Goal: Task Accomplishment & Management: Use online tool/utility

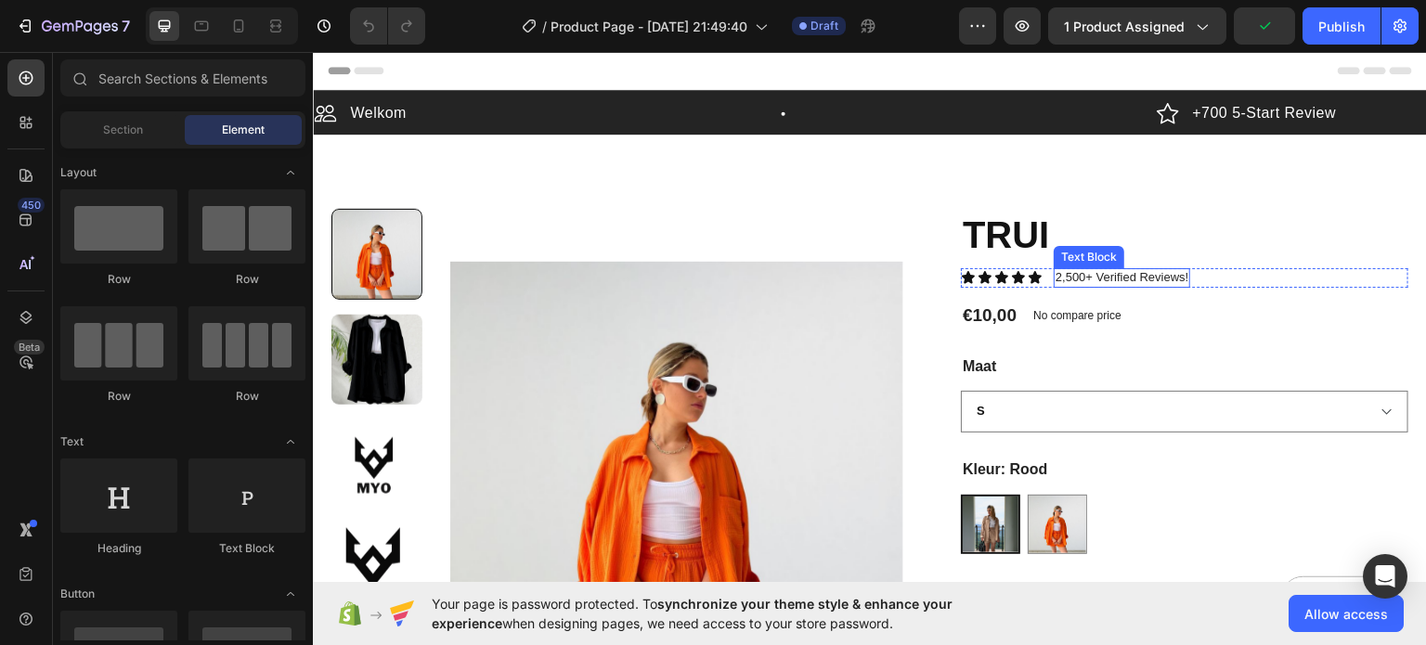
click at [1108, 269] on p "2,500+ Verified Reviews!" at bounding box center [1122, 277] width 133 height 16
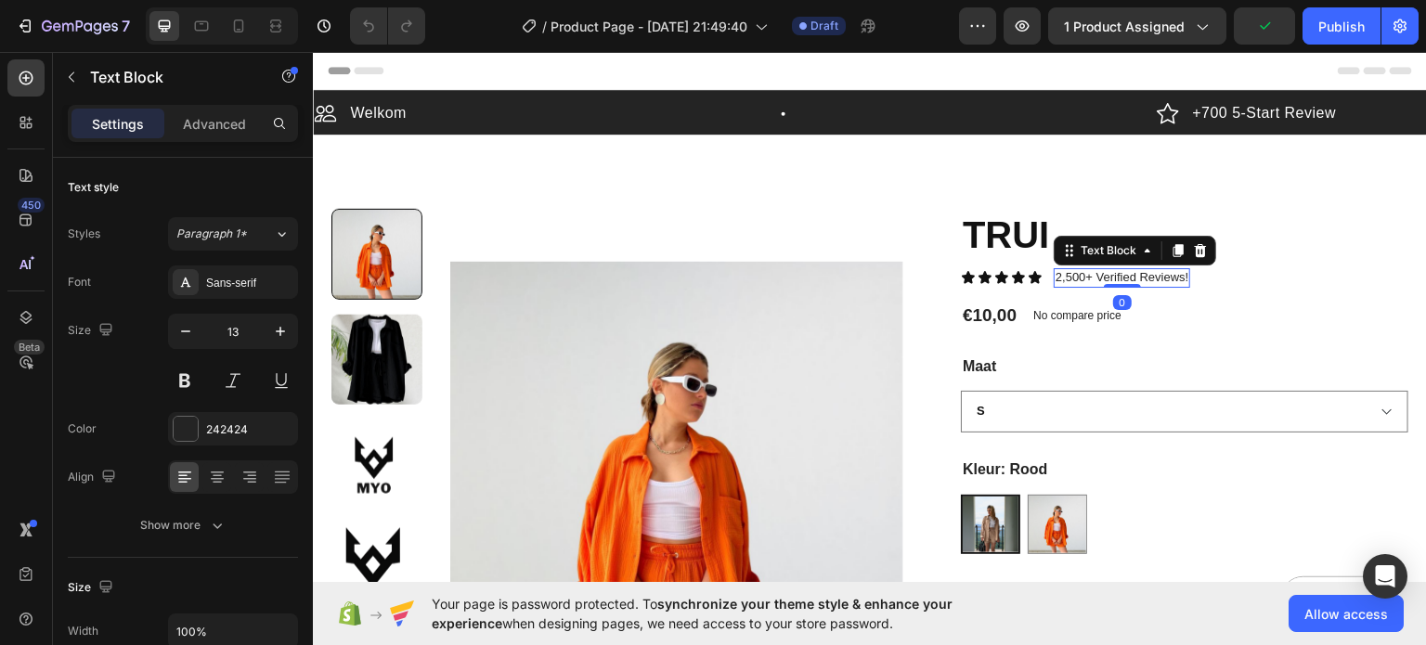
click at [1195, 248] on icon at bounding box center [1201, 249] width 12 height 13
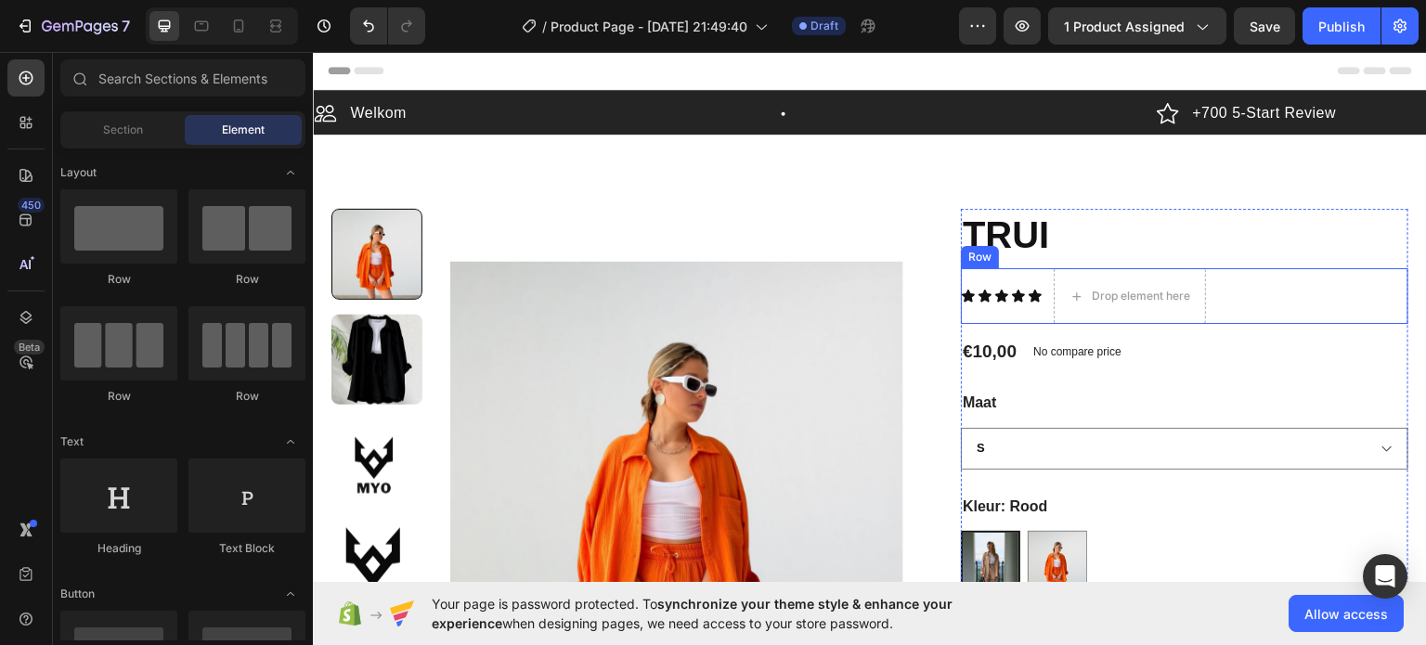
click at [1258, 281] on div "Icon Icon Icon Icon Icon Icon List Drop element here Row" at bounding box center [1184, 295] width 447 height 56
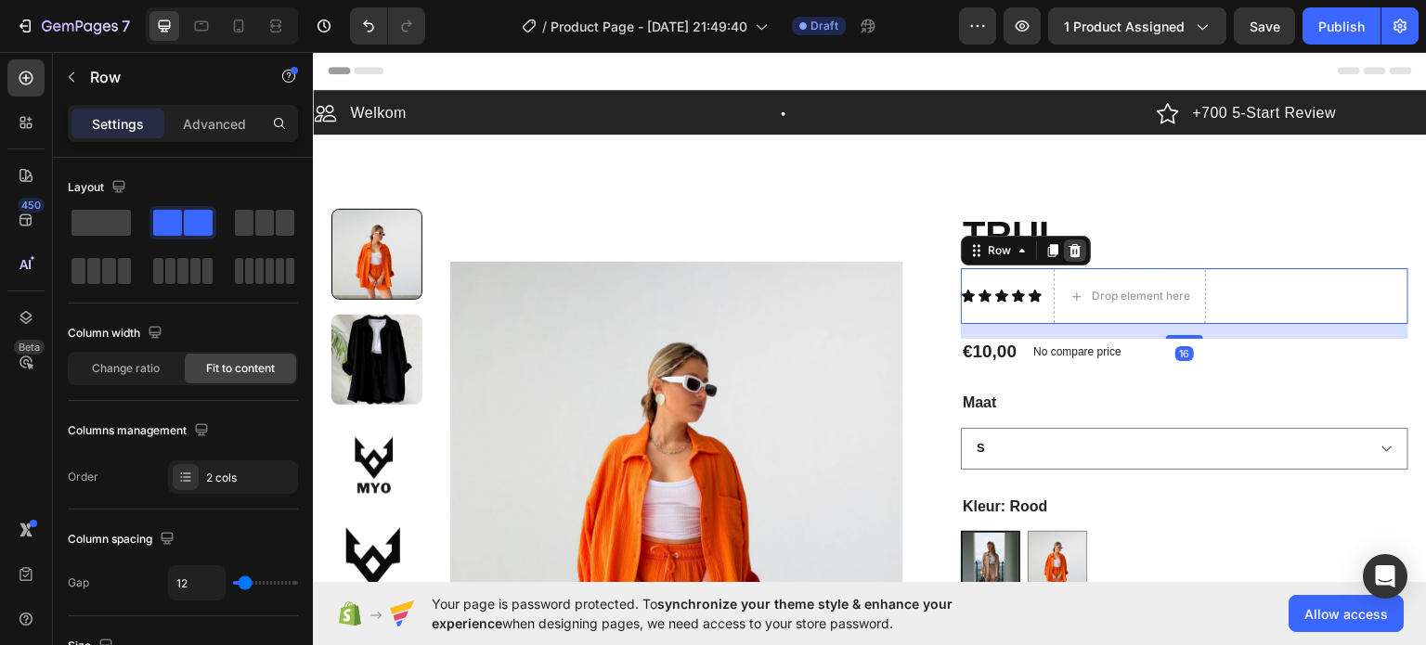
click at [1069, 243] on icon at bounding box center [1075, 249] width 12 height 13
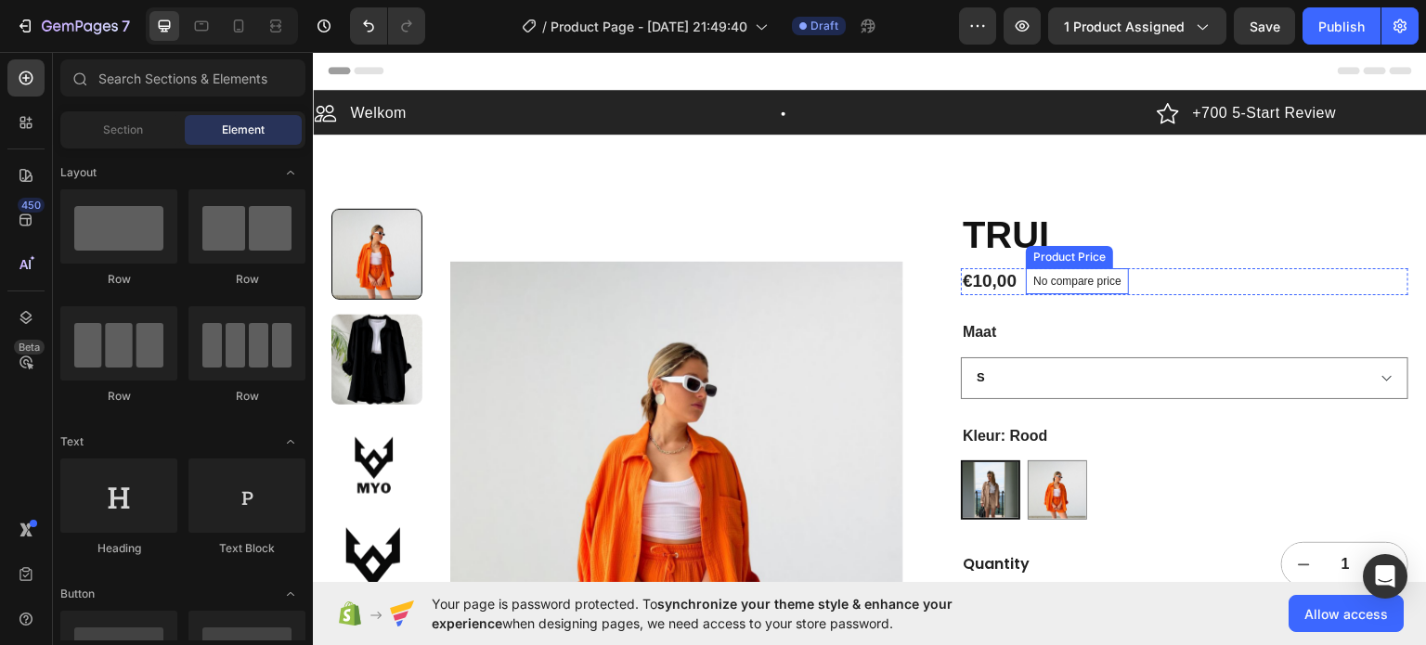
drag, startPoint x: 1068, startPoint y: 276, endPoint x: 1117, endPoint y: 275, distance: 49.2
click at [1069, 276] on p "No compare price" at bounding box center [1077, 280] width 88 height 11
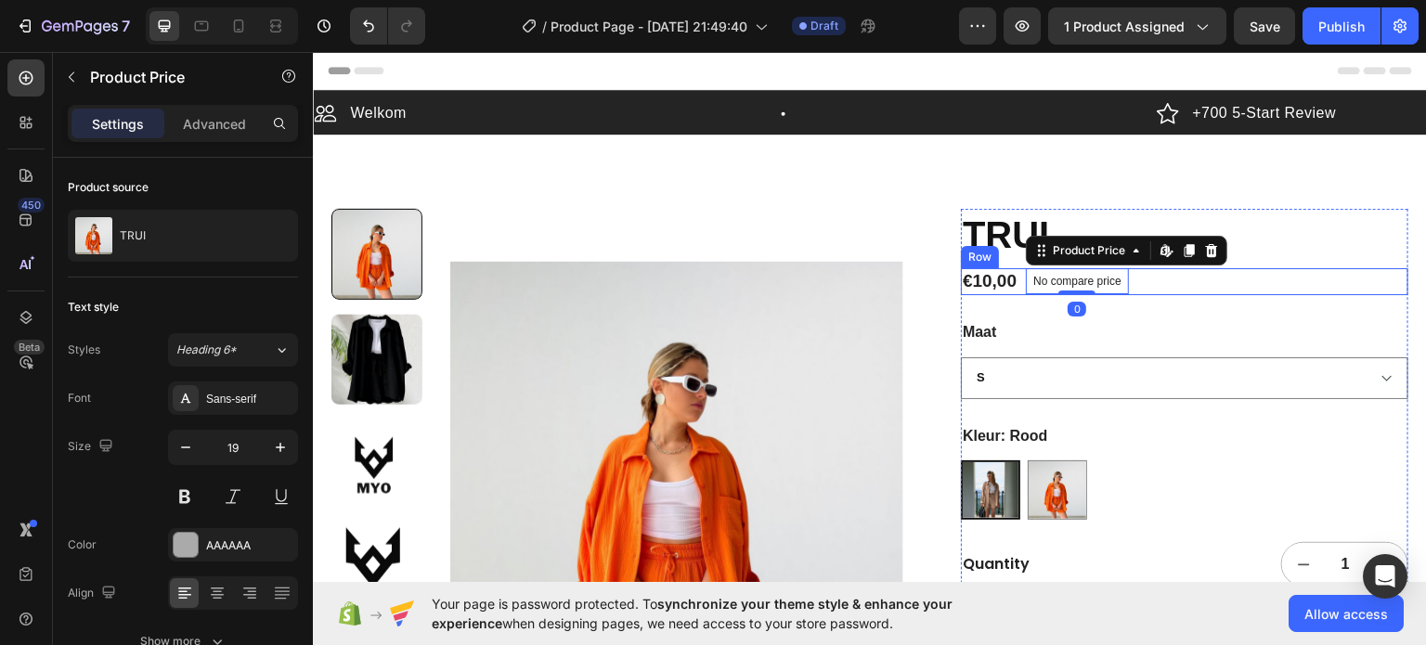
click at [1193, 291] on div "€10,00 Product Price Product Price No compare price Product Price Edit content …" at bounding box center [1184, 280] width 447 height 27
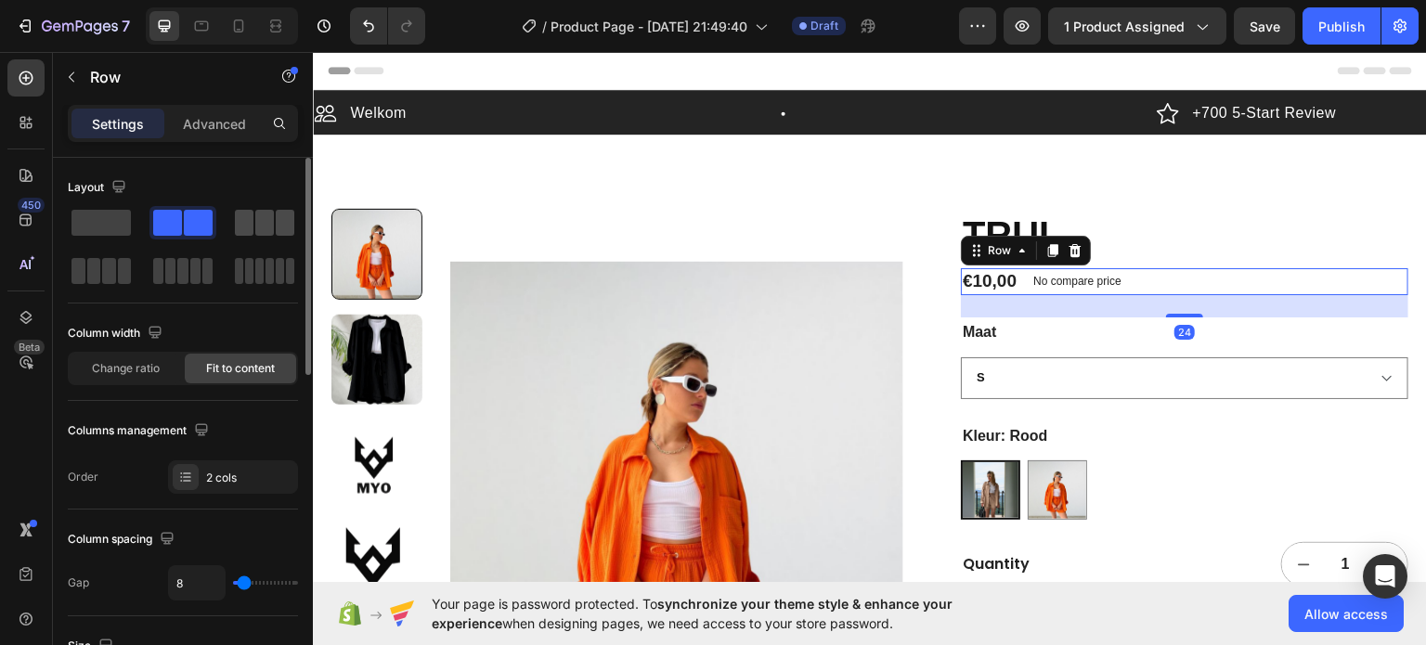
drag, startPoint x: 111, startPoint y: 222, endPoint x: 291, endPoint y: 233, distance: 179.5
click at [112, 222] on span at bounding box center [100, 223] width 59 height 26
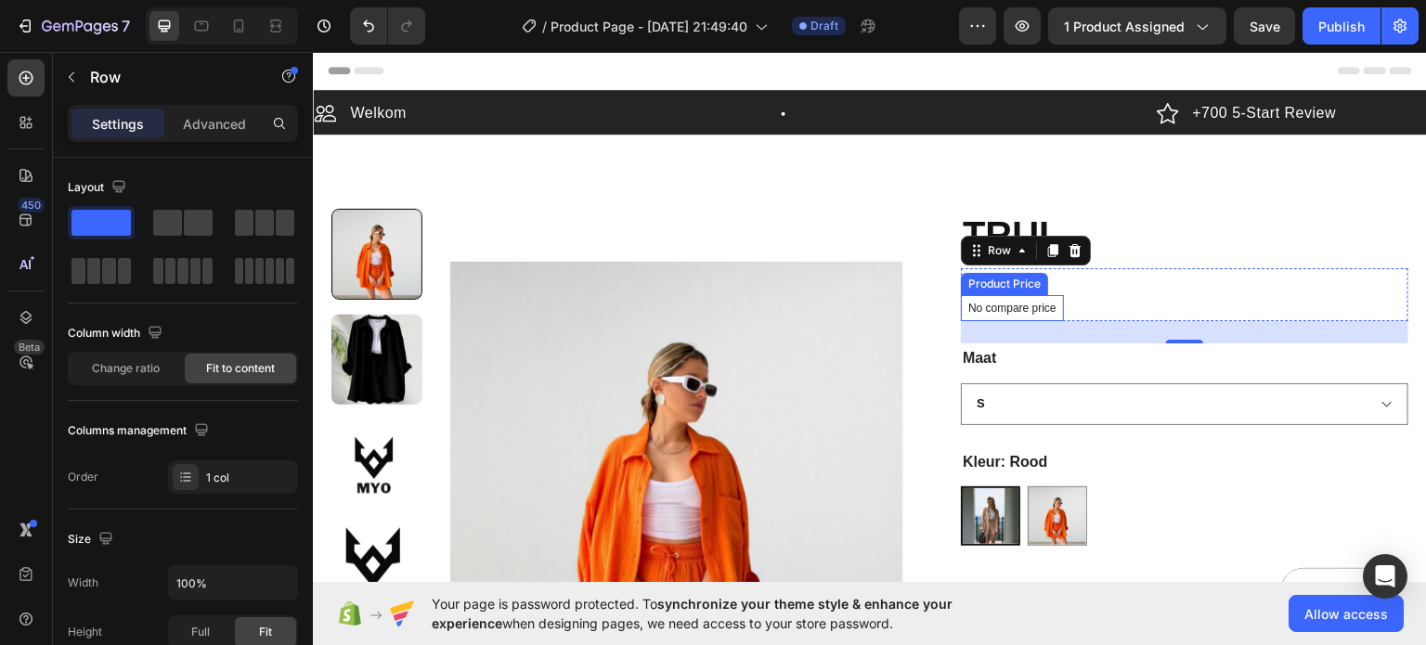
click at [1007, 303] on p "No compare price" at bounding box center [1012, 307] width 88 height 11
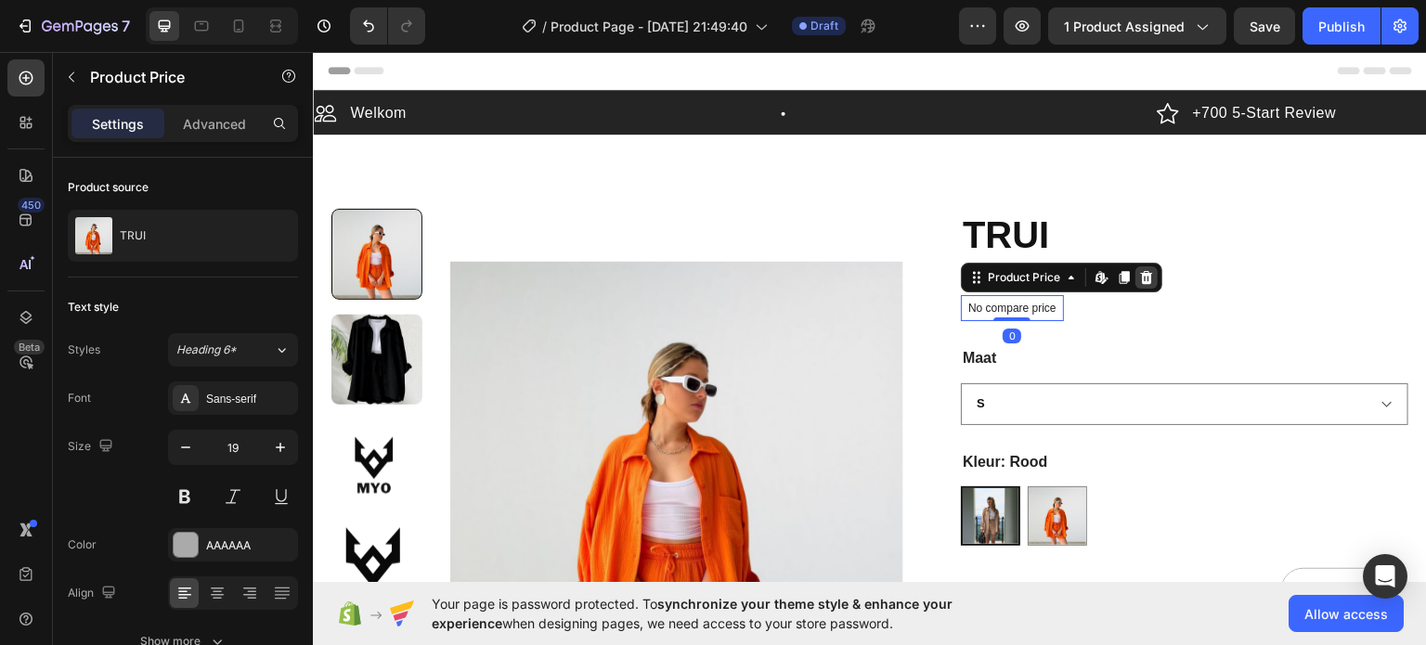
click at [1139, 281] on div at bounding box center [1146, 277] width 22 height 22
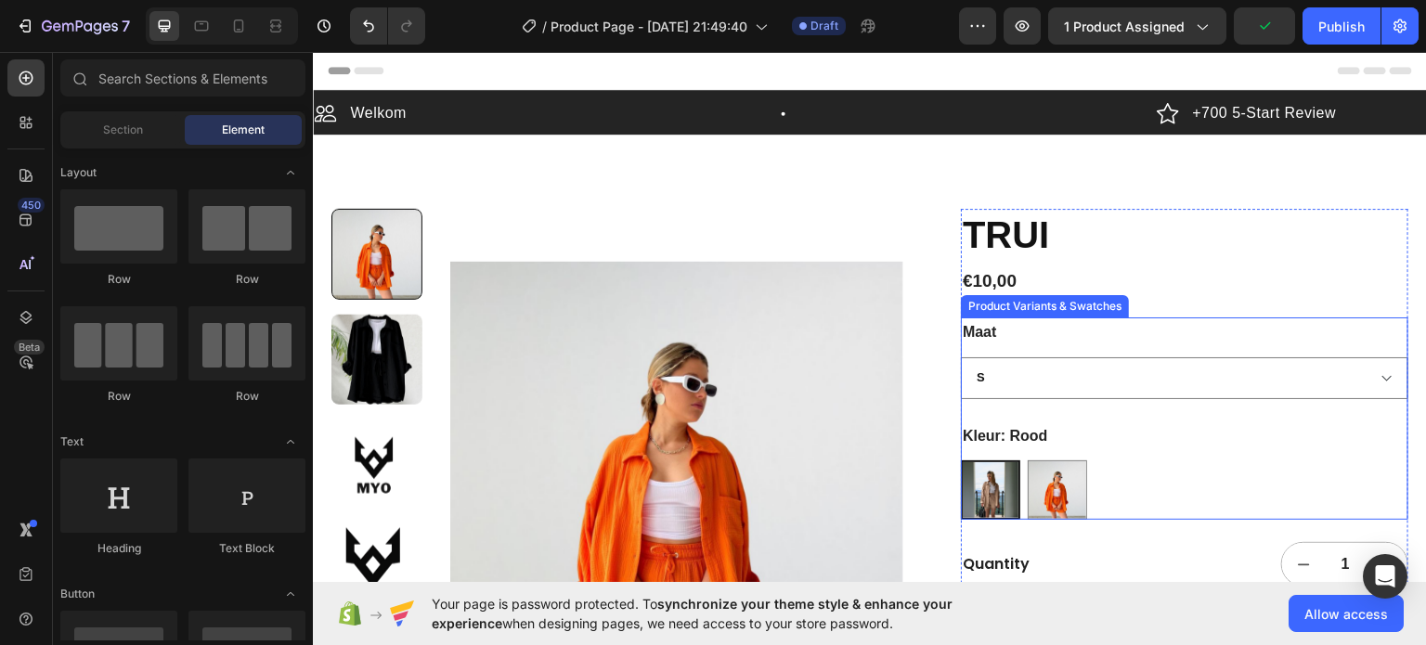
click at [1050, 337] on div "[PERSON_NAME]" at bounding box center [1184, 358] width 447 height 82
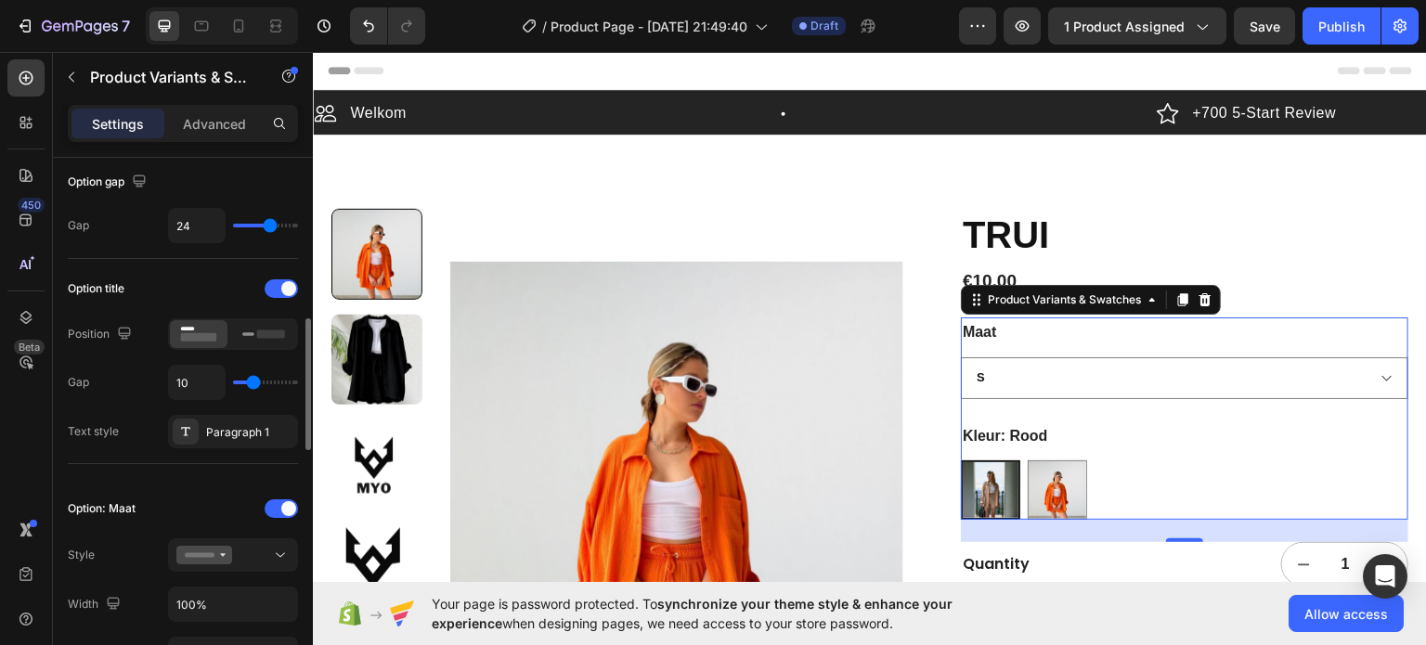
scroll to position [371, 0]
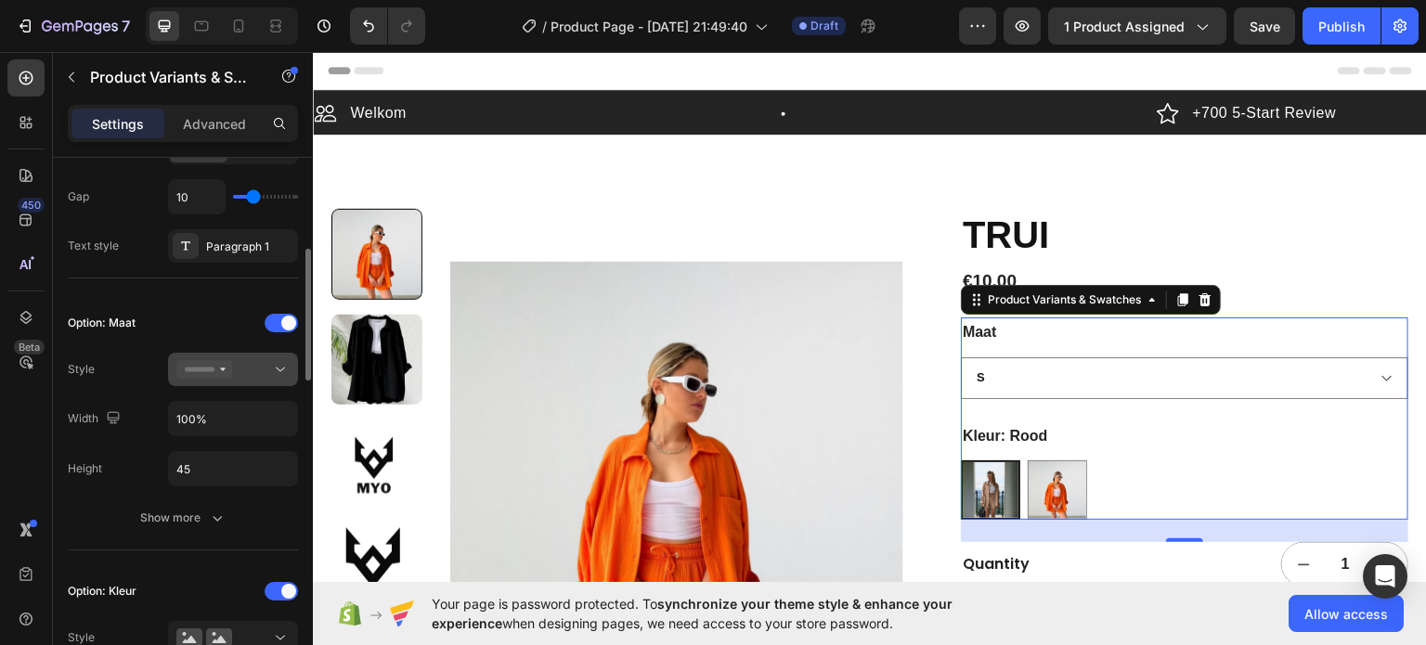
click at [226, 356] on button at bounding box center [233, 369] width 130 height 33
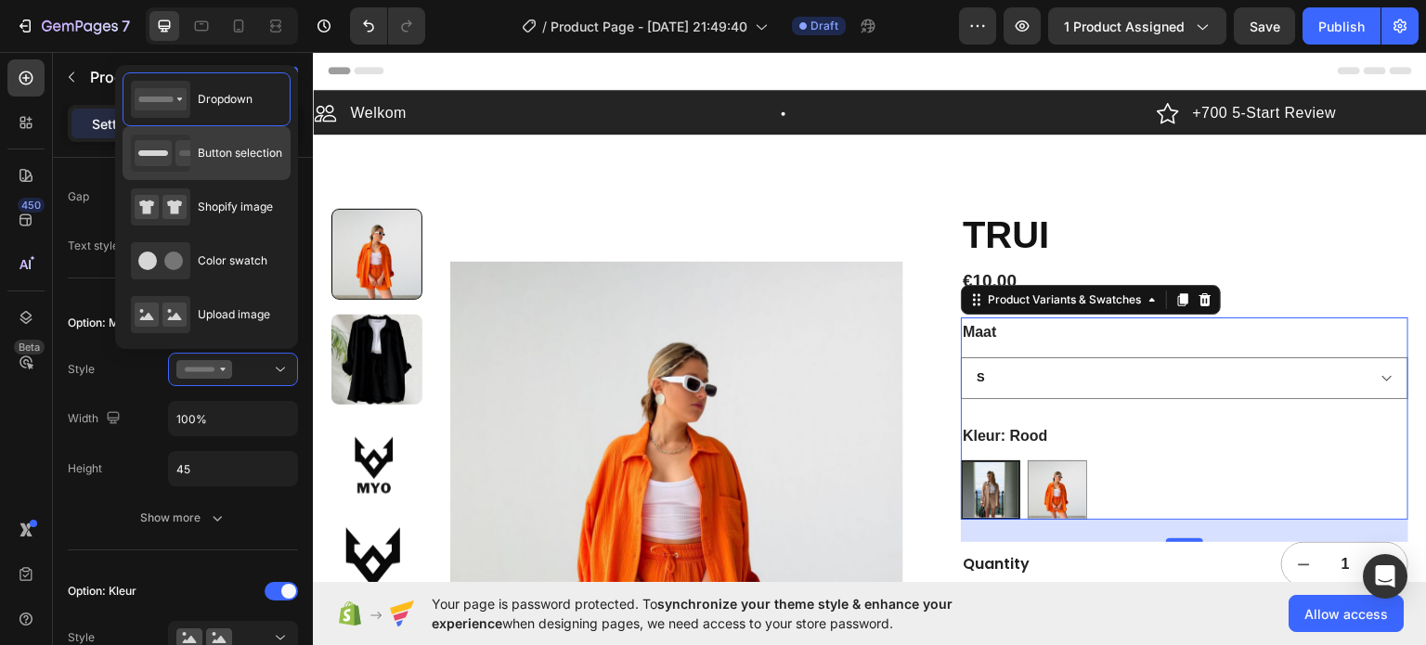
click at [222, 154] on span "Button selection" at bounding box center [240, 153] width 84 height 17
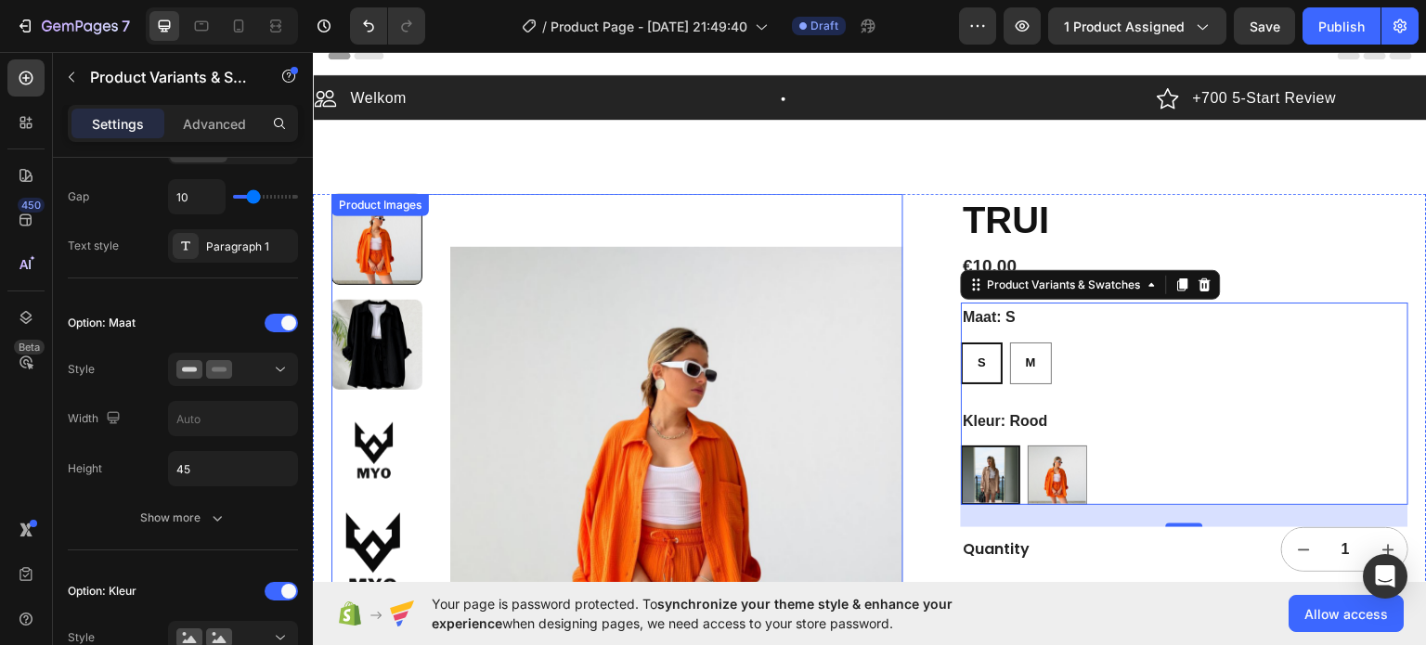
scroll to position [0, 0]
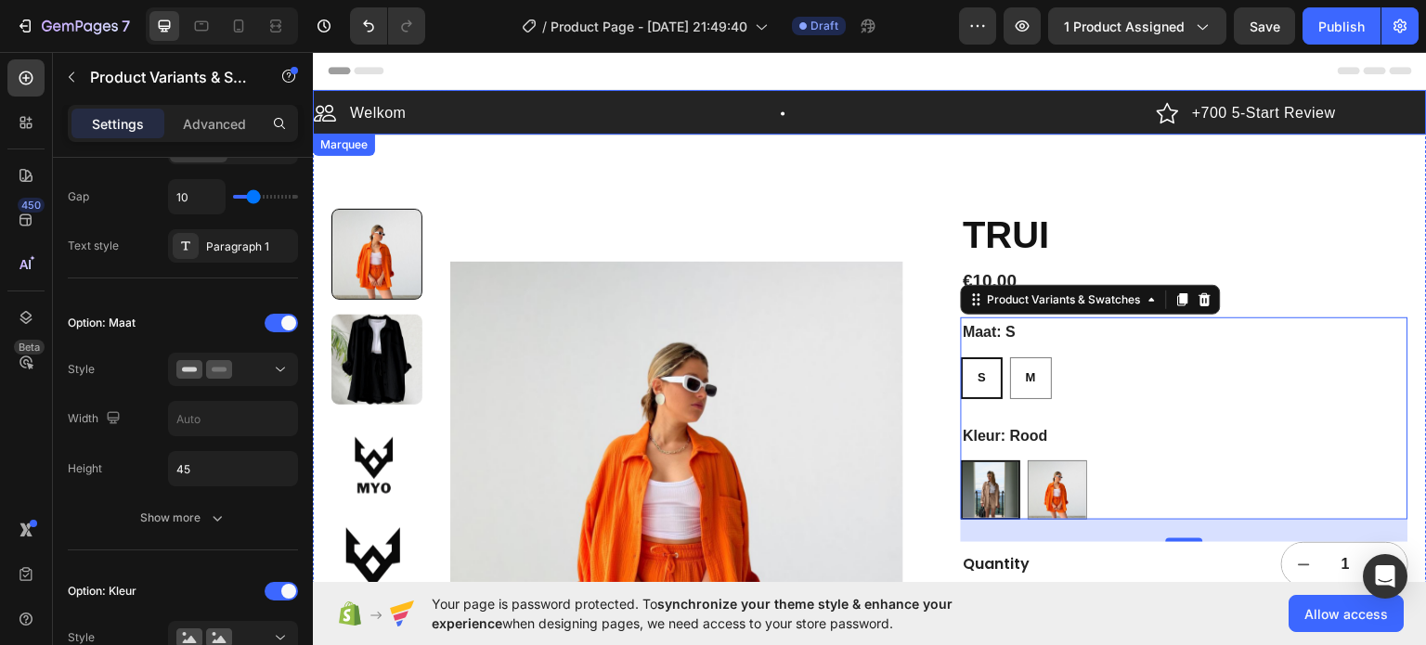
drag, startPoint x: 716, startPoint y: 123, endPoint x: 692, endPoint y: 103, distance: 31.0
click at [717, 122] on div "Welkom Item List" at bounding box center [735, 112] width 843 height 28
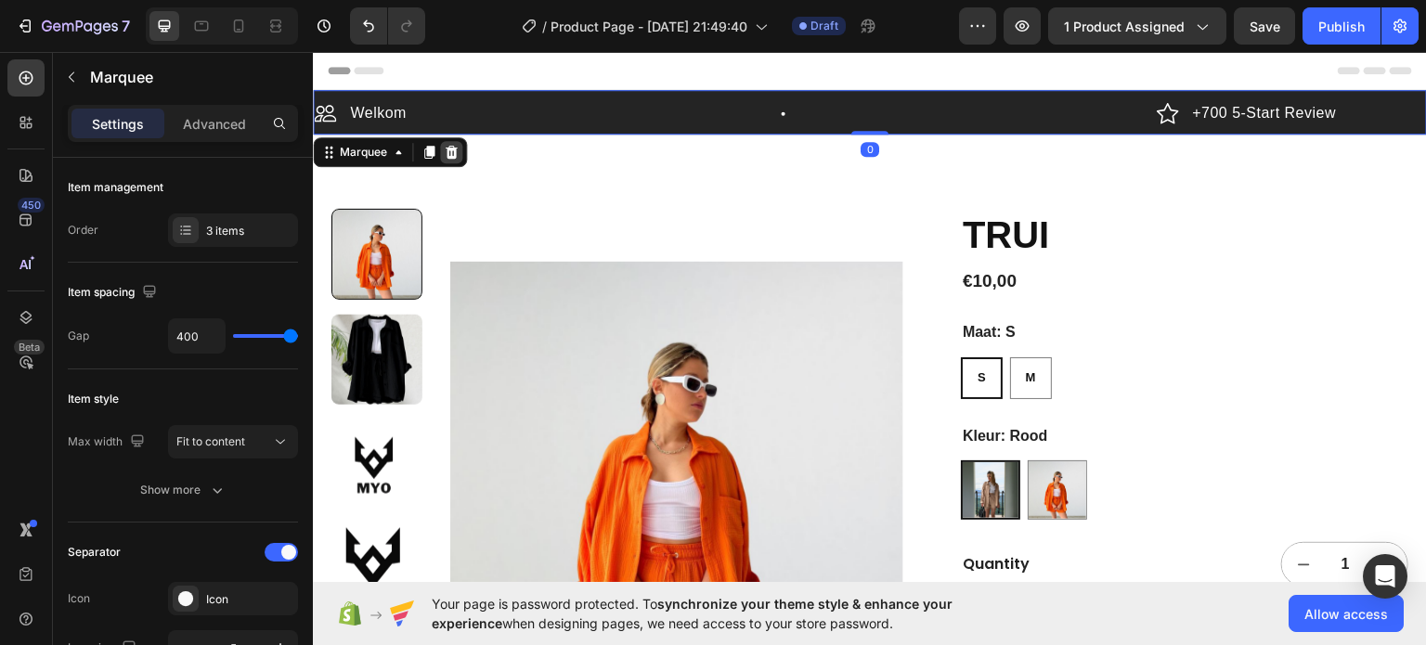
click at [448, 148] on icon at bounding box center [452, 151] width 12 height 13
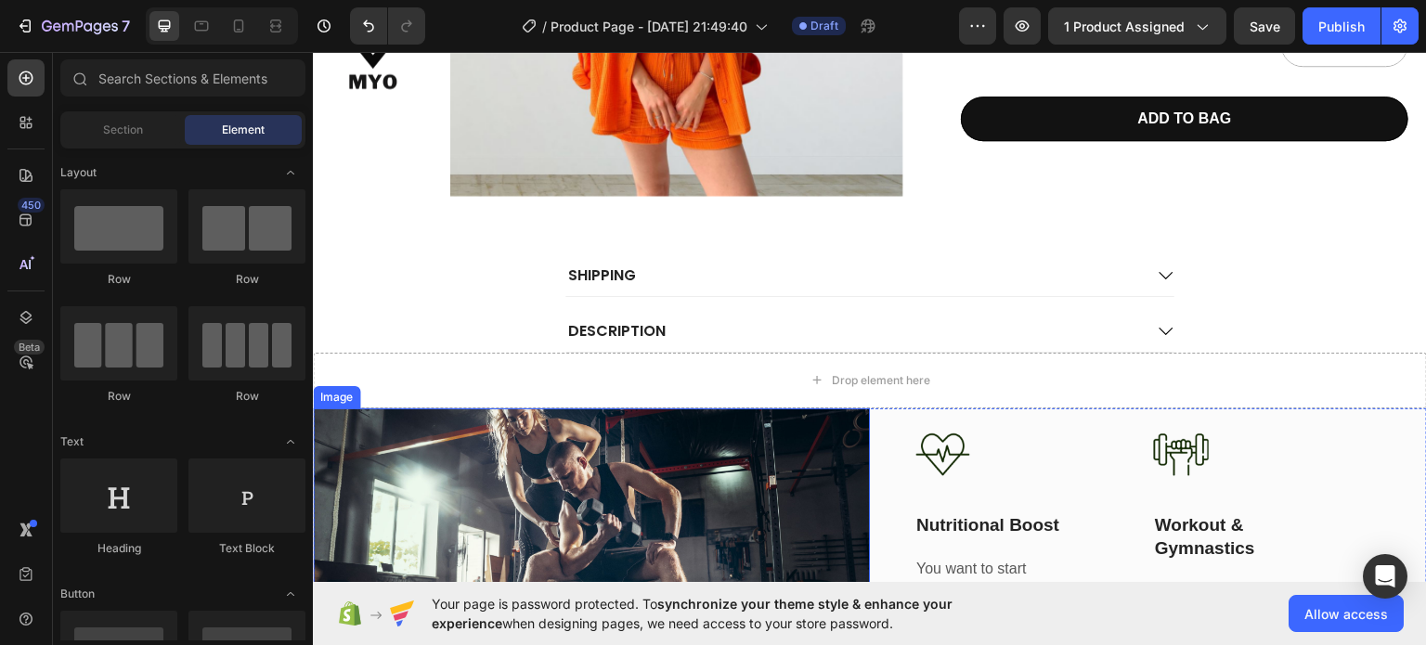
scroll to position [464, 0]
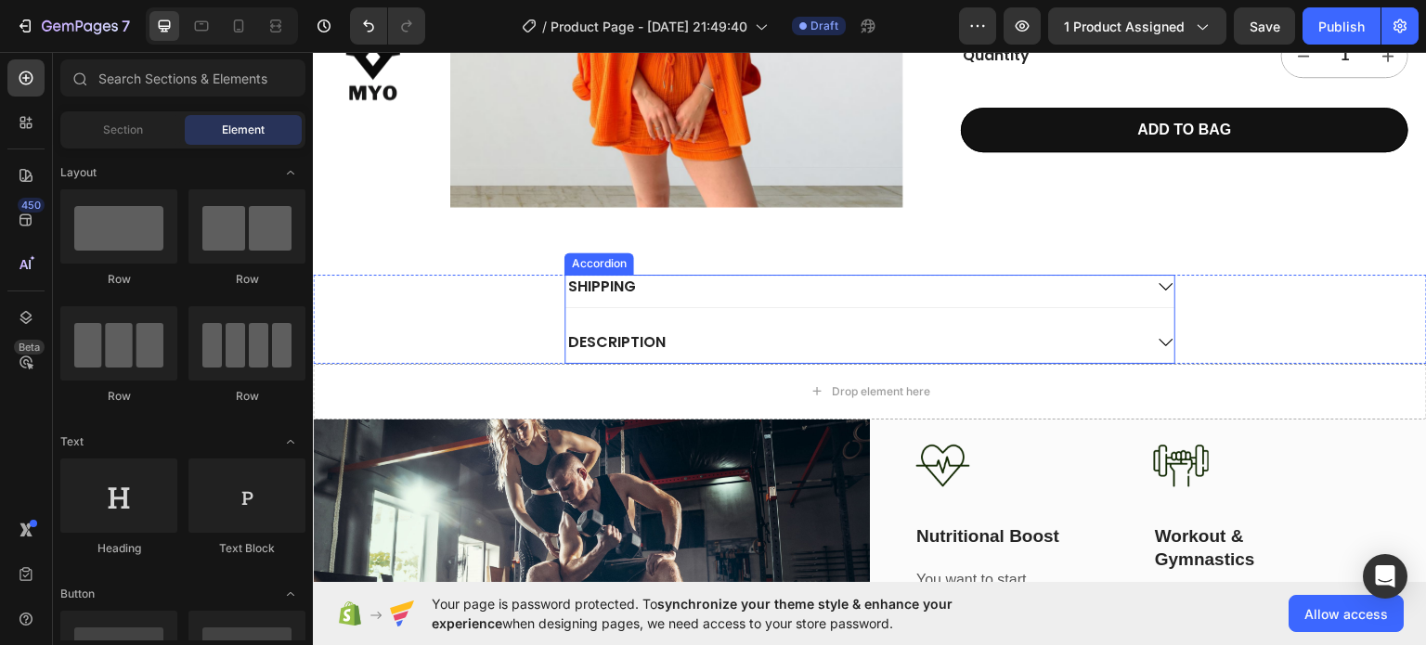
click at [655, 284] on div "SHIPPING" at bounding box center [853, 286] width 577 height 25
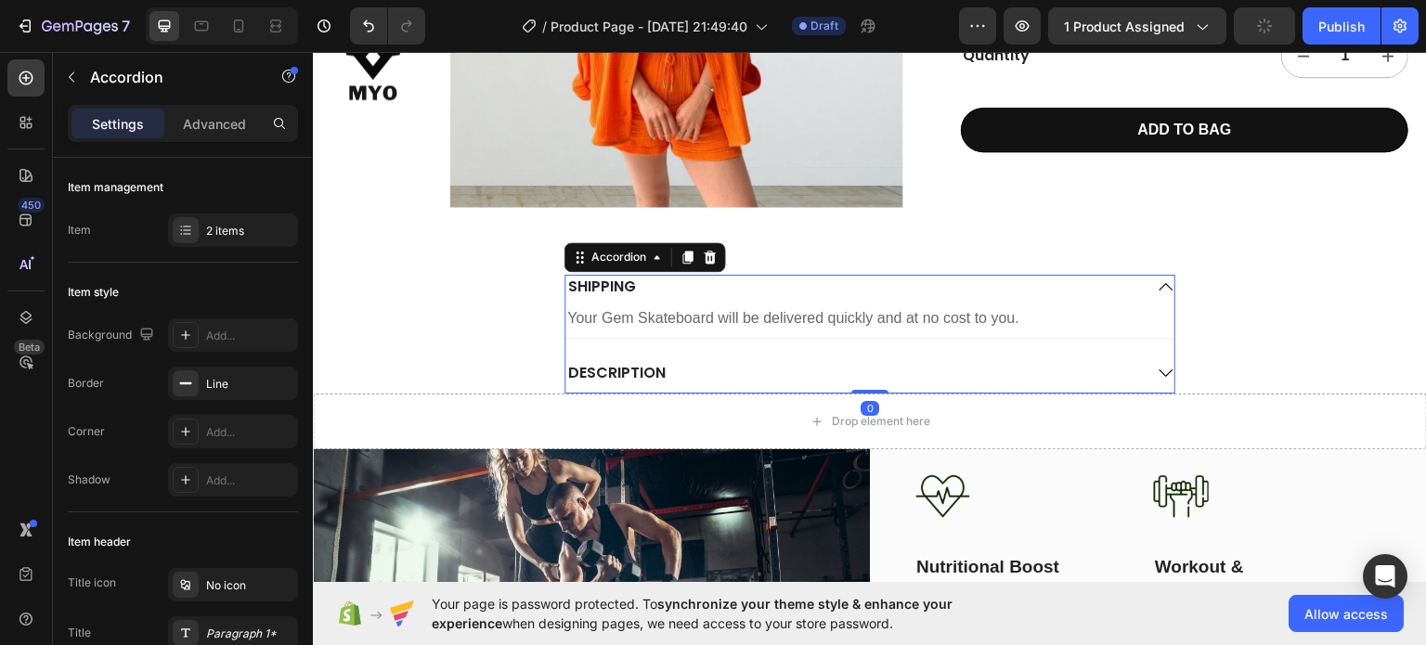
click at [657, 367] on p "DESCRIPTION" at bounding box center [616, 372] width 97 height 19
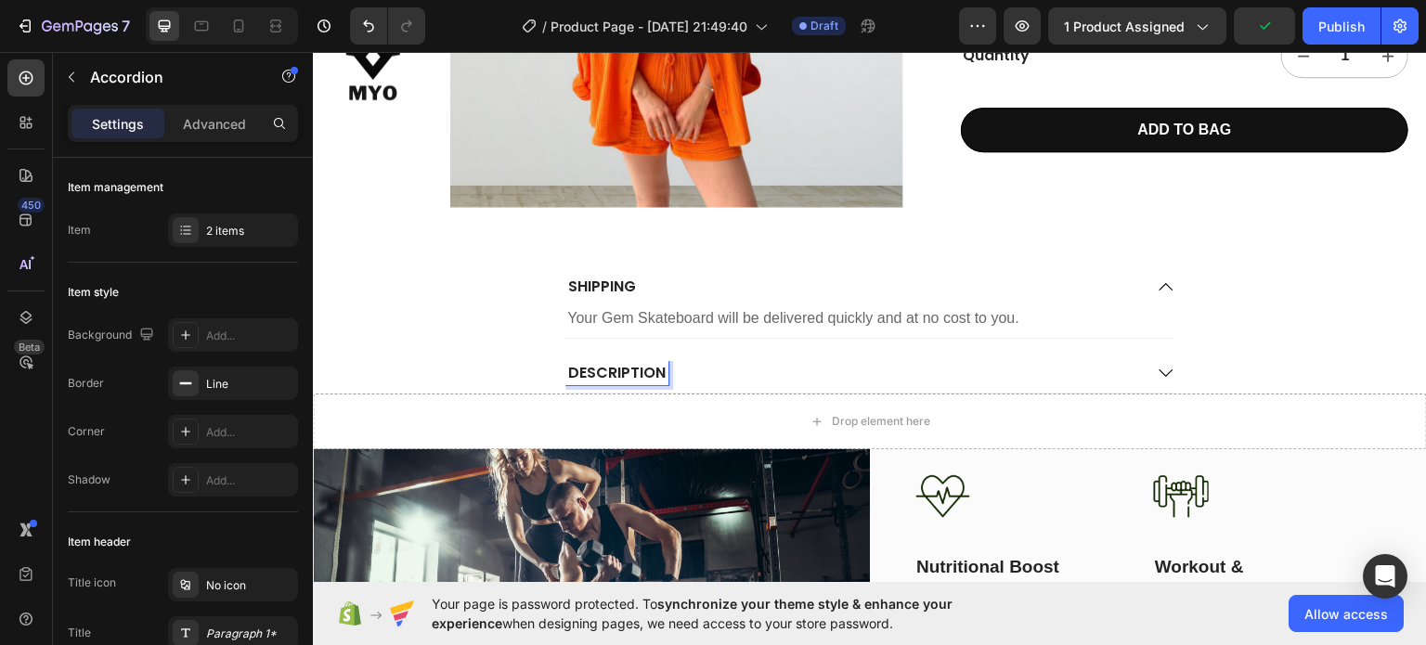
click at [688, 367] on div "DESCRIPTION" at bounding box center [853, 372] width 577 height 25
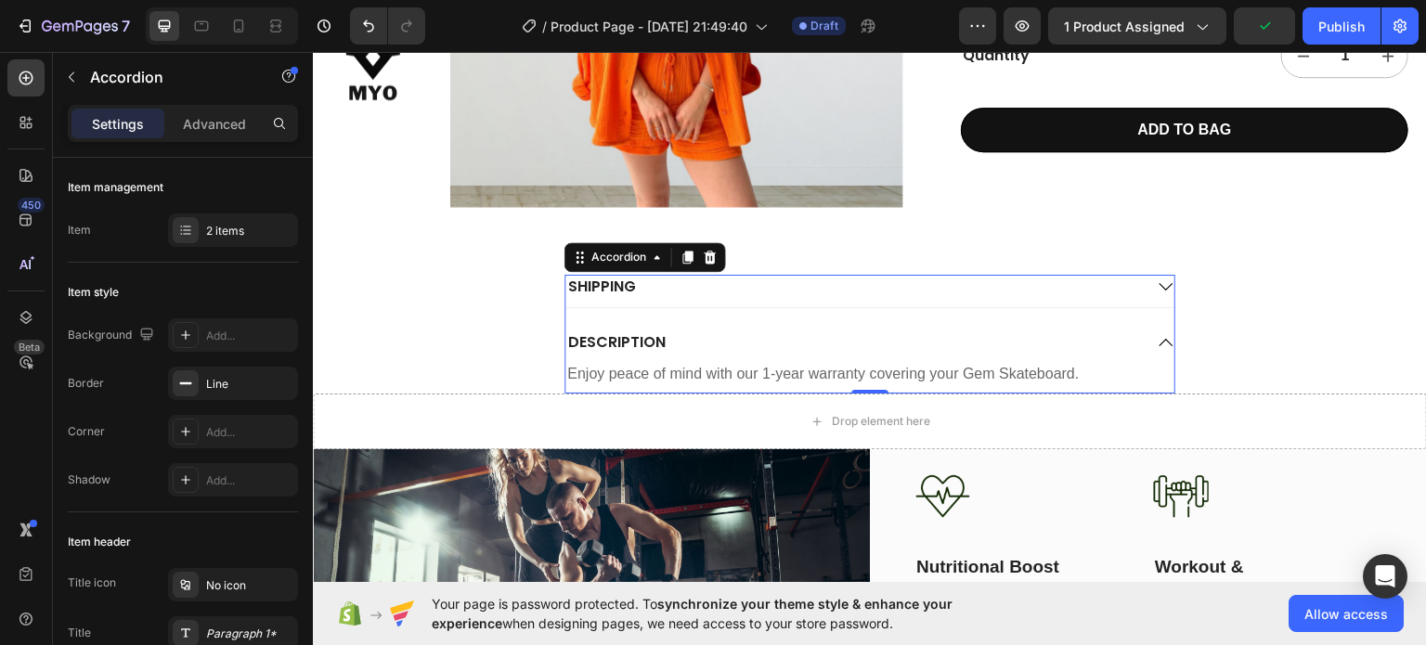
click at [1158, 345] on icon at bounding box center [1166, 341] width 17 height 17
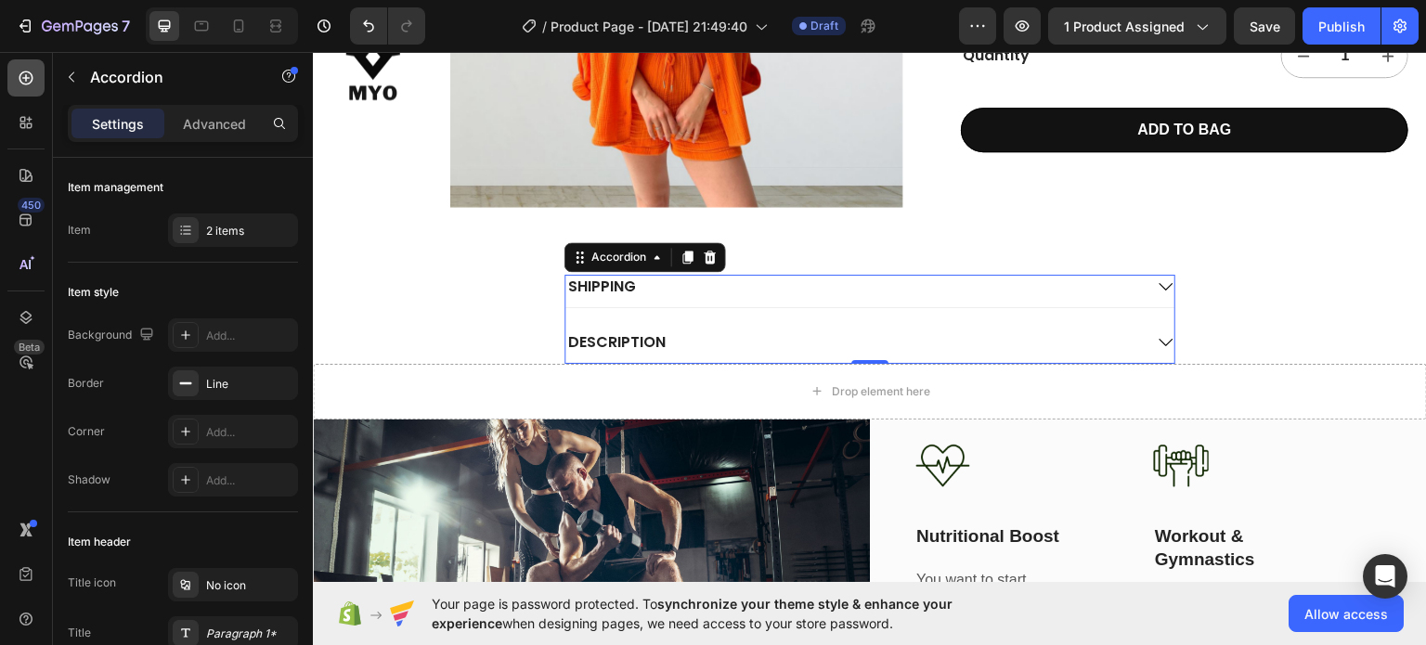
click at [38, 75] on div at bounding box center [25, 77] width 37 height 37
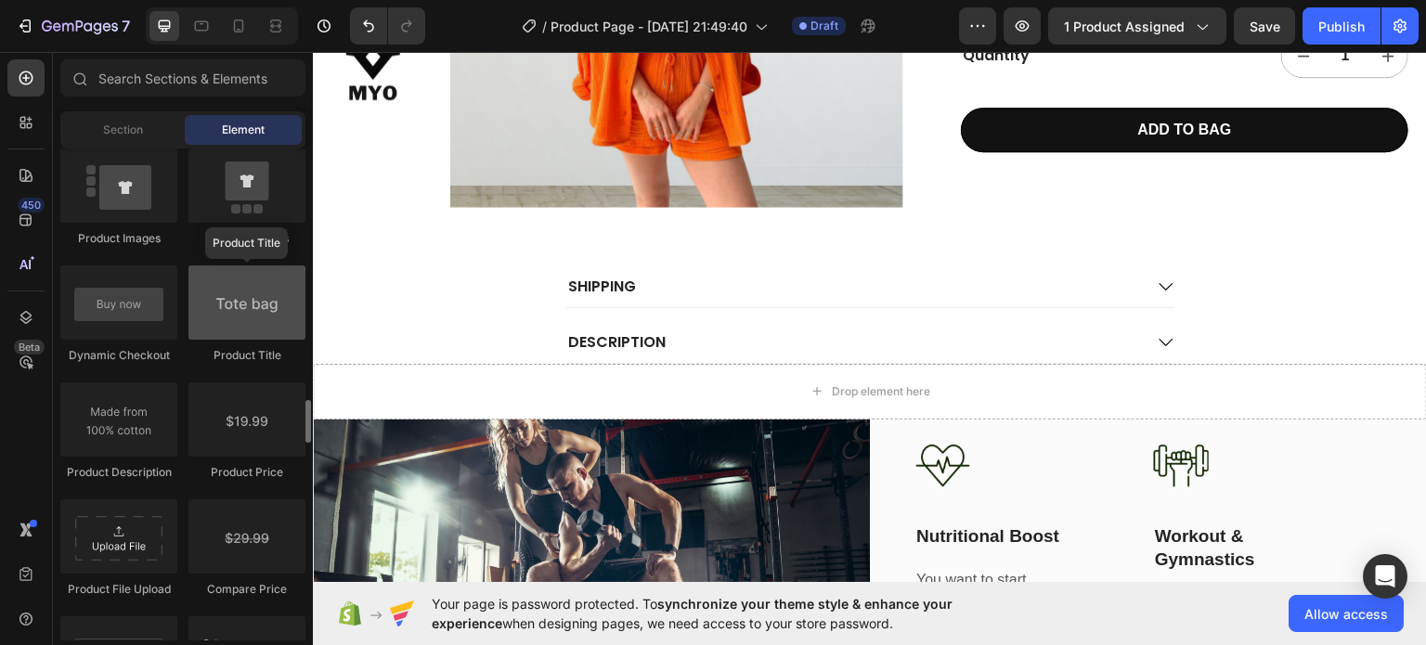
scroll to position [2971, 0]
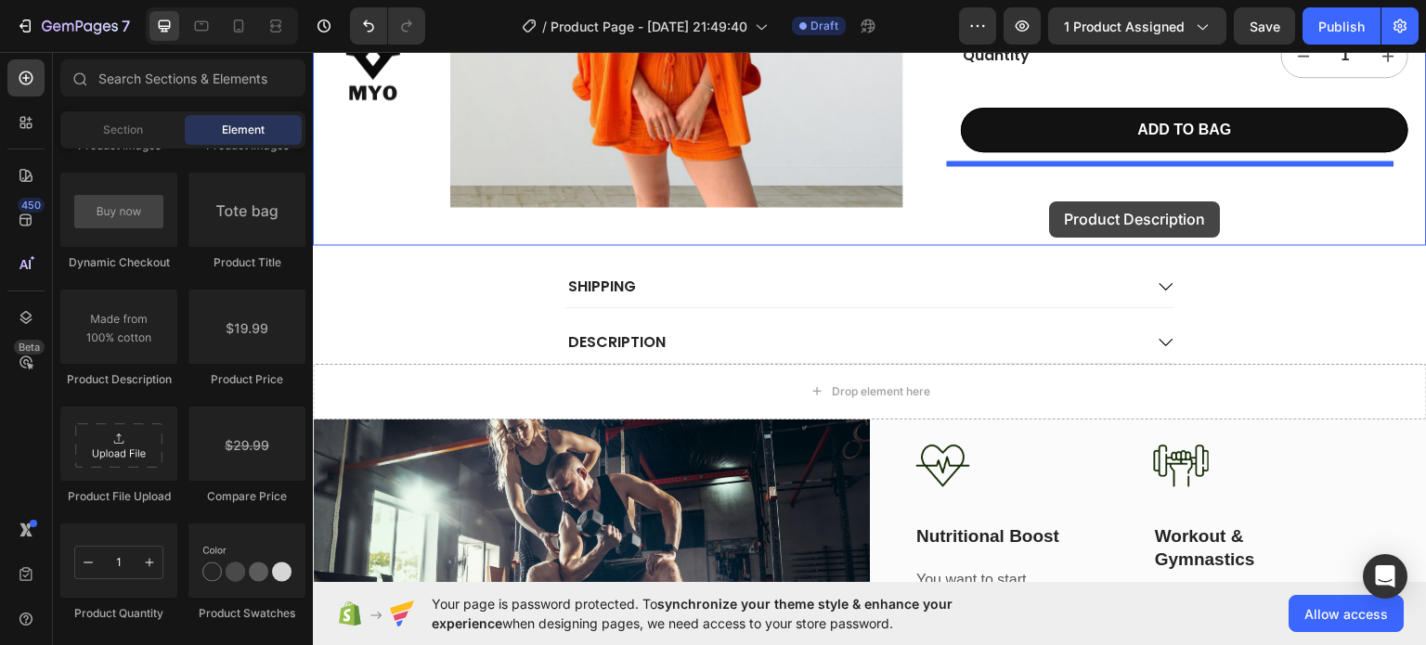
drag, startPoint x: 444, startPoint y: 382, endPoint x: 1050, endPoint y: 201, distance: 632.9
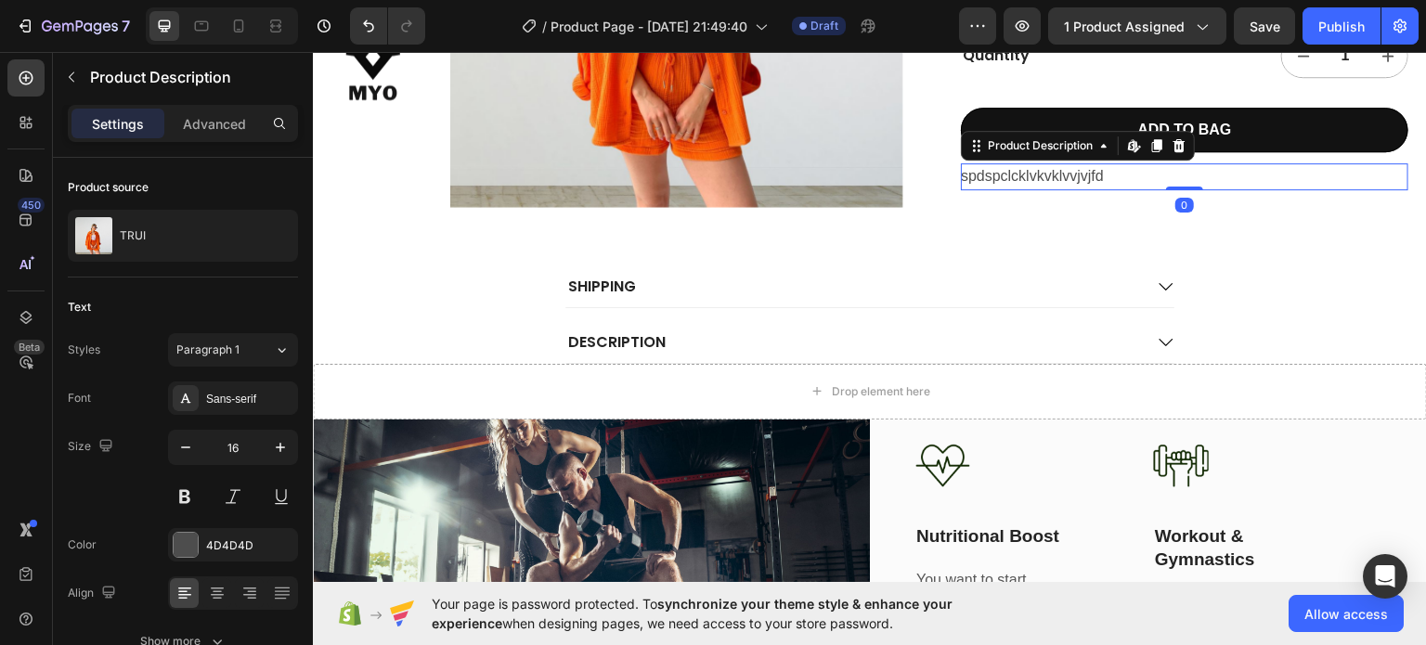
click at [1047, 173] on p "spdspclcklvkvklvvjvjfd" at bounding box center [1032, 175] width 143 height 16
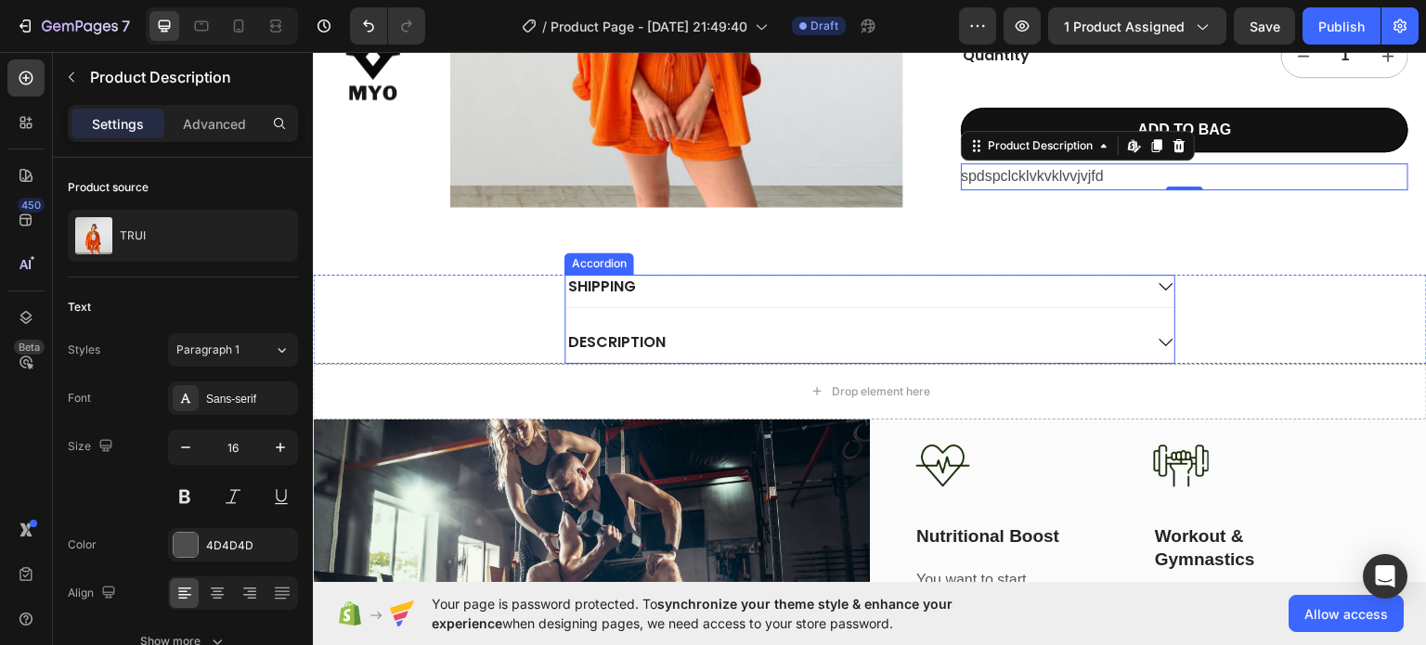
click at [847, 285] on div "SHIPPING" at bounding box center [853, 286] width 577 height 25
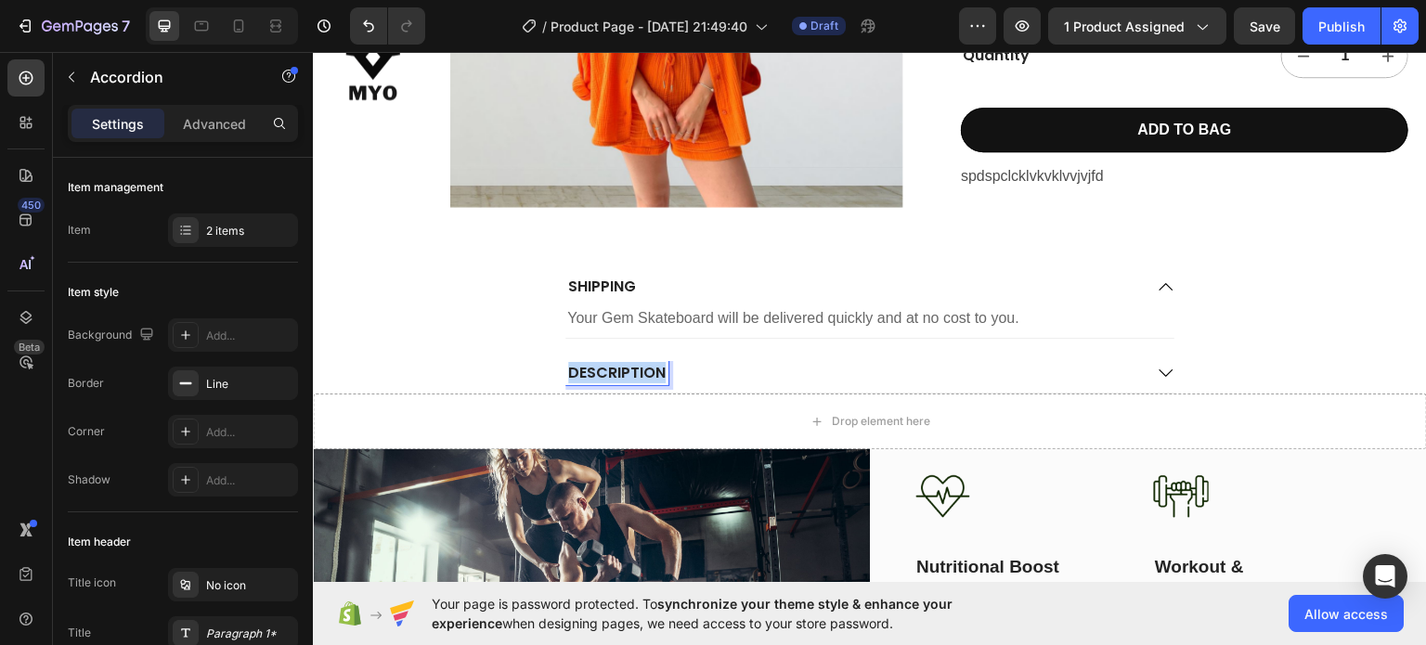
click at [632, 369] on p "DESCRIPTION" at bounding box center [616, 372] width 97 height 19
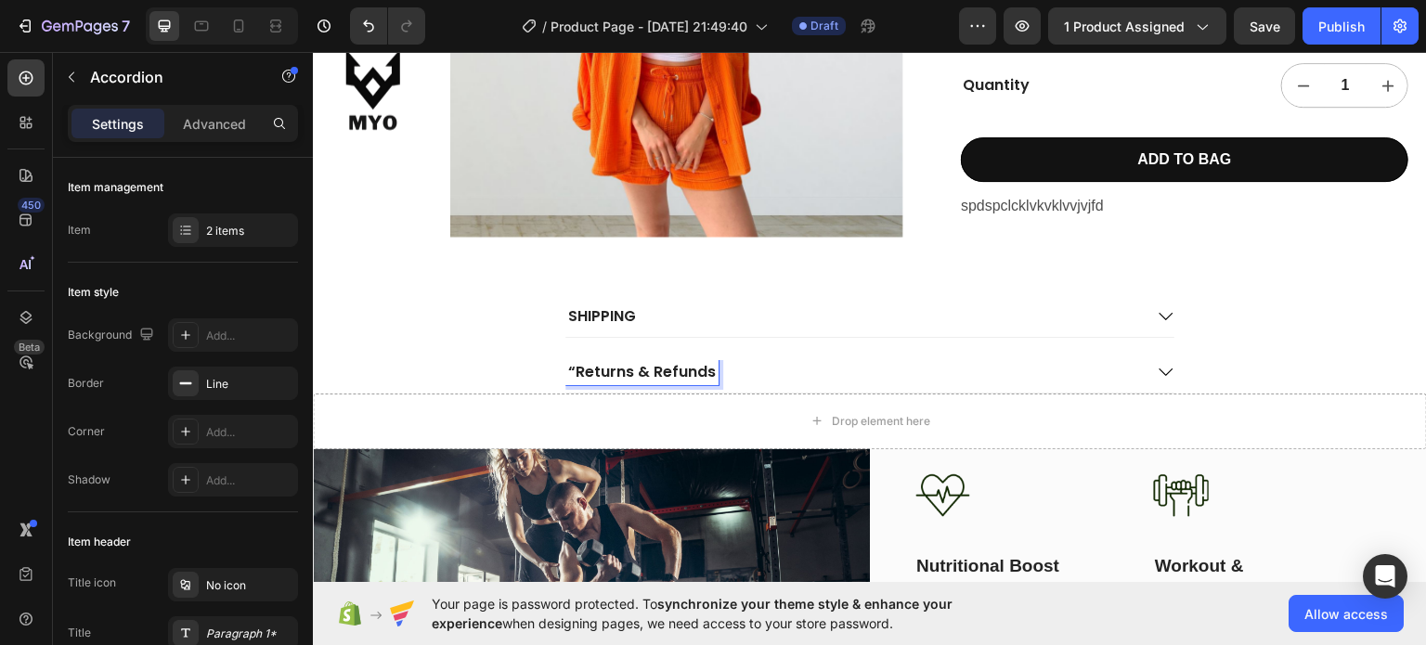
scroll to position [434, 0]
click at [568, 369] on p "“Returns & Refunds" at bounding box center [642, 372] width 148 height 19
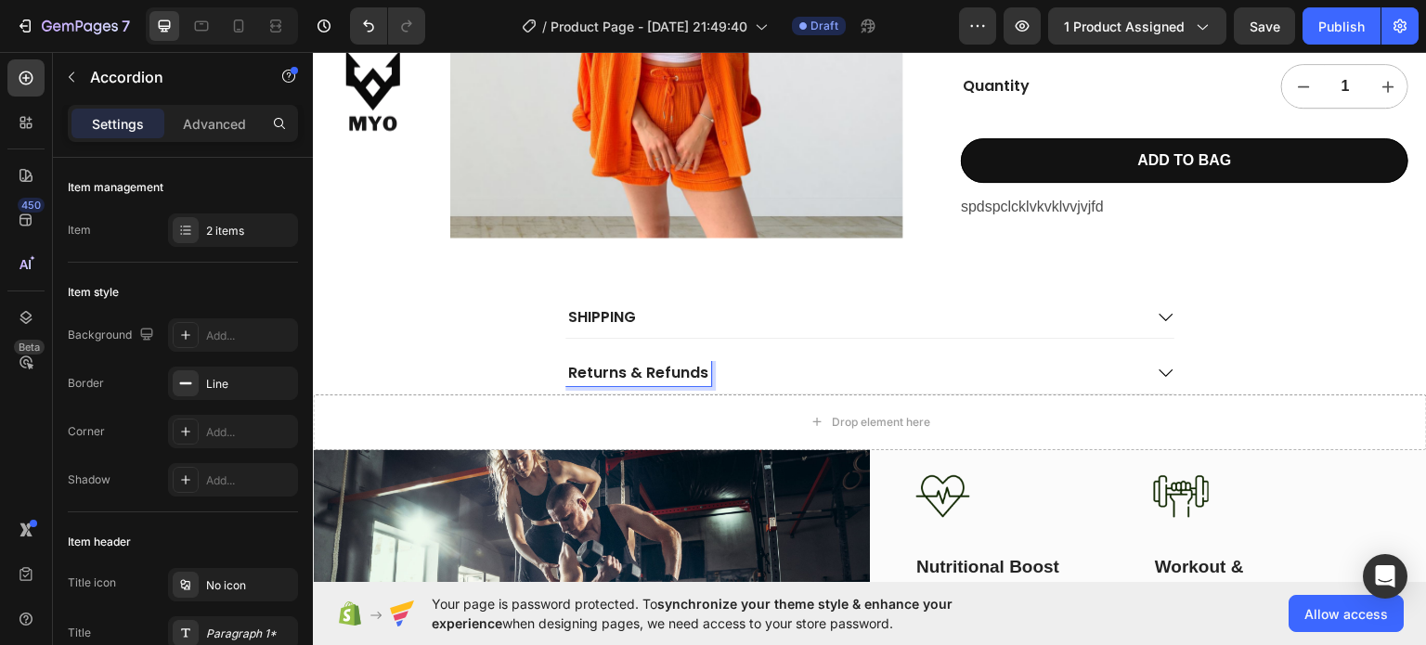
click at [602, 310] on p "SHIPPING" at bounding box center [602, 316] width 68 height 19
click at [594, 316] on p "SHIPPING" at bounding box center [602, 316] width 68 height 19
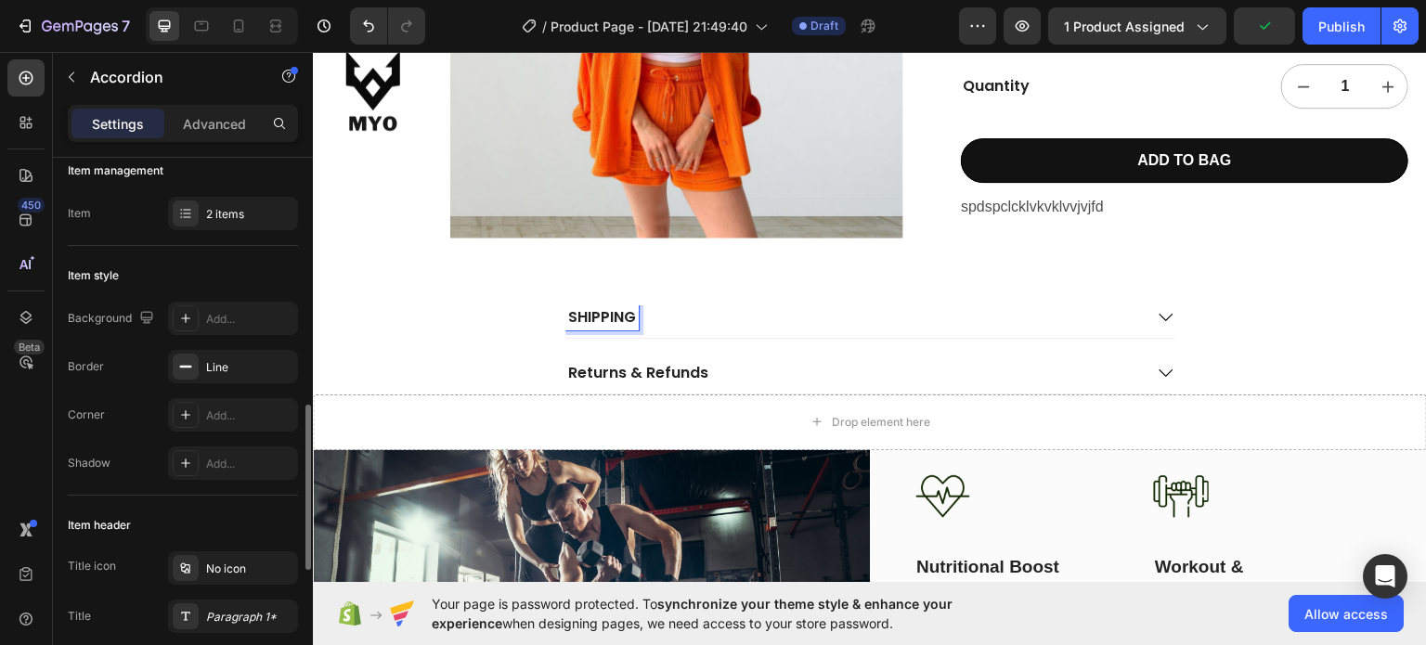
scroll to position [0, 0]
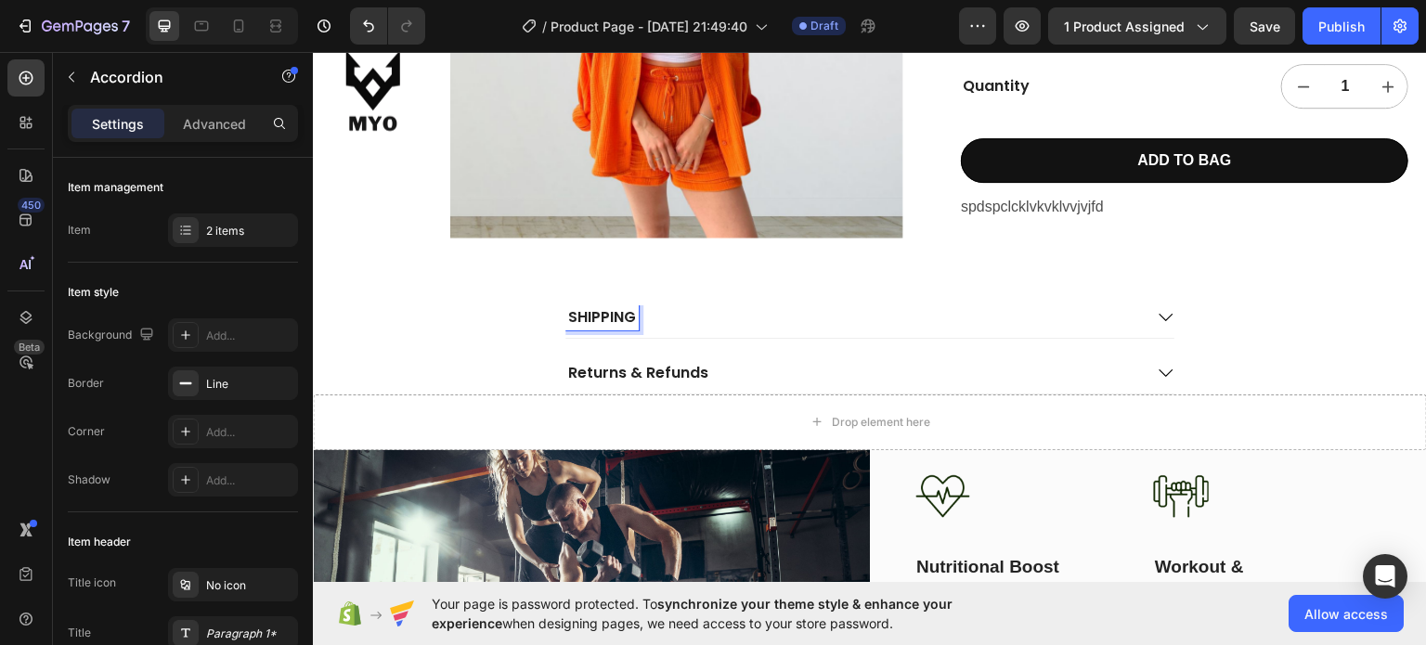
click at [719, 317] on div "SHIPPING" at bounding box center [853, 317] width 577 height 25
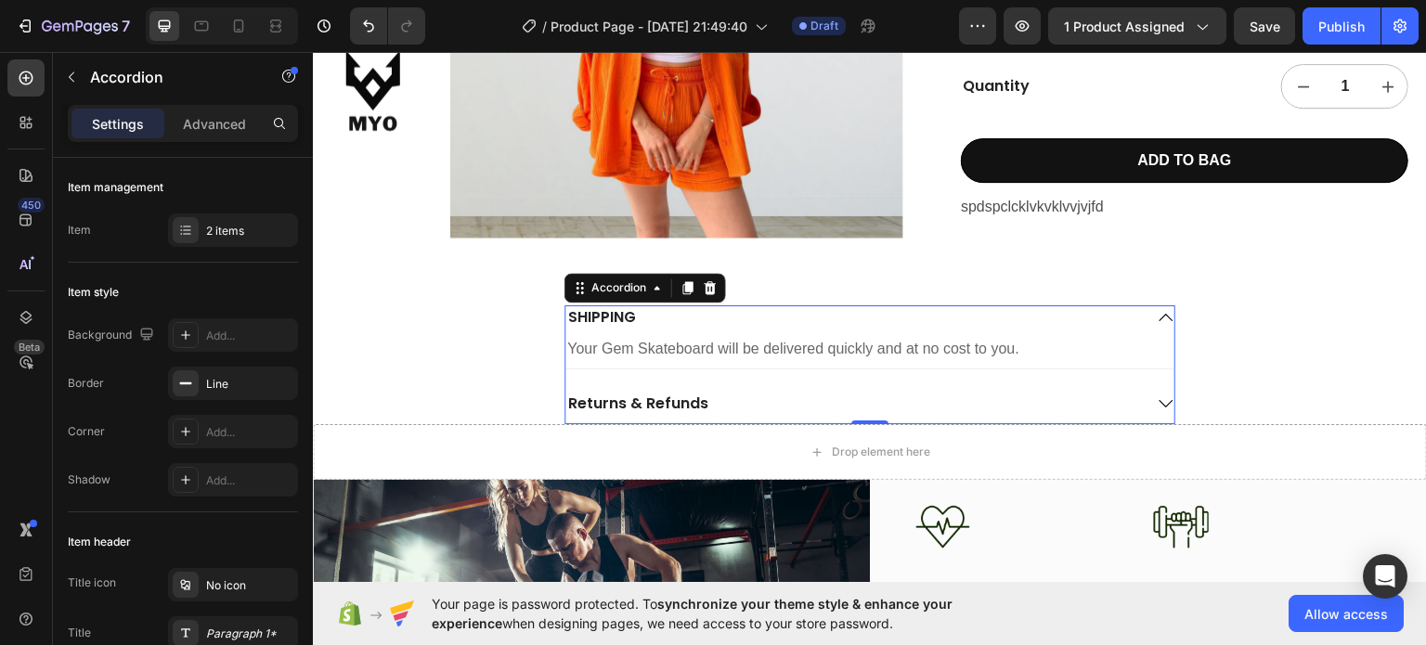
click at [578, 322] on p "SHIPPING" at bounding box center [602, 316] width 68 height 19
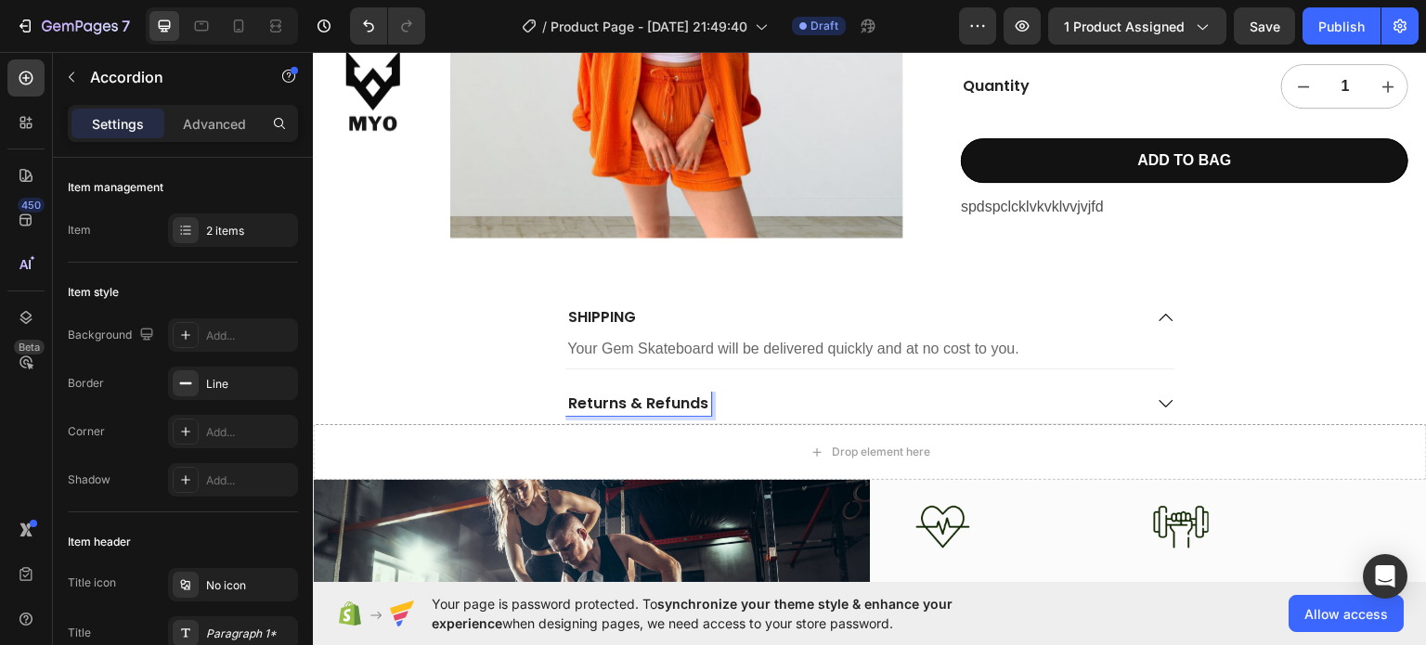
click at [590, 410] on p "Returns & Refunds" at bounding box center [638, 403] width 140 height 19
click at [669, 395] on p "Returns & Refunds" at bounding box center [638, 403] width 140 height 19
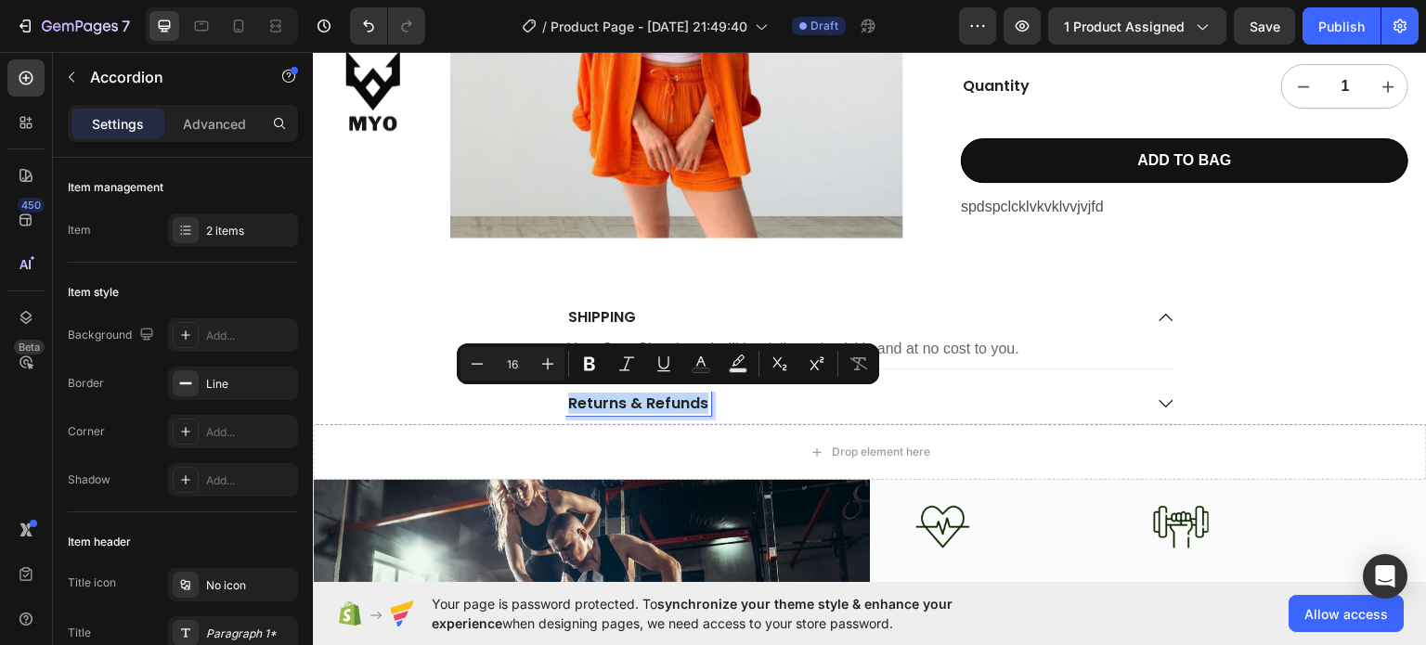
click at [669, 395] on p "Returns & Refunds" at bounding box center [638, 403] width 140 height 19
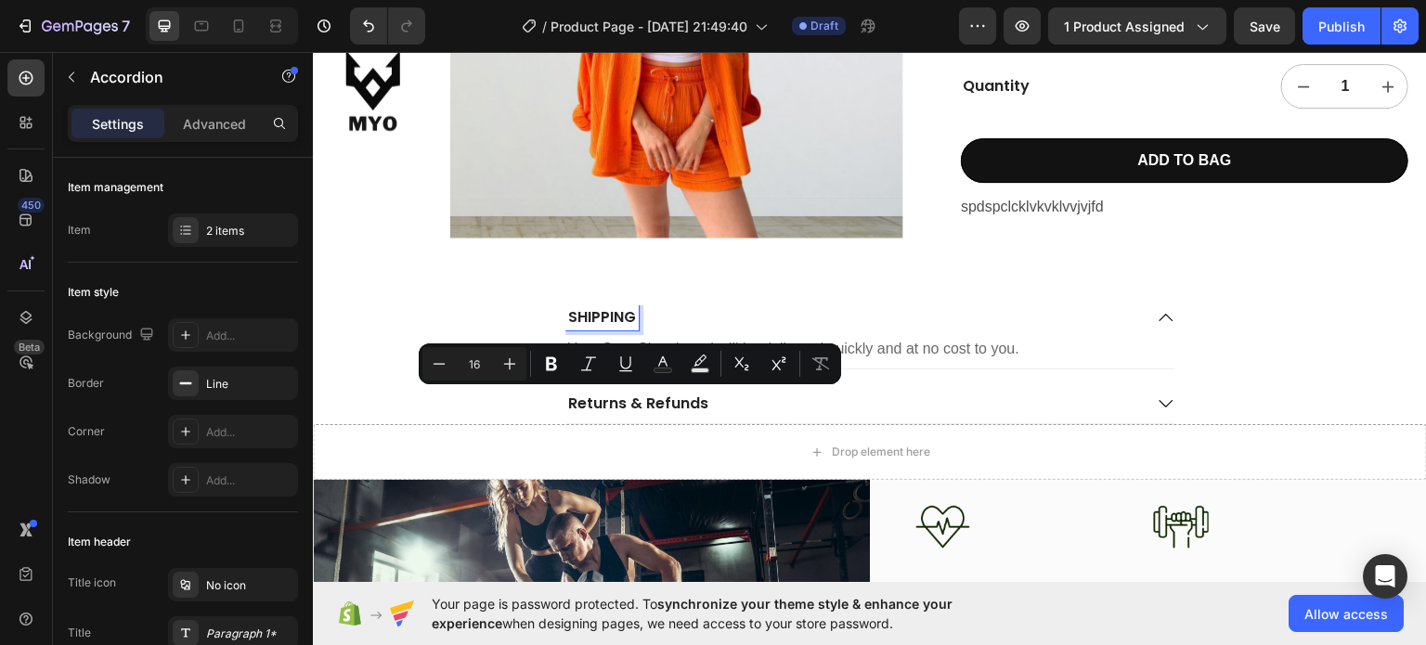
click at [572, 320] on p "SHIPPING" at bounding box center [602, 316] width 68 height 19
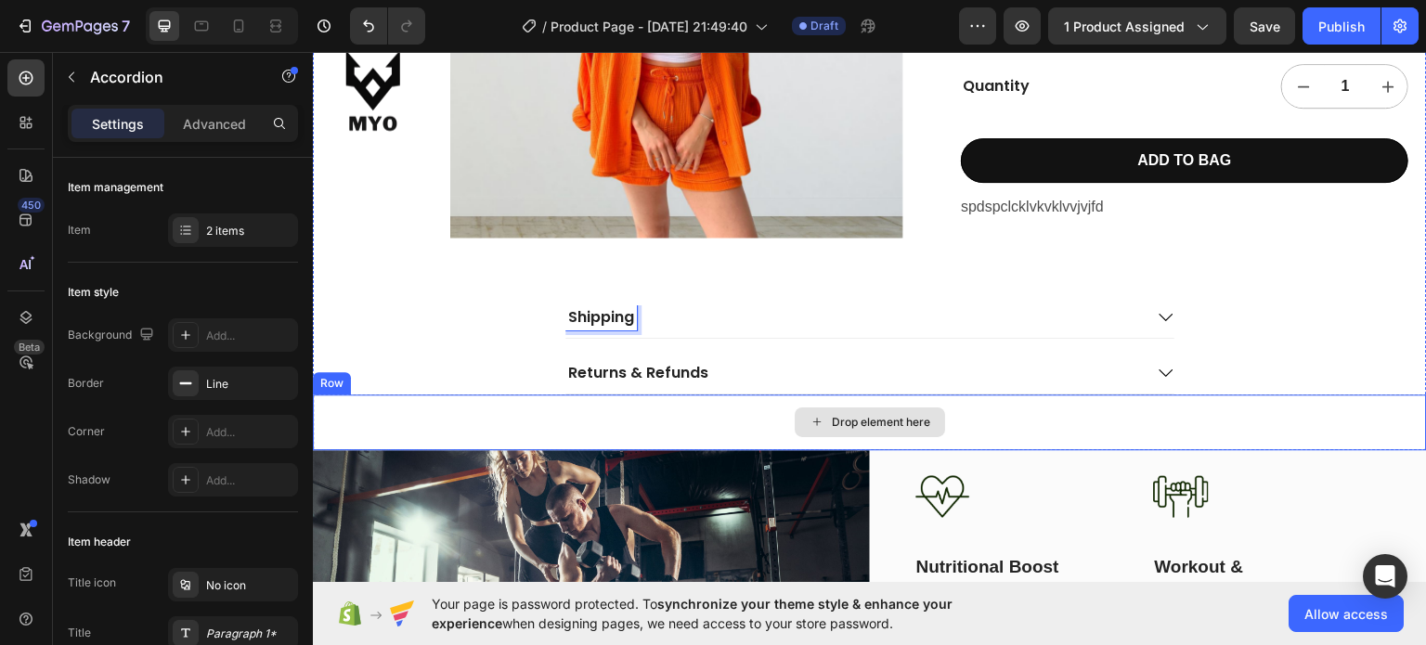
click at [1272, 394] on div "Drop element here" at bounding box center [870, 422] width 1114 height 56
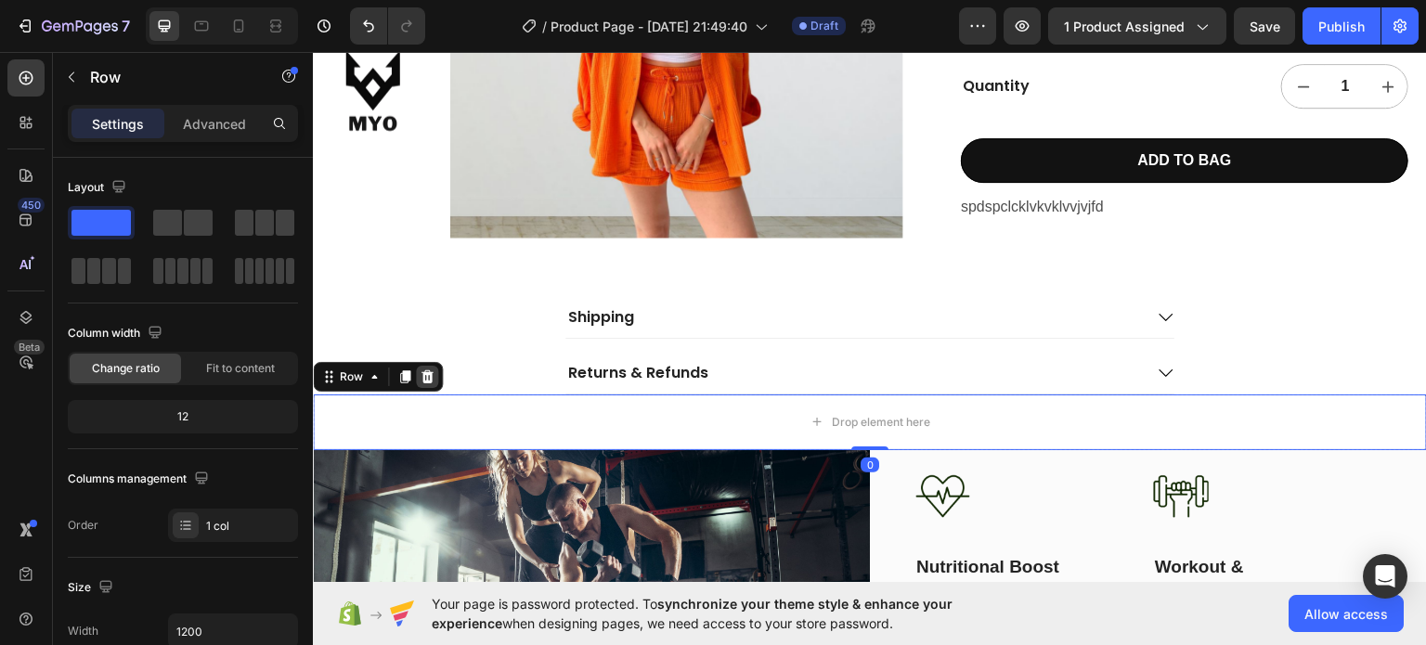
click at [428, 371] on icon at bounding box center [427, 375] width 12 height 13
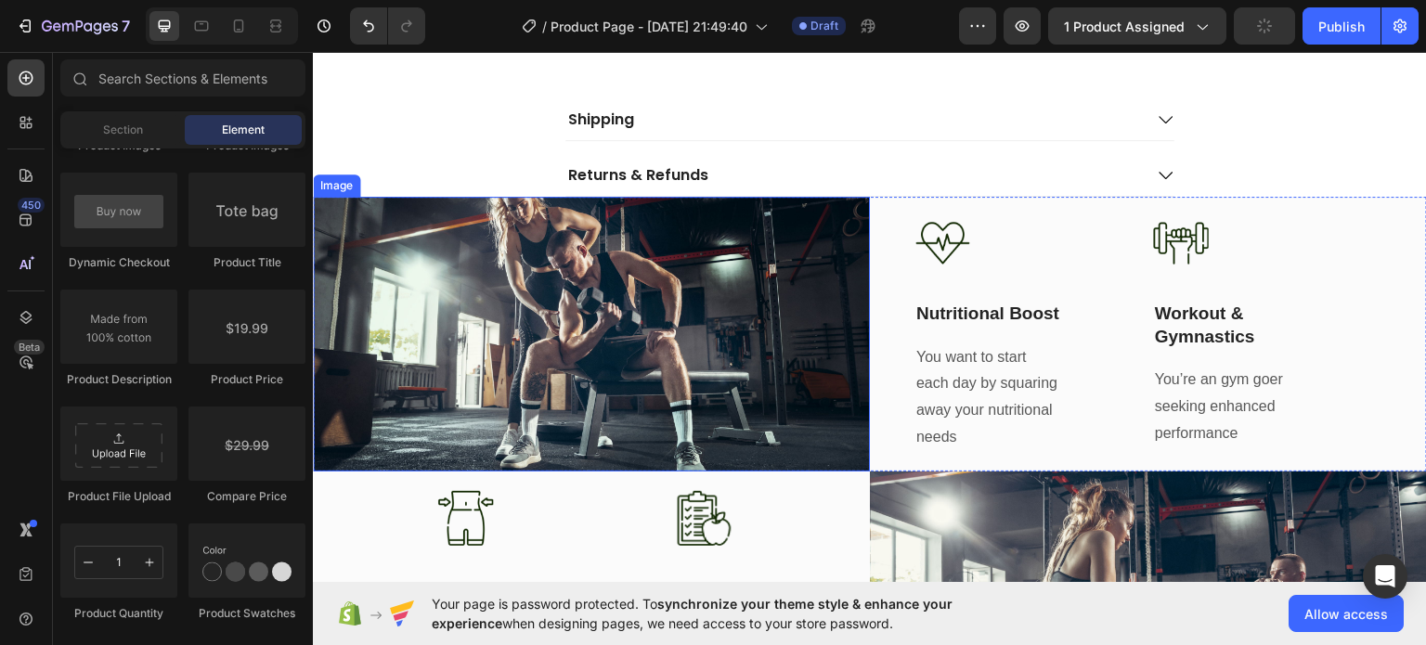
scroll to position [619, 0]
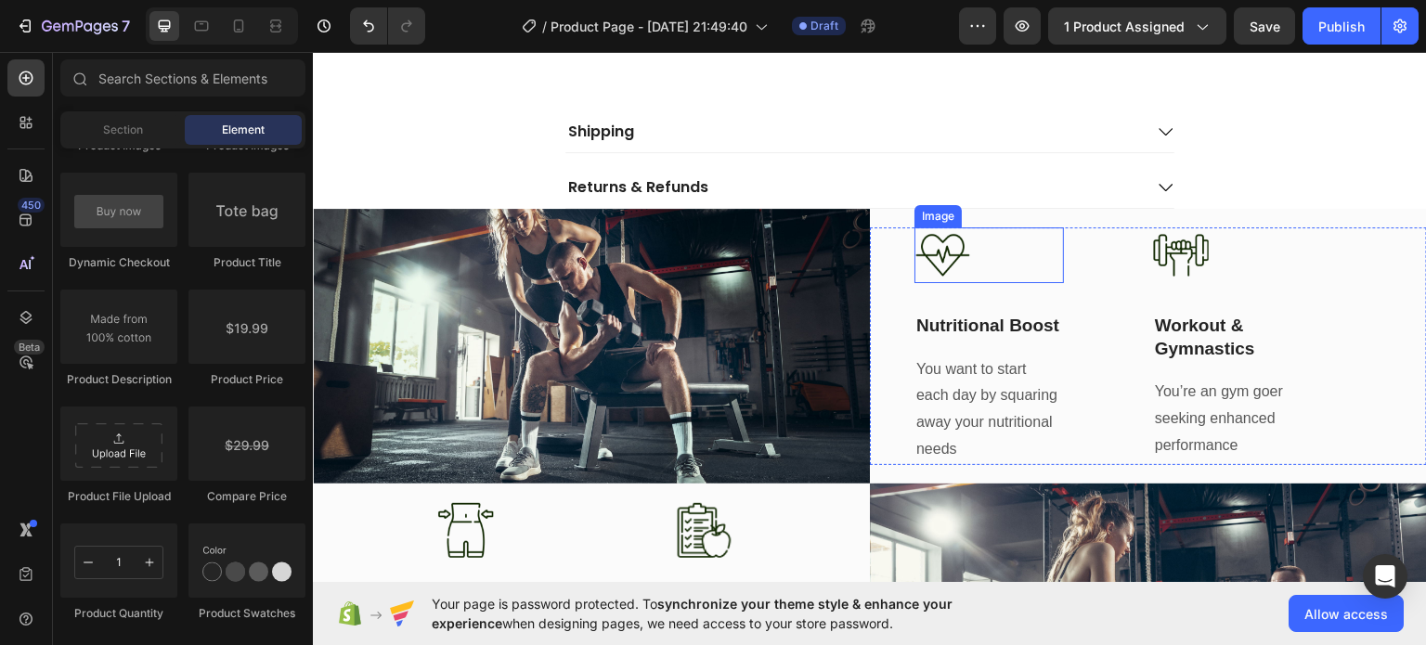
click at [938, 243] on img at bounding box center [942, 255] width 56 height 56
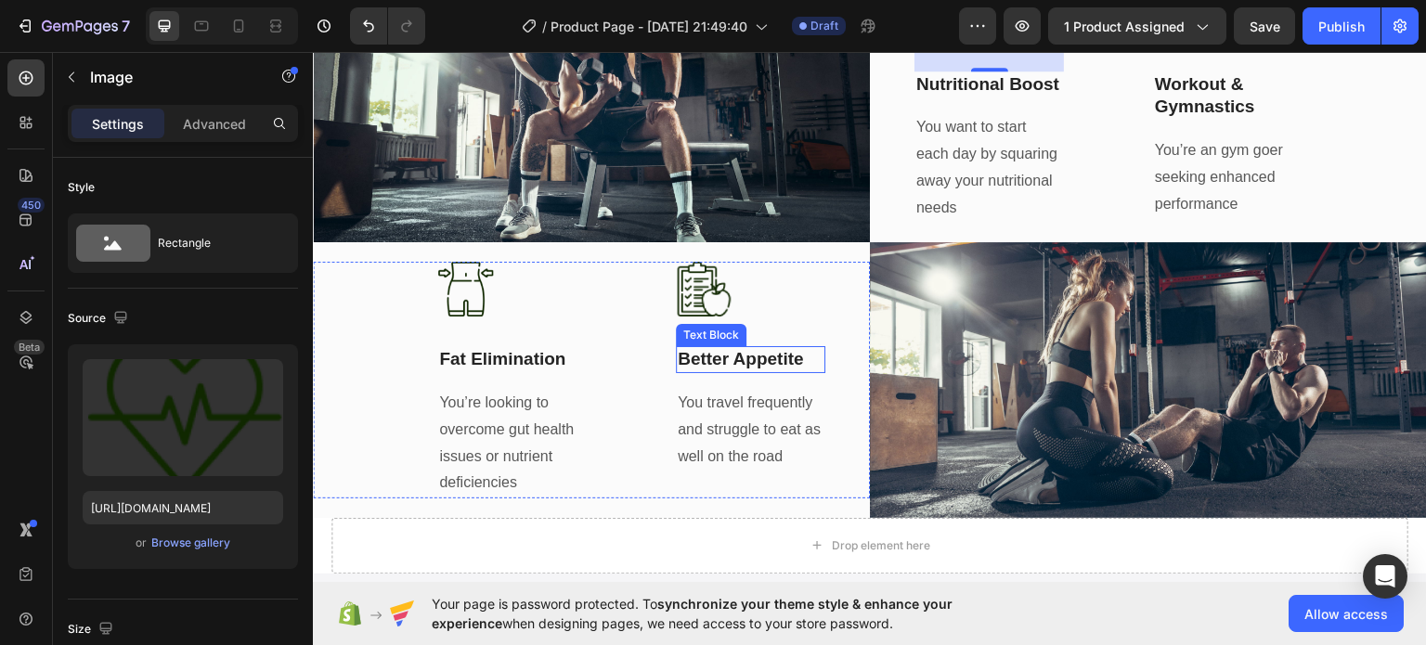
scroll to position [712, 0]
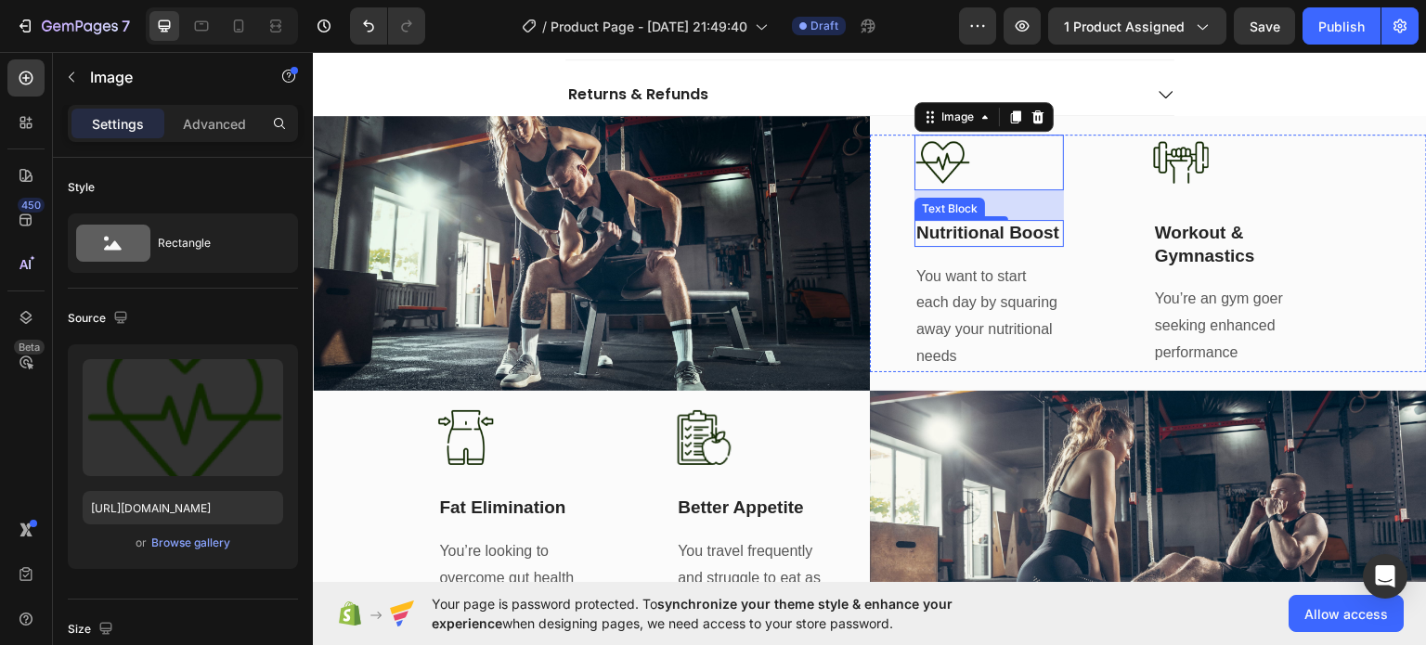
click at [964, 225] on p "Nutritional Boost" at bounding box center [989, 232] width 146 height 23
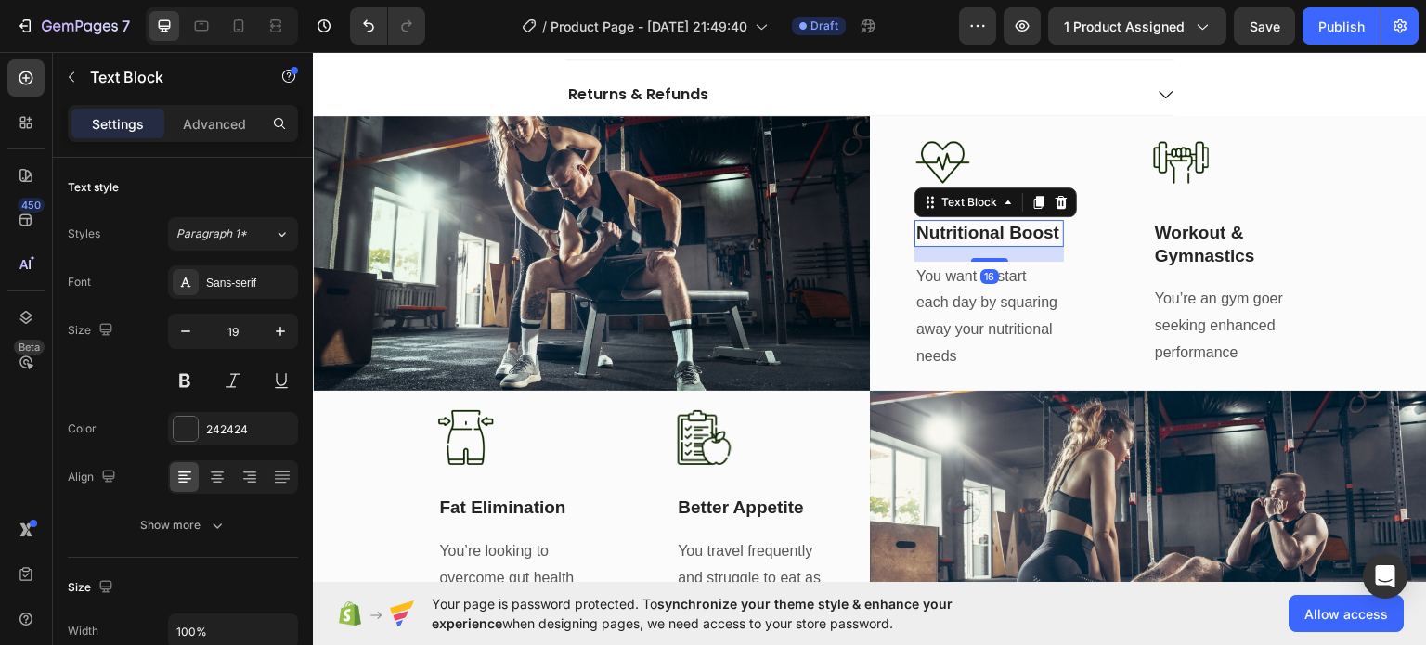
click at [964, 225] on p "Nutritional Boost" at bounding box center [989, 232] width 146 height 23
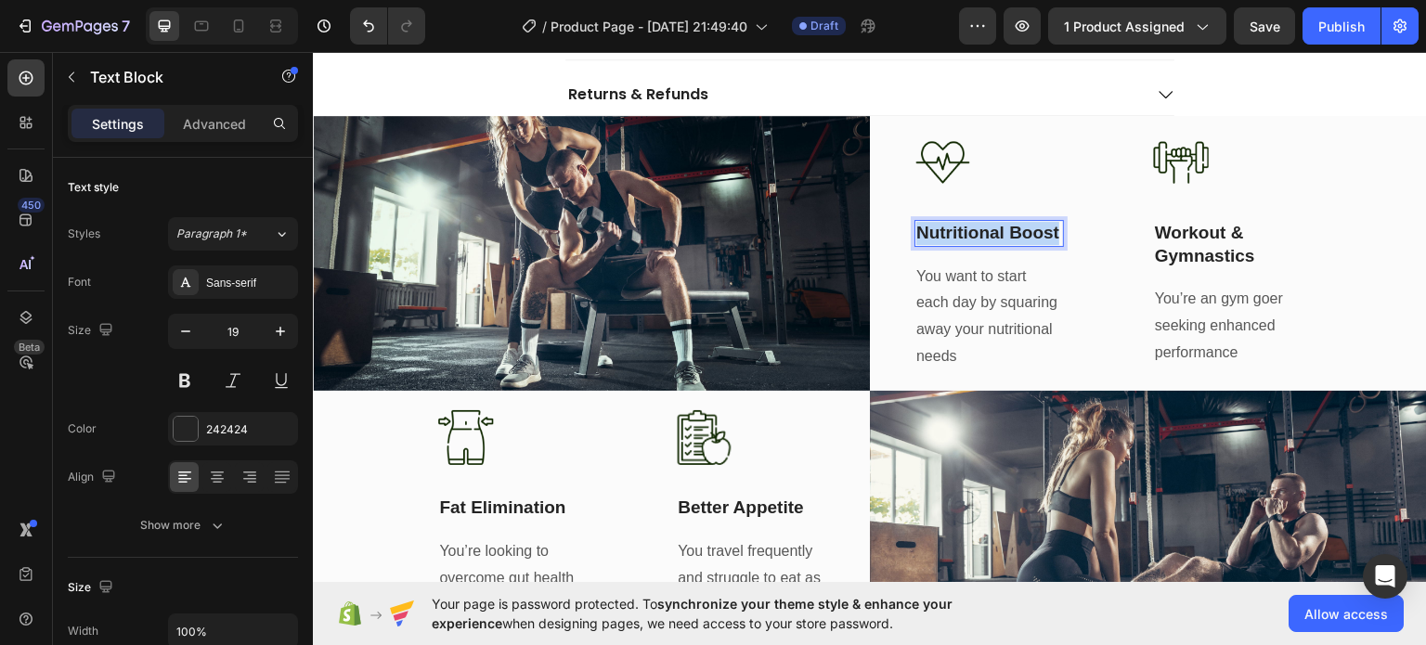
click at [964, 225] on p "Nutritional Boost" at bounding box center [989, 232] width 146 height 23
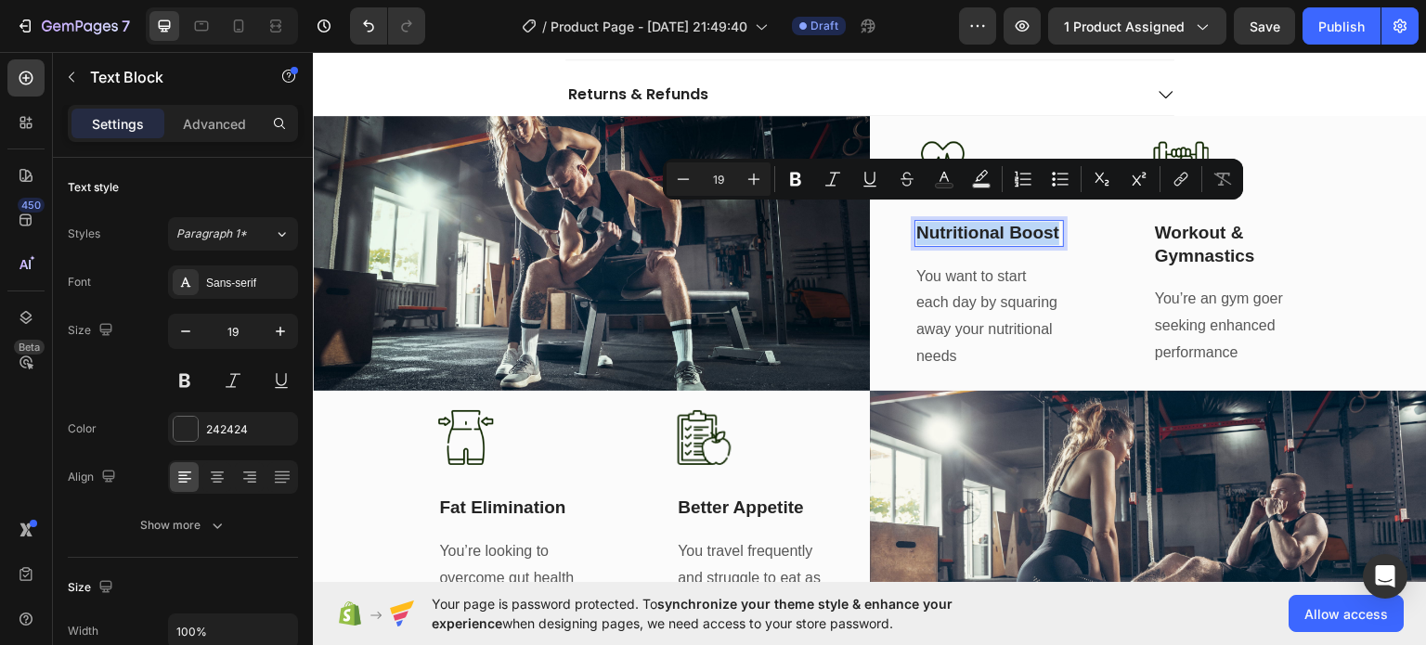
scroll to position [724, 0]
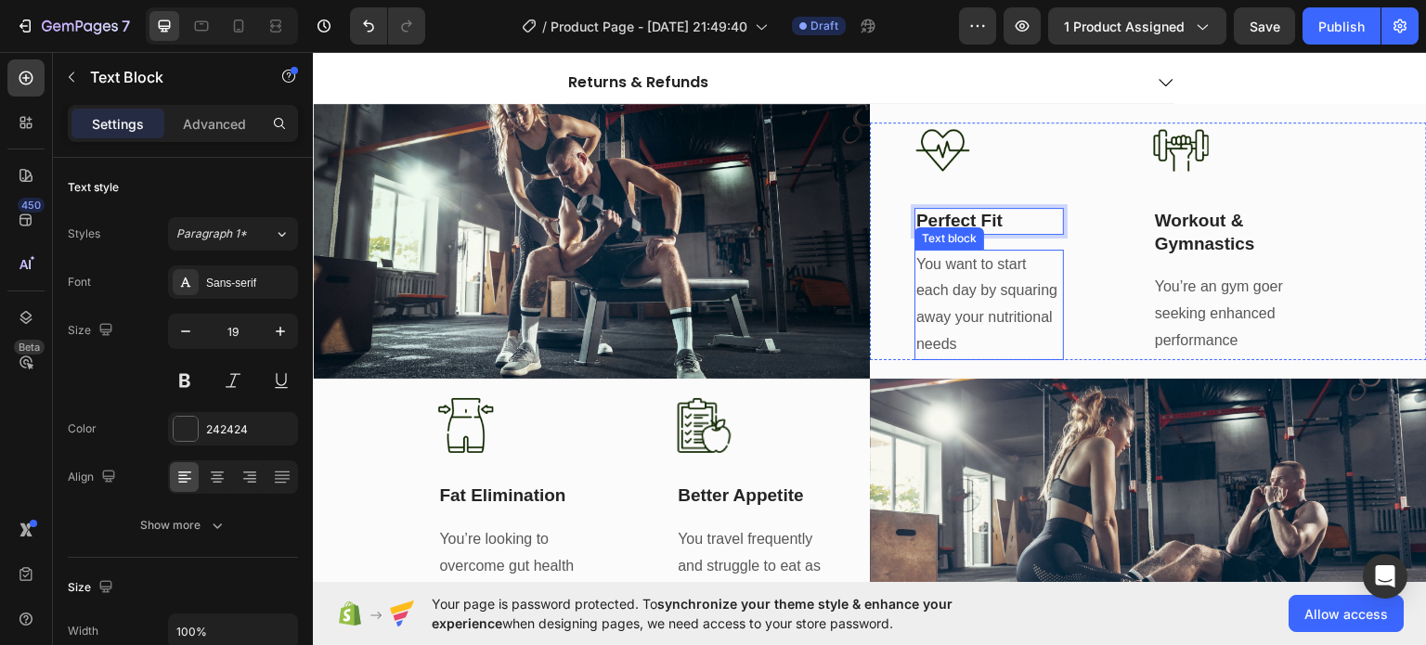
click at [995, 297] on p "You want to start each day by squaring away your nutritional needs" at bounding box center [989, 304] width 146 height 107
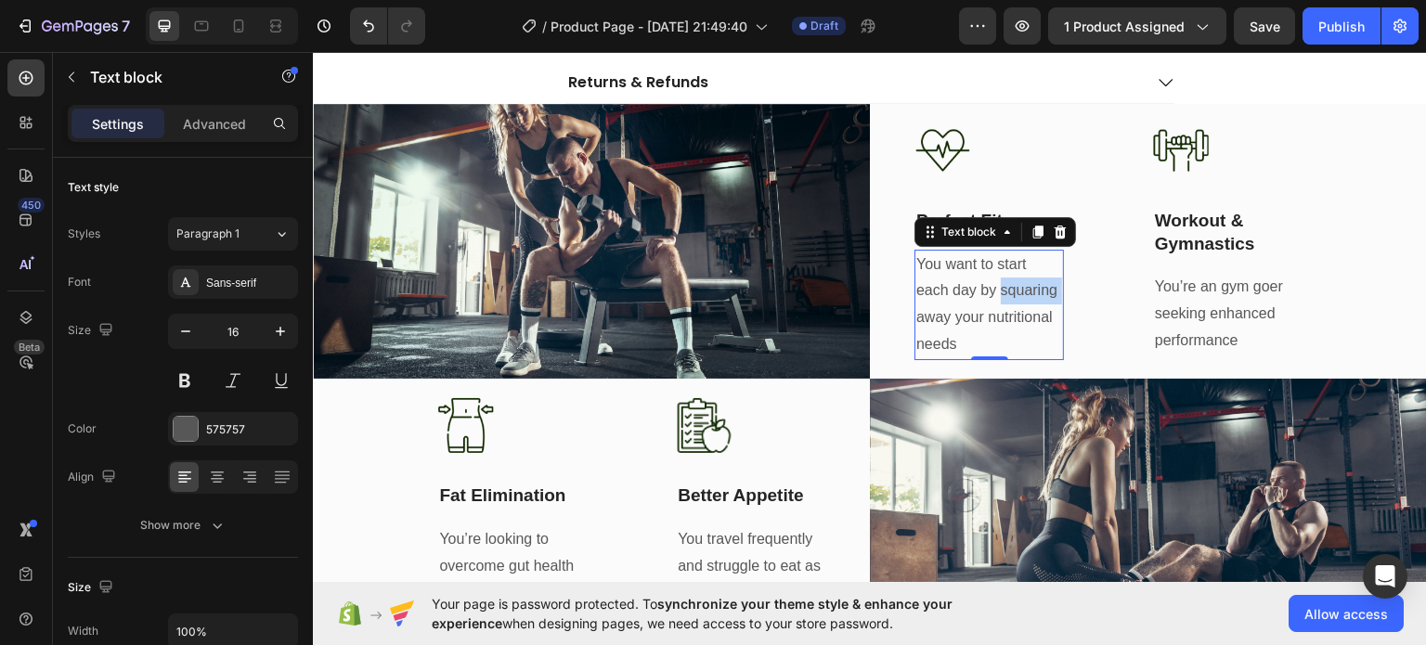
click at [995, 297] on p "You want to start each day by squaring away your nutritional needs" at bounding box center [989, 304] width 146 height 107
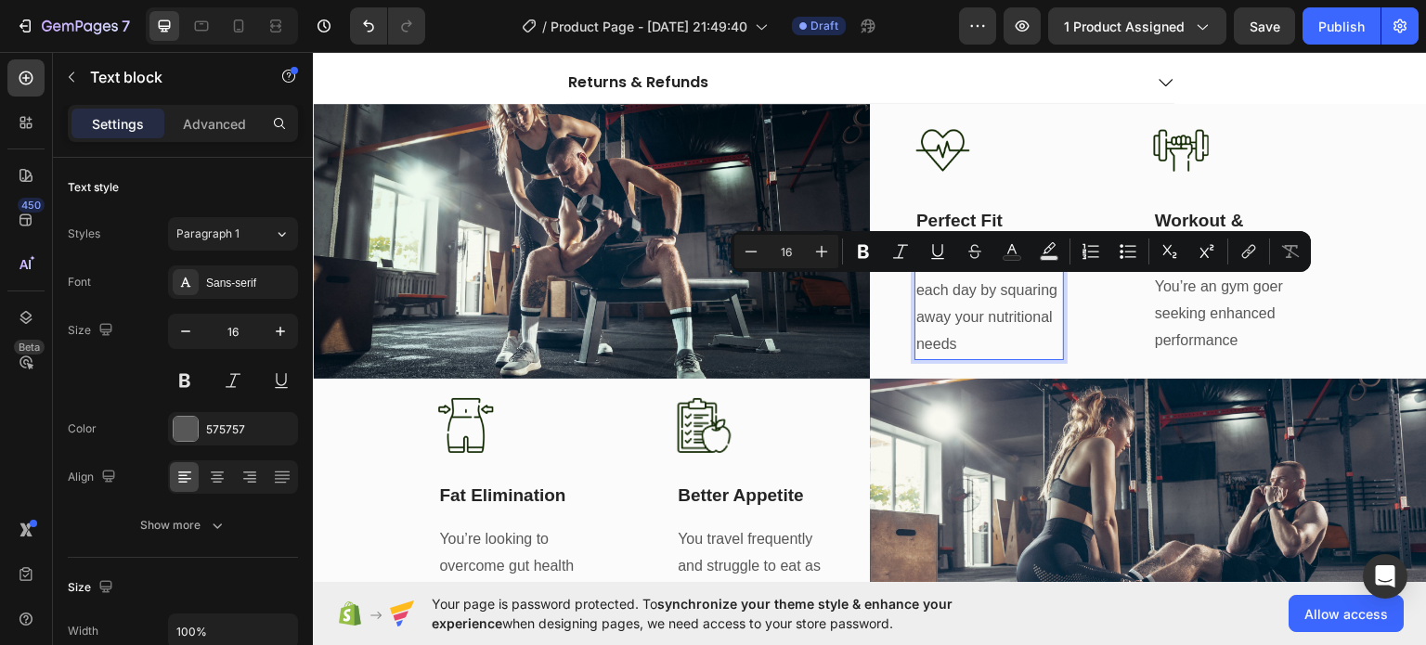
click at [992, 307] on p "You want to start each day by squaring away your nutritional needs" at bounding box center [989, 304] width 146 height 107
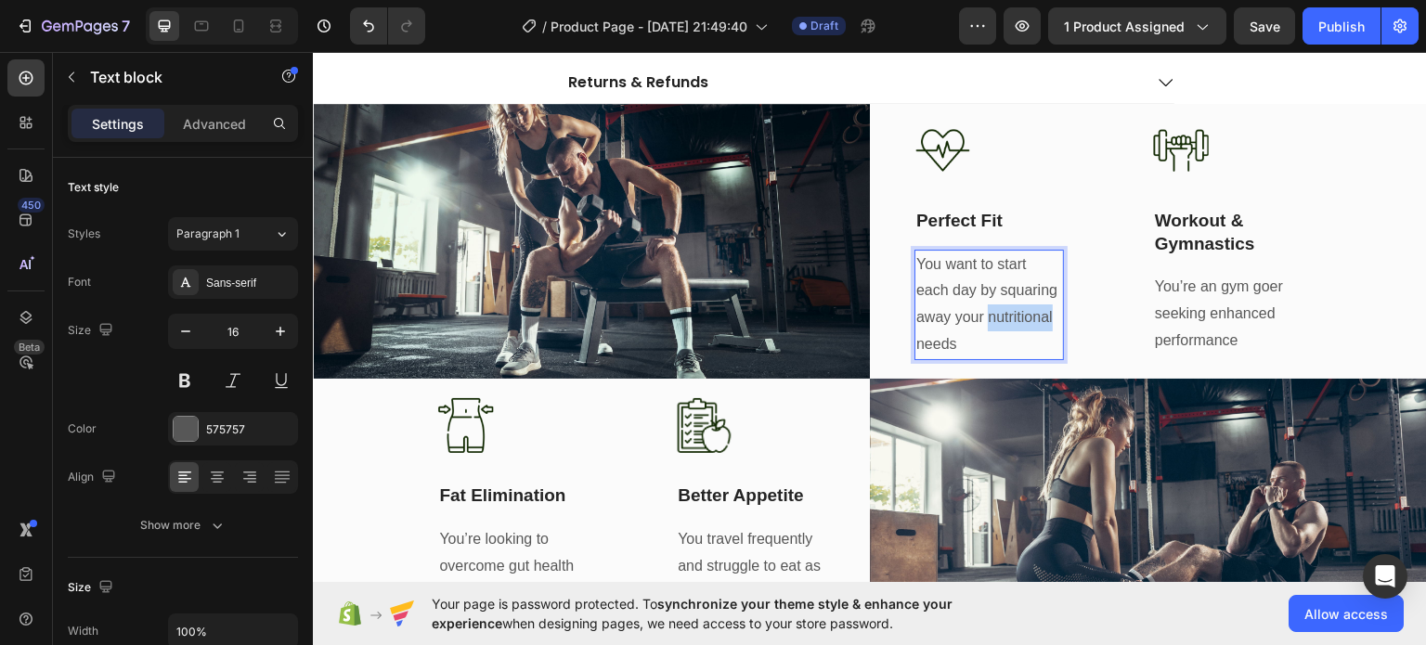
click at [992, 307] on p "You want to start each day by squaring away your nutritional needs" at bounding box center [989, 304] width 146 height 107
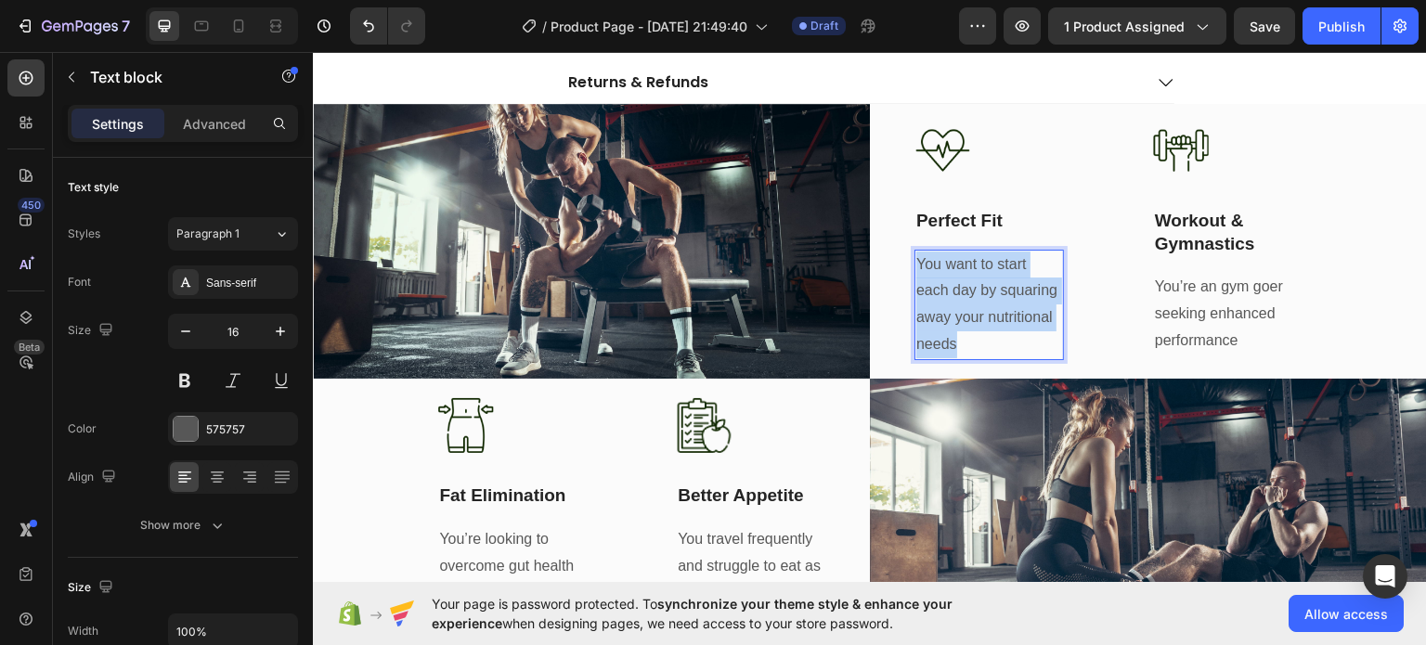
click at [992, 307] on p "You want to start each day by squaring away your nutritional needs" at bounding box center [989, 304] width 146 height 107
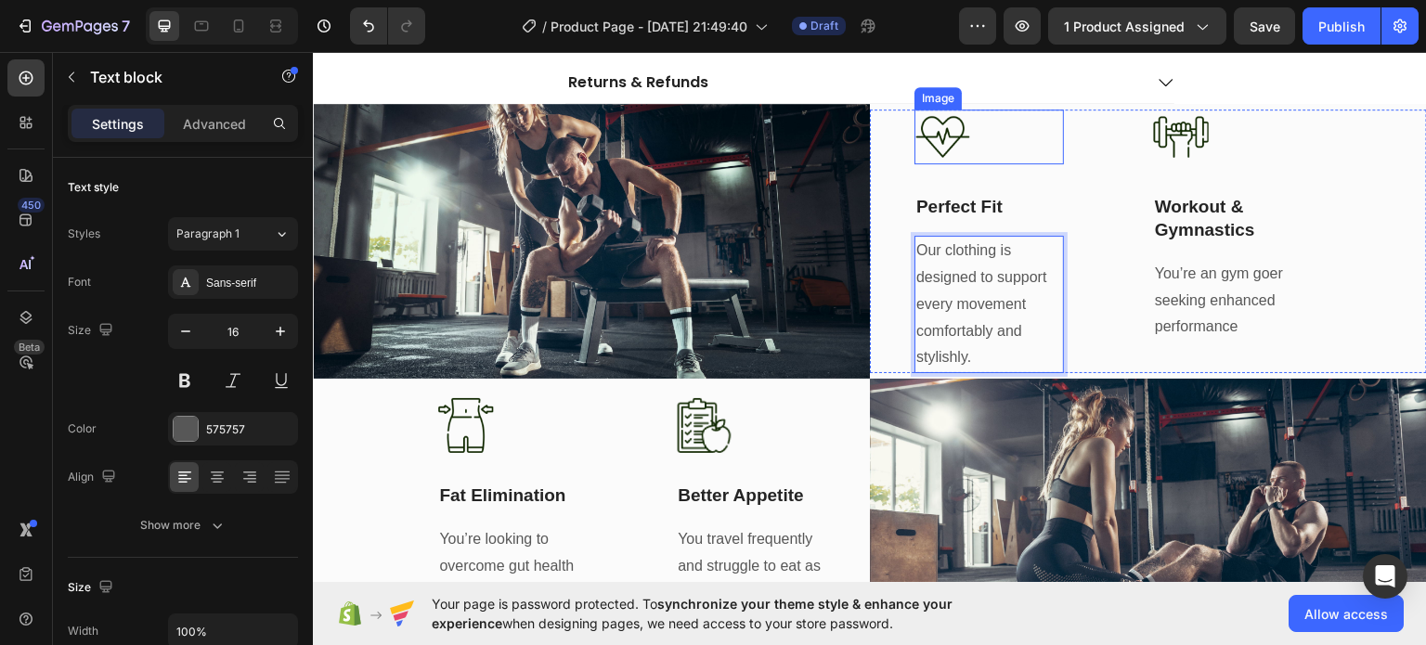
click at [929, 130] on img at bounding box center [942, 137] width 56 height 56
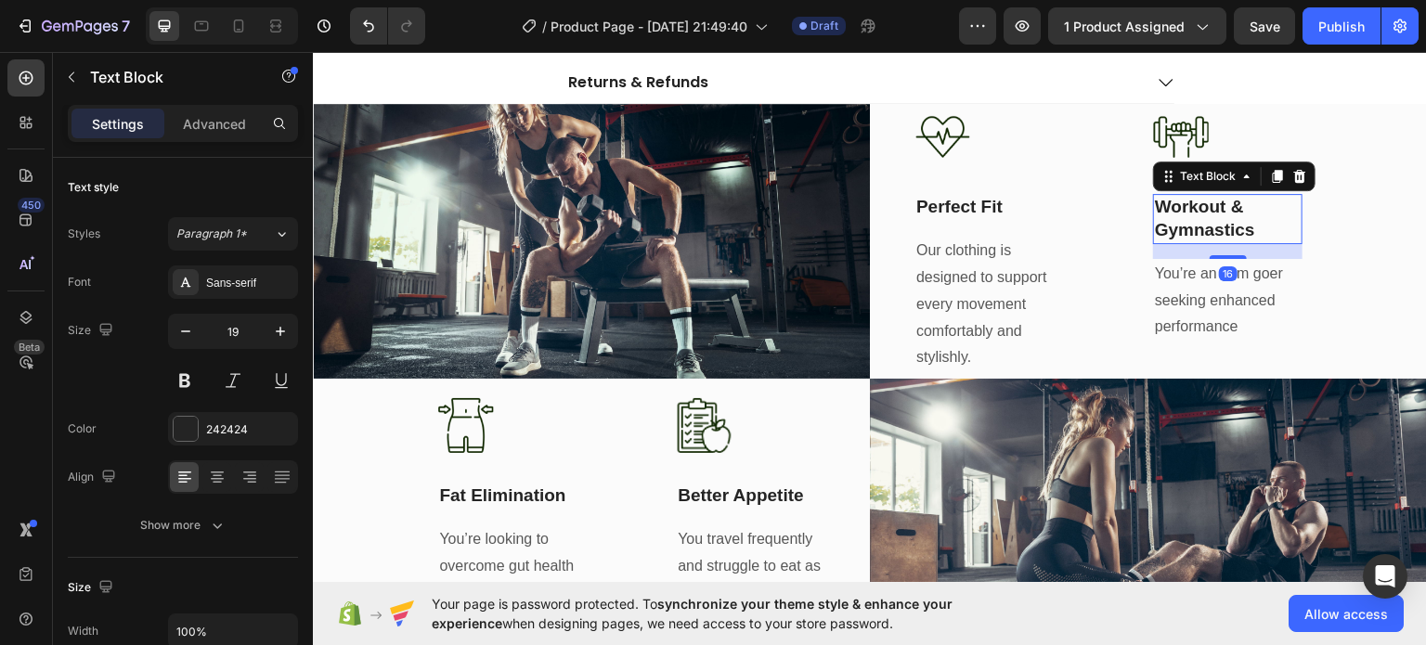
click at [1201, 215] on p "Workout & Gymnastics" at bounding box center [1228, 217] width 146 height 45
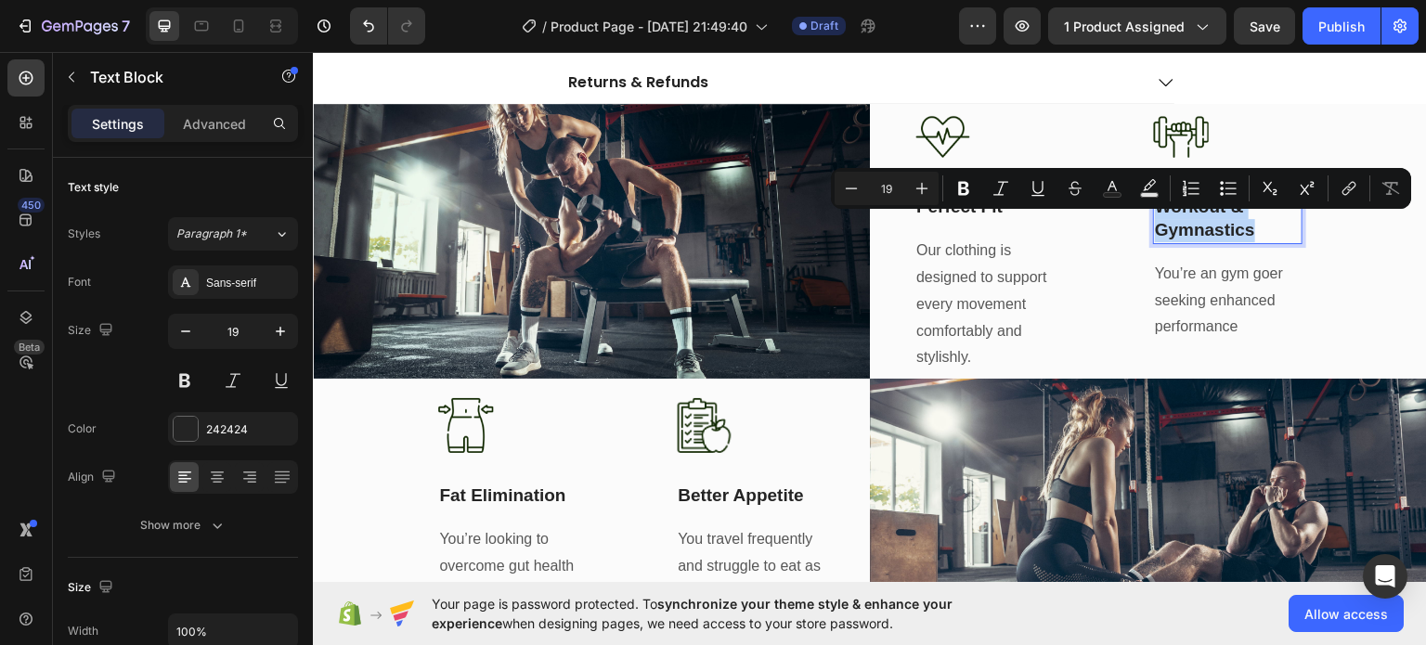
click at [1201, 215] on p "Workout & Gymnastics" at bounding box center [1228, 217] width 146 height 45
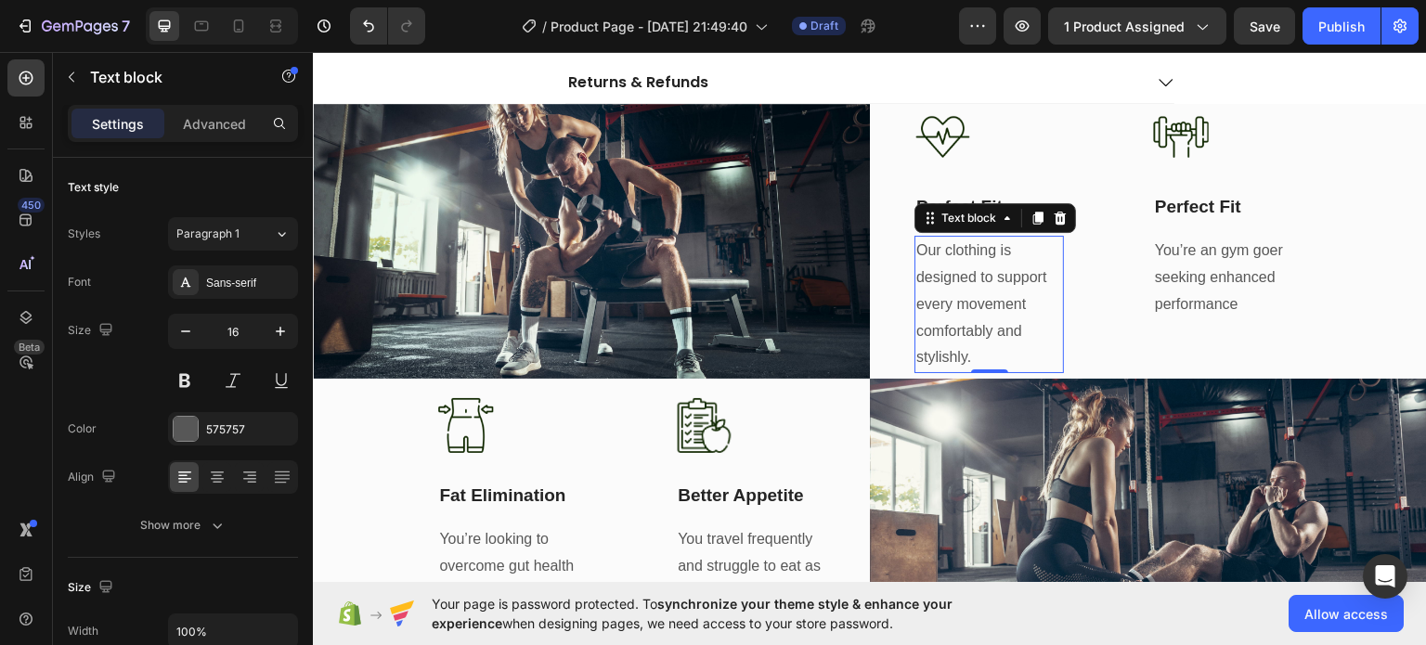
click at [978, 296] on p "Our clothing is designed to support every movement comfortably and stylishly." at bounding box center [989, 304] width 146 height 134
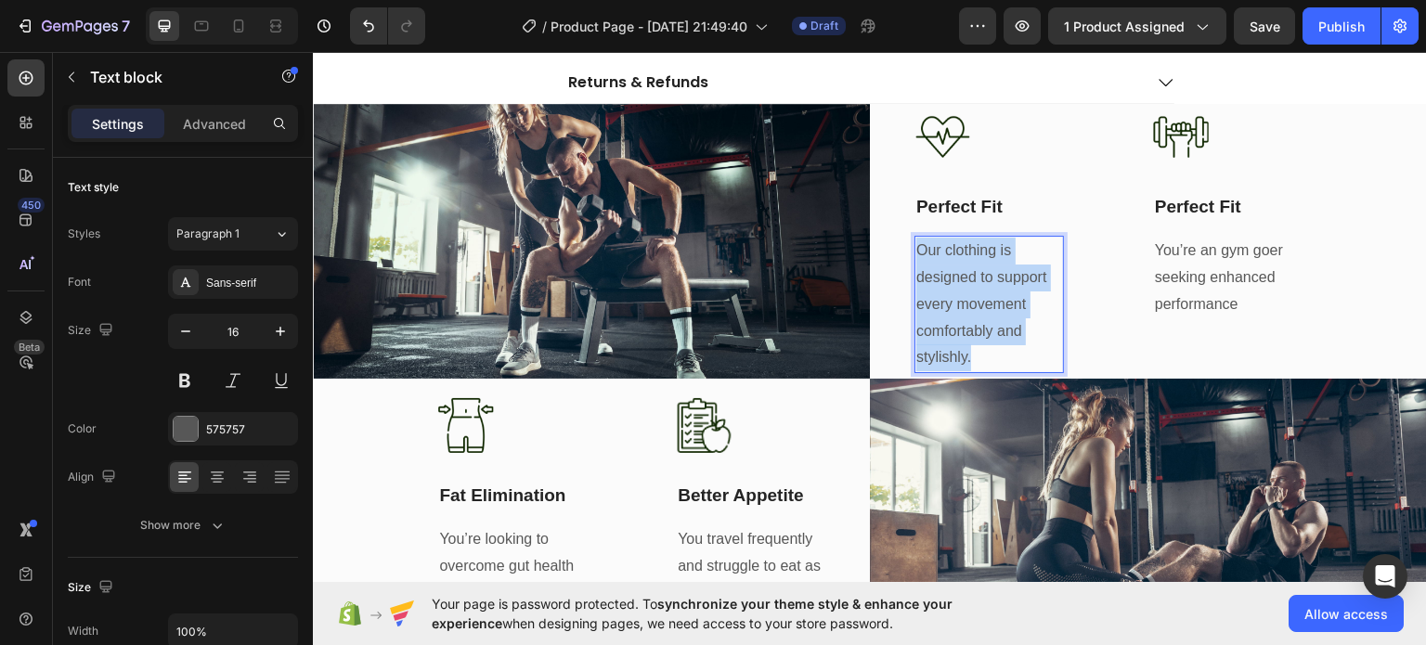
click at [978, 296] on p "Our clothing is designed to support every movement comfortably and stylishly." at bounding box center [989, 304] width 146 height 134
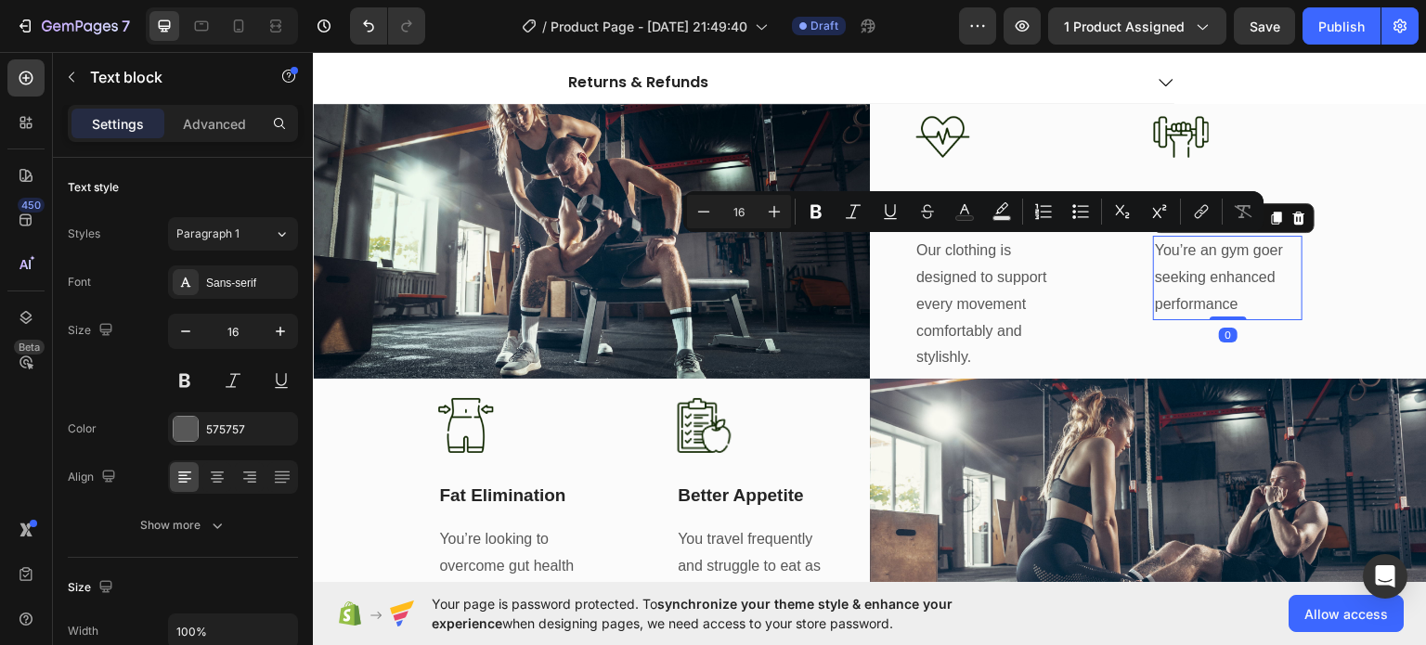
click at [1212, 289] on p "You’re an gym goer seeking enhanced performance" at bounding box center [1228, 277] width 146 height 80
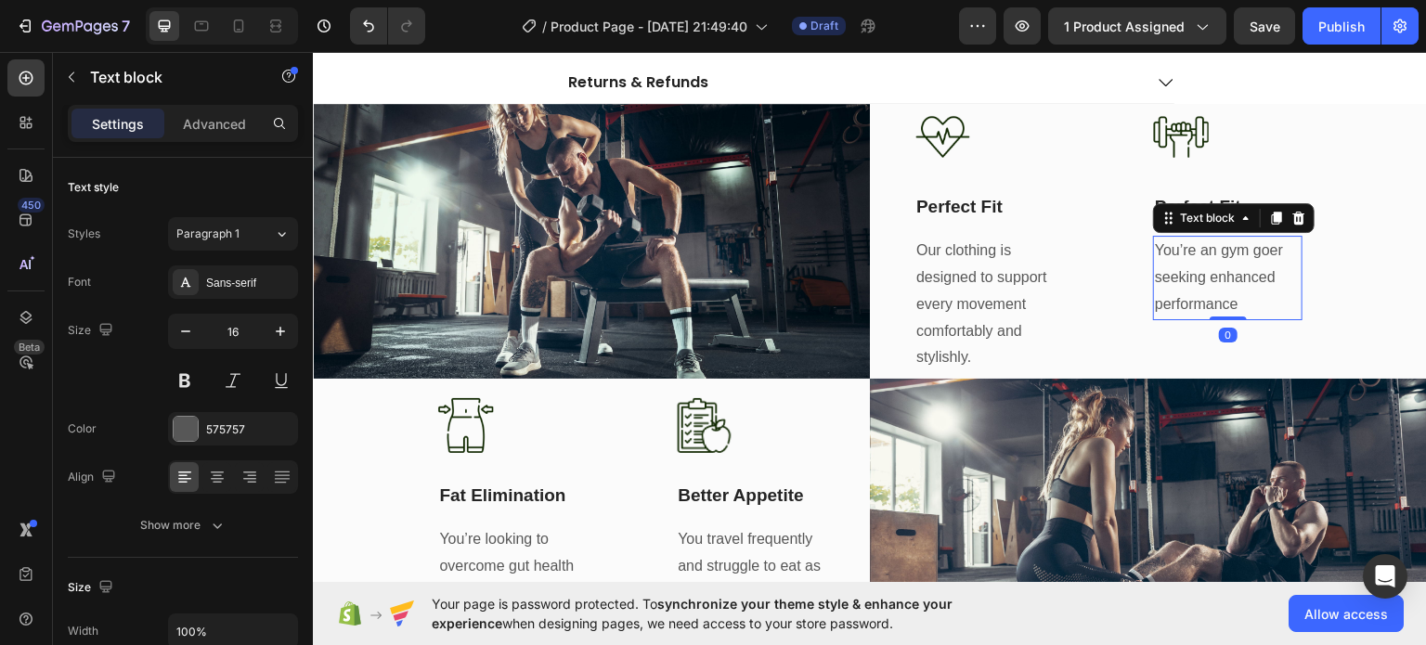
click at [1212, 289] on p "You’re an gym goer seeking enhanced performance" at bounding box center [1228, 277] width 146 height 80
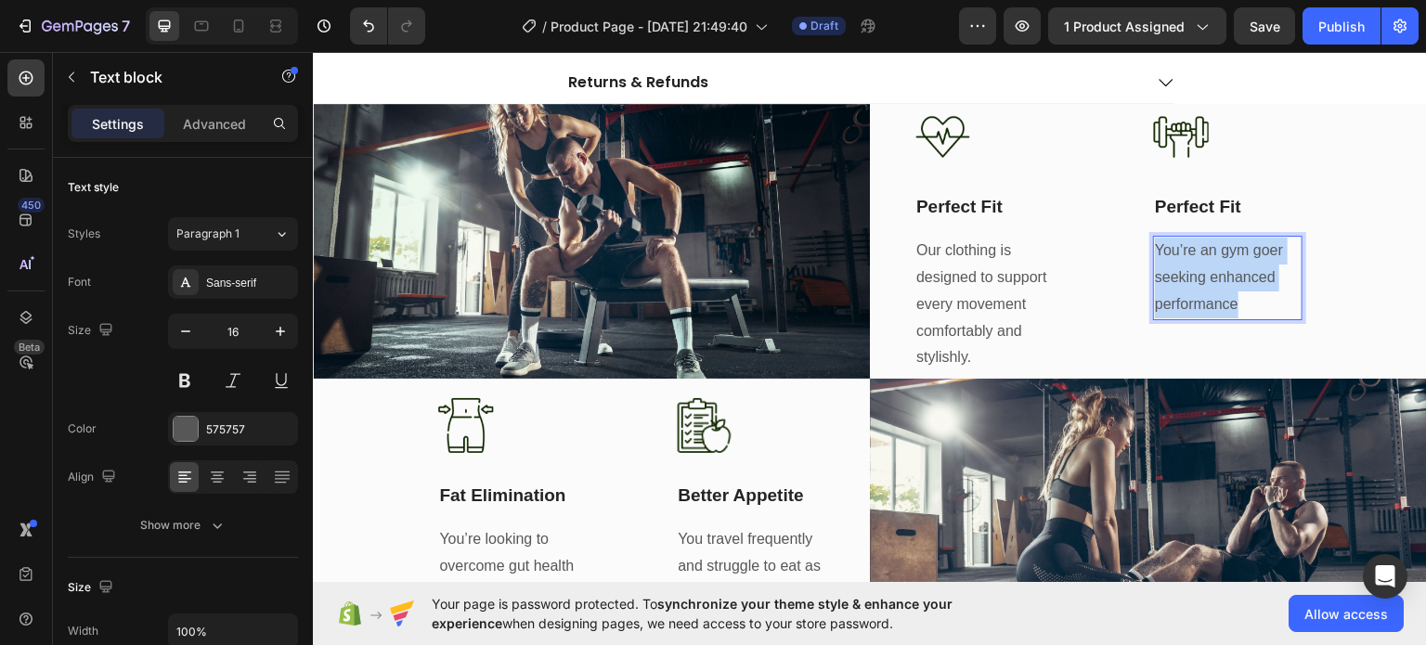
click at [1212, 289] on p "You’re an gym goer seeking enhanced performance" at bounding box center [1228, 277] width 146 height 80
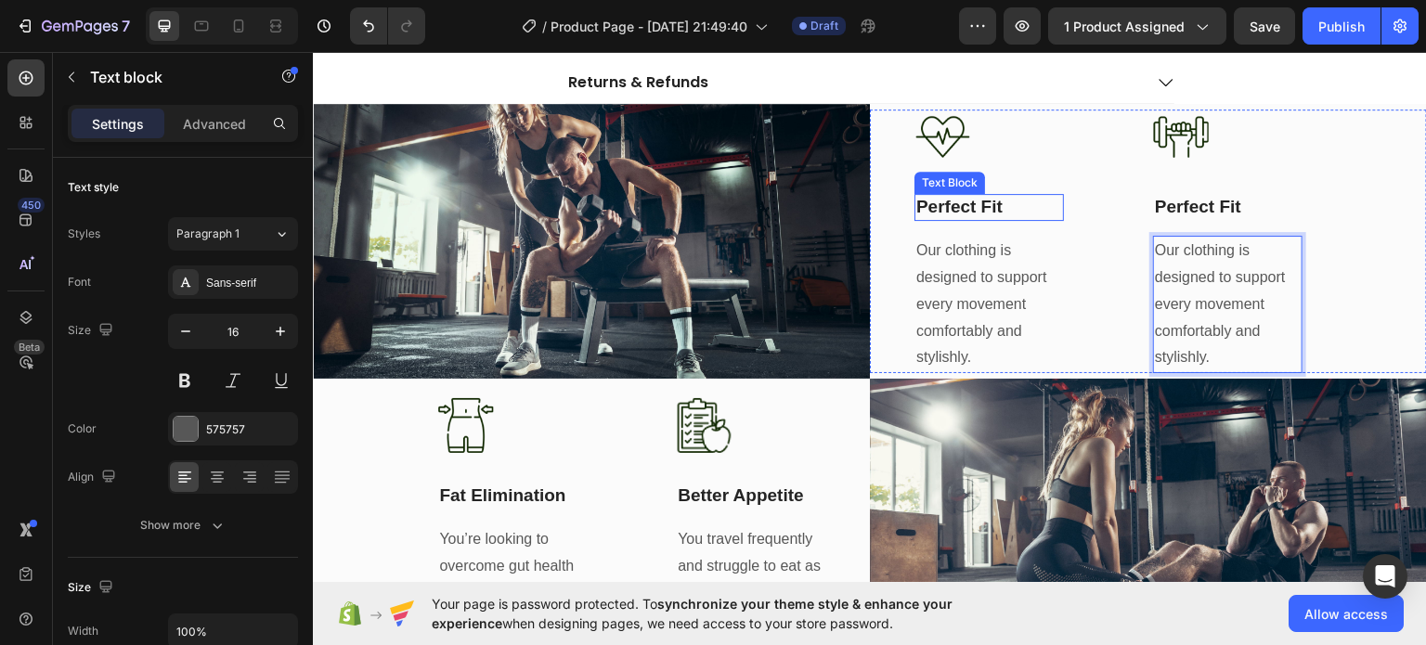
click at [944, 199] on p "Perfect Fit" at bounding box center [989, 206] width 146 height 23
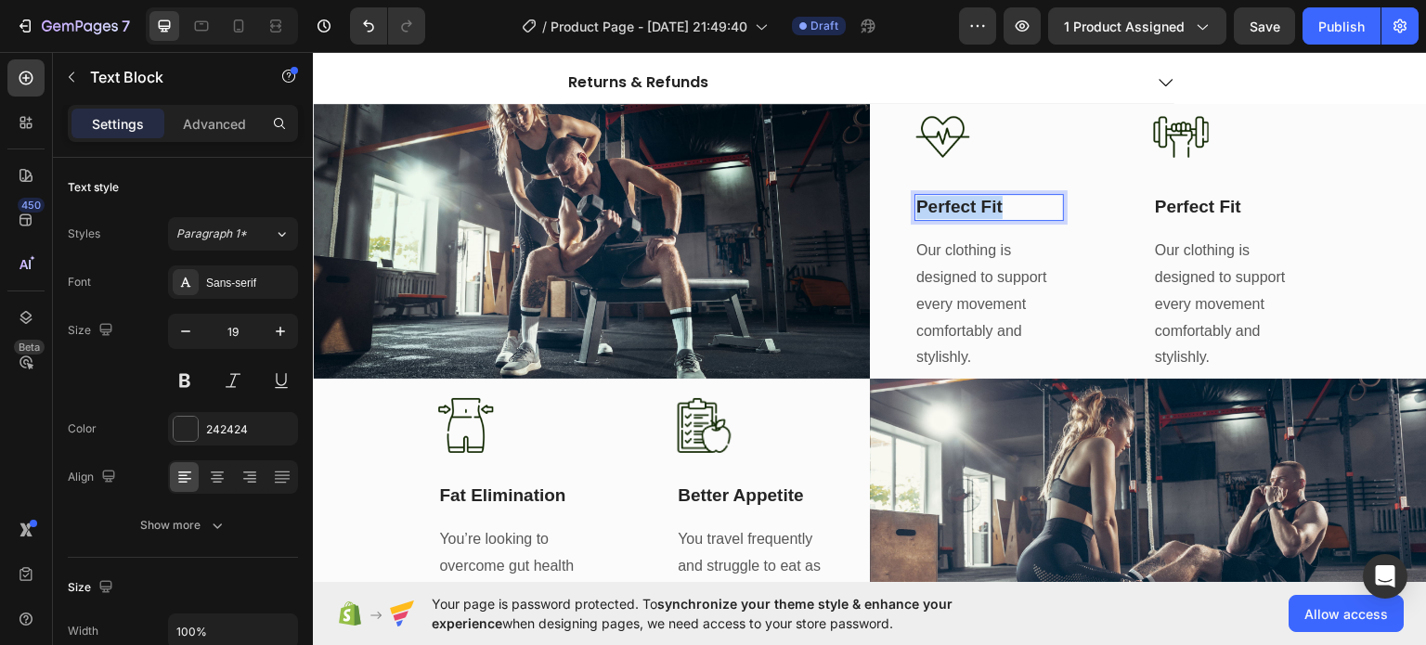
click at [944, 199] on p "Perfect Fit" at bounding box center [989, 206] width 146 height 23
click at [941, 285] on p "Our clothing is designed to support every movement comfortably and stylishly." at bounding box center [989, 304] width 146 height 134
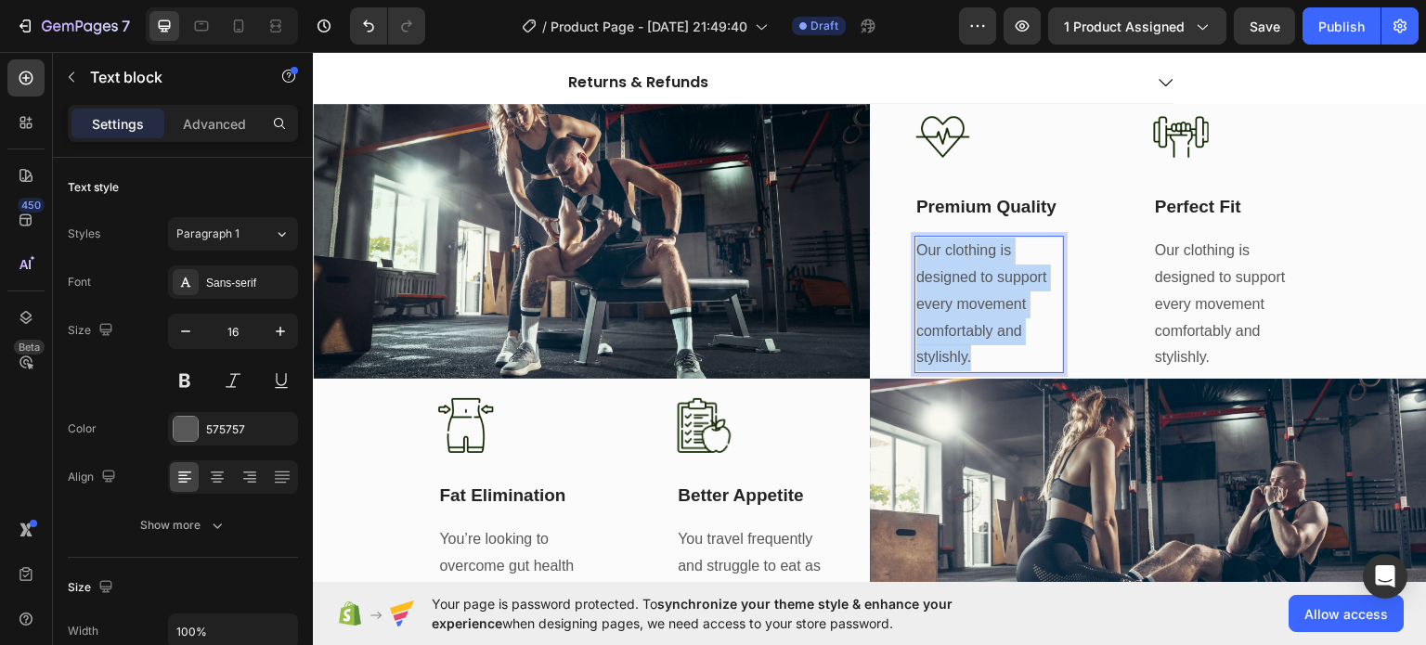
click at [941, 285] on p "Our clothing is designed to support every movement comfortably and stylishly." at bounding box center [989, 304] width 146 height 134
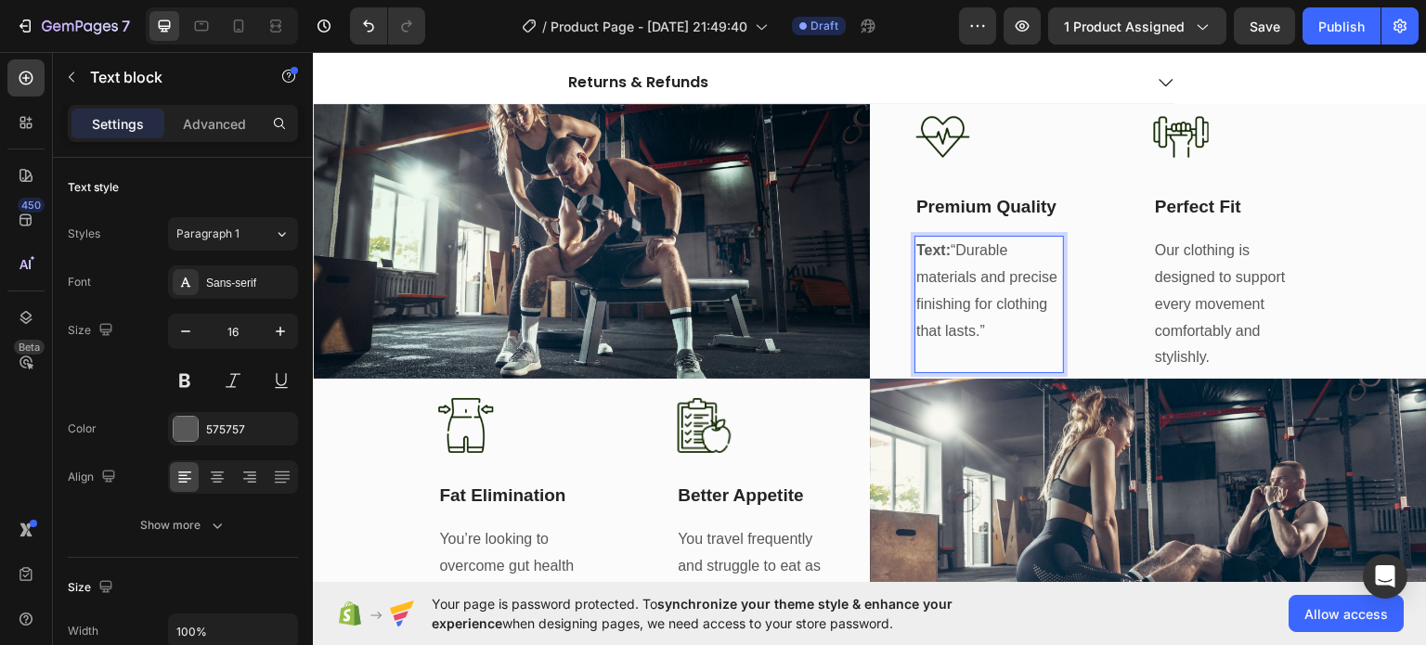
click at [955, 240] on p "Text: “Durable materials and precise finishing for clothing that lasts.”" at bounding box center [989, 290] width 146 height 107
click at [960, 317] on p "Durable materials and precise finishing for clothing that lasts.”" at bounding box center [989, 277] width 146 height 80
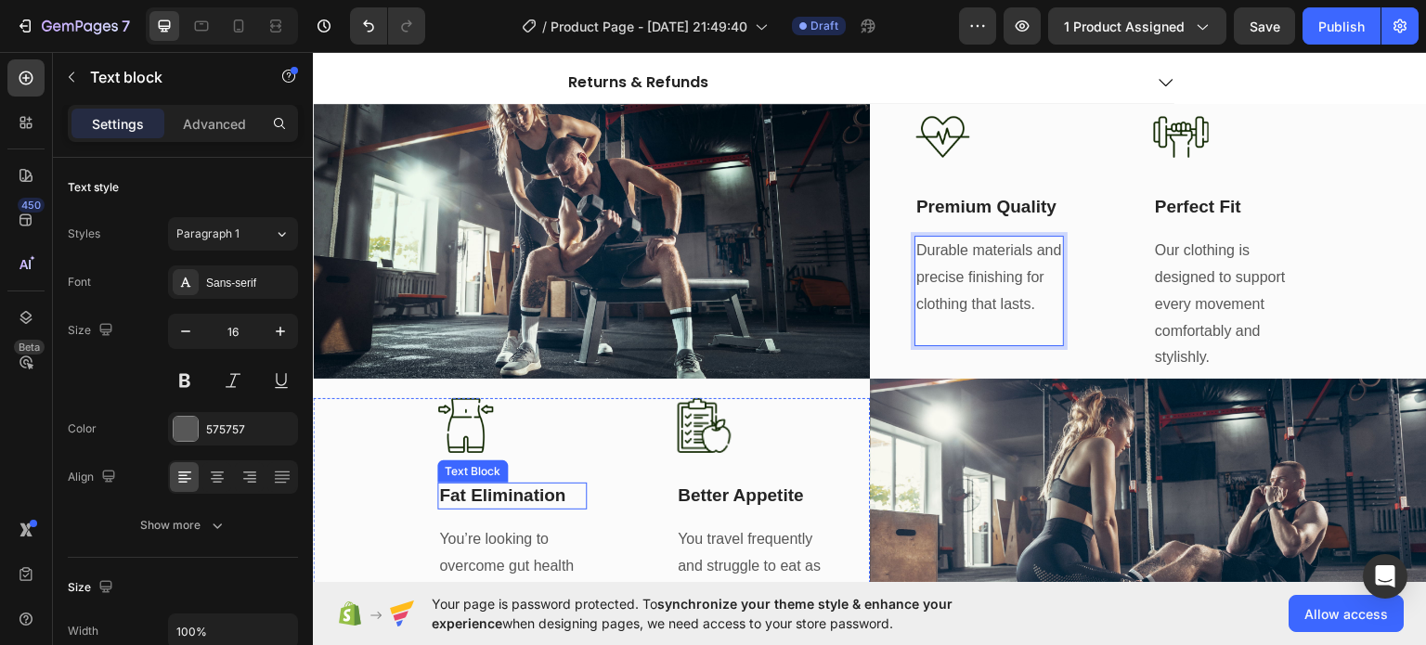
click at [498, 484] on p "Fat Elimination" at bounding box center [512, 495] width 146 height 23
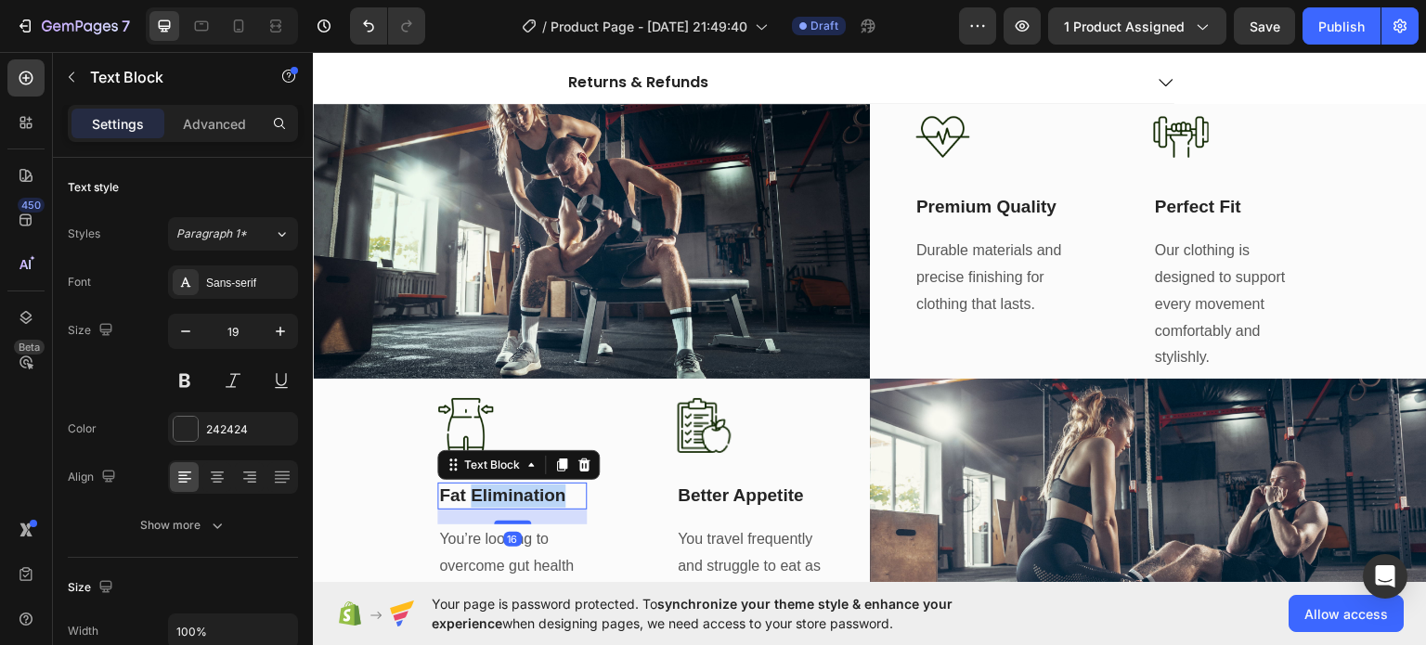
click at [498, 484] on p "Fat Elimination" at bounding box center [512, 495] width 146 height 23
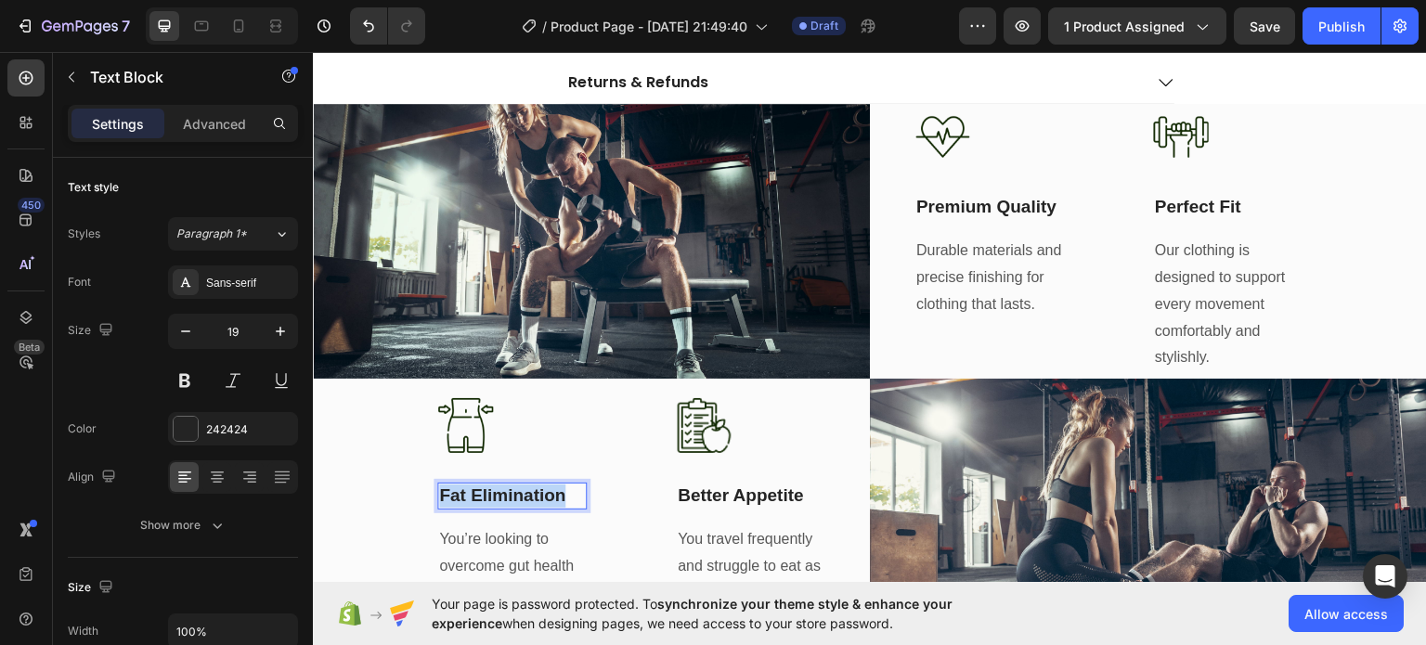
click at [498, 484] on p "Fat Elimination" at bounding box center [512, 495] width 146 height 23
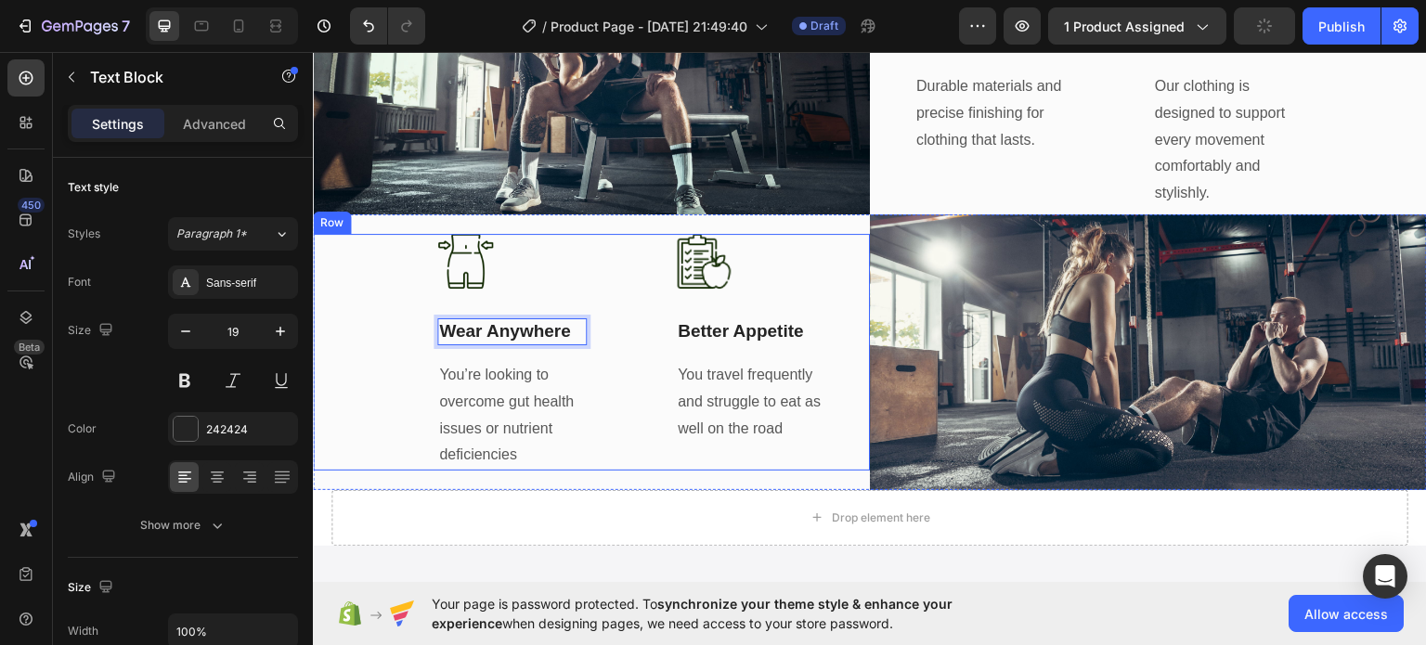
scroll to position [910, 0]
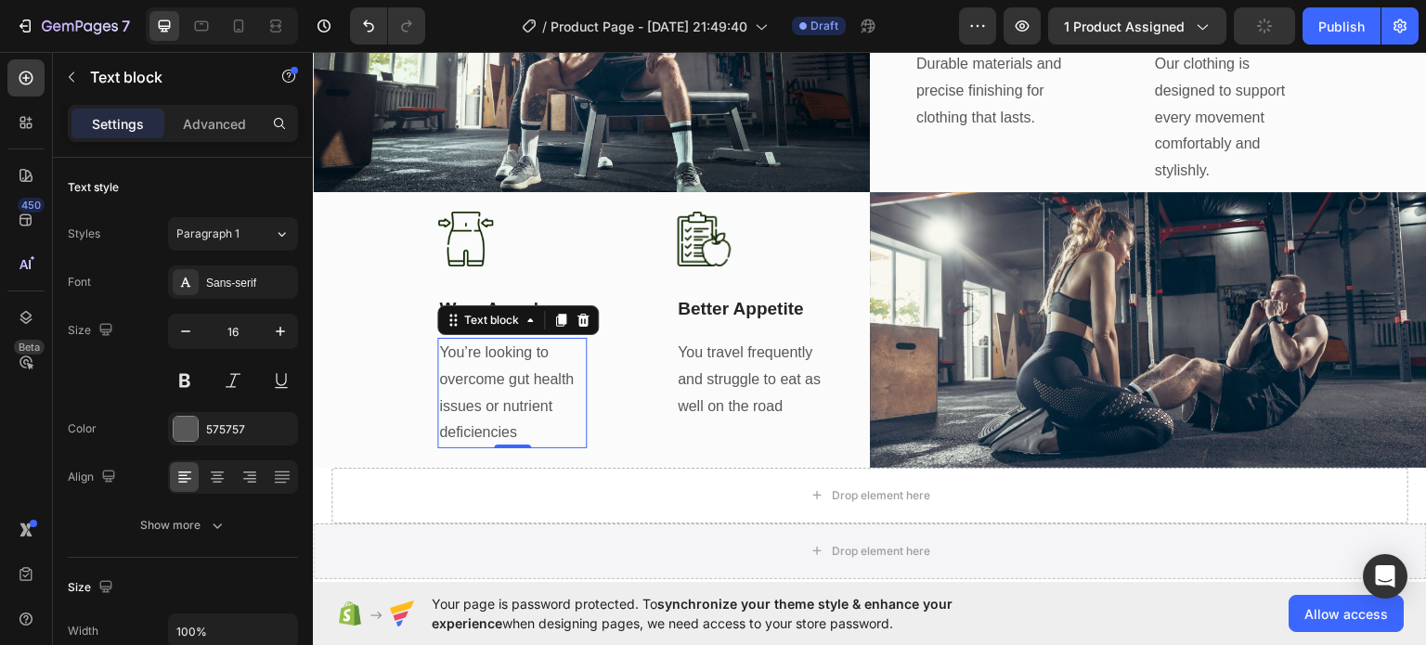
click at [497, 376] on p "You’re looking to overcome gut health issues or nutrient deficiencies" at bounding box center [512, 392] width 146 height 107
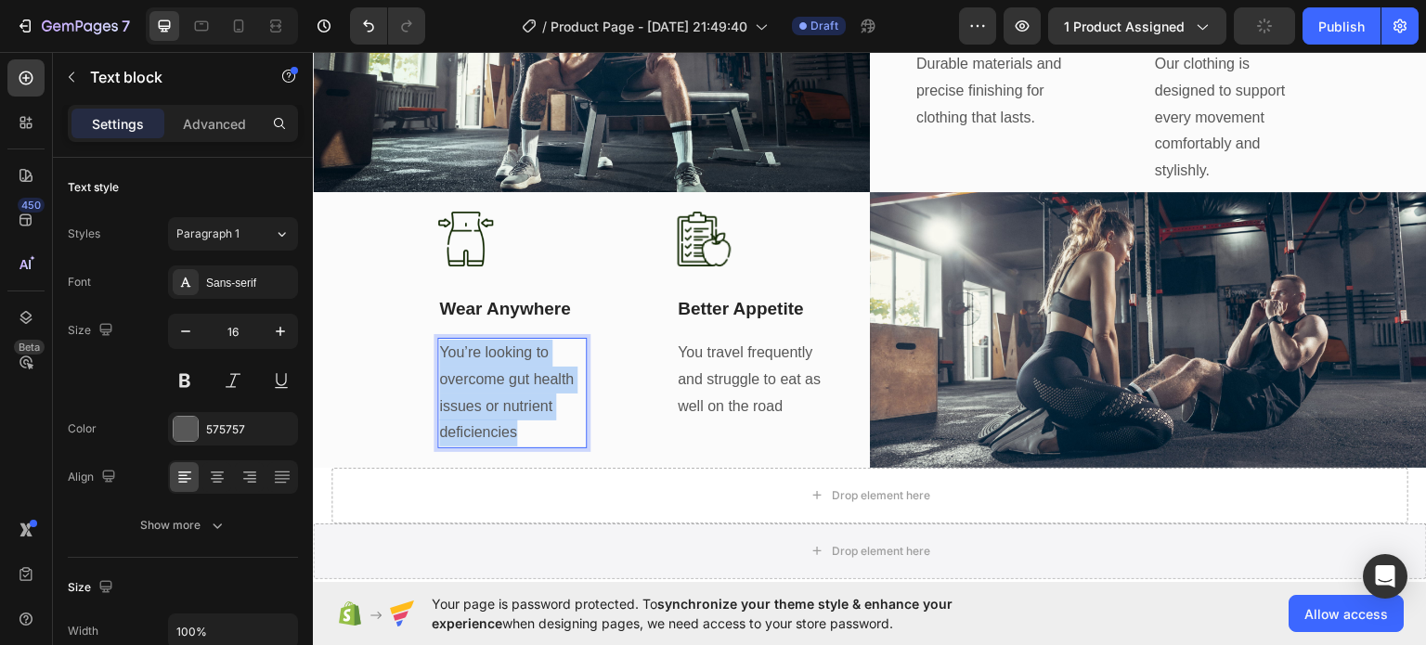
click at [497, 376] on p "You’re looking to overcome gut health issues or nutrient deficiencies" at bounding box center [512, 392] width 146 height 107
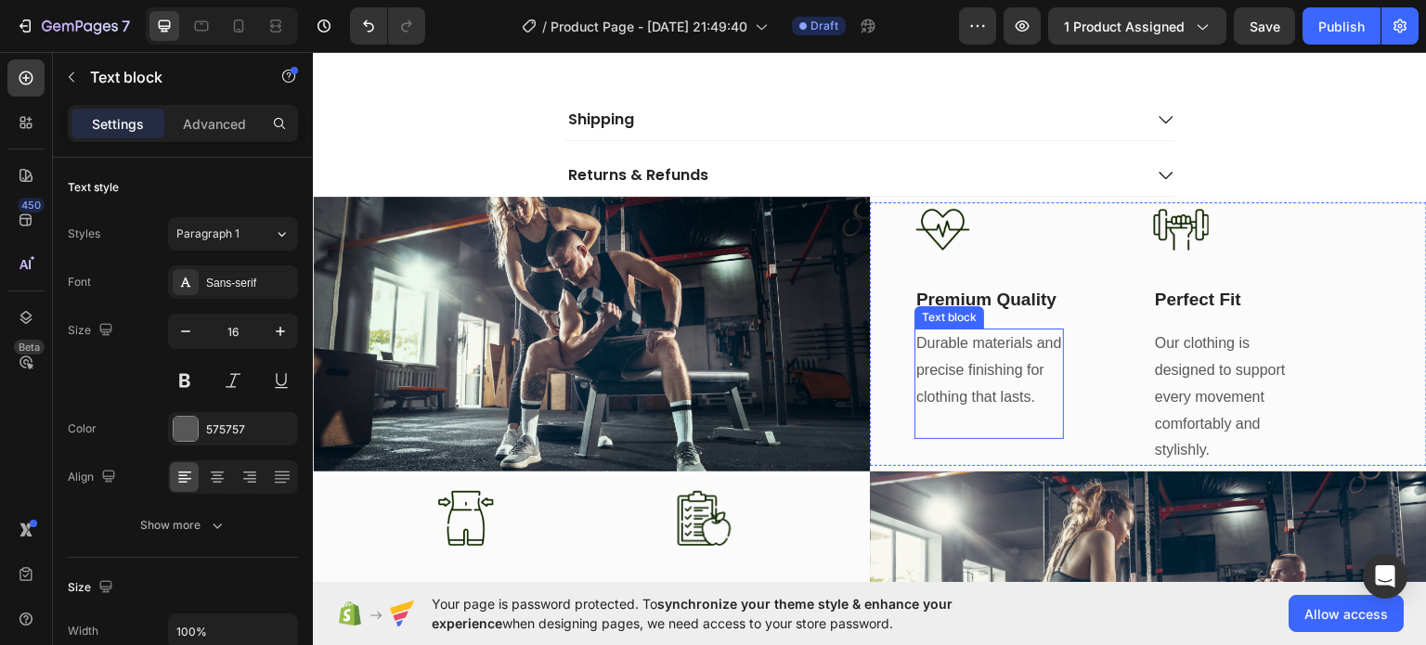
scroll to position [724, 0]
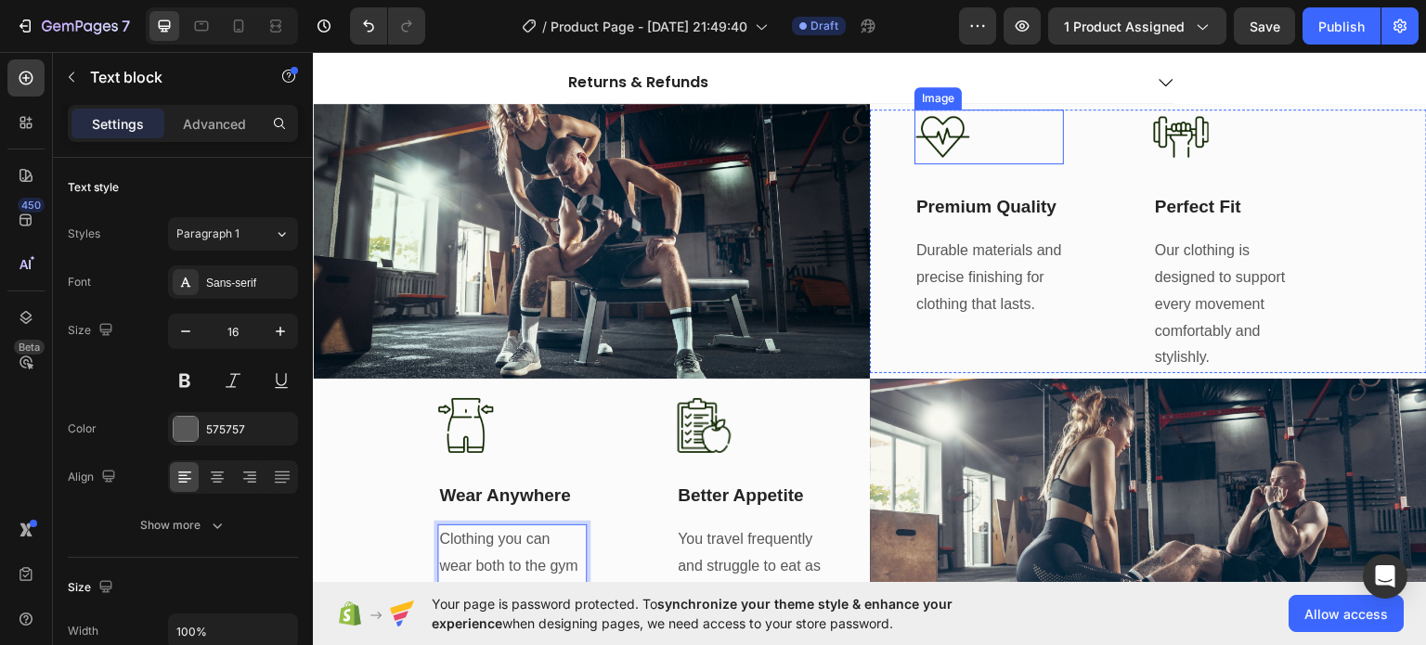
click at [956, 153] on img at bounding box center [942, 137] width 56 height 56
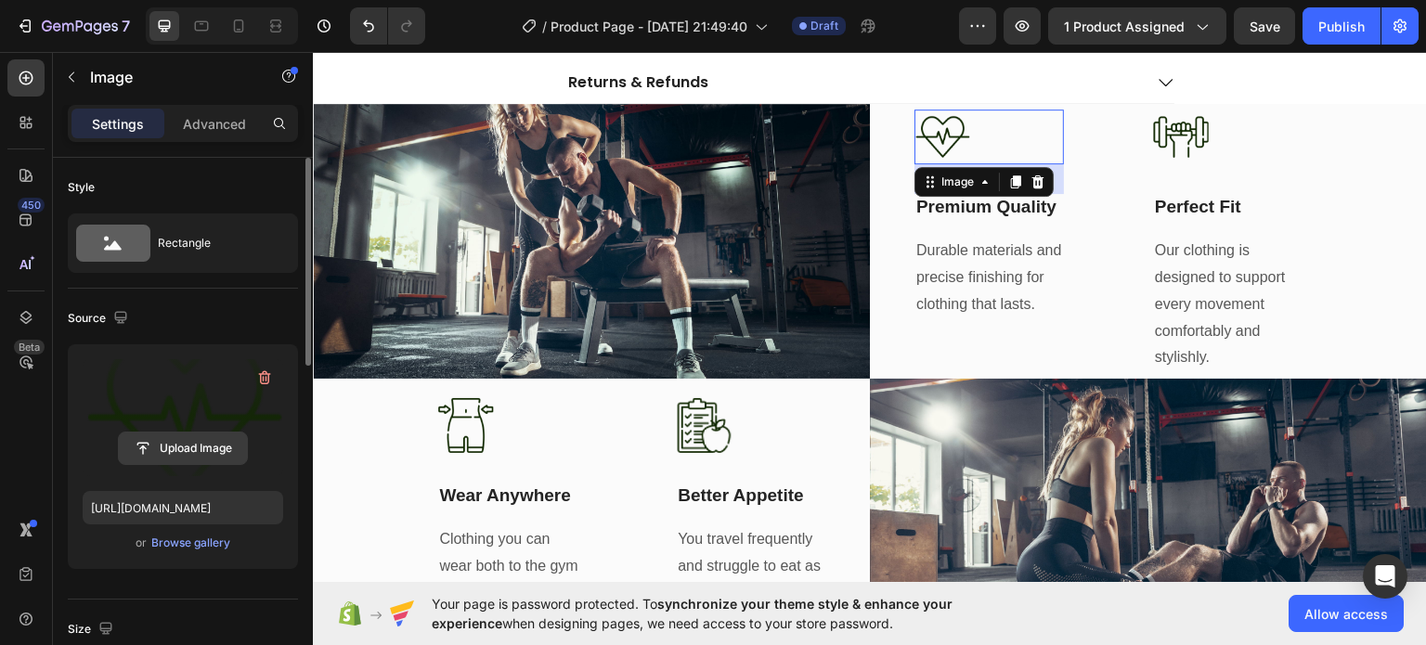
click at [178, 450] on input "file" at bounding box center [183, 449] width 128 height 32
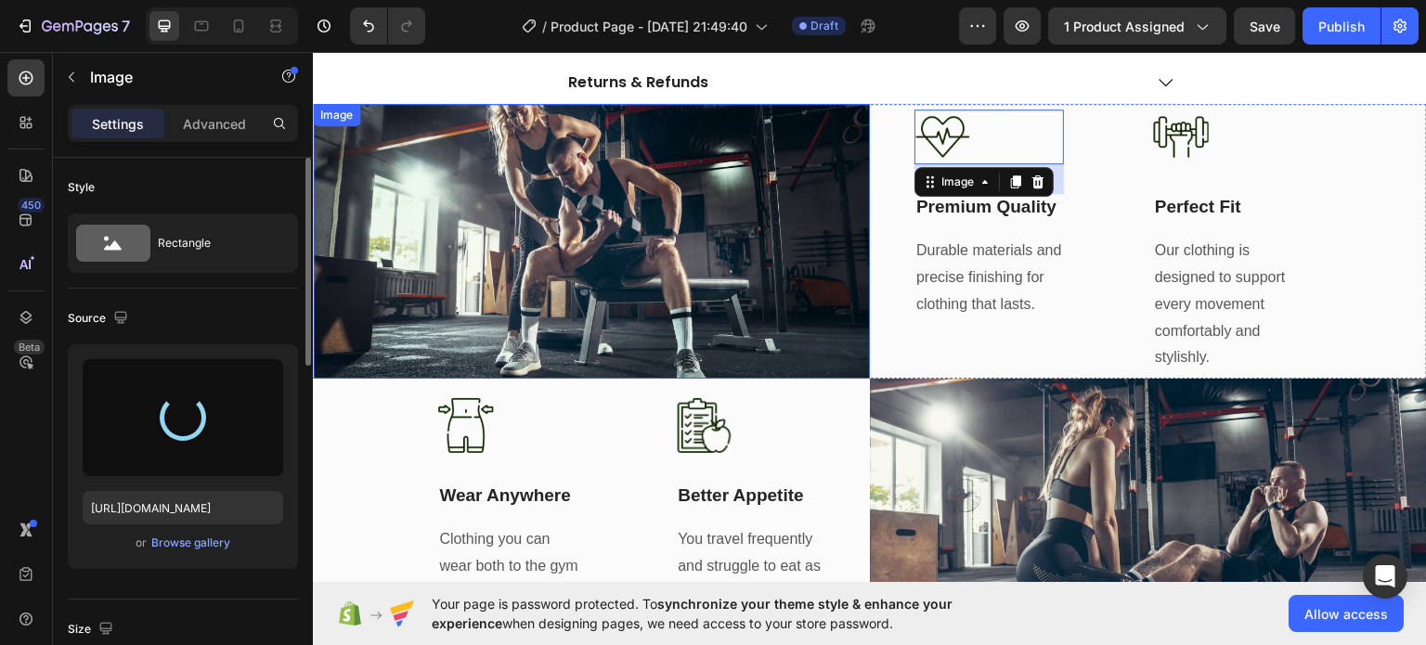
type input "[URL][DOMAIN_NAME]"
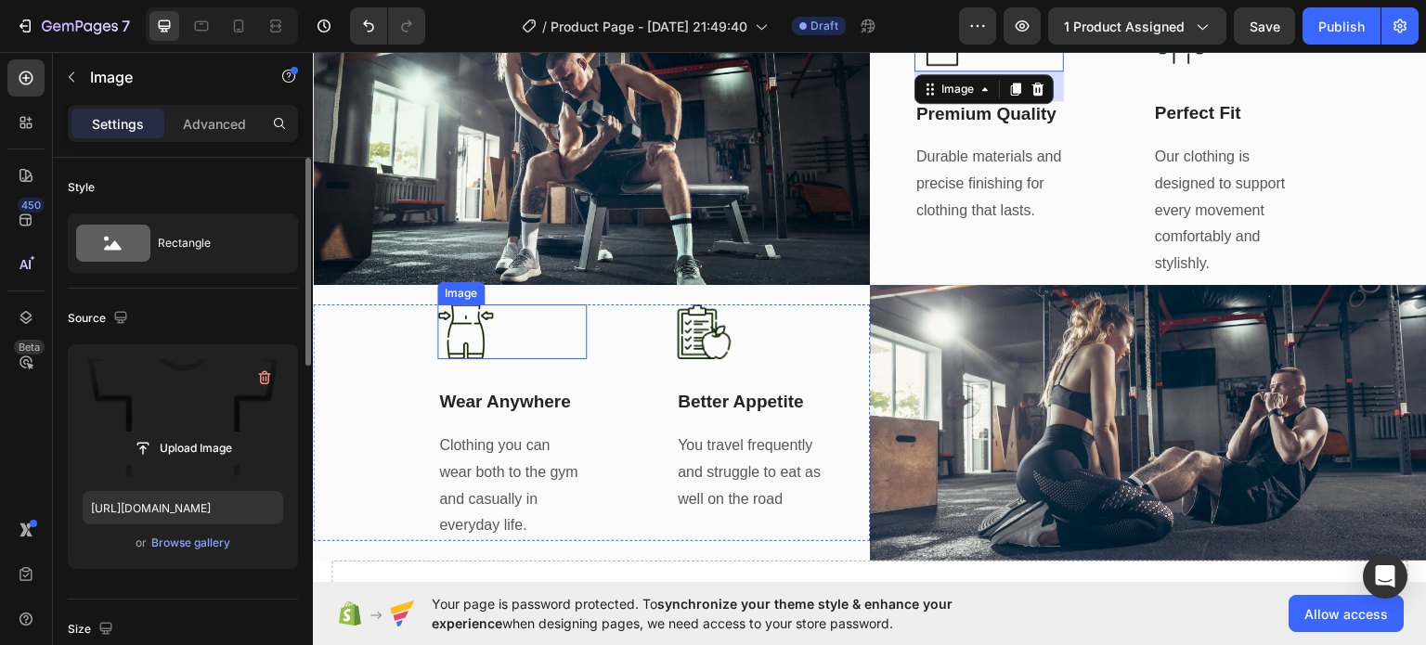
scroll to position [910, 0]
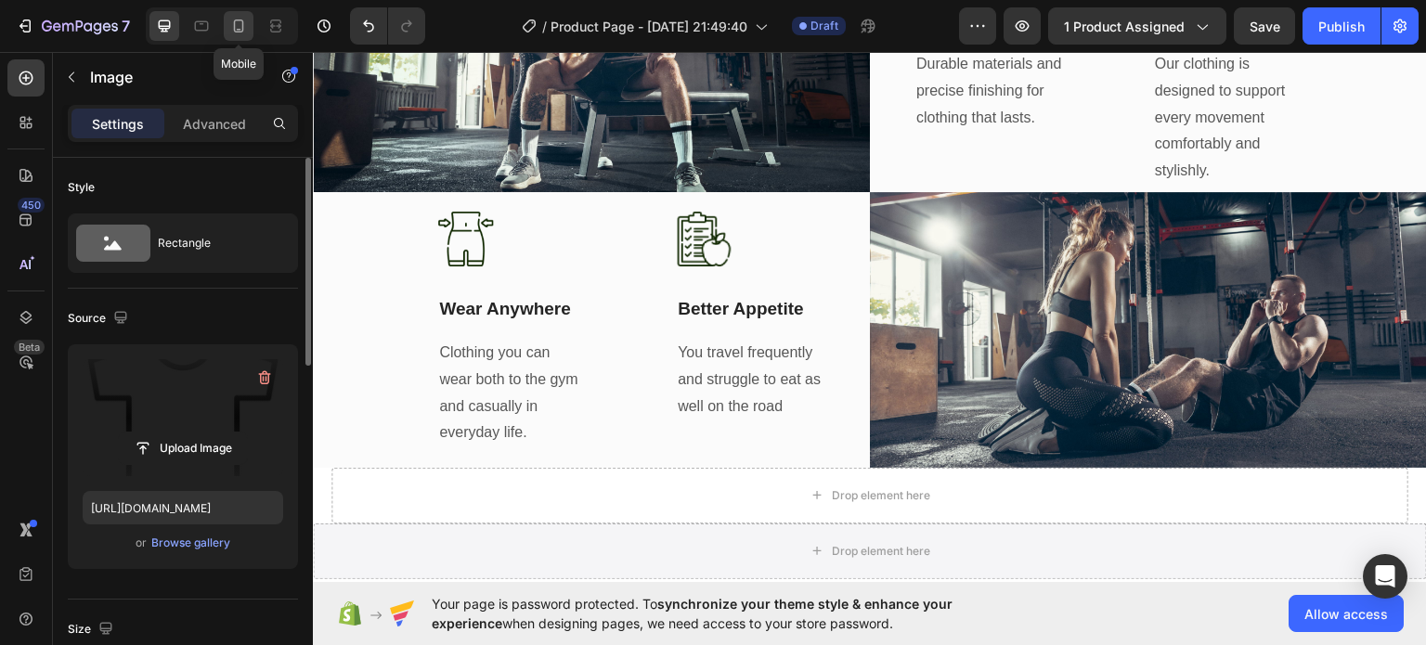
click at [226, 29] on div at bounding box center [239, 26] width 30 height 30
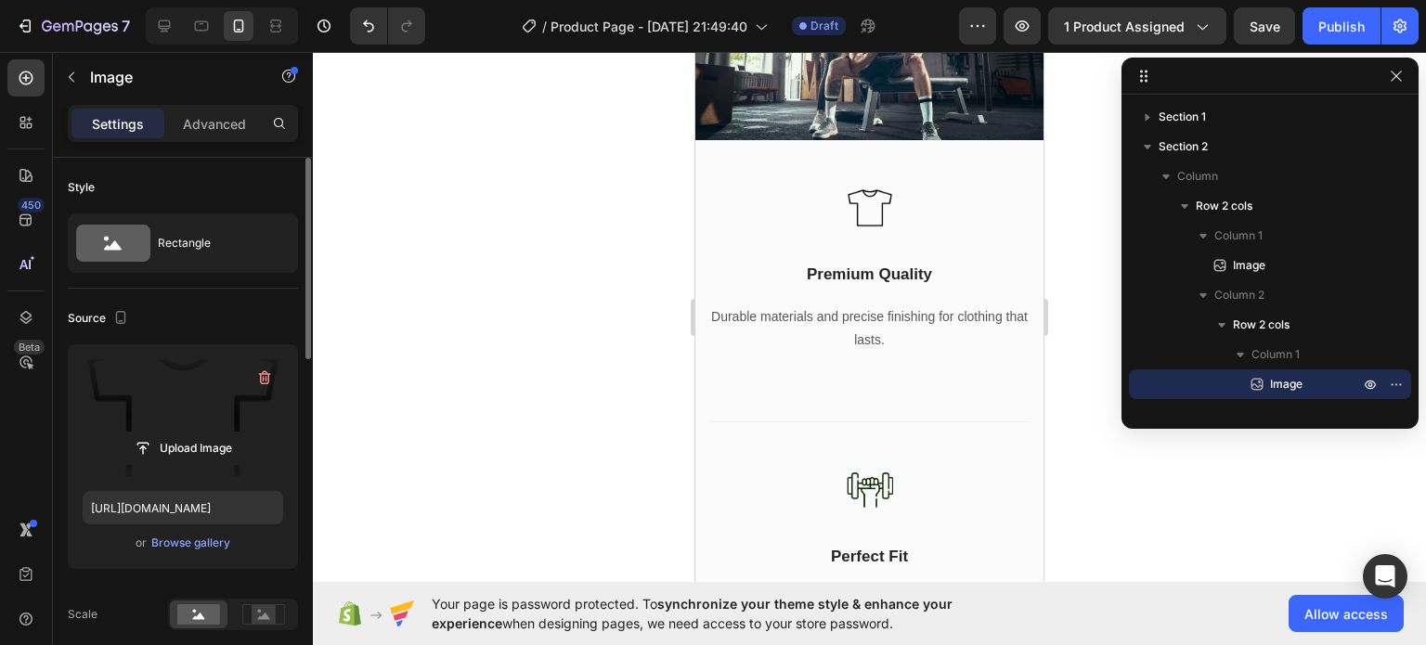
scroll to position [1051, 0]
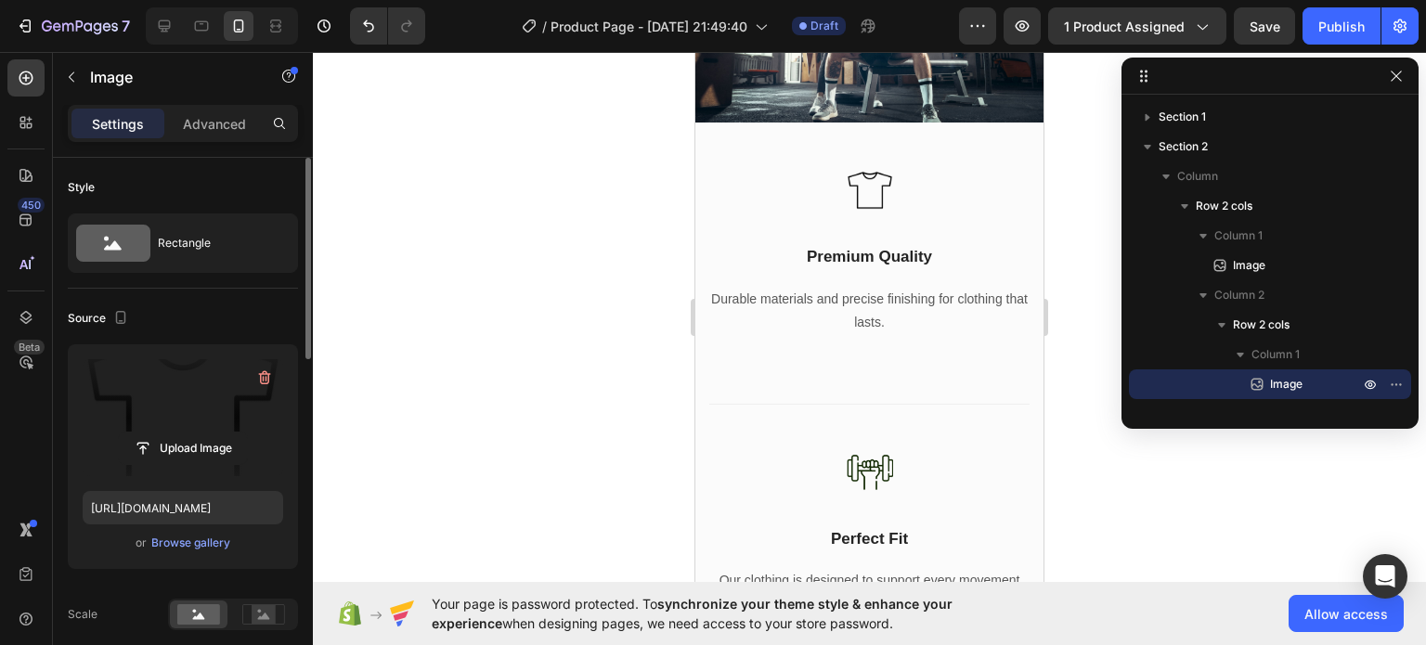
click at [1409, 77] on div at bounding box center [1269, 76] width 297 height 37
click at [1393, 77] on icon "button" at bounding box center [1396, 76] width 15 height 15
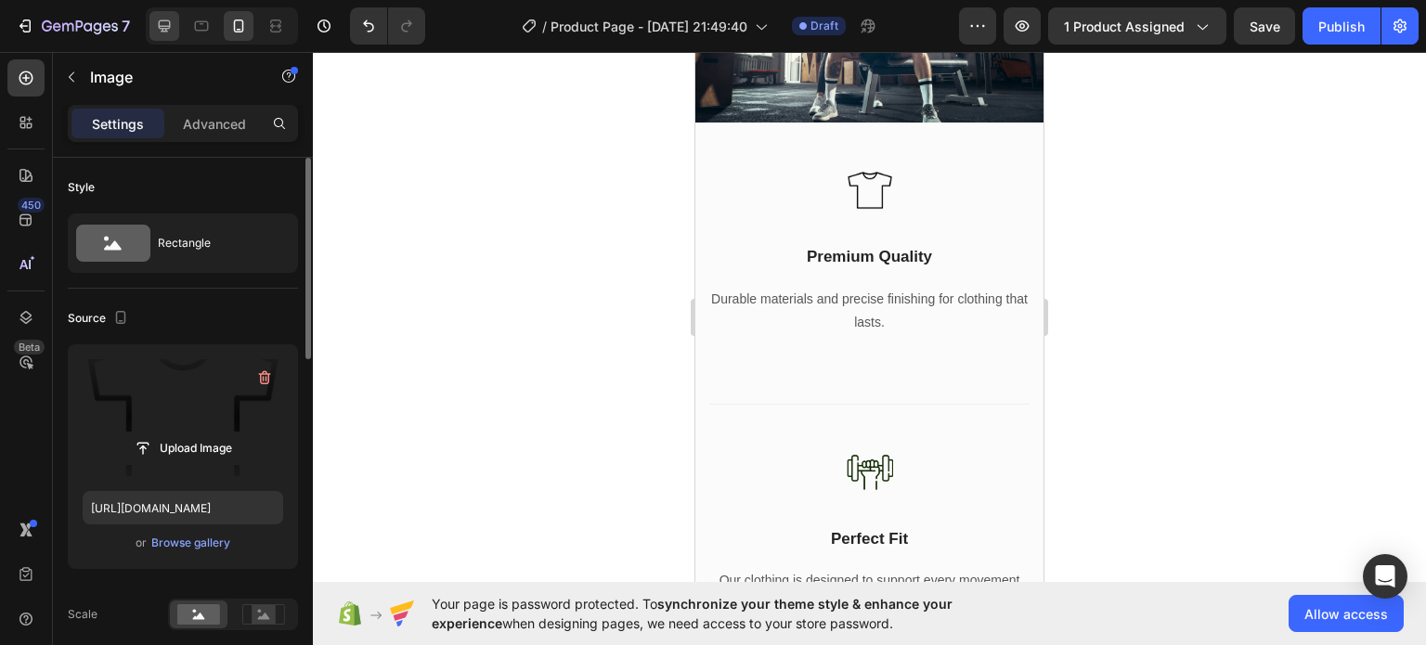
click at [148, 27] on div at bounding box center [222, 25] width 152 height 37
click at [153, 29] on div at bounding box center [164, 26] width 30 height 30
type input "60"
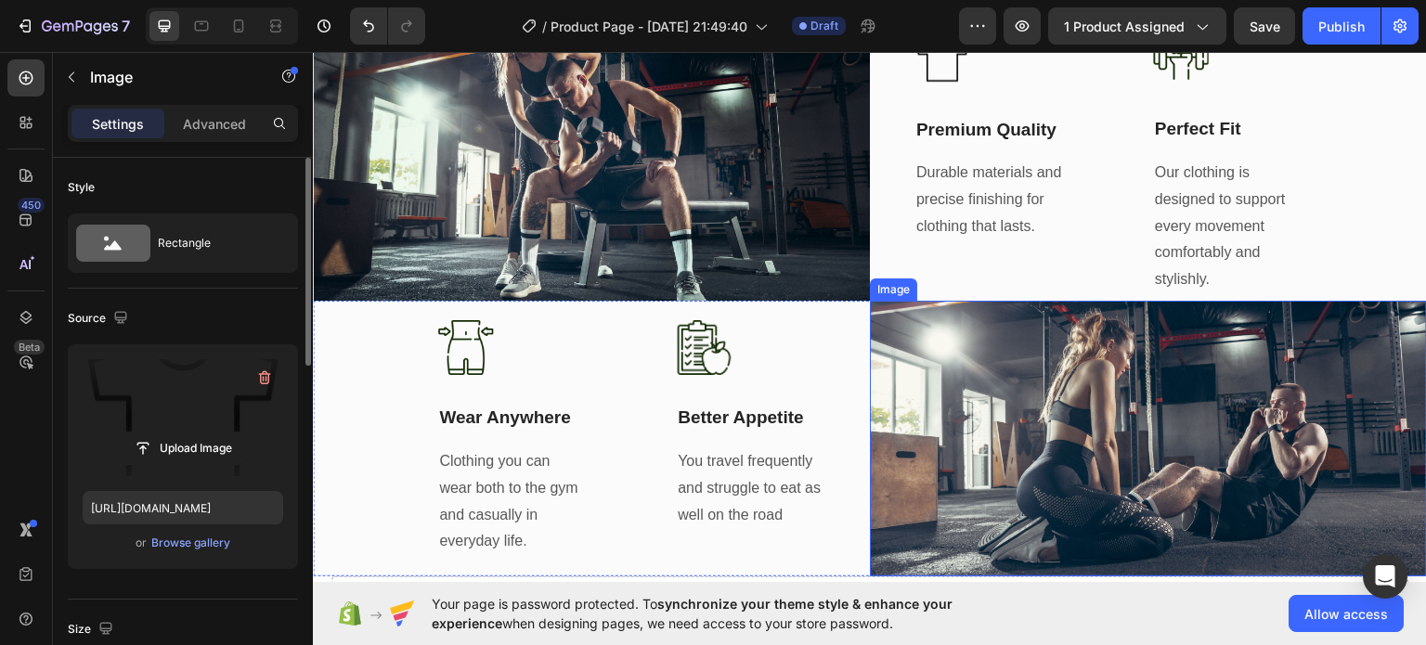
scroll to position [758, 0]
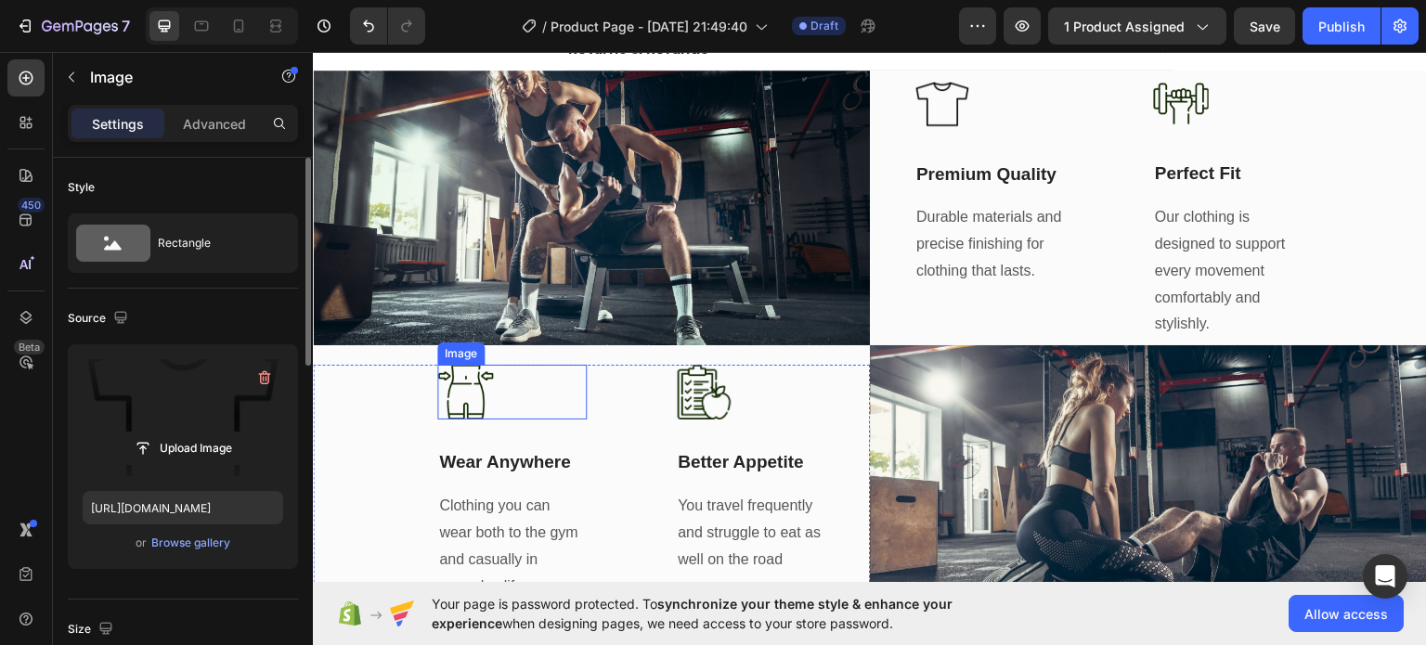
click at [455, 408] on img at bounding box center [465, 392] width 56 height 56
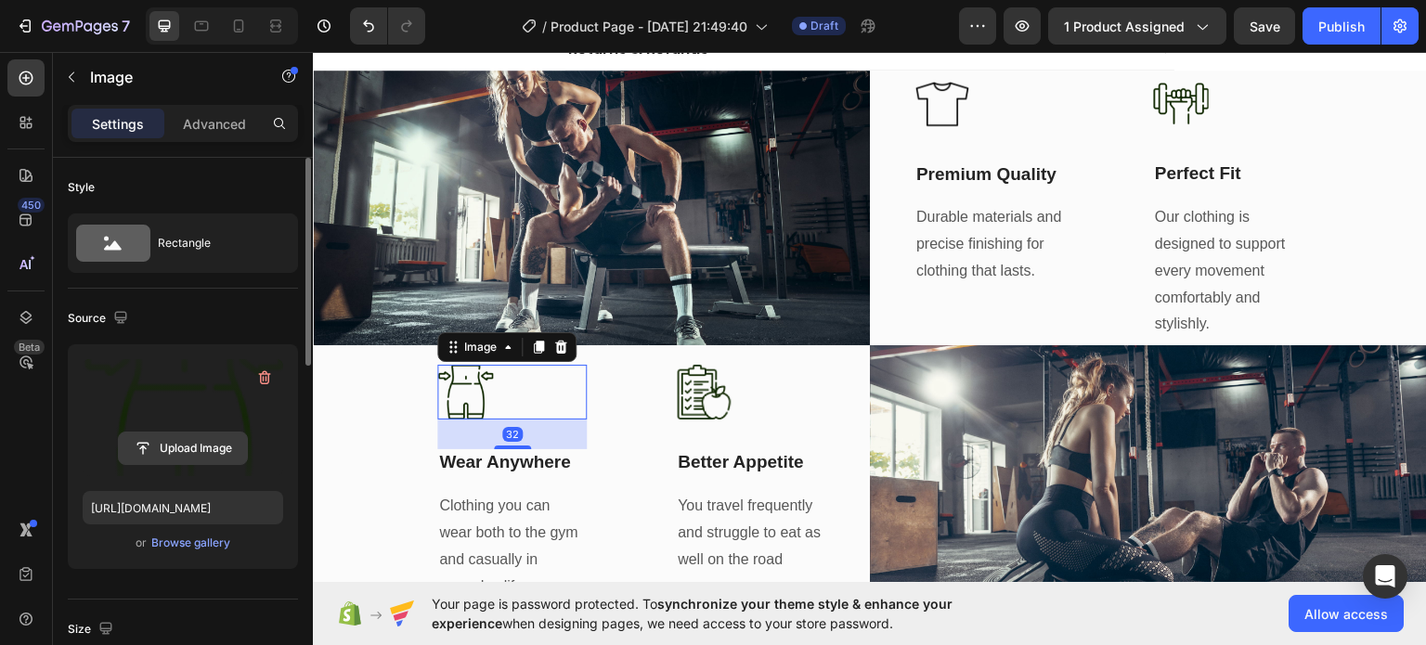
click at [186, 447] on input "file" at bounding box center [183, 449] width 128 height 32
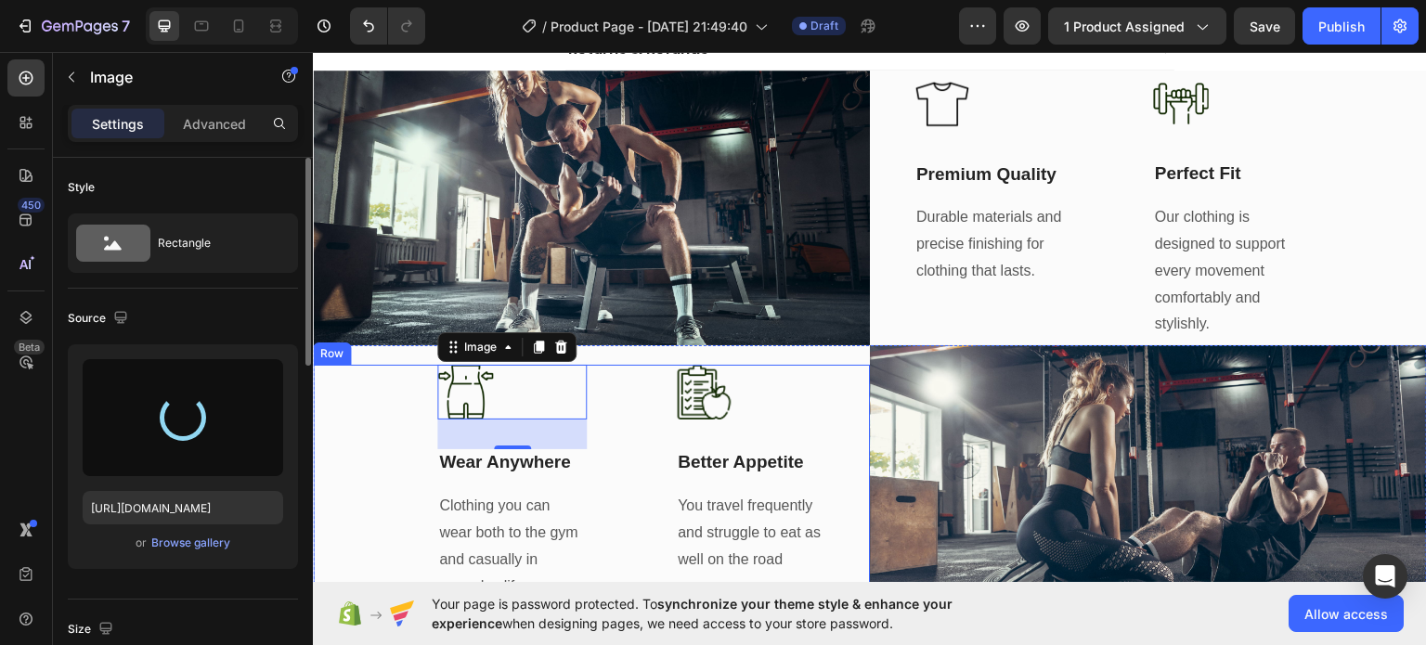
type input "[URL][DOMAIN_NAME]"
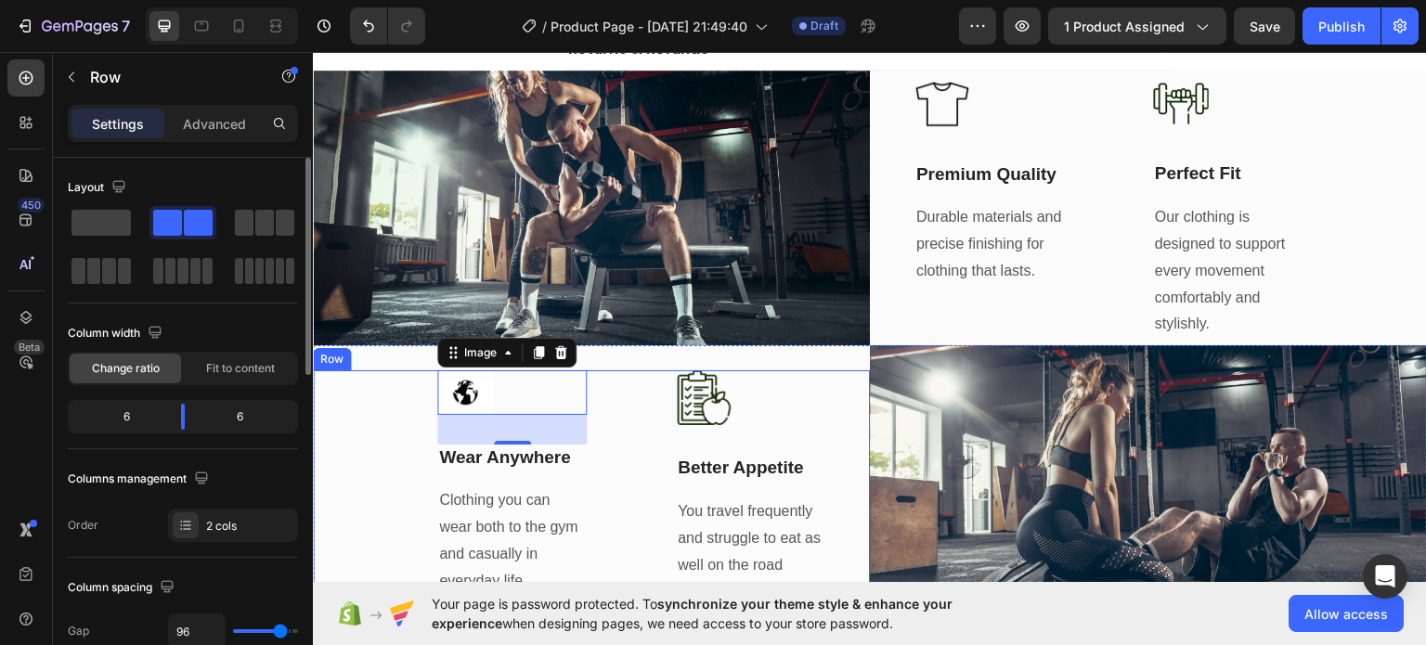
click at [640, 511] on div "Image 32 Wear Anywhere Text Block Clothing you can wear both to the gym and cas…" at bounding box center [591, 482] width 557 height 227
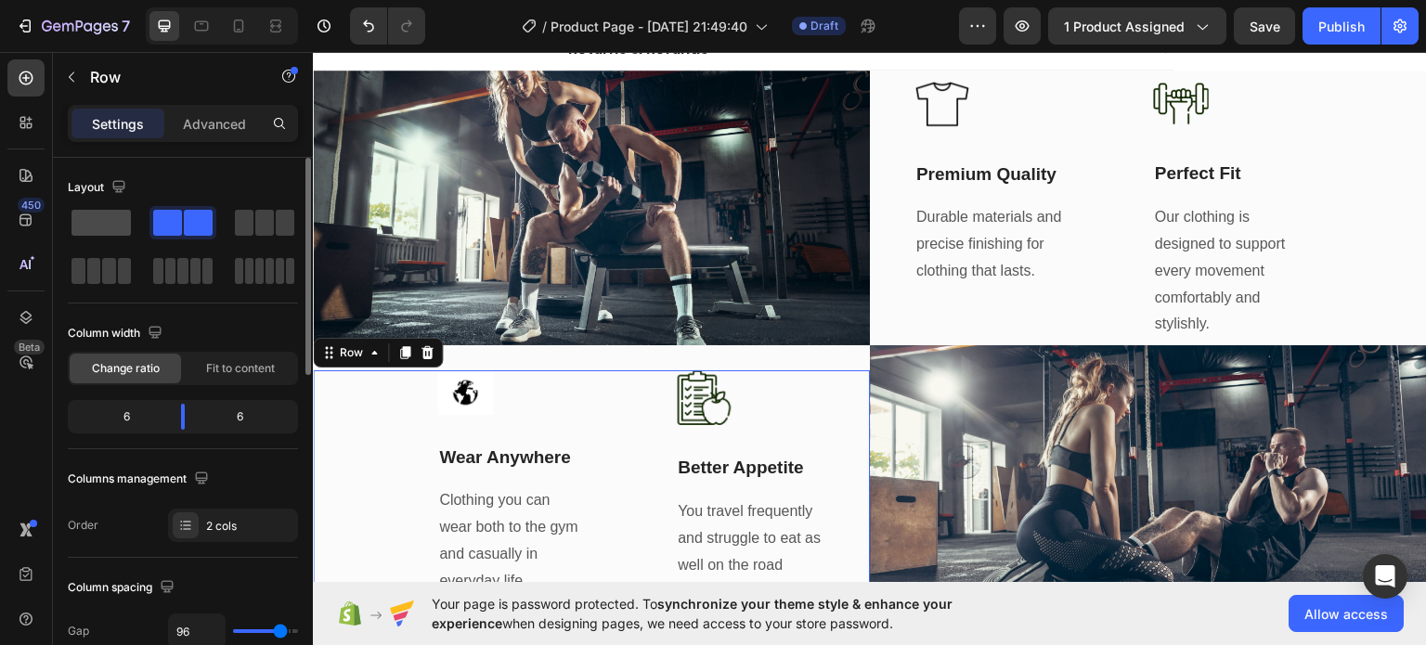
click at [86, 216] on span at bounding box center [100, 223] width 59 height 26
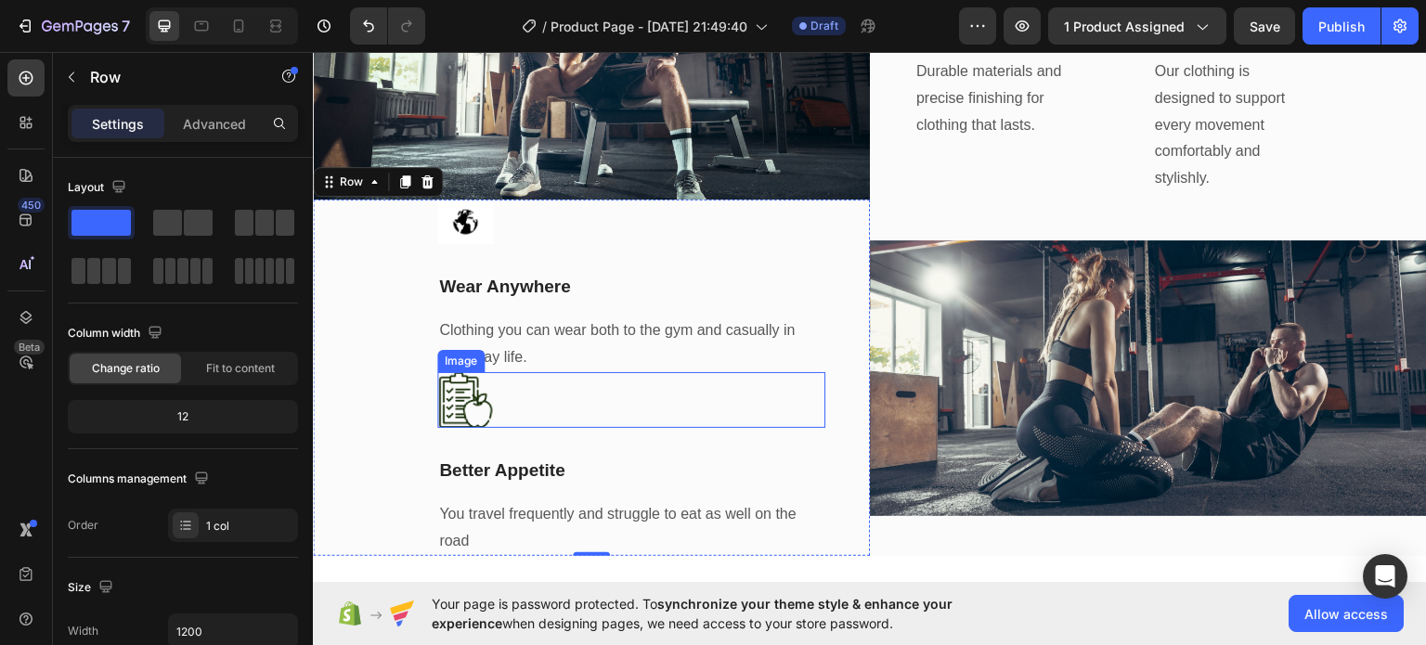
scroll to position [943, 0]
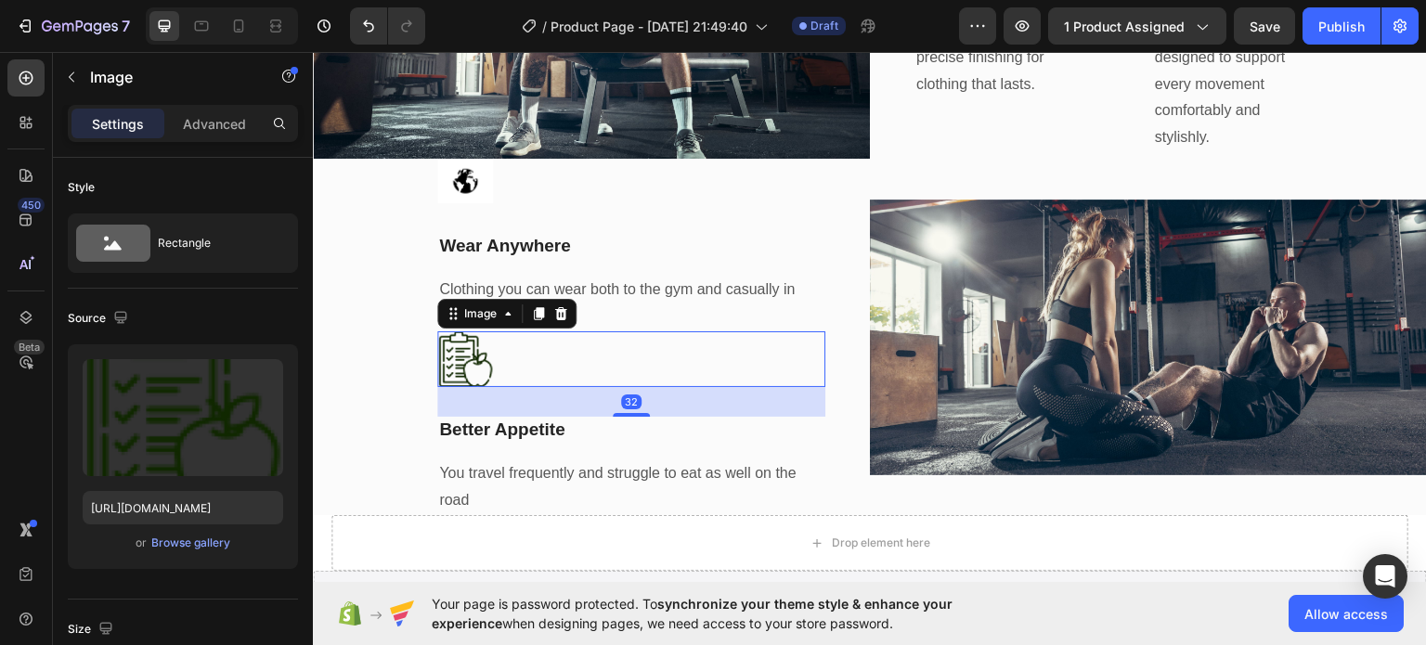
click at [437, 359] on img at bounding box center [465, 358] width 56 height 56
click at [568, 311] on div at bounding box center [561, 313] width 22 height 22
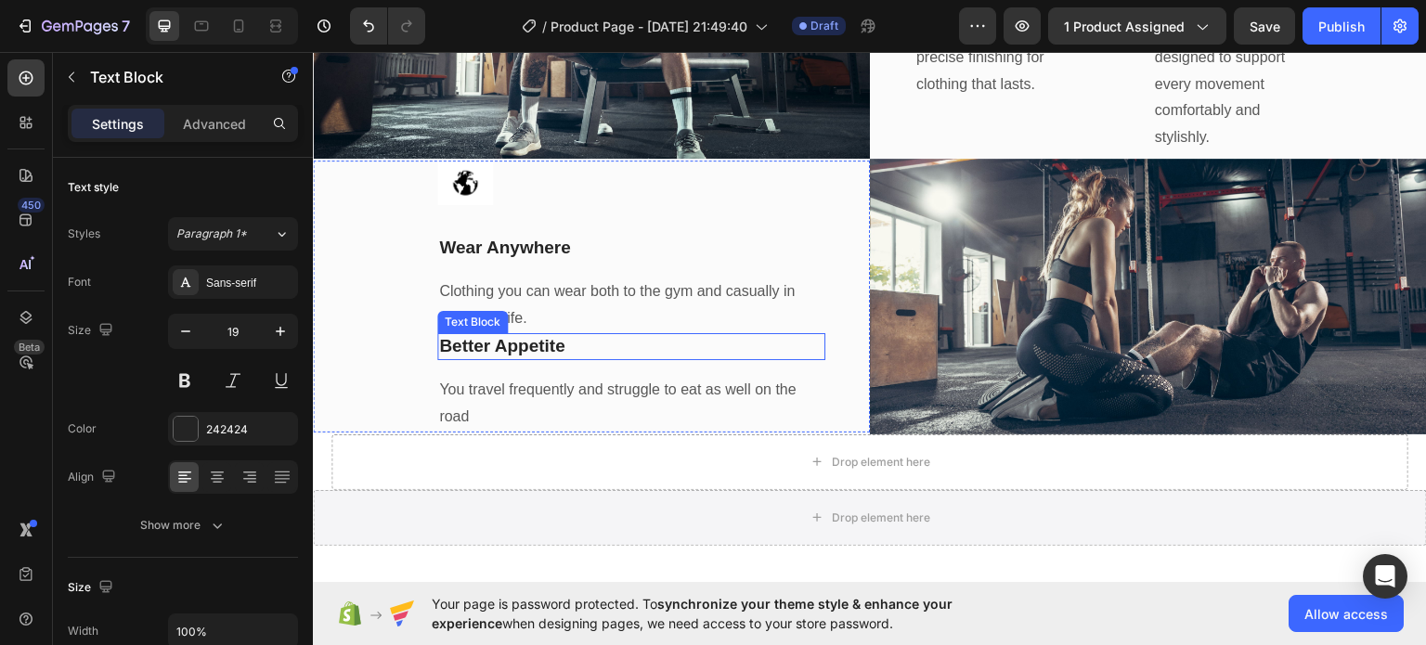
click at [599, 341] on p "Better Appetite" at bounding box center [631, 345] width 384 height 23
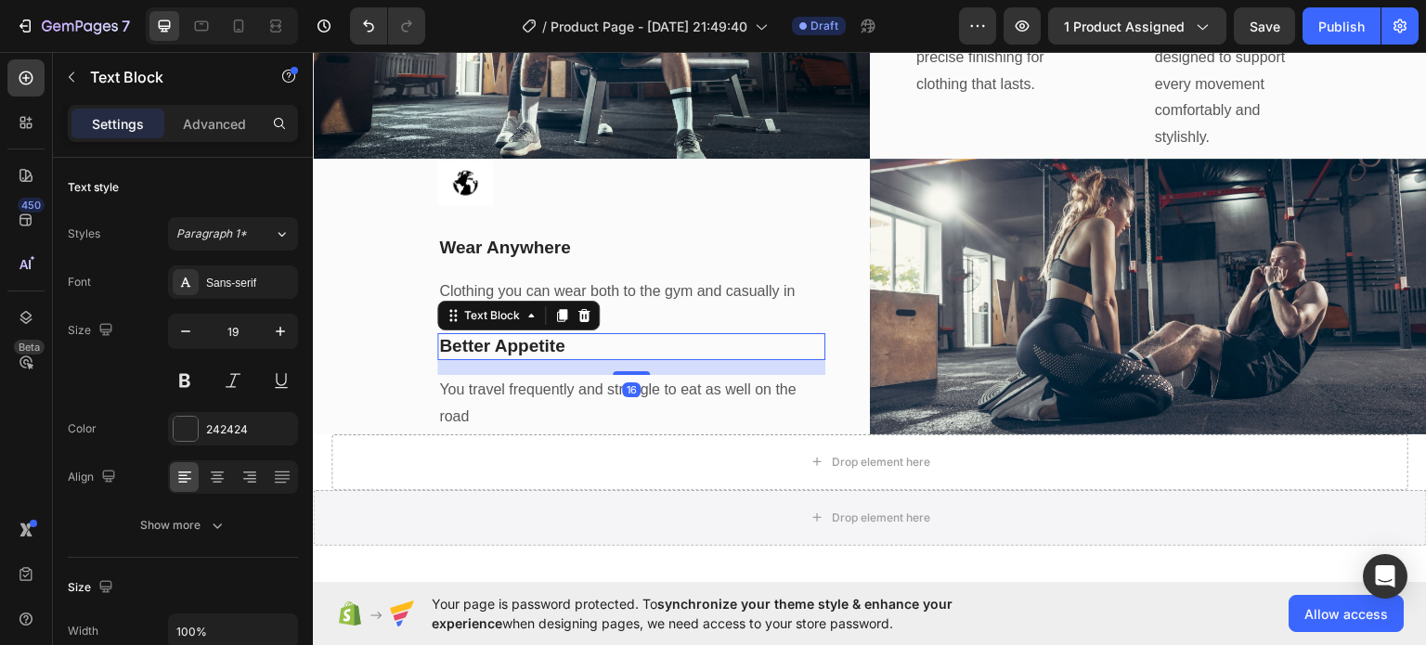
drag, startPoint x: 580, startPoint y: 307, endPoint x: 577, endPoint y: 318, distance: 11.7
click at [580, 308] on icon at bounding box center [584, 314] width 12 height 13
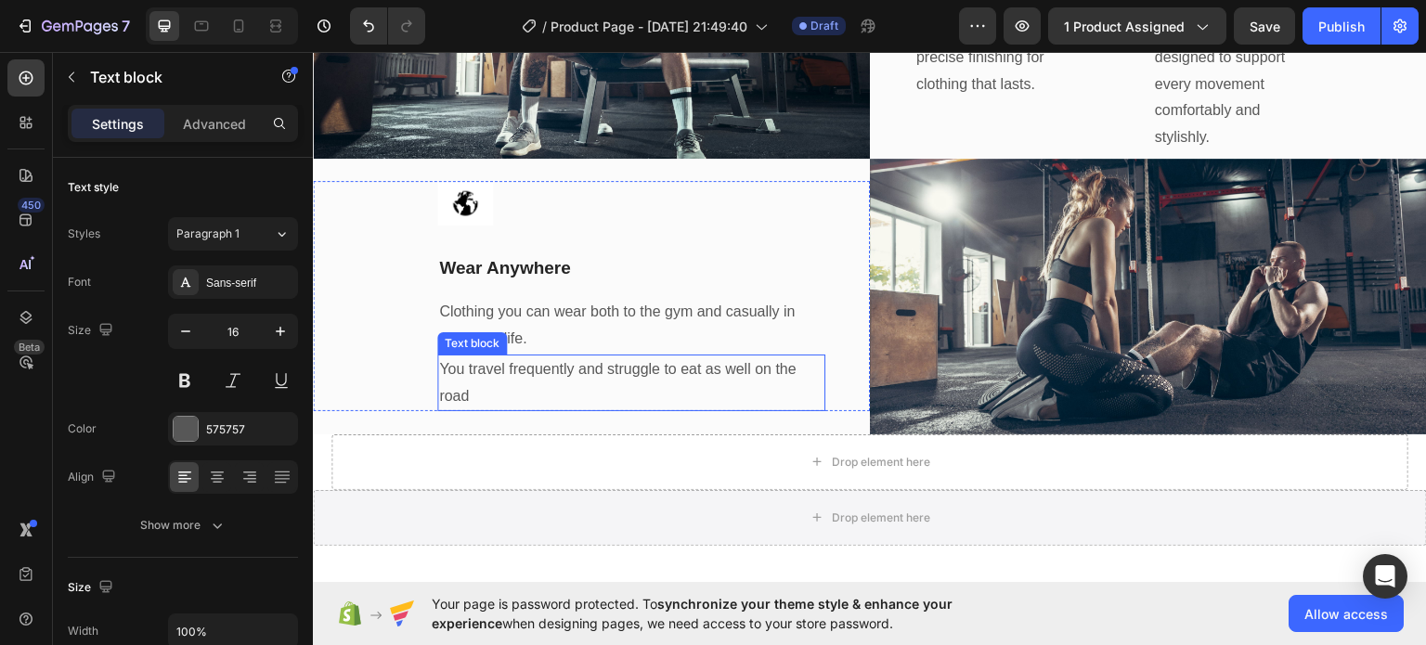
click at [559, 370] on p "You travel frequently and struggle to eat as well on the road" at bounding box center [631, 383] width 384 height 54
click at [577, 330] on icon at bounding box center [583, 336] width 12 height 13
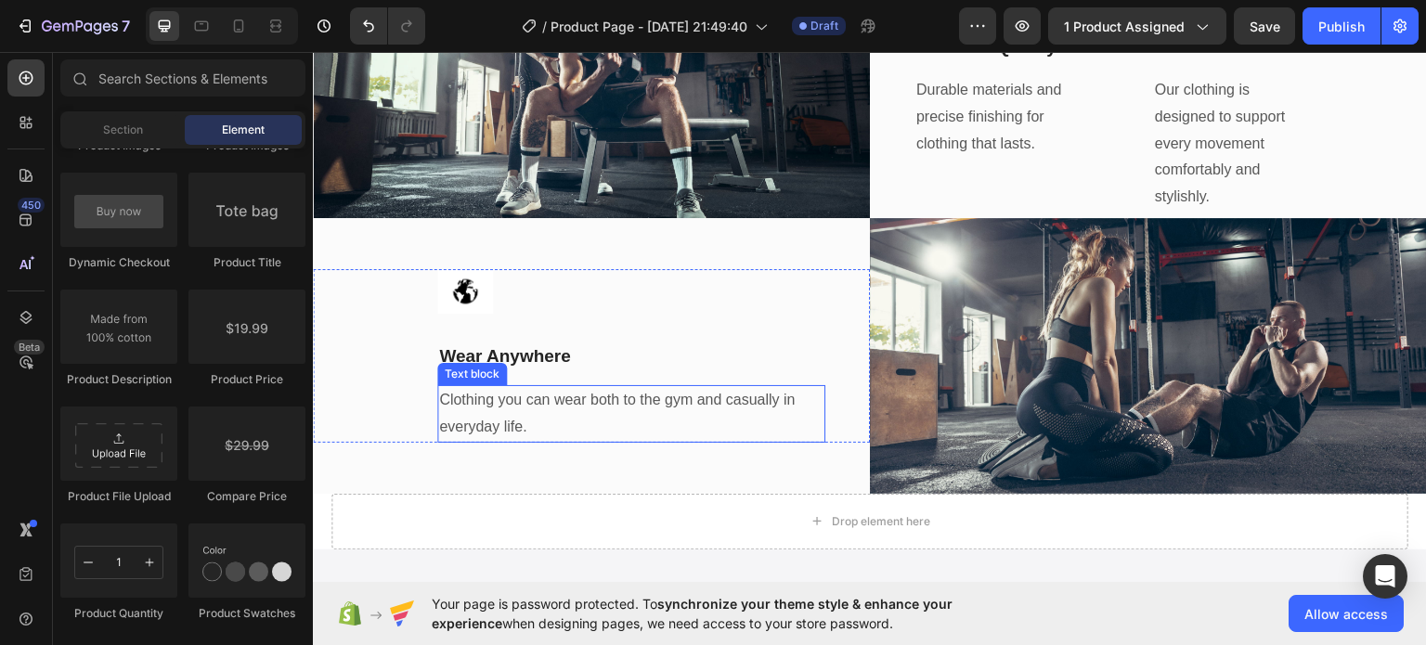
scroll to position [719, 0]
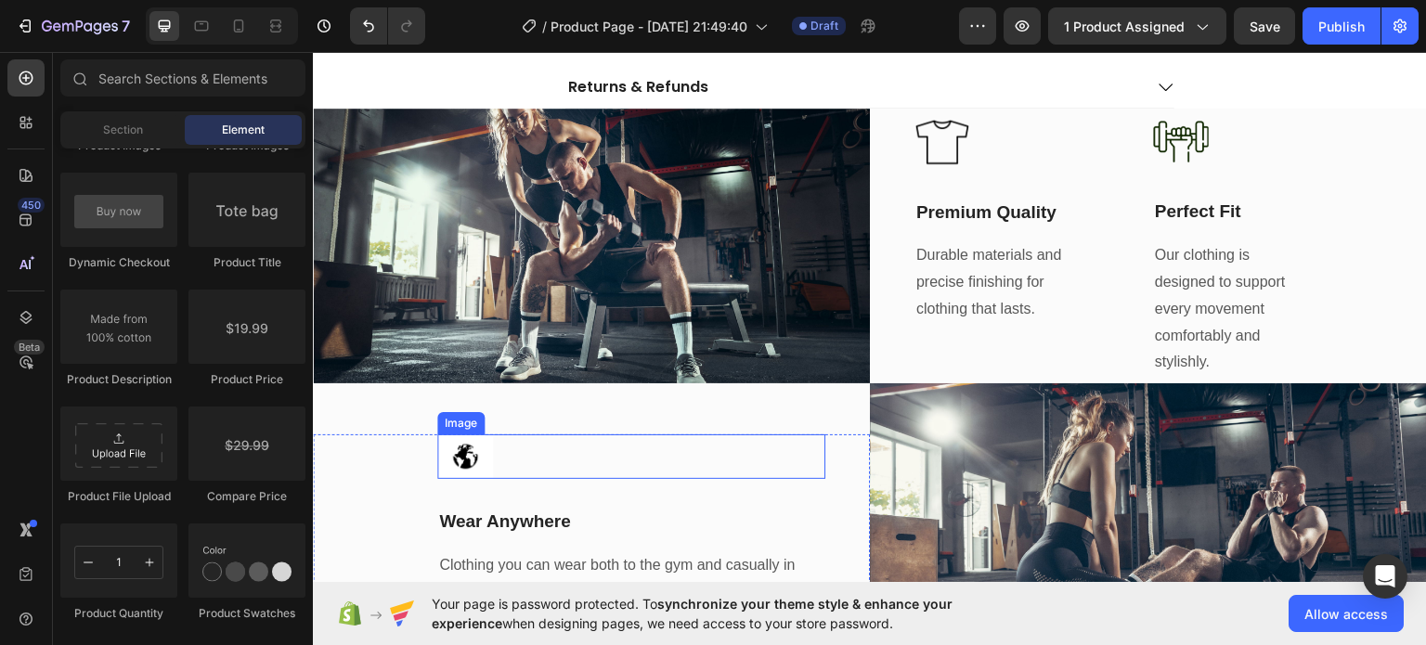
click at [481, 450] on img at bounding box center [465, 456] width 56 height 45
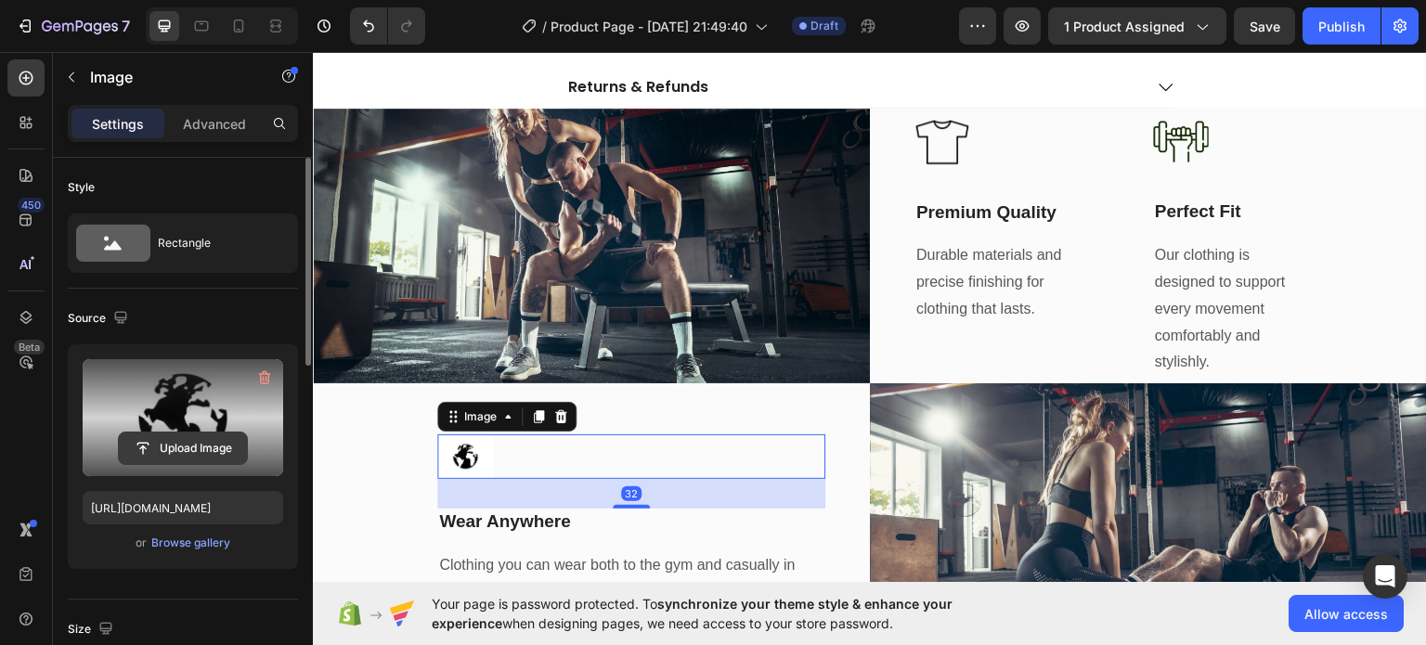
click at [210, 441] on input "file" at bounding box center [183, 449] width 128 height 32
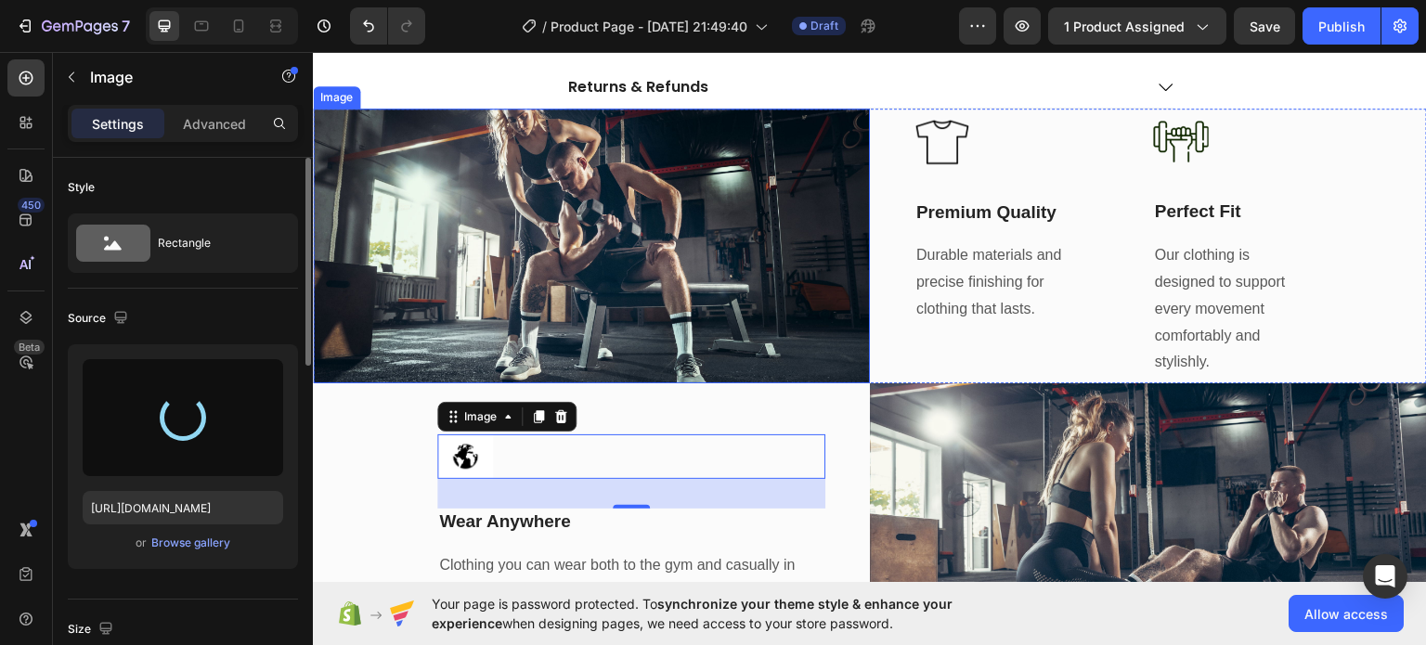
type input "[URL][DOMAIN_NAME]"
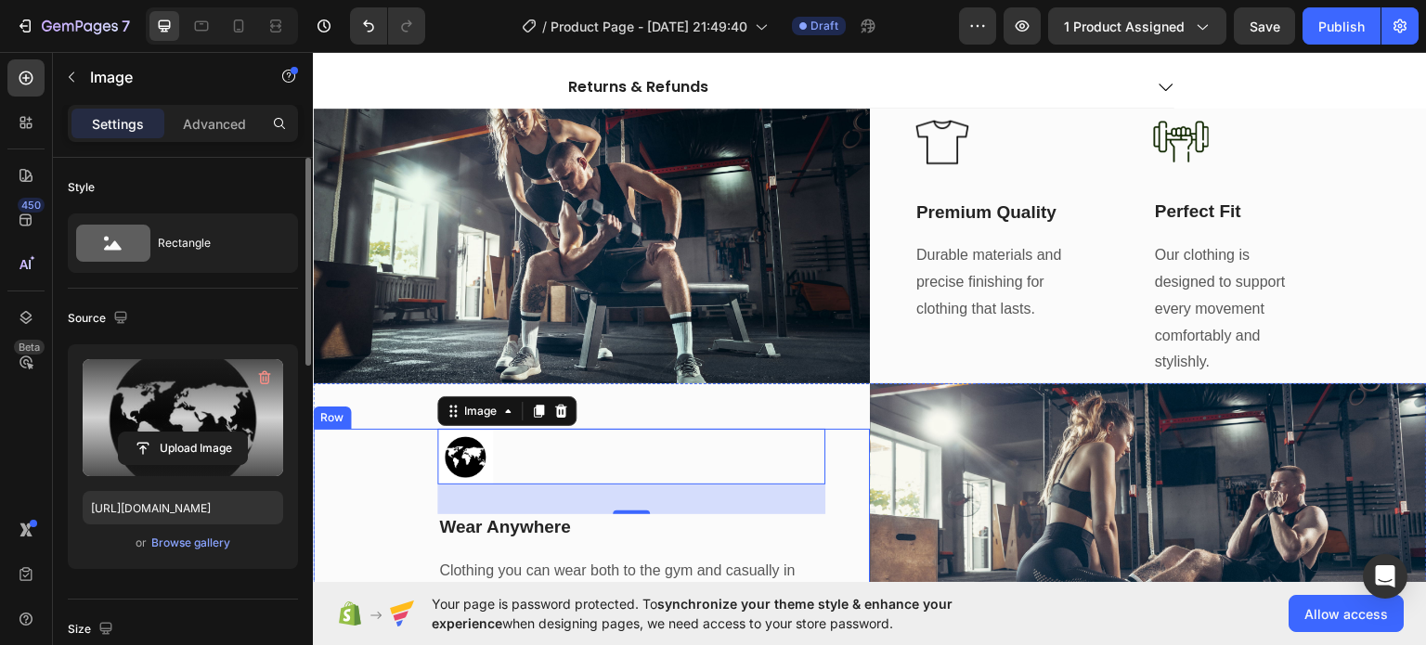
click at [374, 470] on div "Image 32 Wear Anywhere Text Block Clothing you can wear both to the gym and cas…" at bounding box center [591, 520] width 557 height 184
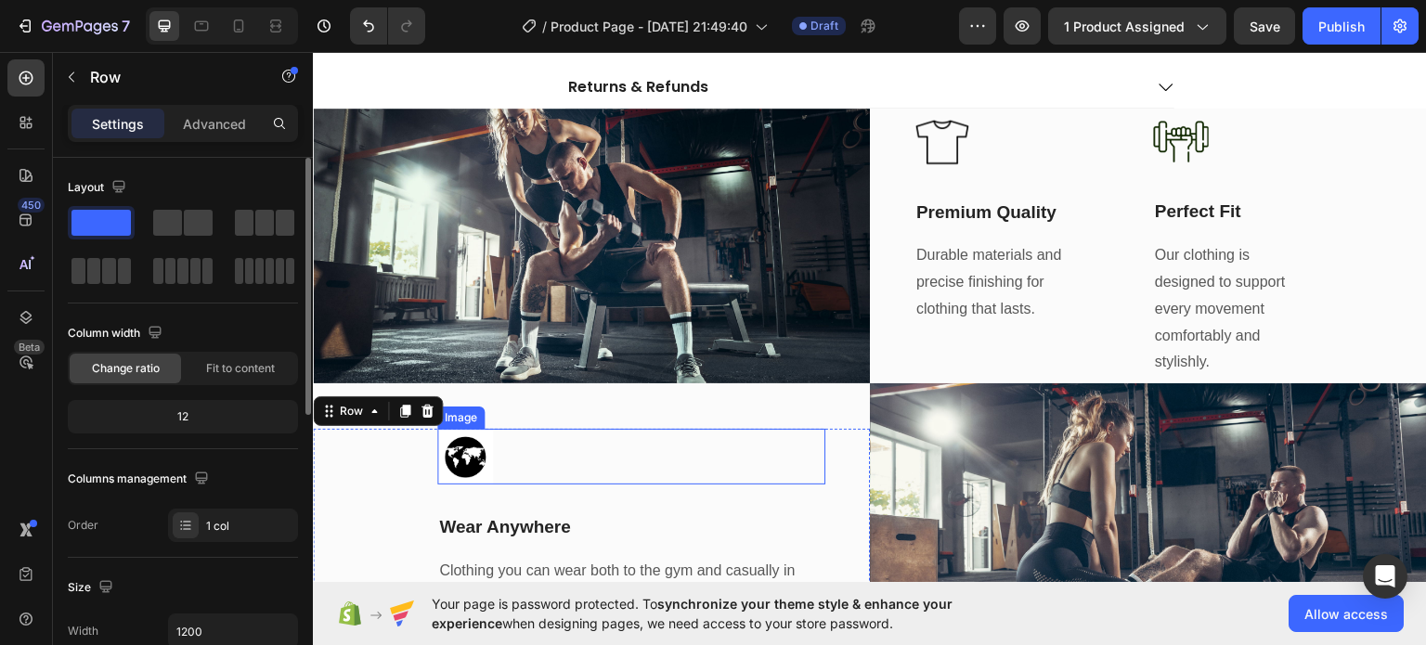
click at [457, 440] on img at bounding box center [465, 456] width 56 height 56
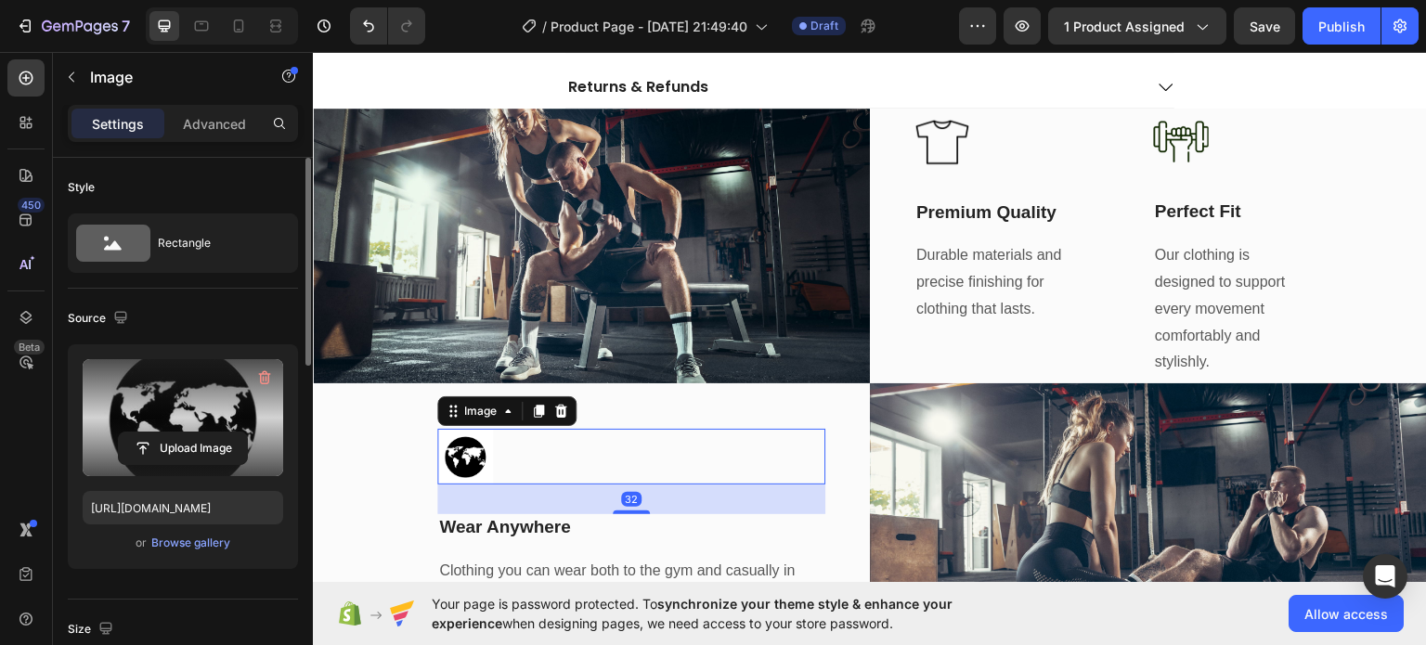
click at [161, 429] on label at bounding box center [183, 417] width 201 height 117
click at [161, 433] on input "file" at bounding box center [183, 449] width 128 height 32
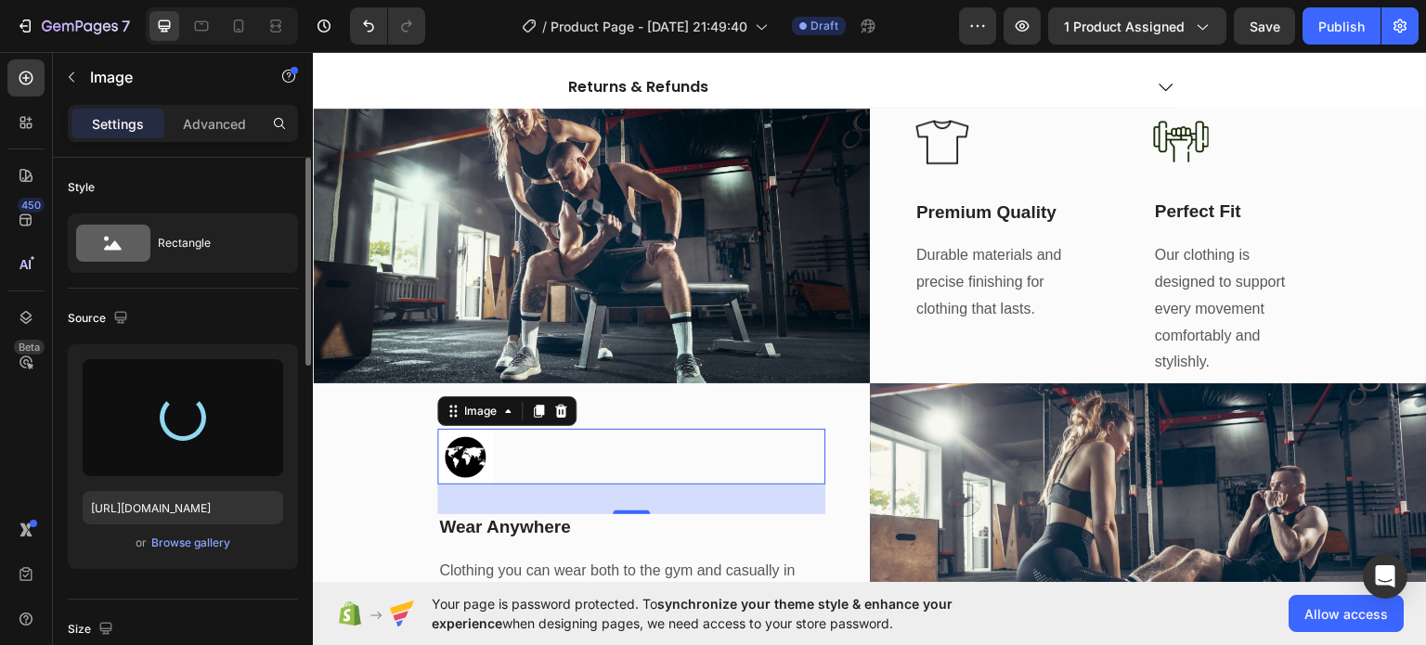
type input "[URL][DOMAIN_NAME]"
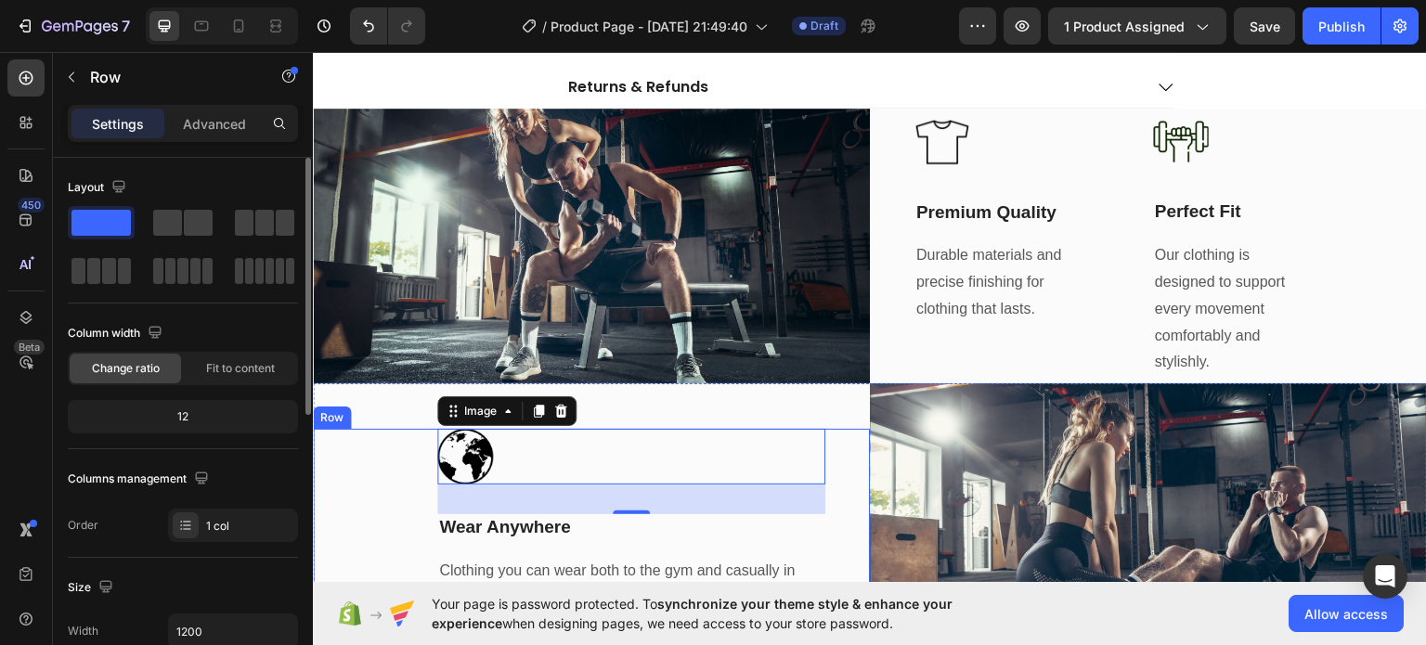
click at [404, 475] on div "Image 32 Wear Anywhere Text Block Clothing you can wear both to the gym and cas…" at bounding box center [591, 520] width 557 height 184
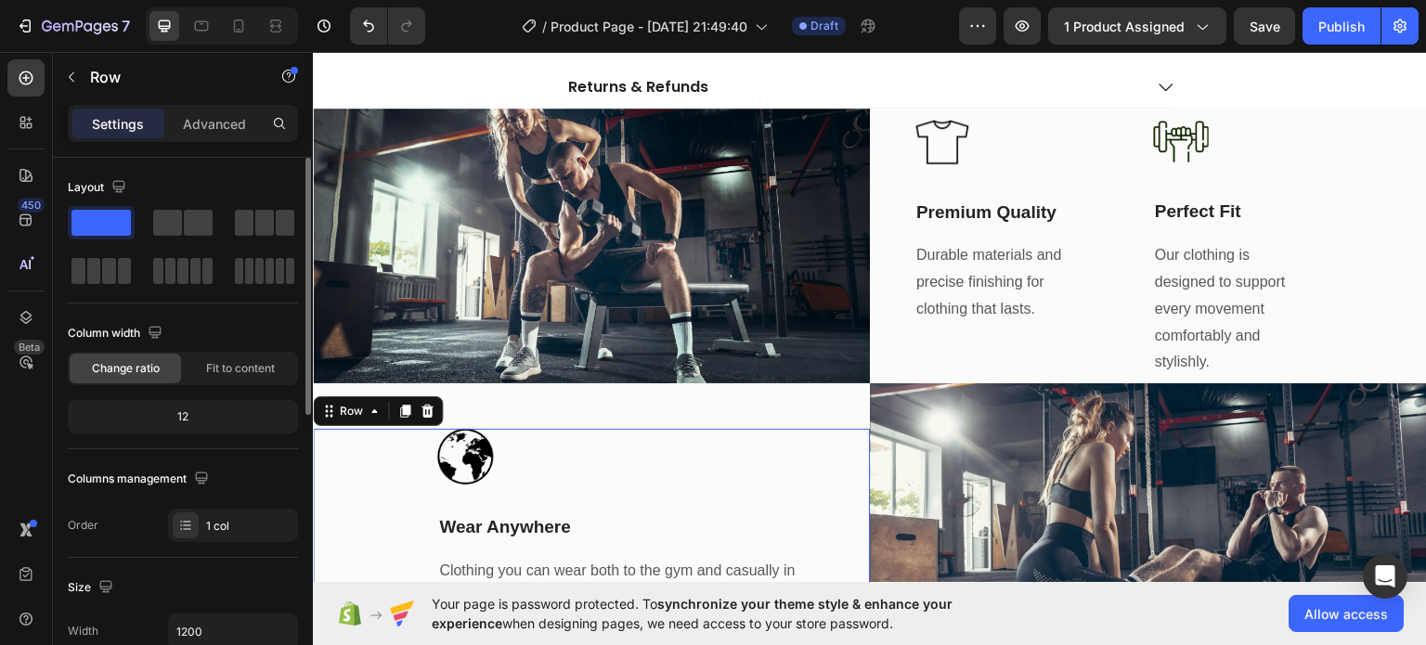
scroll to position [905, 0]
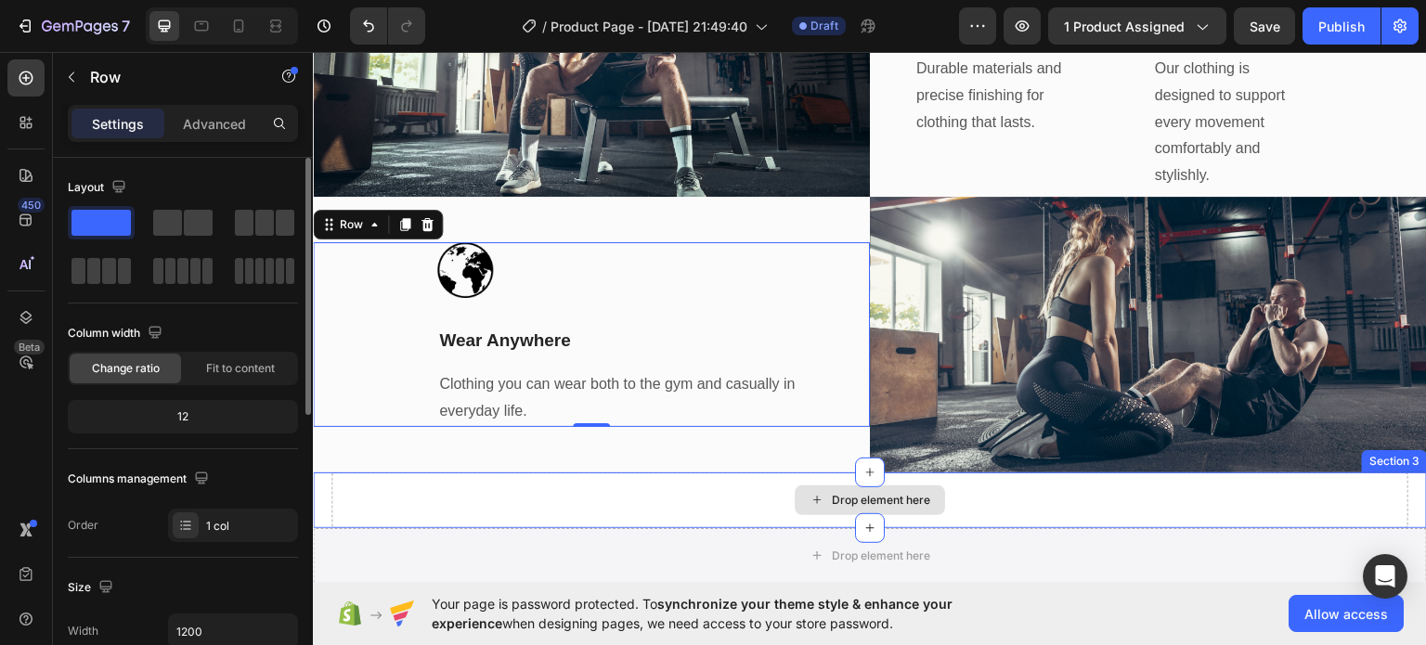
click at [675, 483] on div "Drop element here" at bounding box center [869, 500] width 1077 height 56
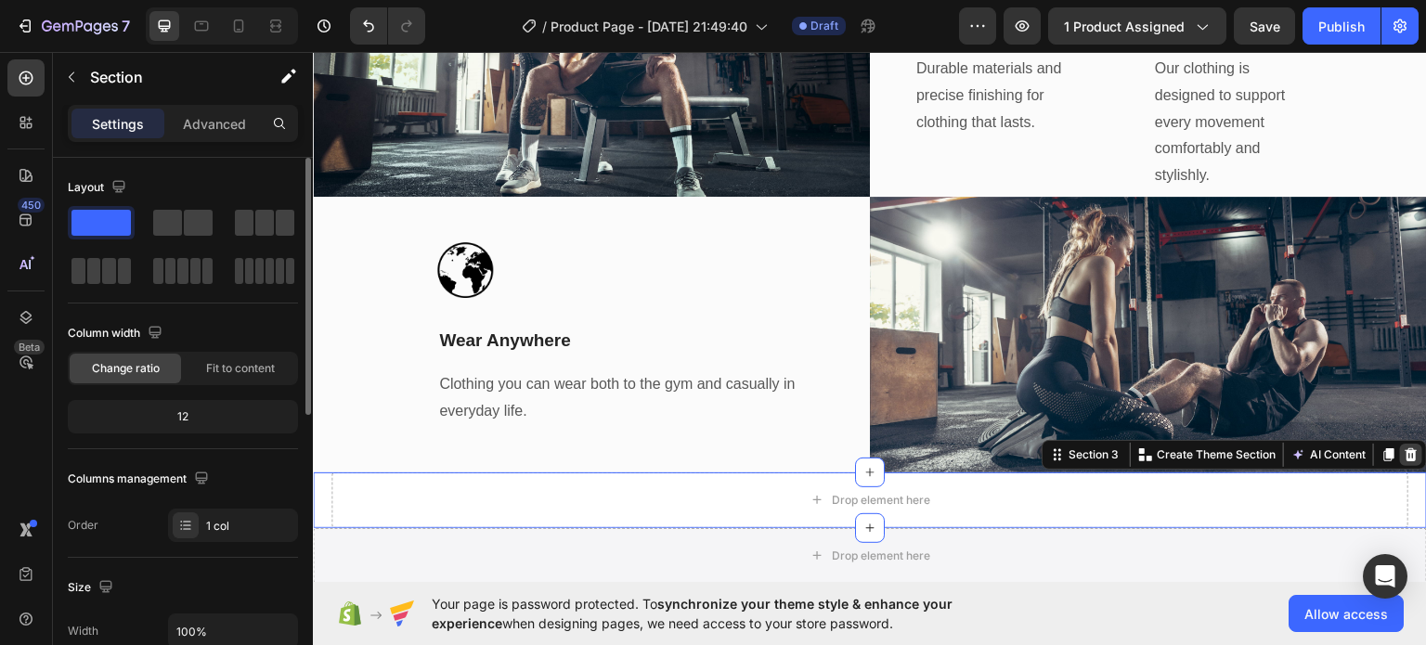
click at [1400, 447] on div at bounding box center [1411, 454] width 22 height 22
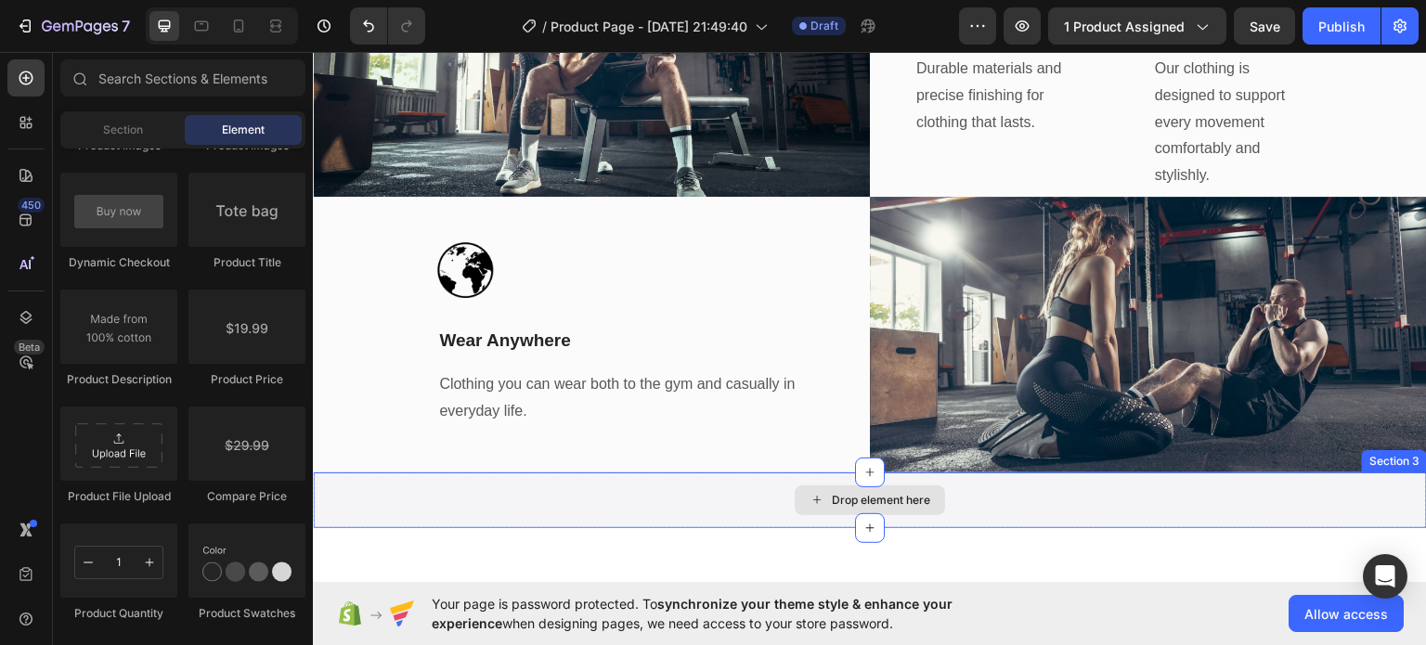
click at [1333, 473] on div "Drop element here" at bounding box center [870, 500] width 1114 height 56
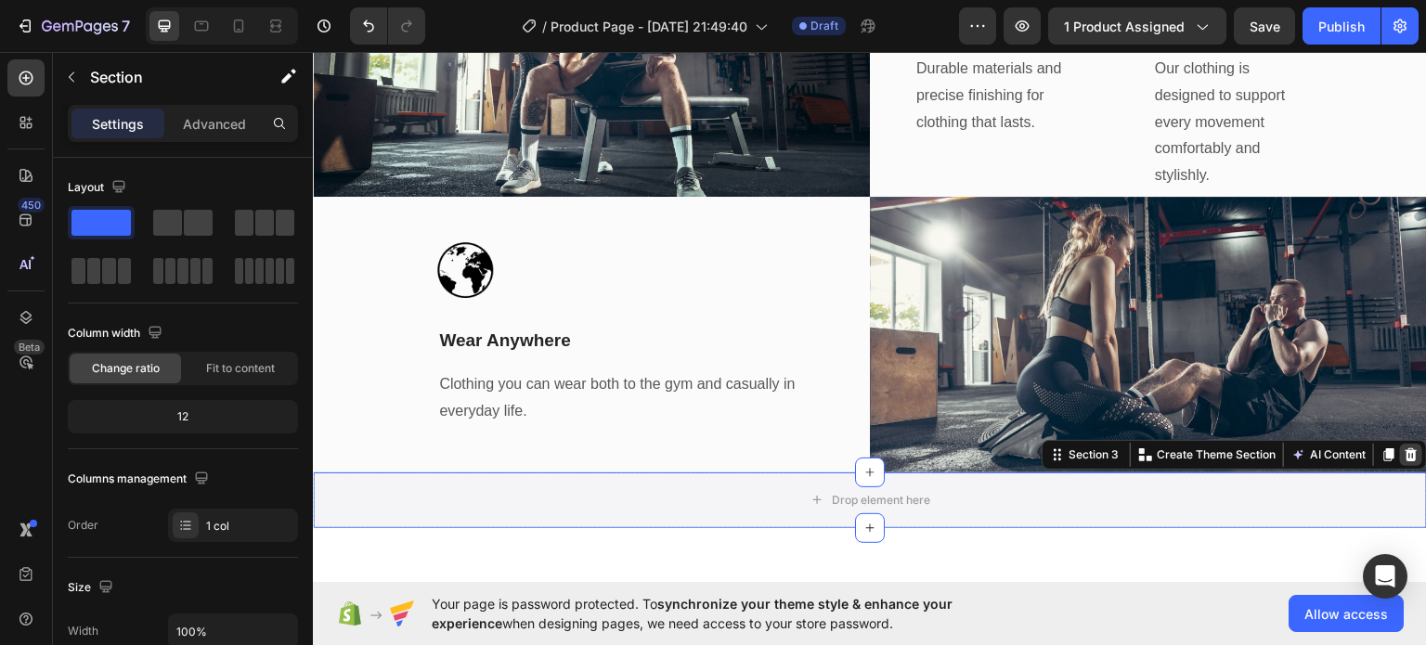
click at [1406, 449] on icon at bounding box center [1412, 453] width 12 height 13
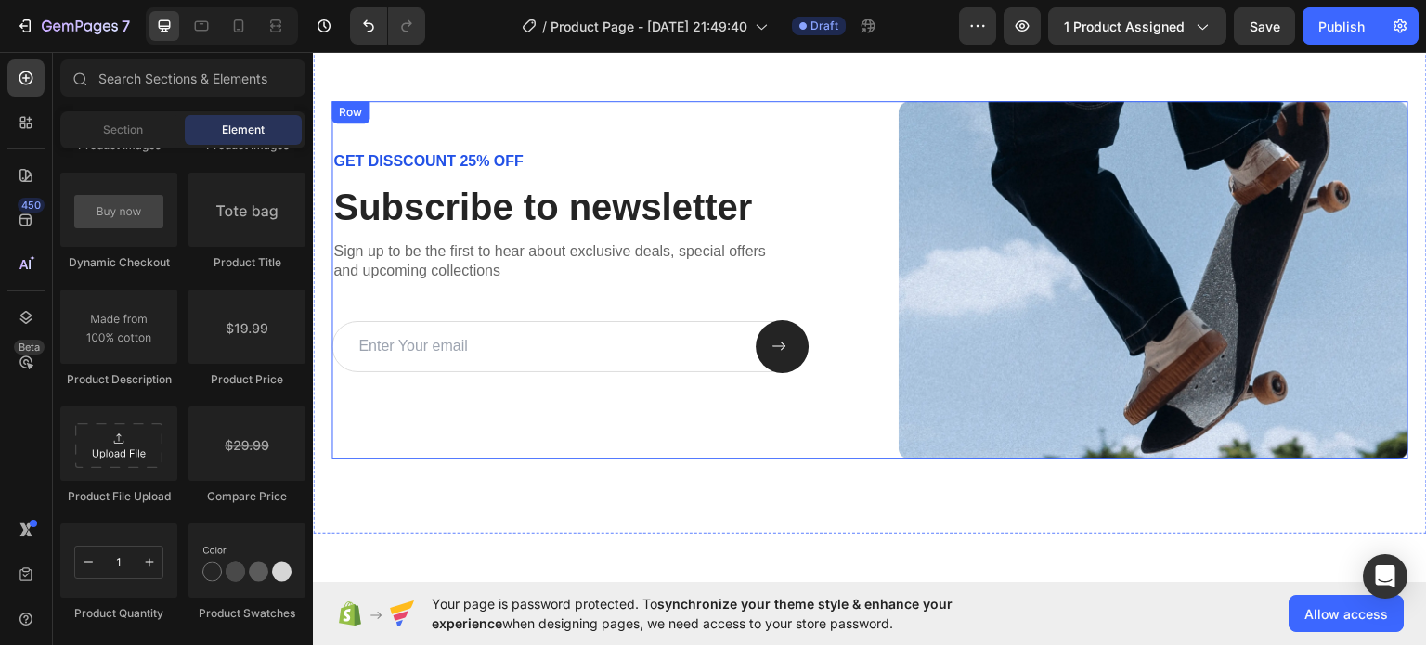
scroll to position [1926, 0]
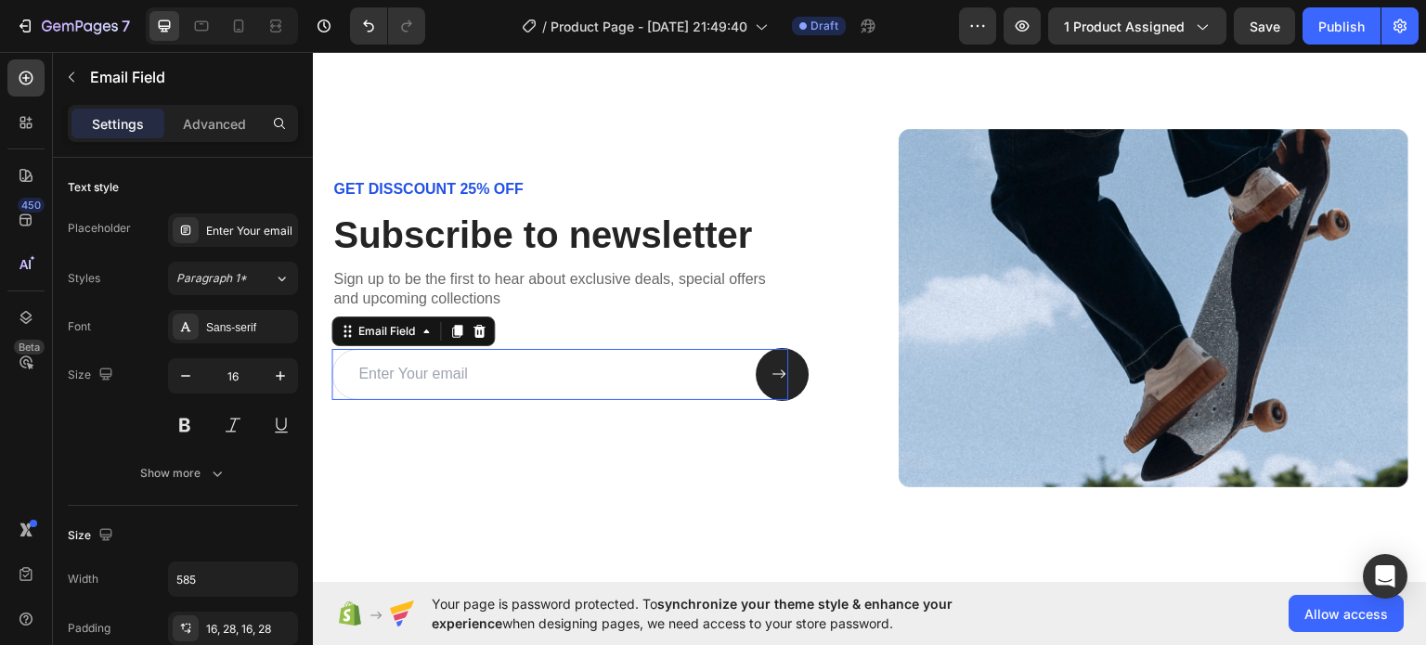
click at [564, 365] on input "email" at bounding box center [559, 373] width 457 height 51
type input "[EMAIL_ADDRESS][DOMAIN_NAME]"
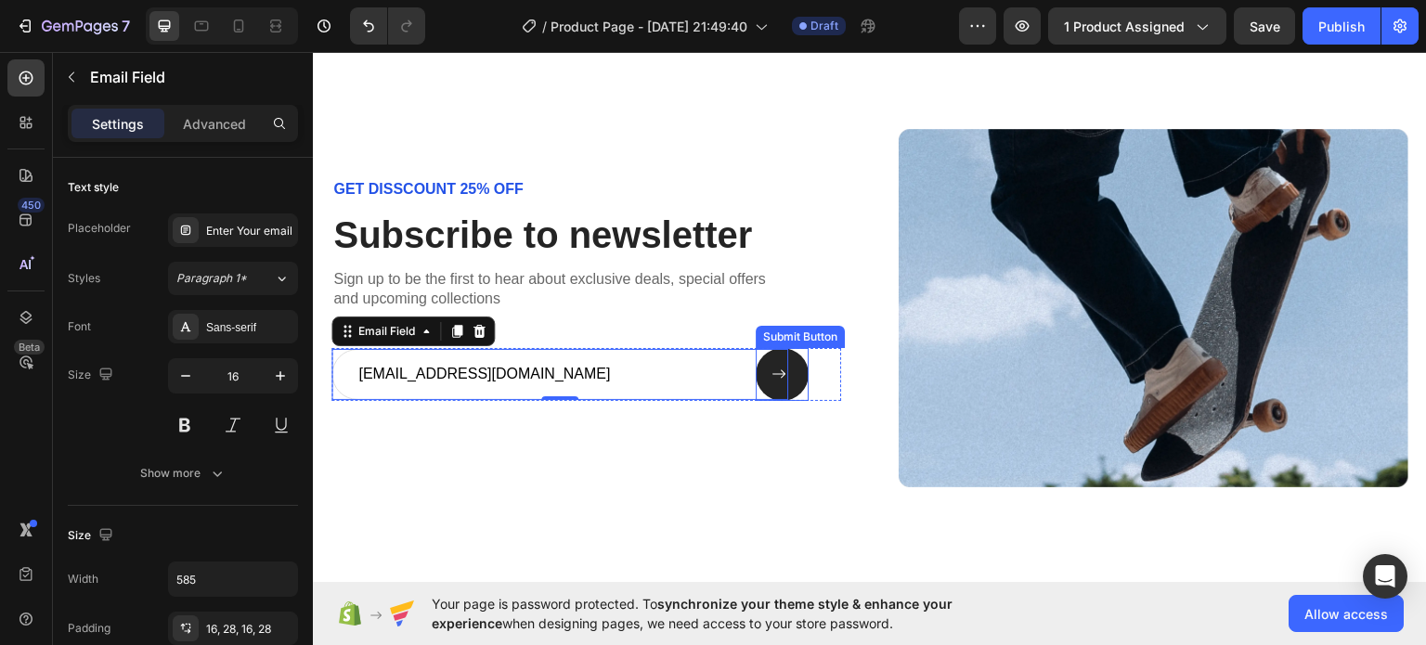
click at [784, 366] on div at bounding box center [782, 373] width 22 height 15
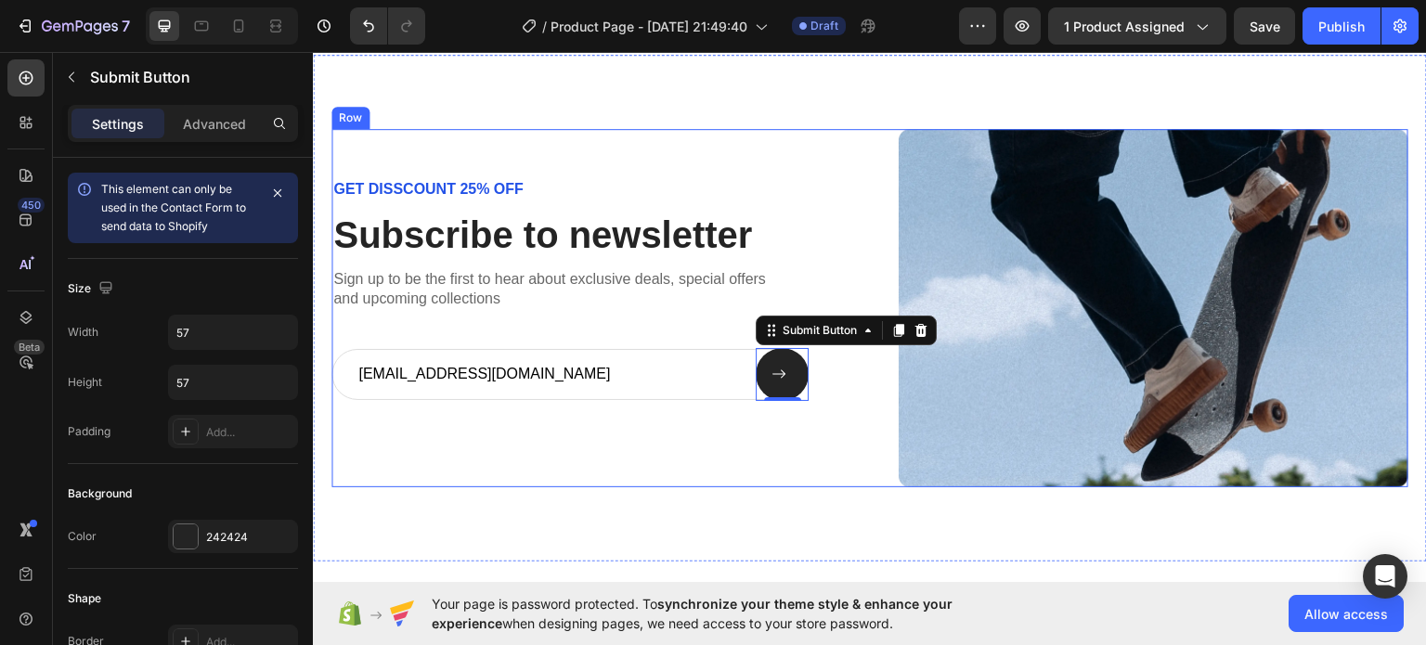
click at [747, 162] on div "GET DISSCOUNT 25% OFF Text Block Subscribe to newsletter Heading Sign up to be …" at bounding box center [586, 306] width 510 height 357
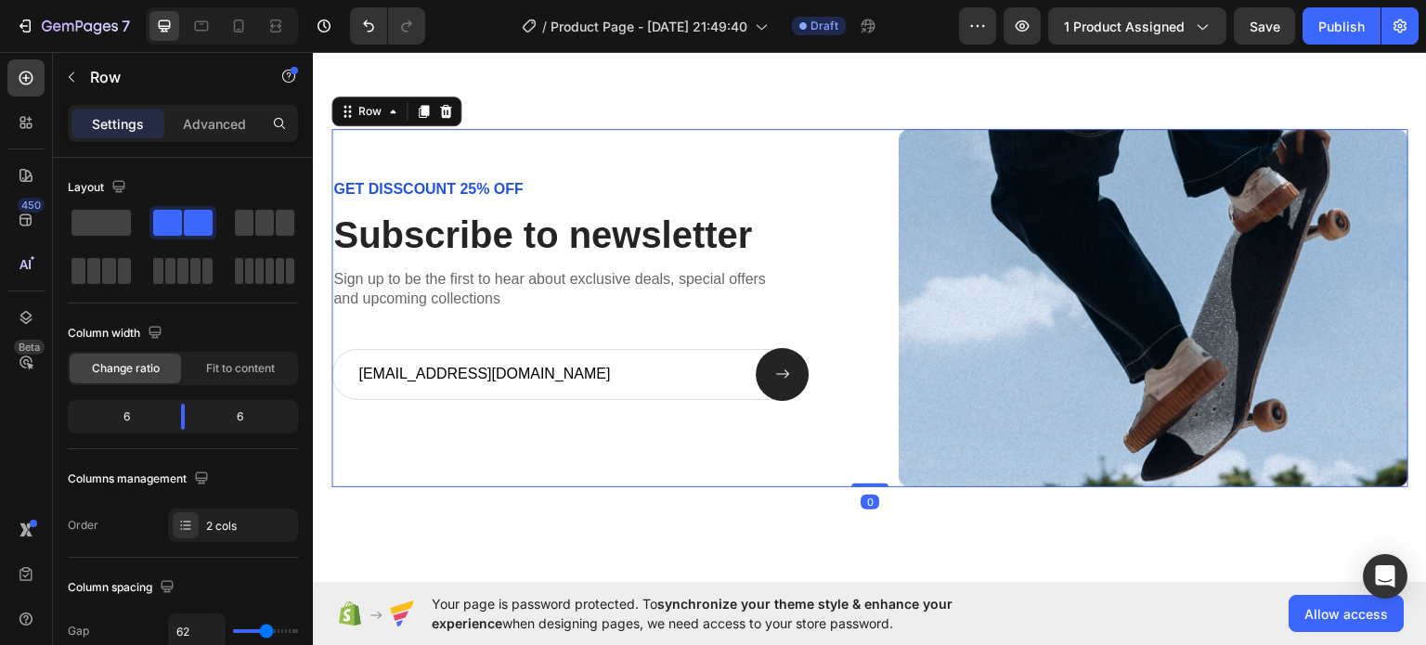
click at [457, 114] on div "Row" at bounding box center [396, 111] width 130 height 30
click at [444, 110] on icon at bounding box center [446, 110] width 12 height 13
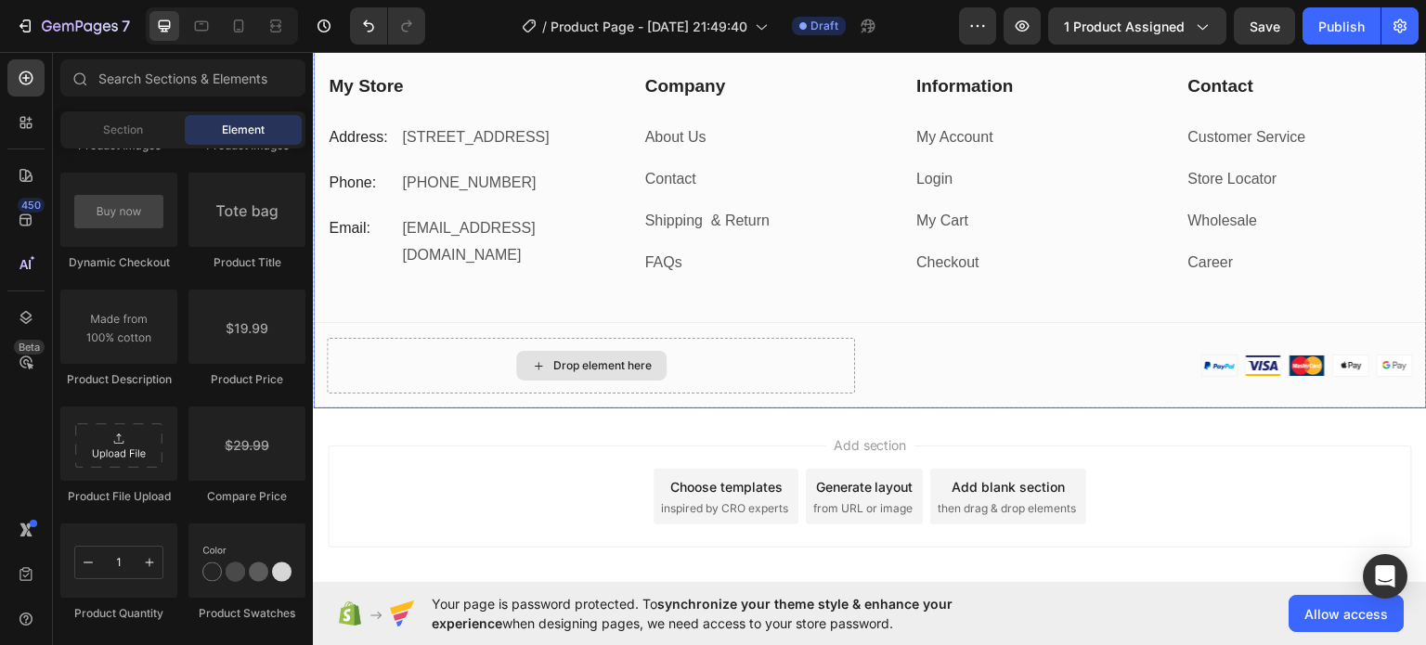
scroll to position [2391, 0]
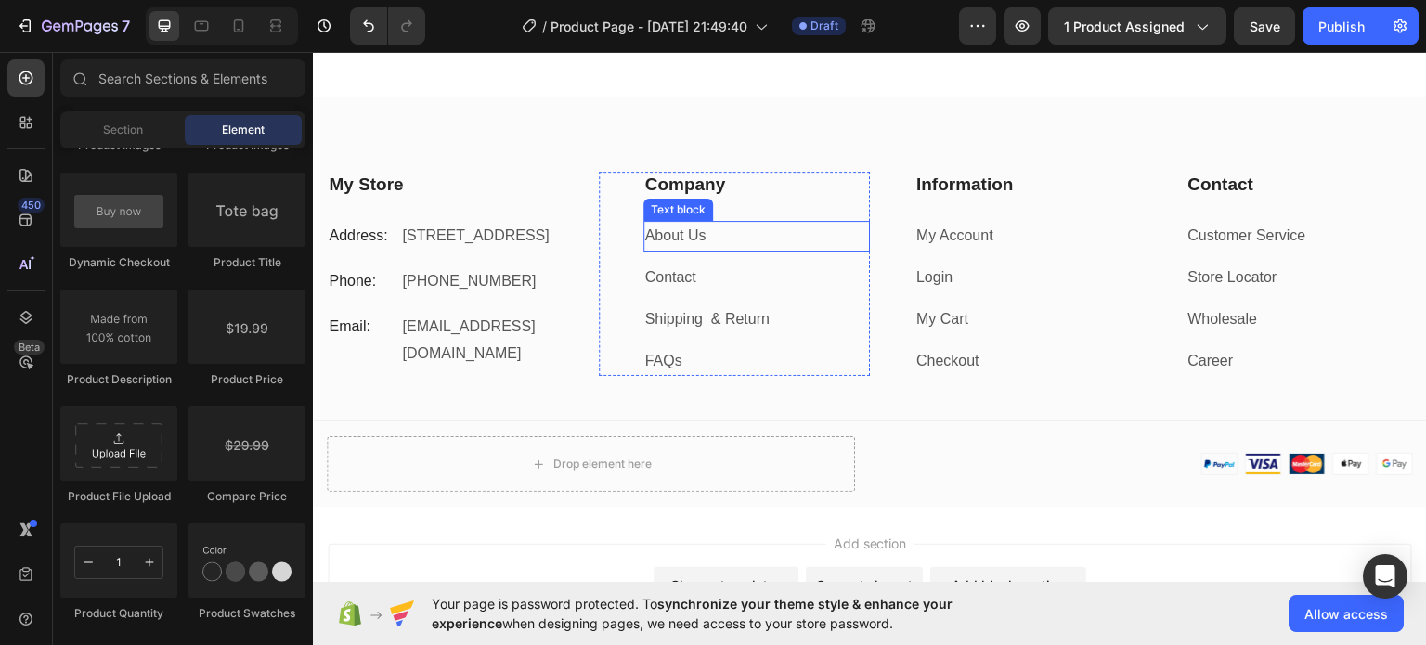
click at [692, 227] on link "About Us" at bounding box center [675, 235] width 61 height 16
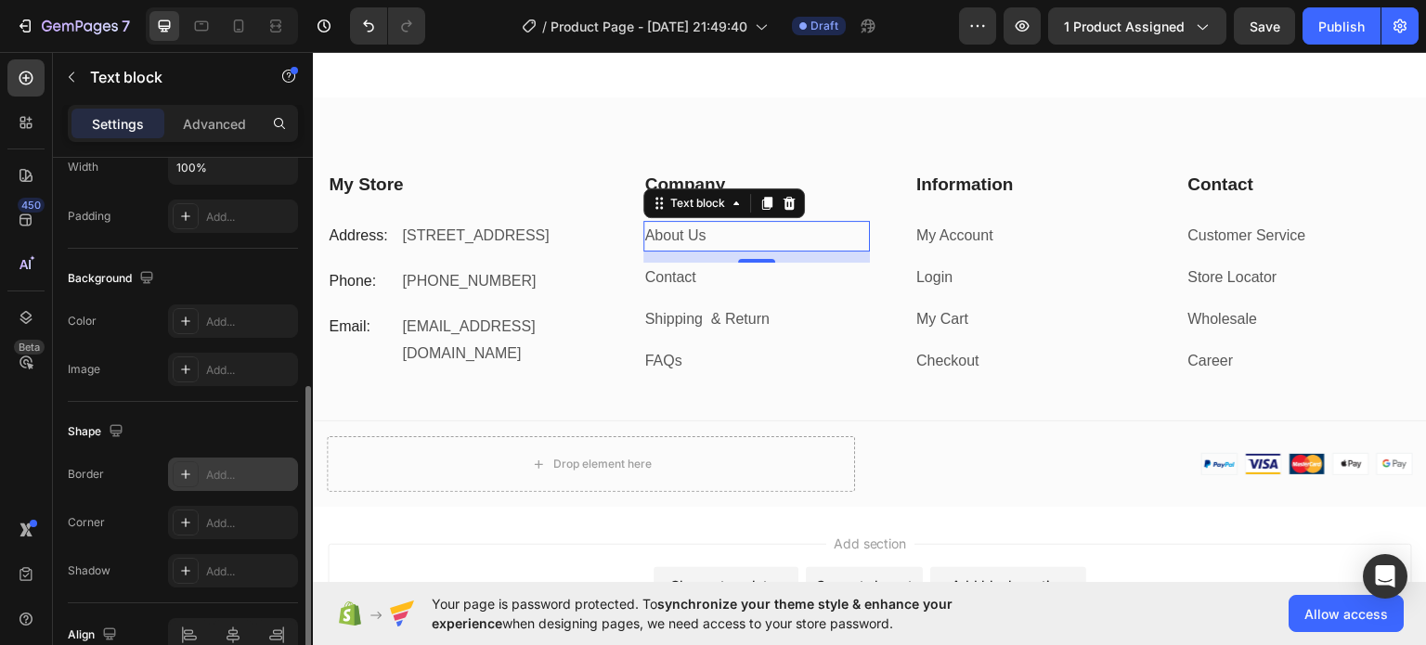
scroll to position [557, 0]
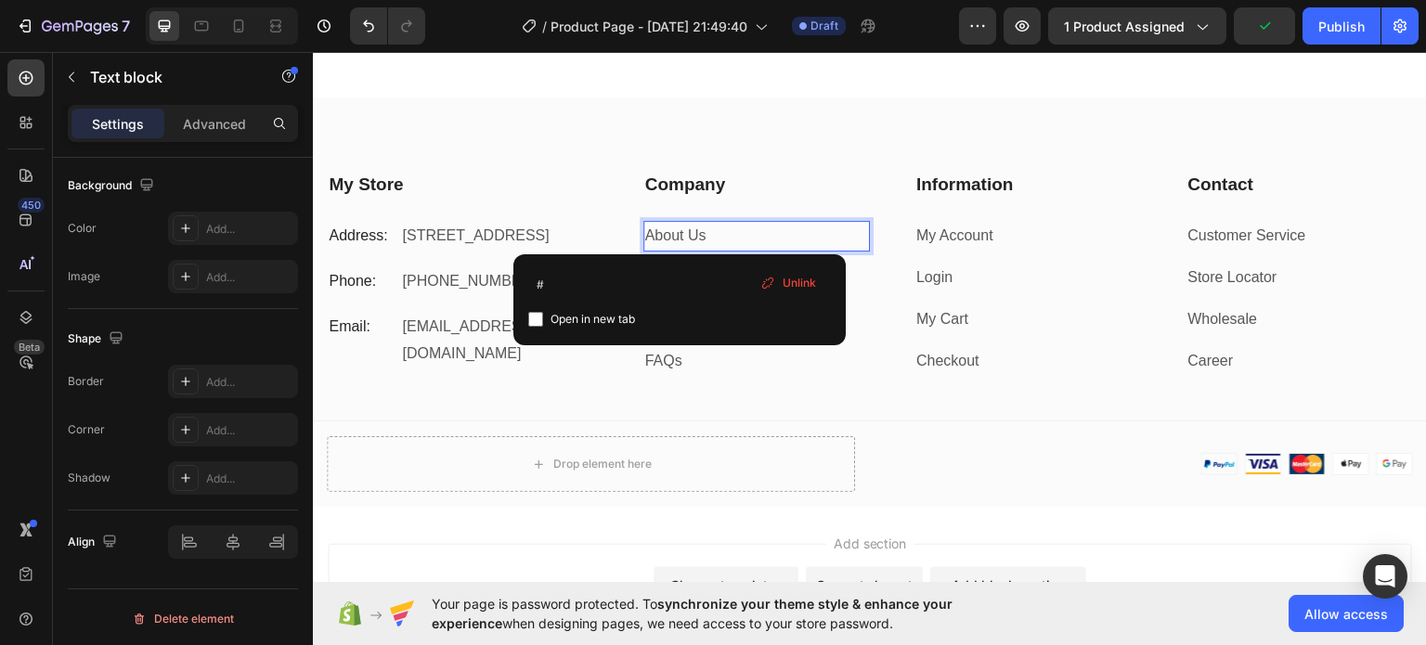
click at [680, 231] on link "About Us" at bounding box center [675, 235] width 61 height 16
click at [677, 436] on div "Drop element here" at bounding box center [591, 463] width 528 height 56
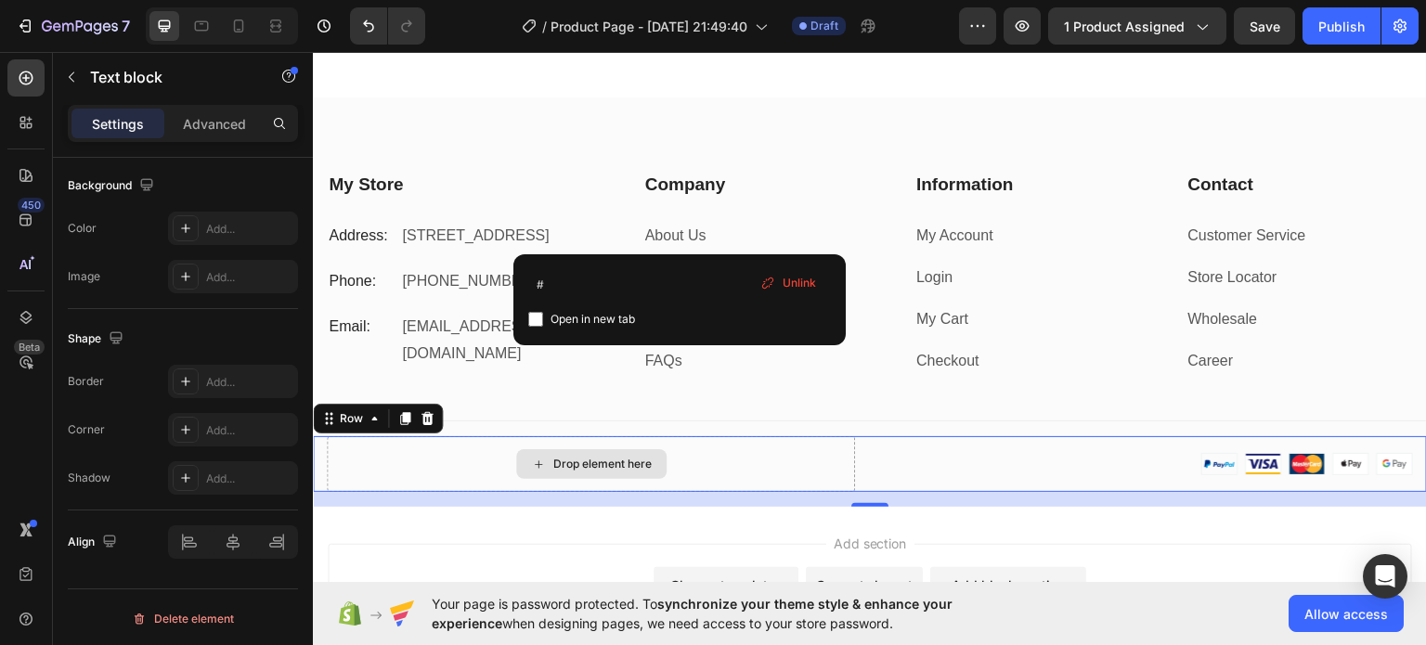
scroll to position [0, 0]
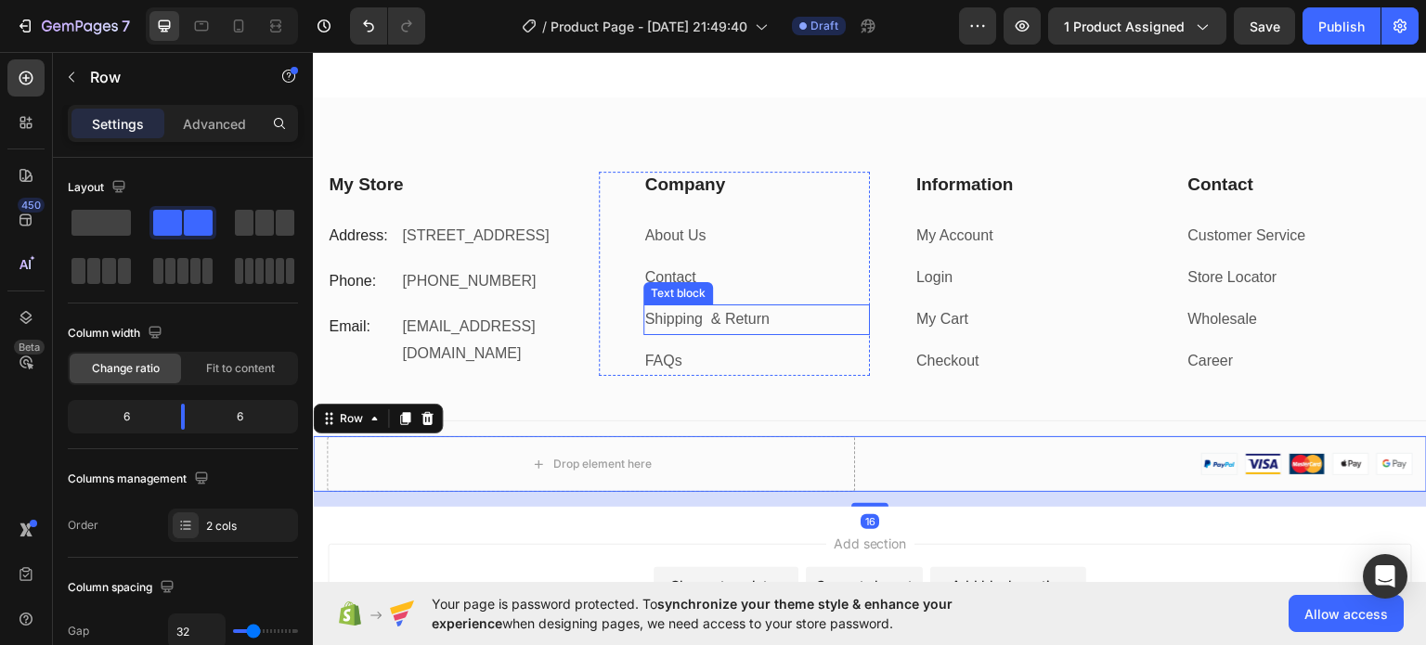
click at [686, 321] on link "Shipping & Return" at bounding box center [707, 318] width 124 height 16
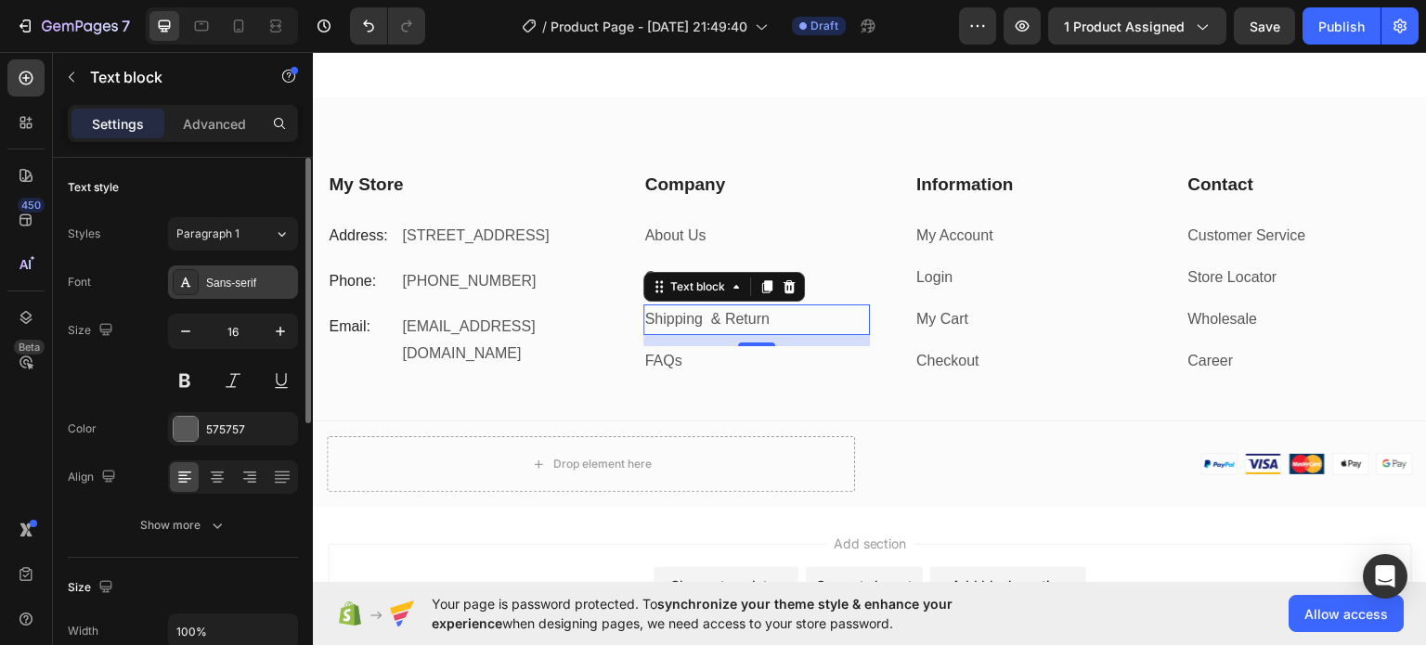
scroll to position [93, 0]
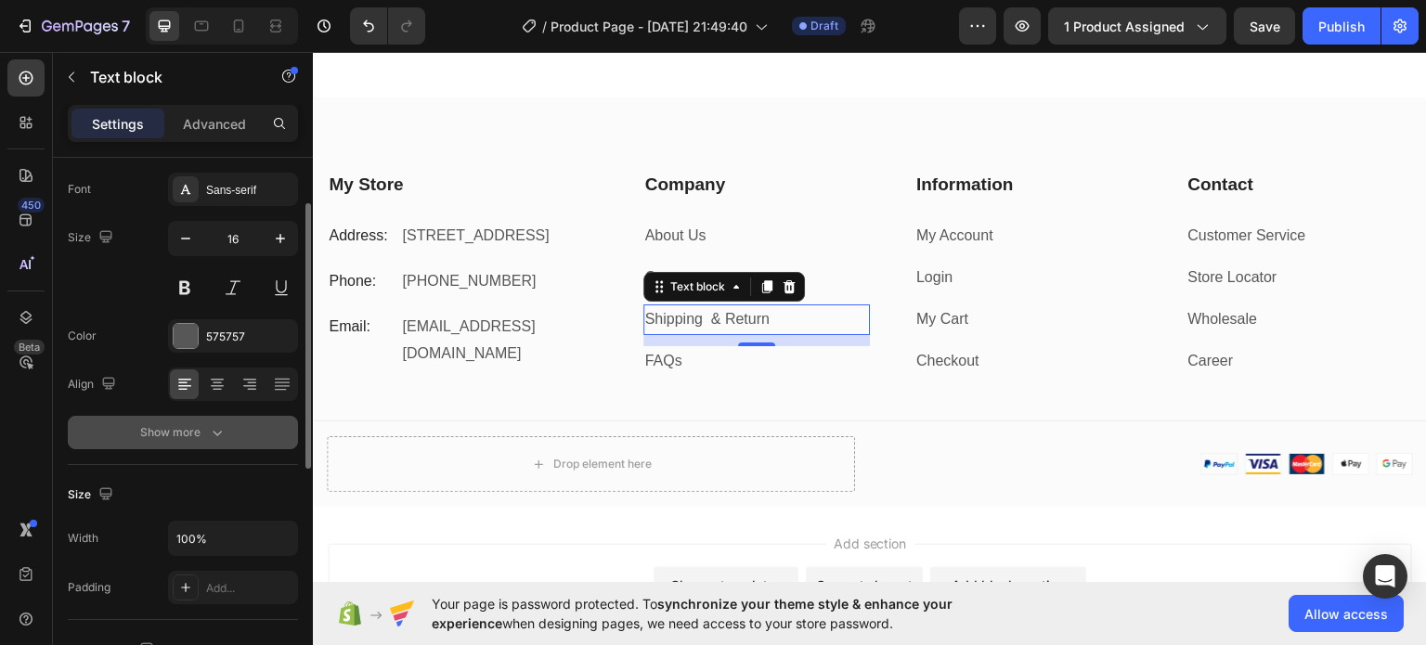
click at [189, 431] on div "Show more" at bounding box center [183, 432] width 86 height 19
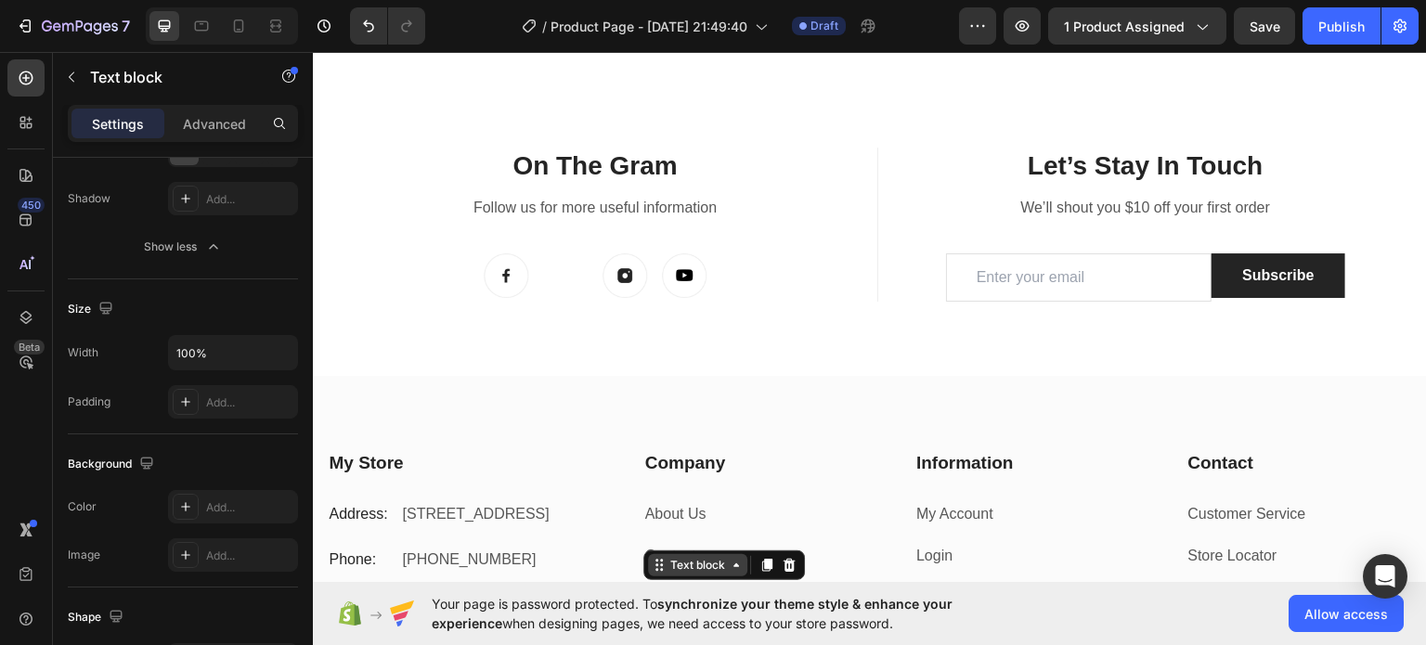
scroll to position [2019, 0]
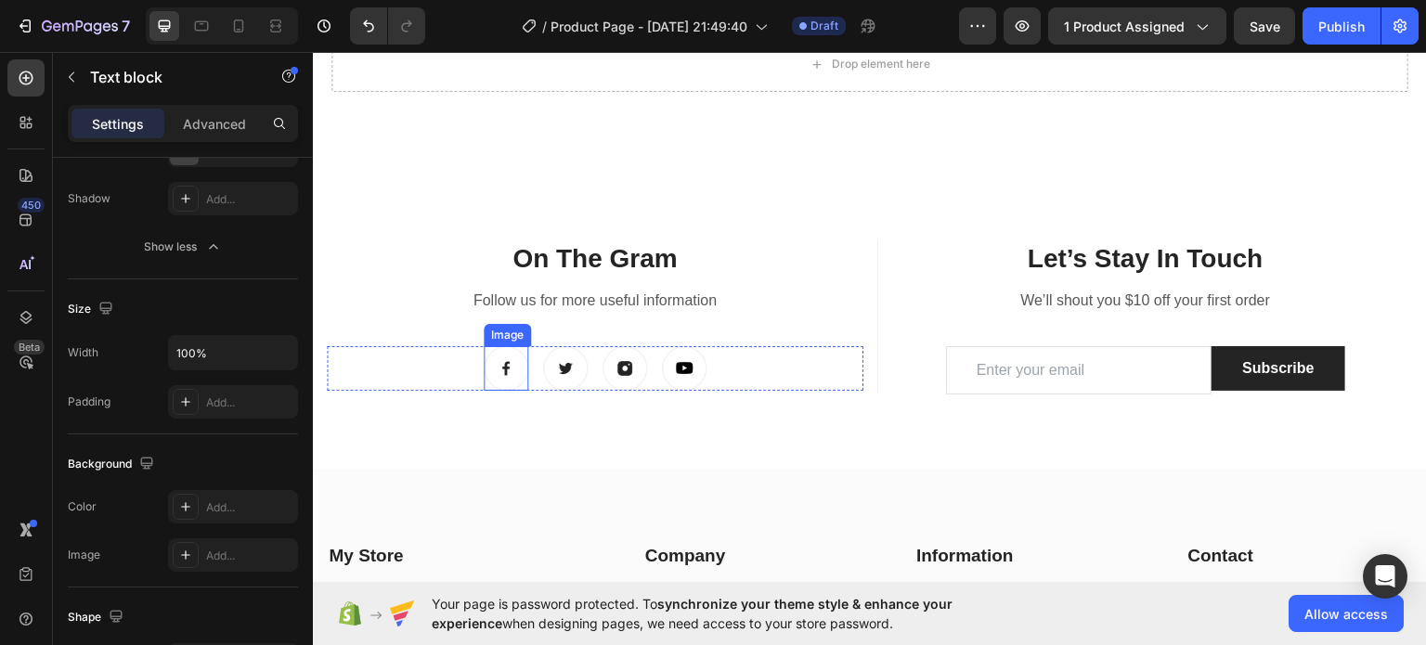
click at [504, 373] on img at bounding box center [506, 367] width 45 height 45
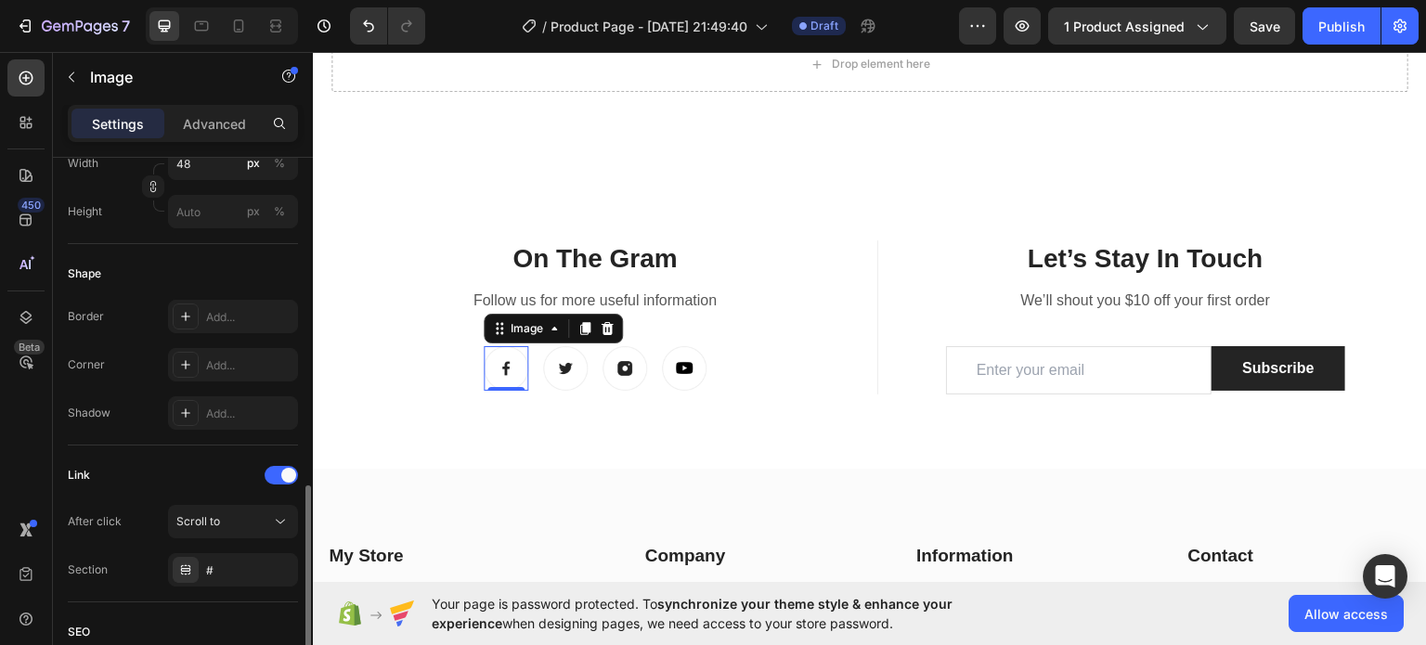
scroll to position [743, 0]
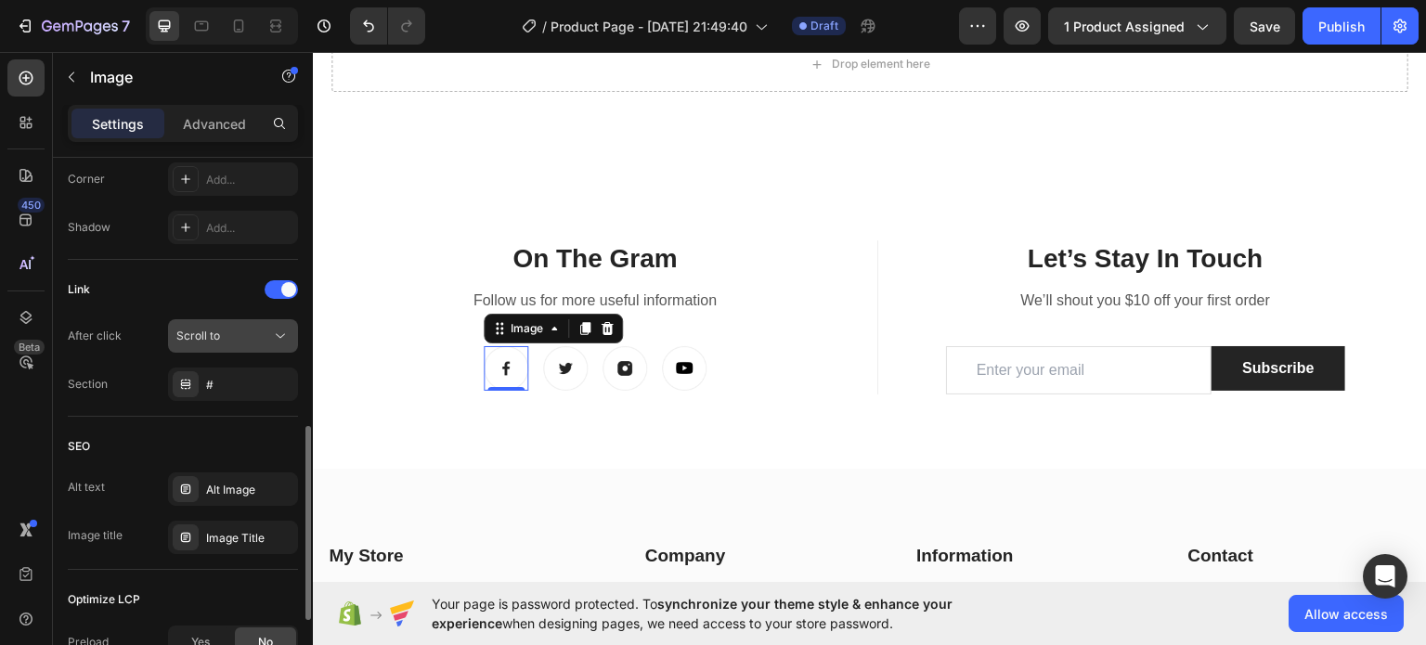
click at [228, 333] on div "Scroll to" at bounding box center [223, 336] width 95 height 17
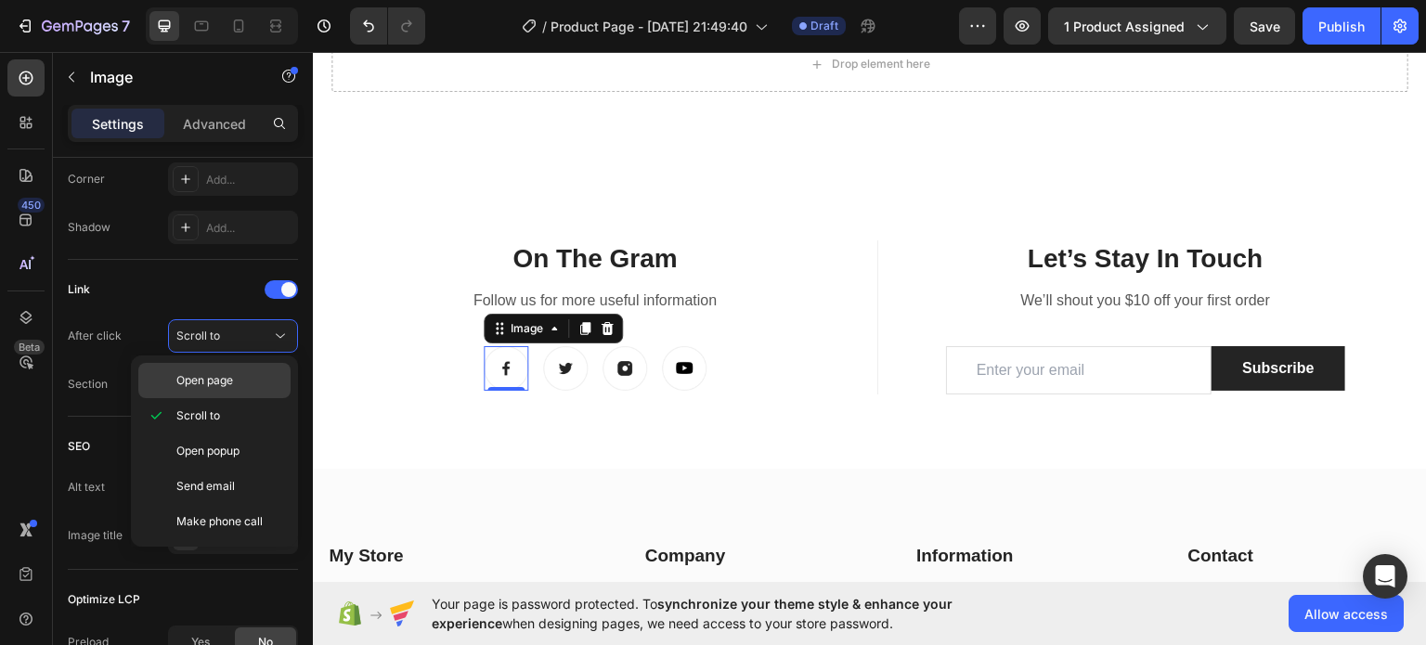
click at [212, 372] on span "Open page" at bounding box center [204, 380] width 57 height 17
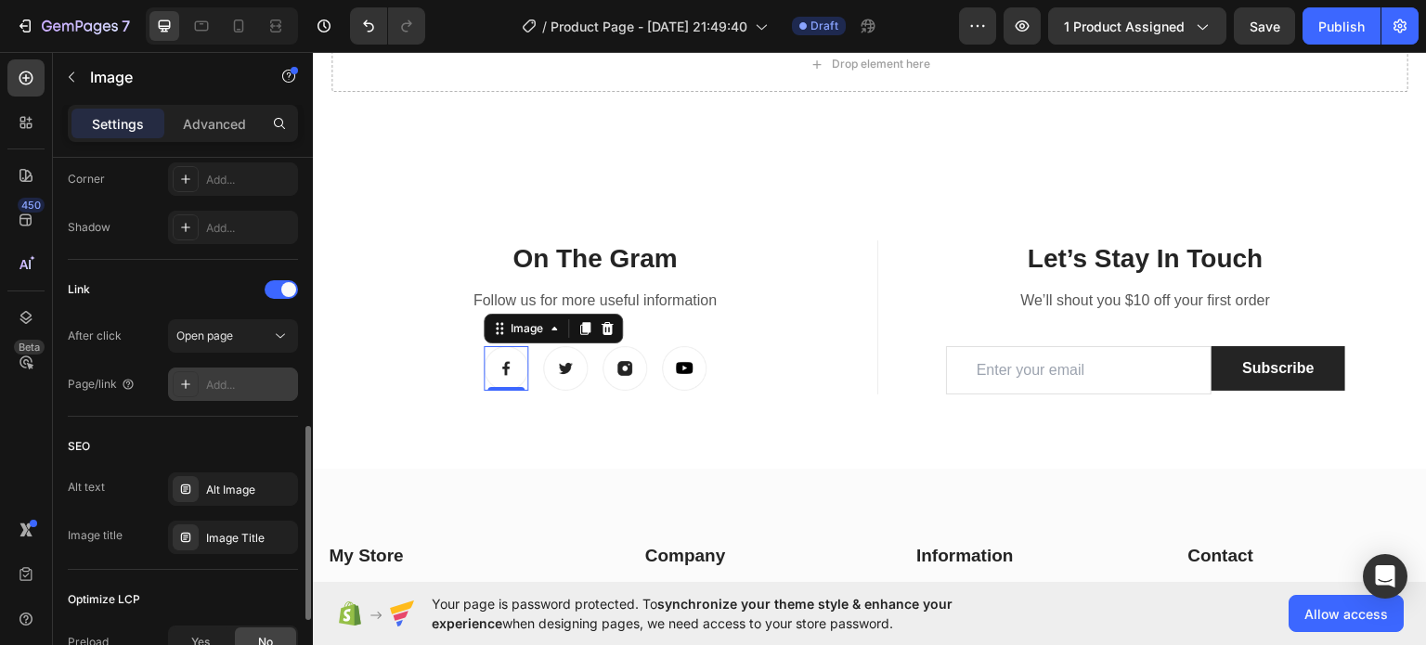
click at [190, 387] on icon at bounding box center [185, 384] width 15 height 15
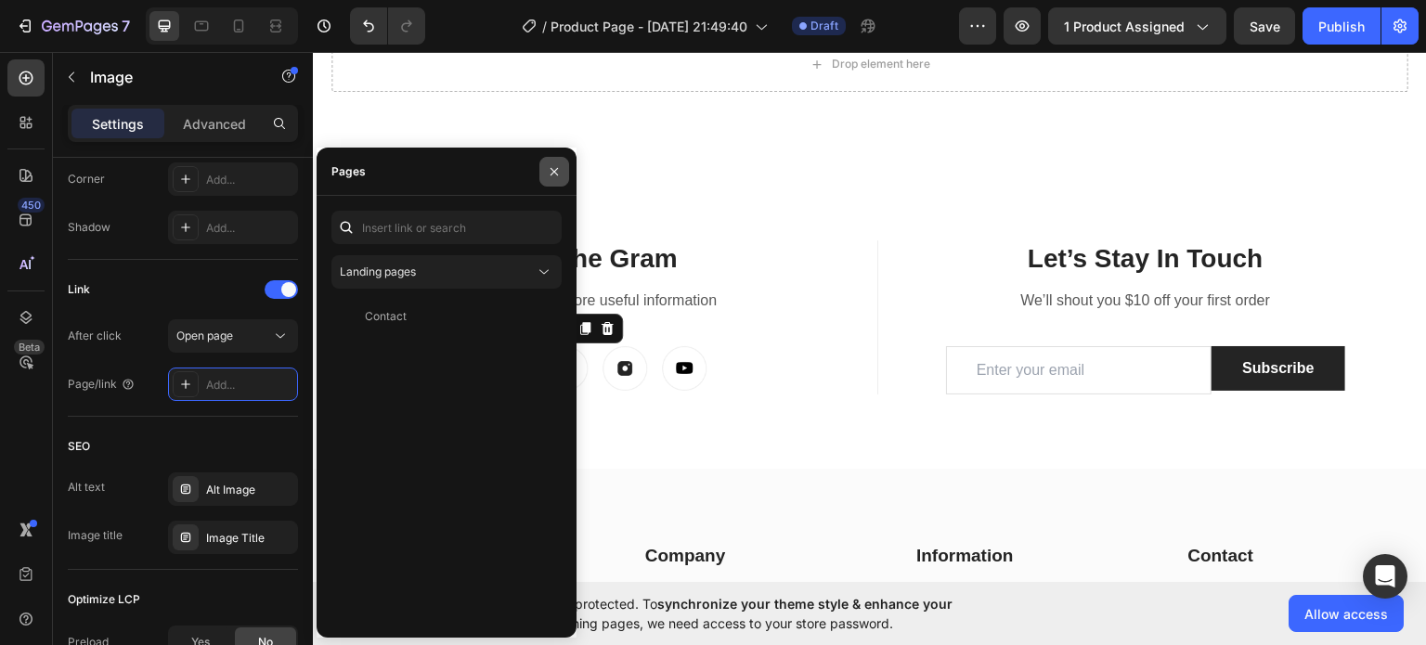
click at [553, 170] on icon "button" at bounding box center [554, 171] width 7 height 7
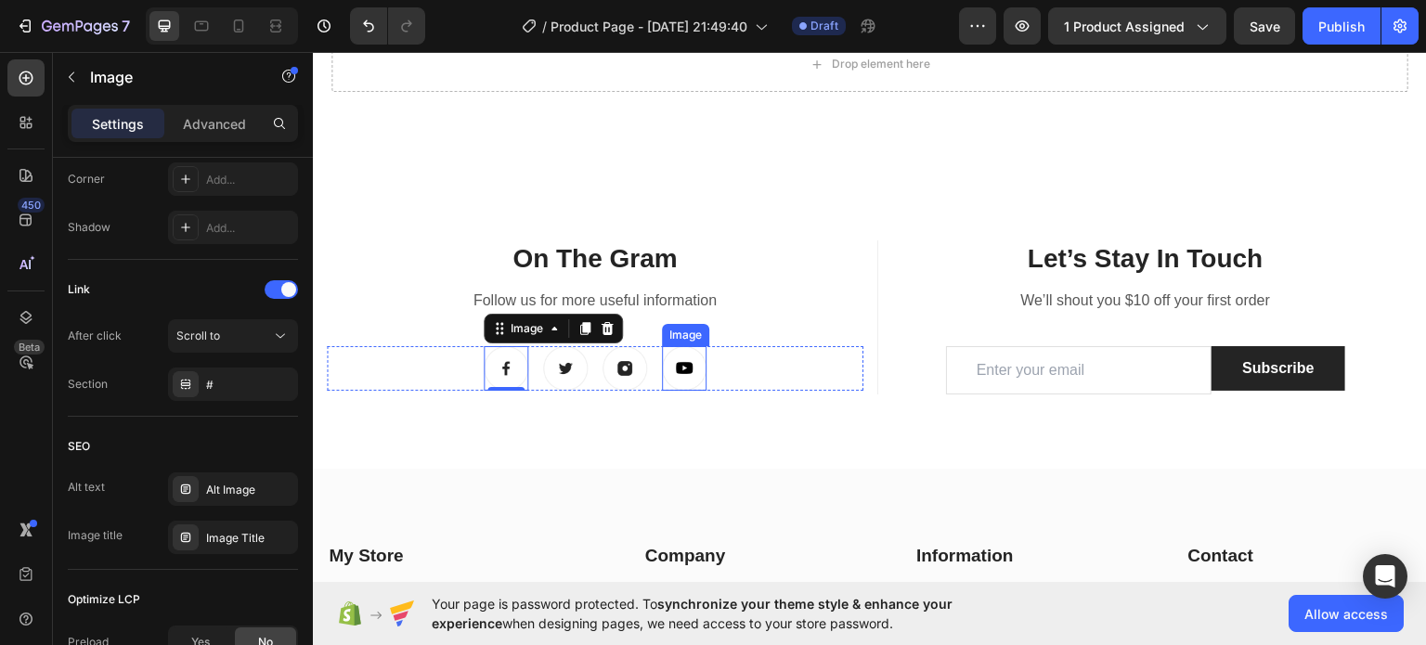
click at [669, 357] on img at bounding box center [684, 367] width 45 height 45
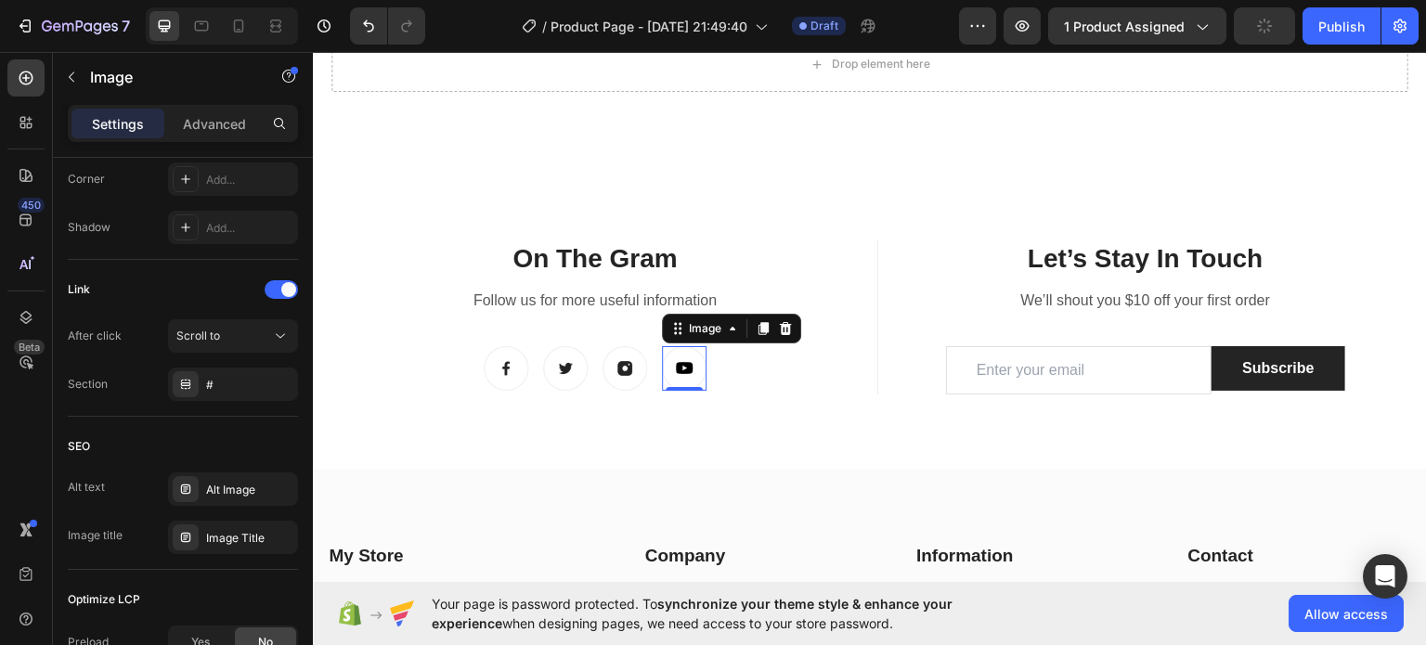
click at [684, 363] on img at bounding box center [684, 367] width 45 height 45
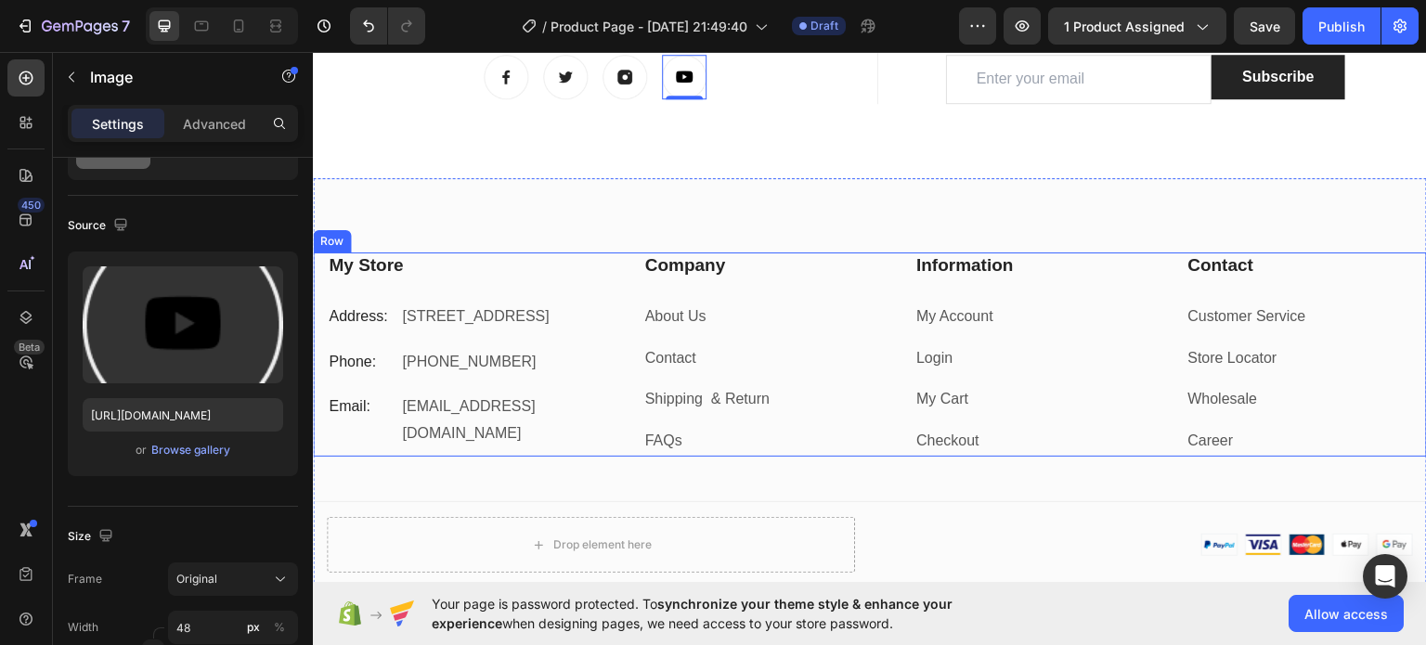
scroll to position [1859, 0]
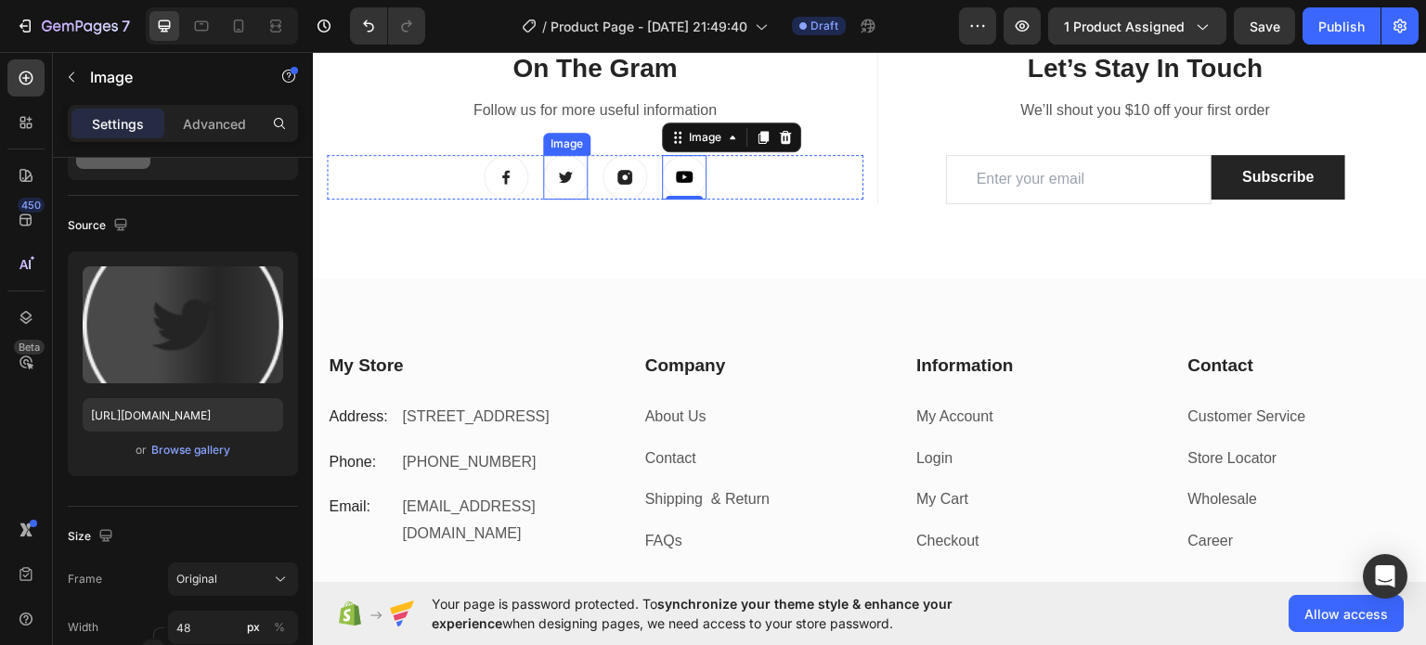
click at [562, 173] on img at bounding box center [565, 176] width 45 height 45
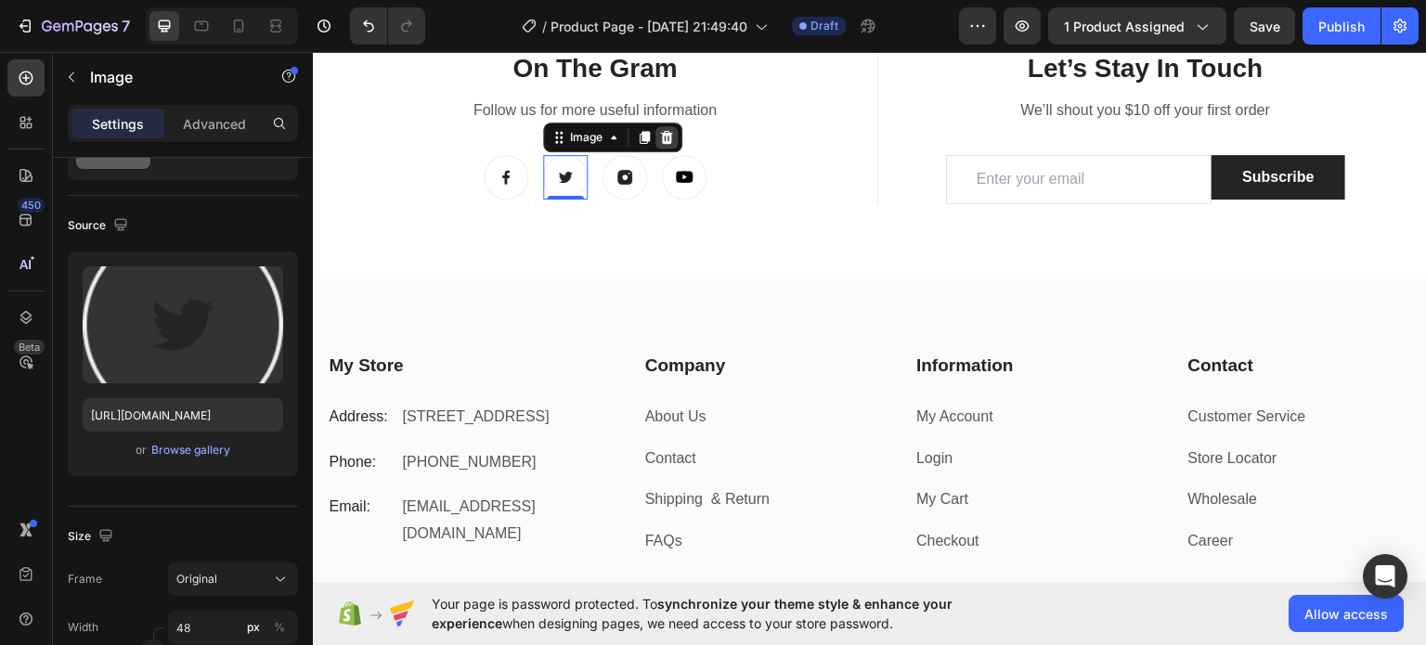
click at [663, 130] on icon at bounding box center [666, 136] width 12 height 13
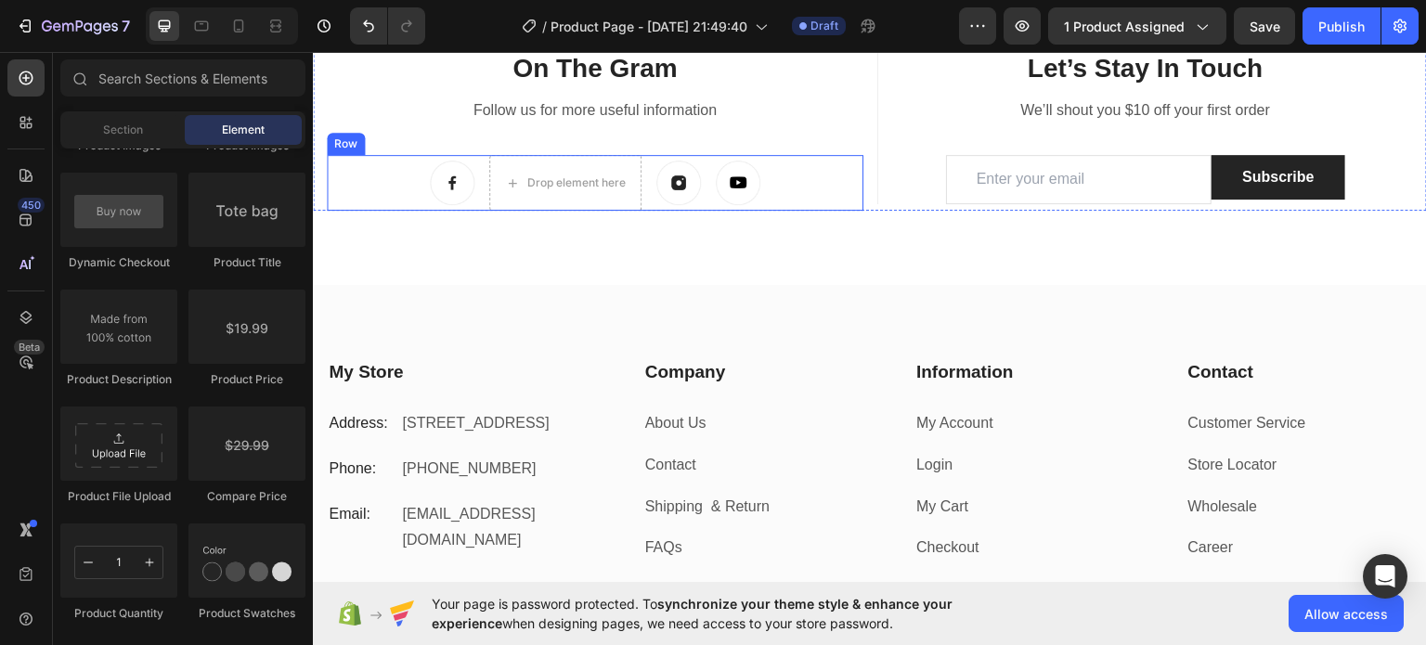
click at [810, 174] on div "Image Drop element here Image Image Row" at bounding box center [595, 182] width 537 height 56
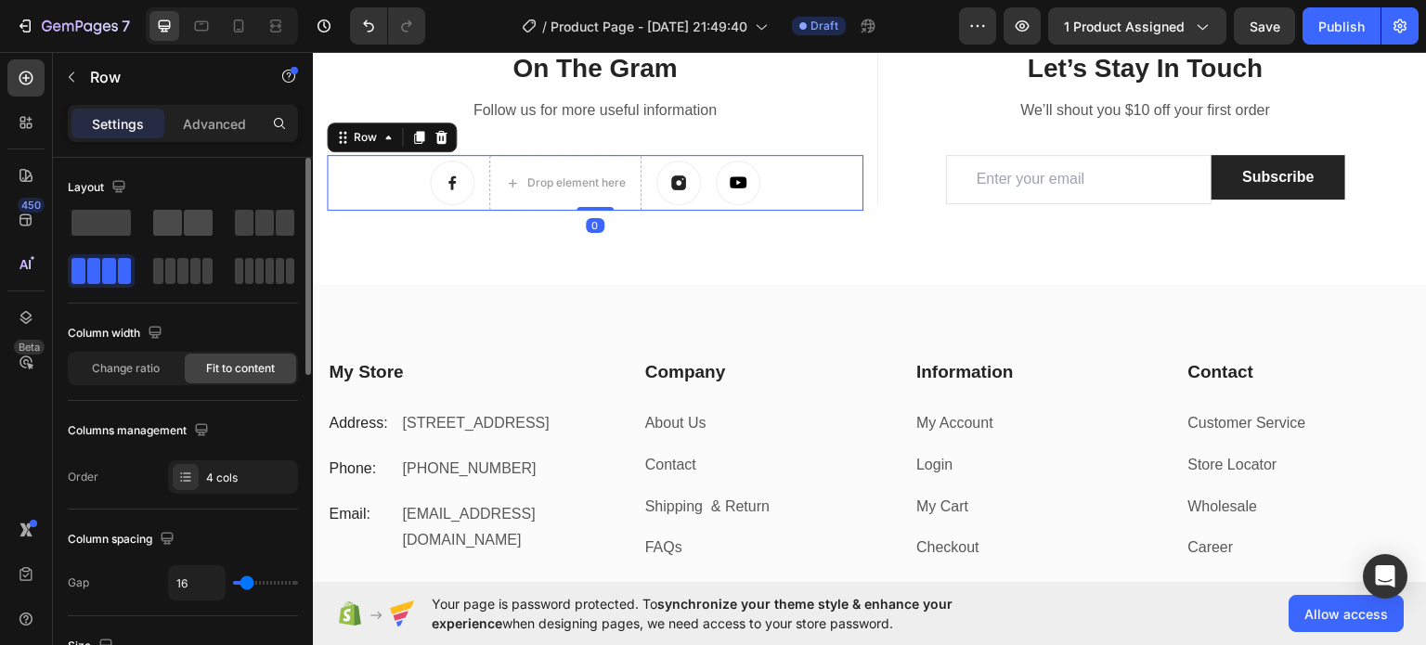
click at [231, 226] on div at bounding box center [264, 222] width 67 height 33
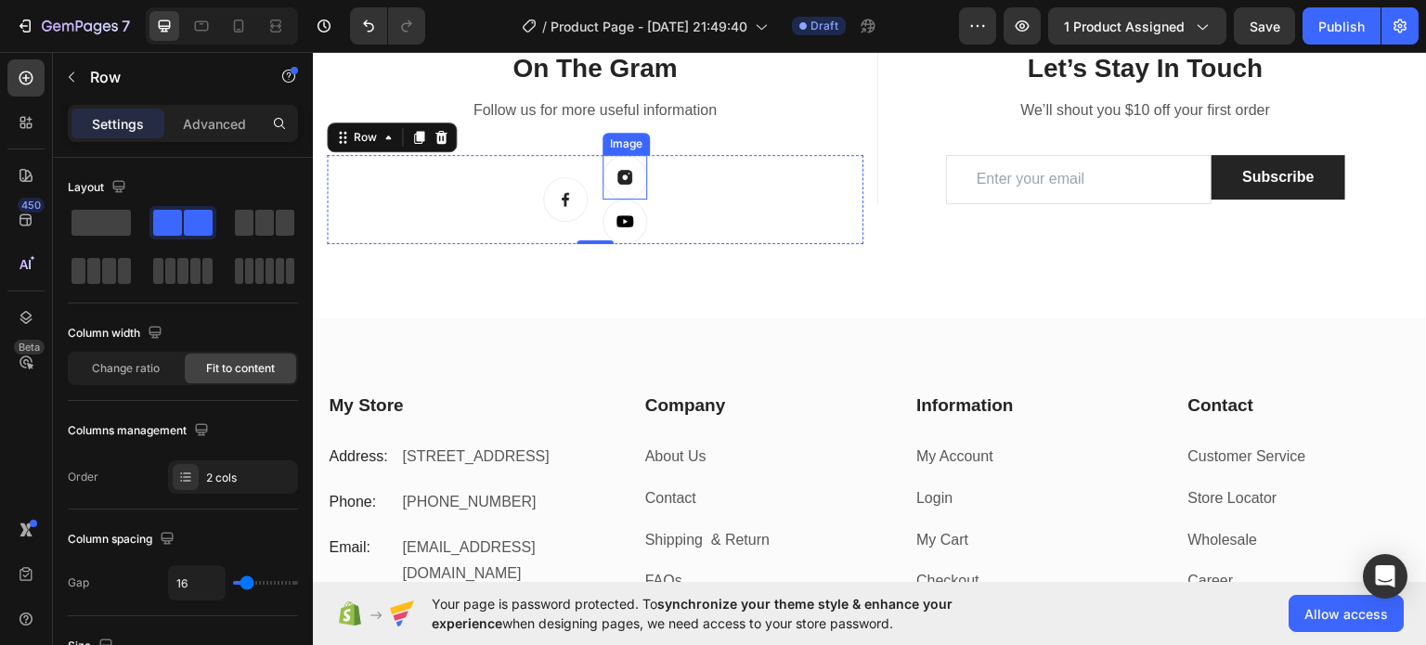
click at [636, 171] on img at bounding box center [625, 176] width 45 height 45
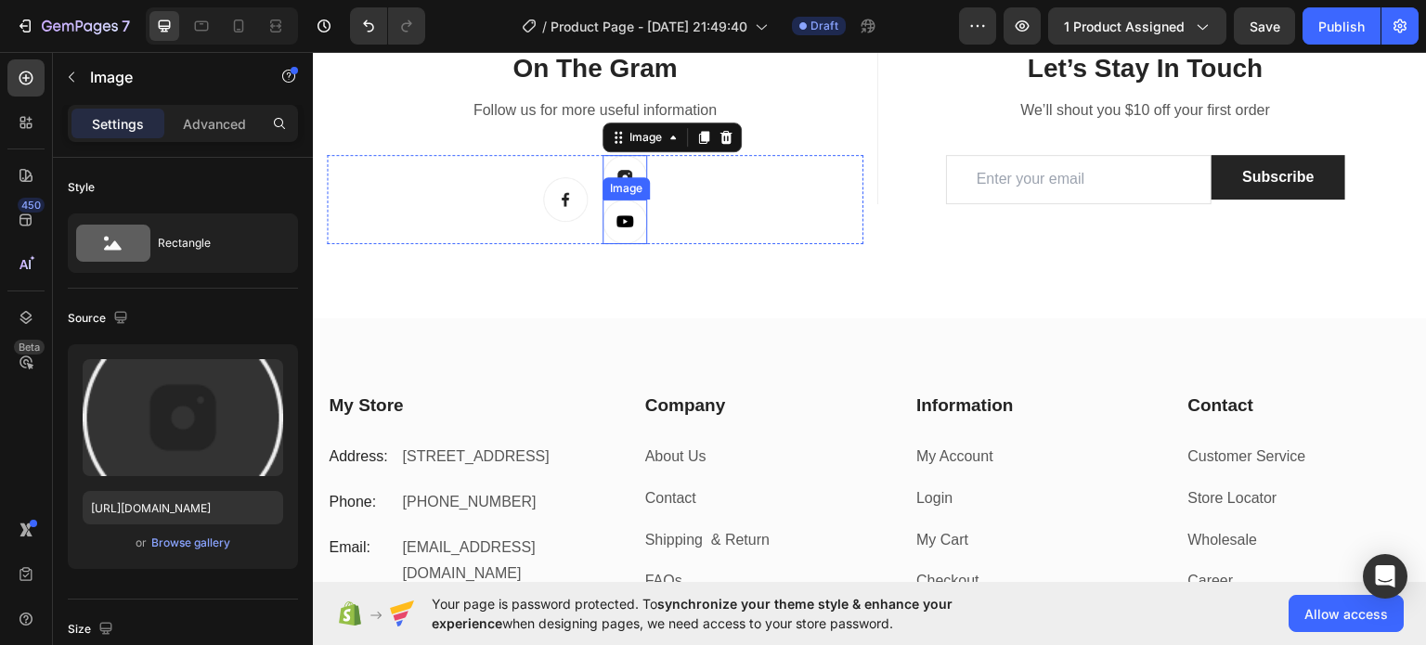
click at [622, 214] on img at bounding box center [625, 221] width 45 height 45
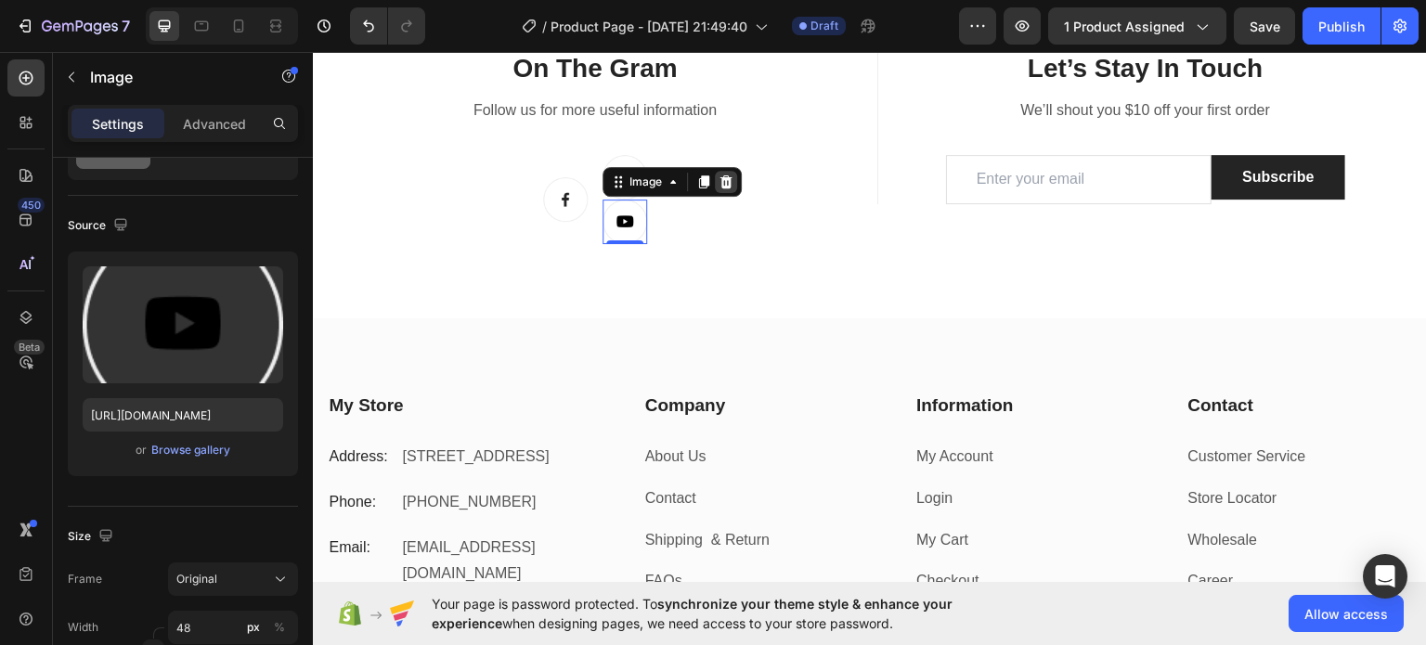
click at [719, 181] on icon at bounding box center [726, 181] width 15 height 15
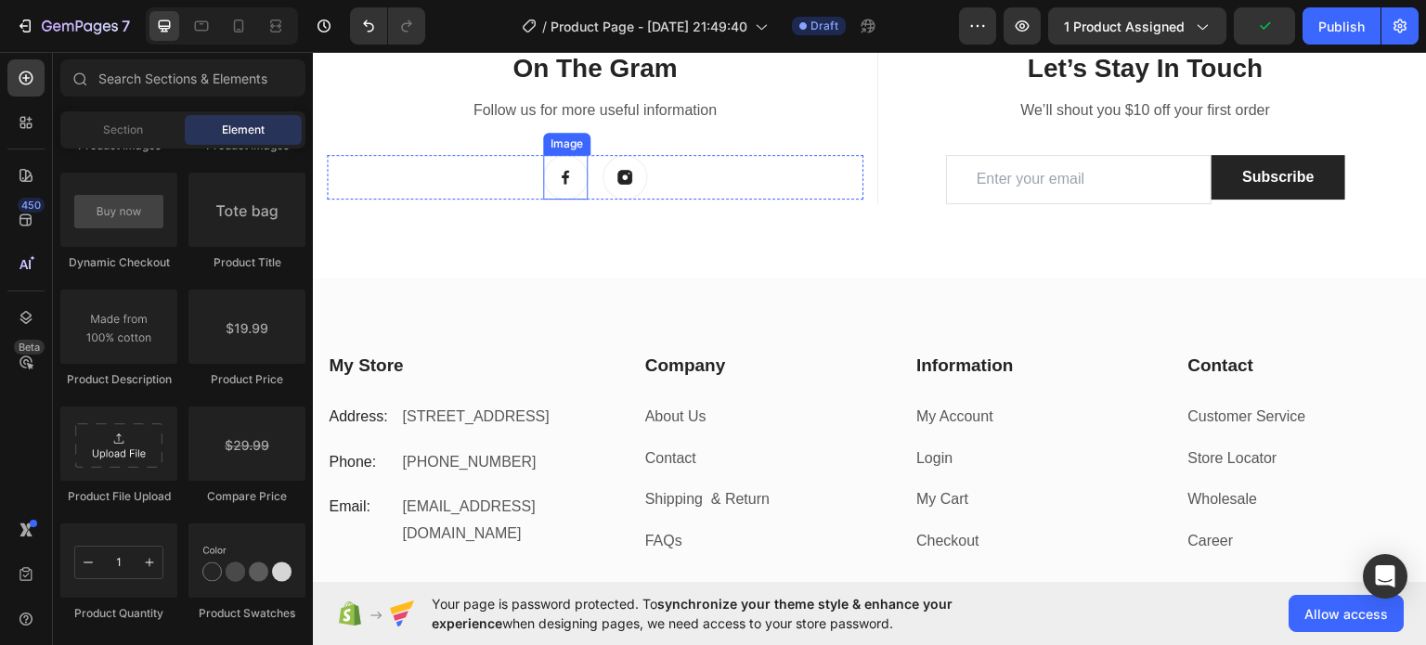
click at [550, 182] on img at bounding box center [565, 176] width 45 height 45
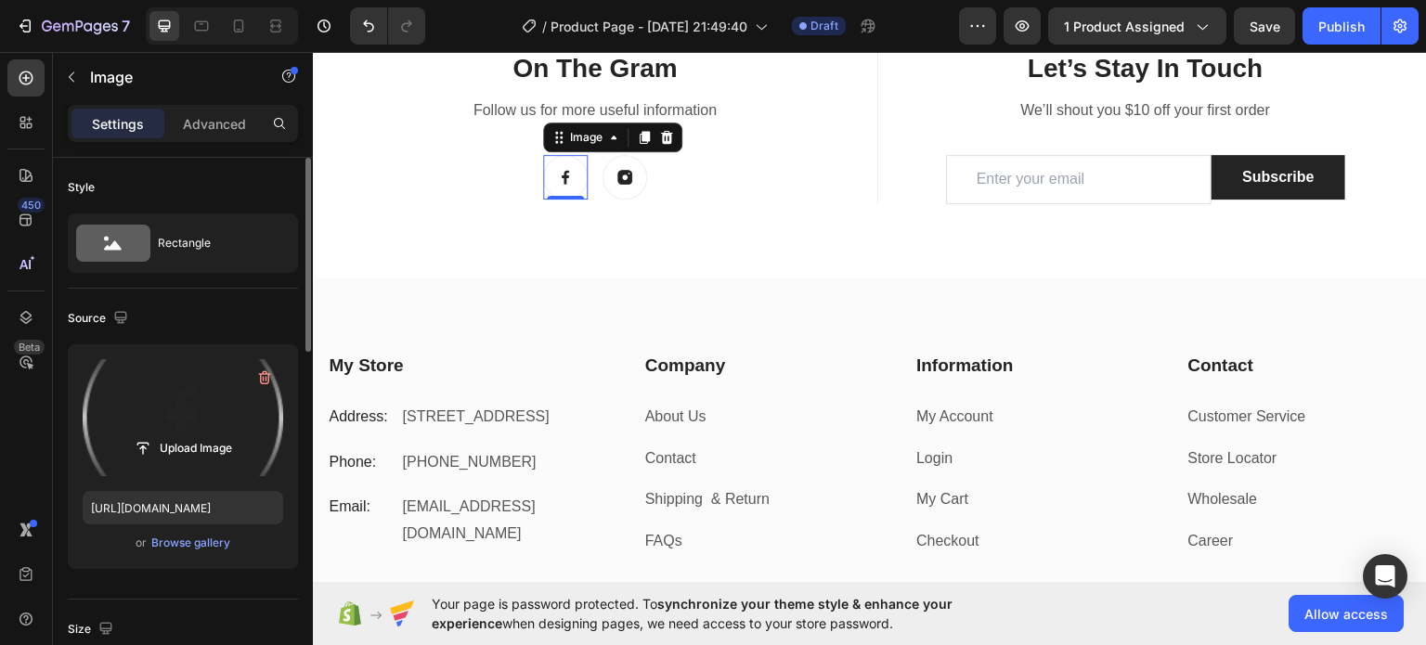
click at [191, 411] on label at bounding box center [183, 417] width 201 height 117
click at [191, 433] on input "file" at bounding box center [183, 449] width 128 height 32
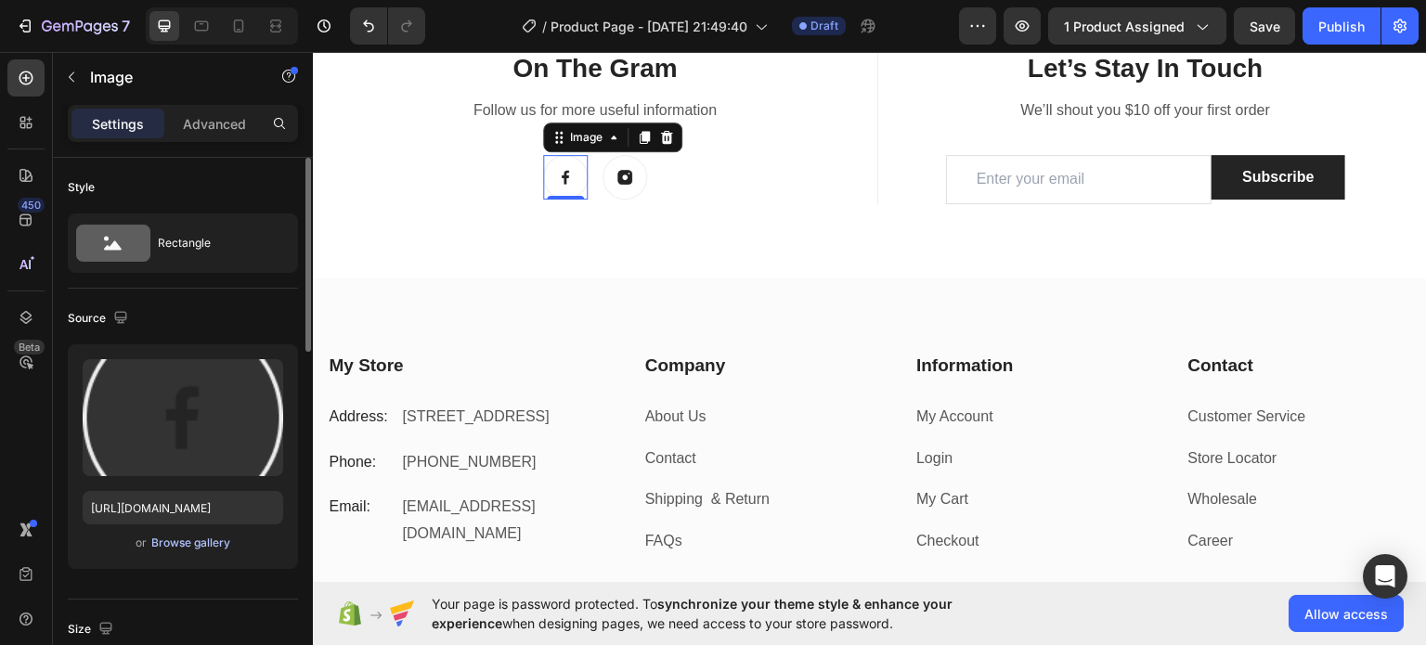
click at [203, 546] on div "Browse gallery" at bounding box center [190, 543] width 79 height 17
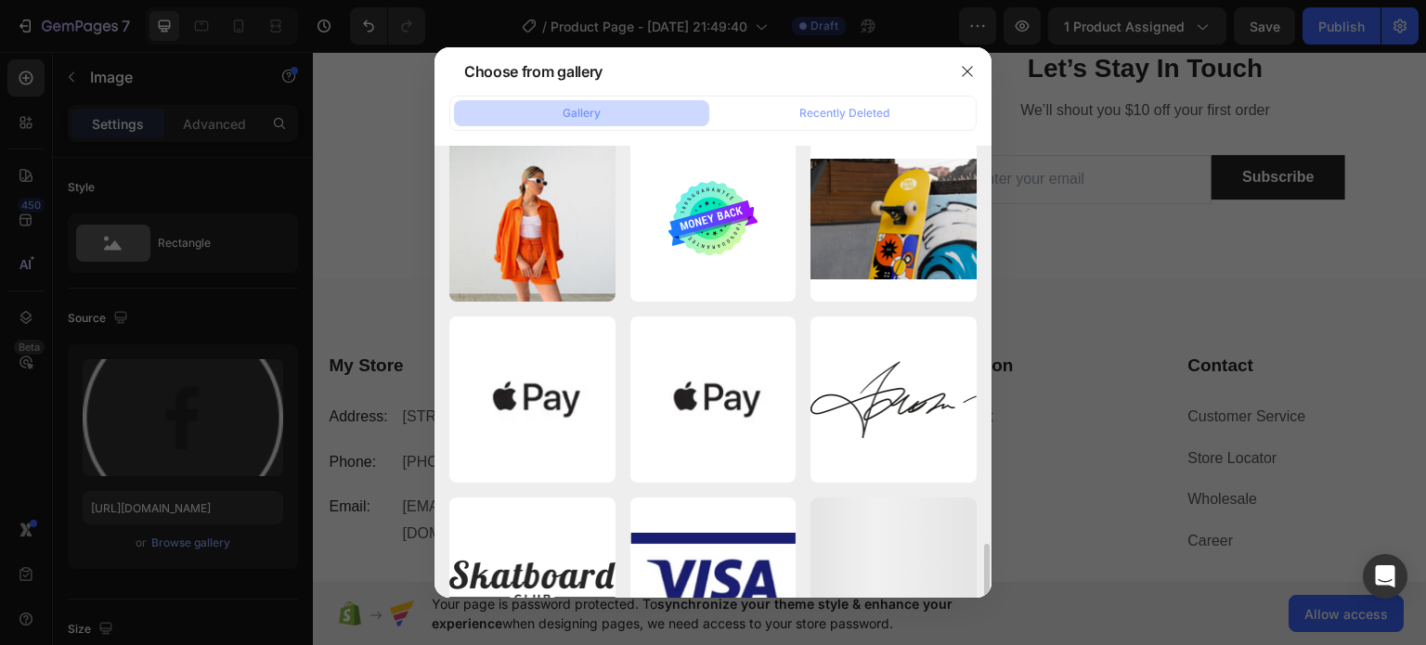
scroll to position [1114, 0]
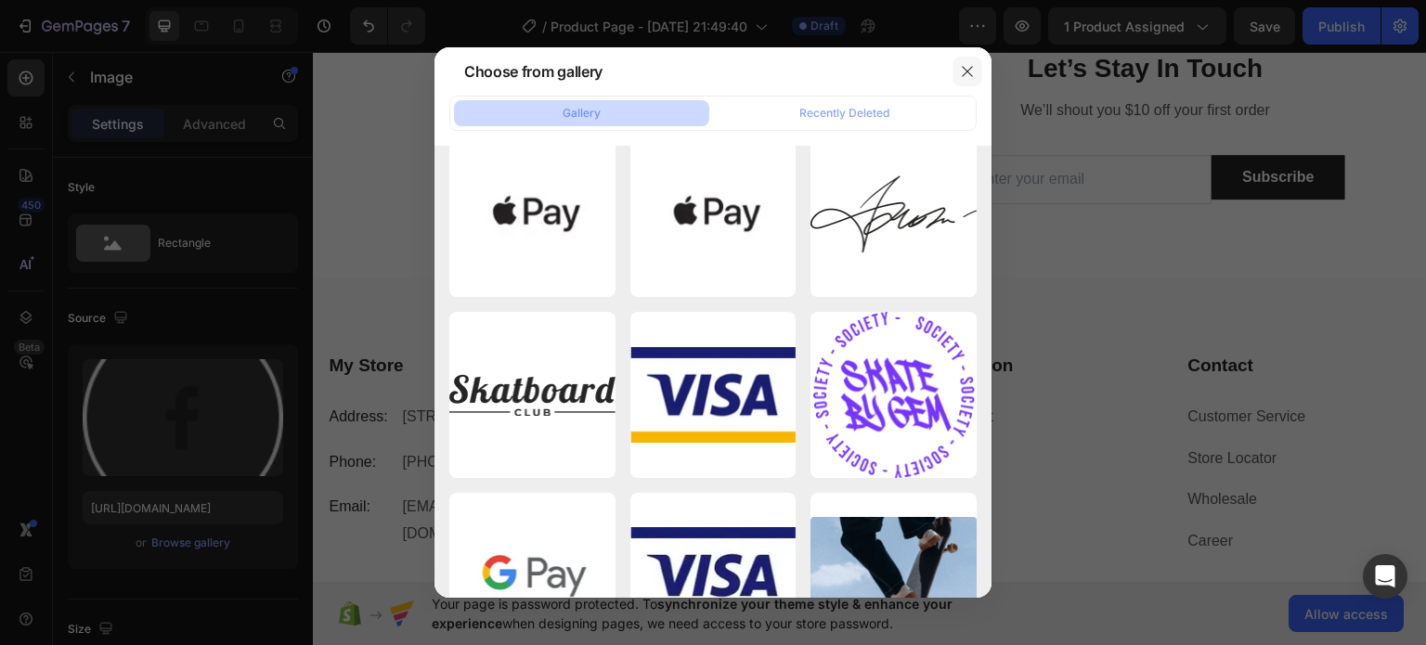
click at [958, 72] on button "button" at bounding box center [967, 72] width 30 height 30
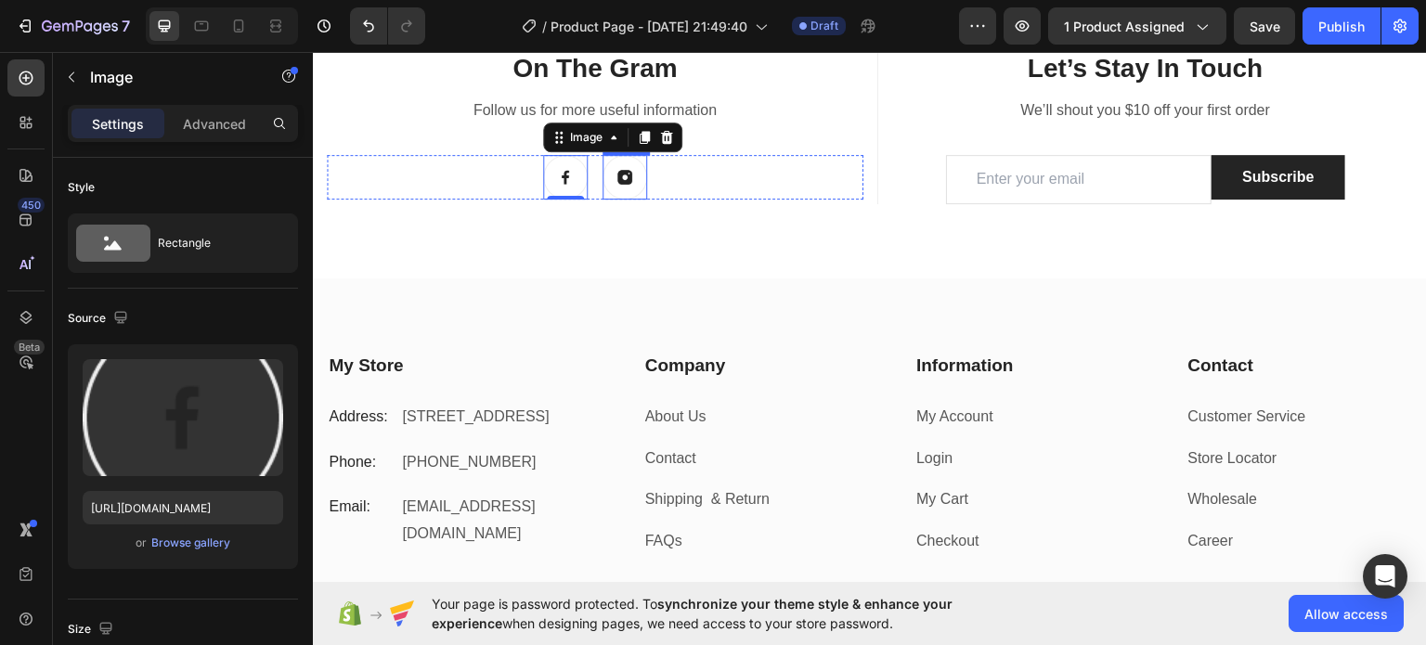
click at [619, 169] on img at bounding box center [625, 176] width 45 height 45
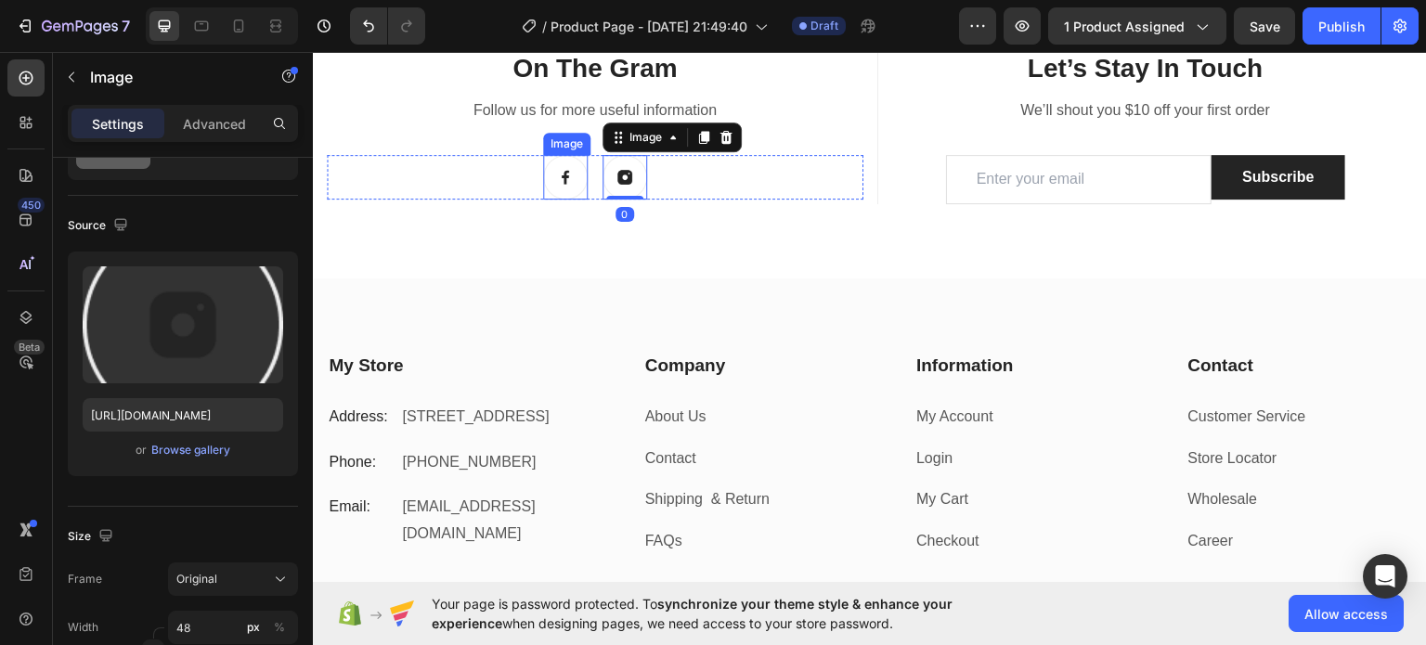
click at [563, 169] on img at bounding box center [565, 176] width 45 height 45
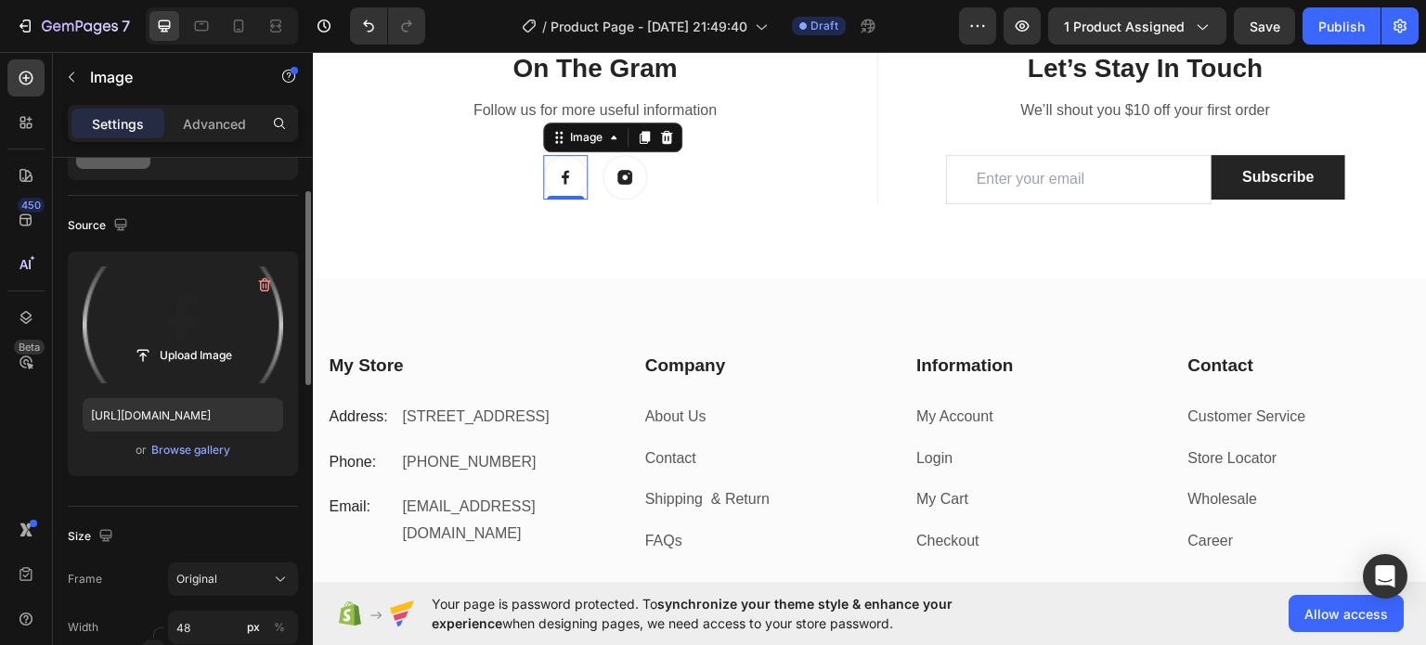
click at [227, 322] on label at bounding box center [183, 324] width 201 height 117
click at [227, 340] on input "file" at bounding box center [183, 356] width 128 height 32
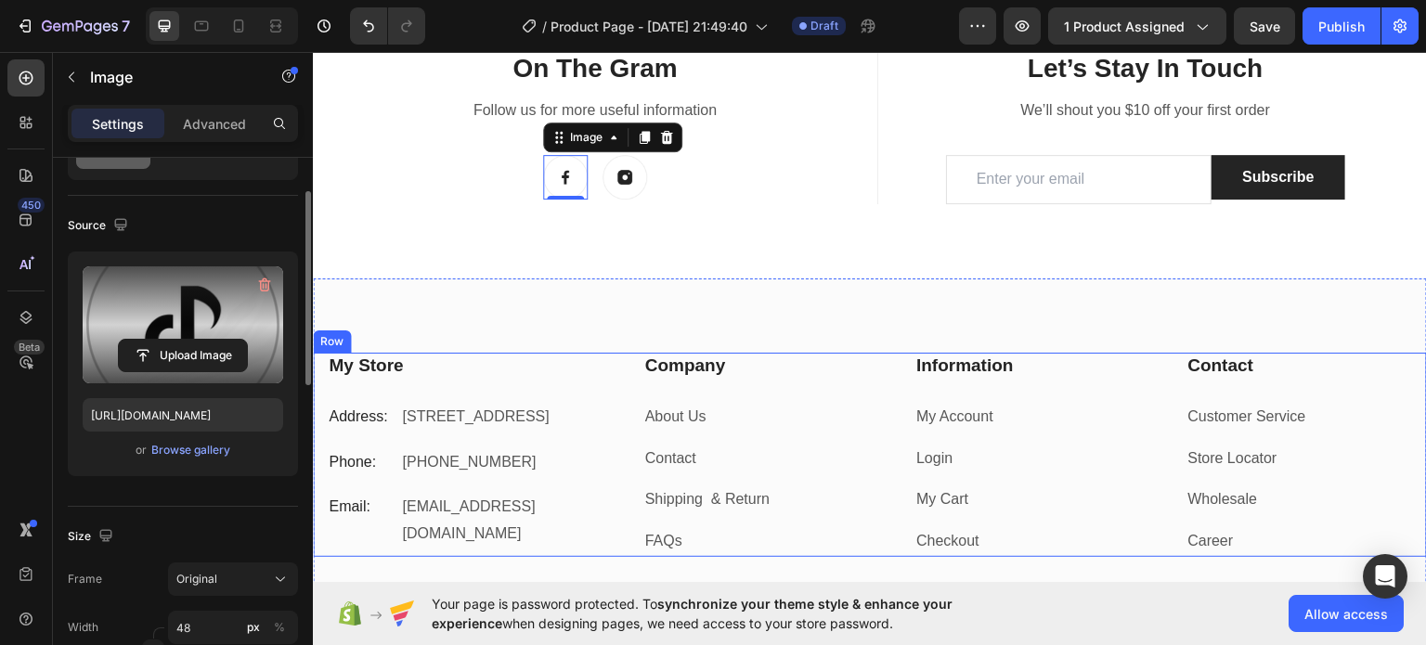
type input "[URL][DOMAIN_NAME]"
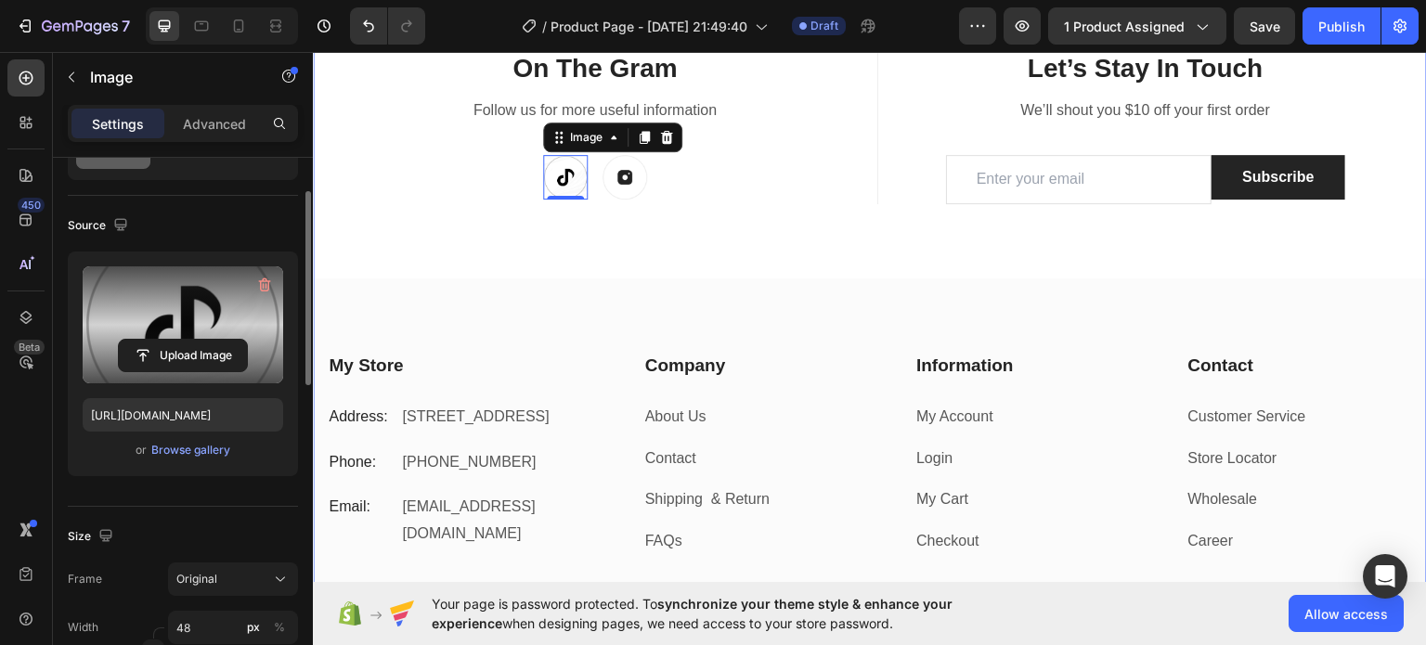
click at [609, 256] on div "On The Gram Heading Follow us for more useful information Text block Image 0 Im…" at bounding box center [870, 368] width 1114 height 638
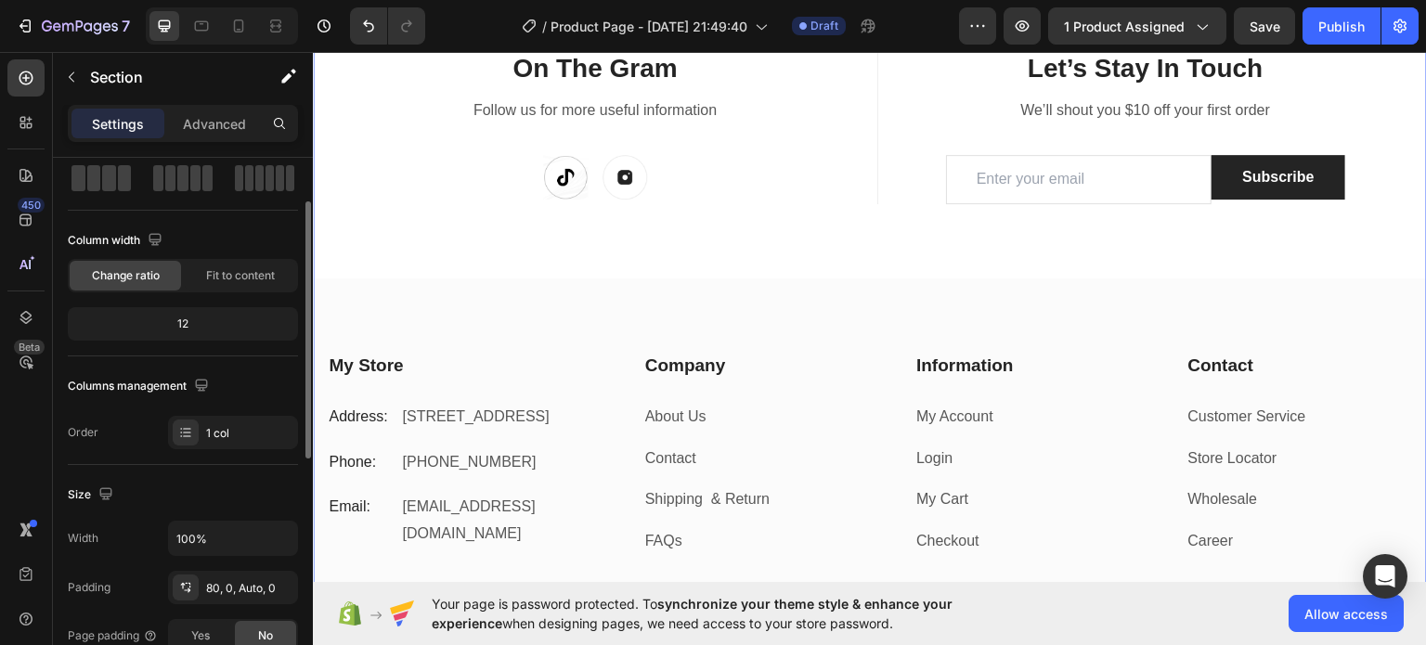
scroll to position [0, 0]
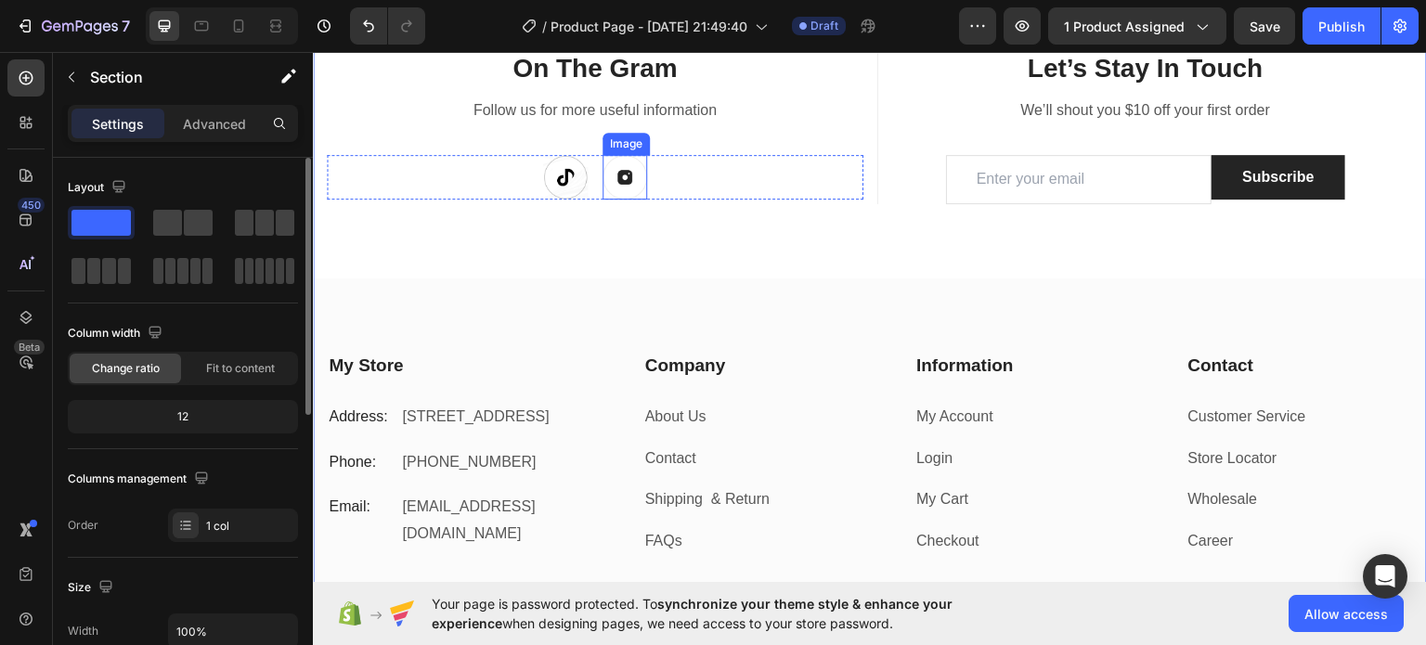
click at [622, 171] on img at bounding box center [625, 176] width 45 height 45
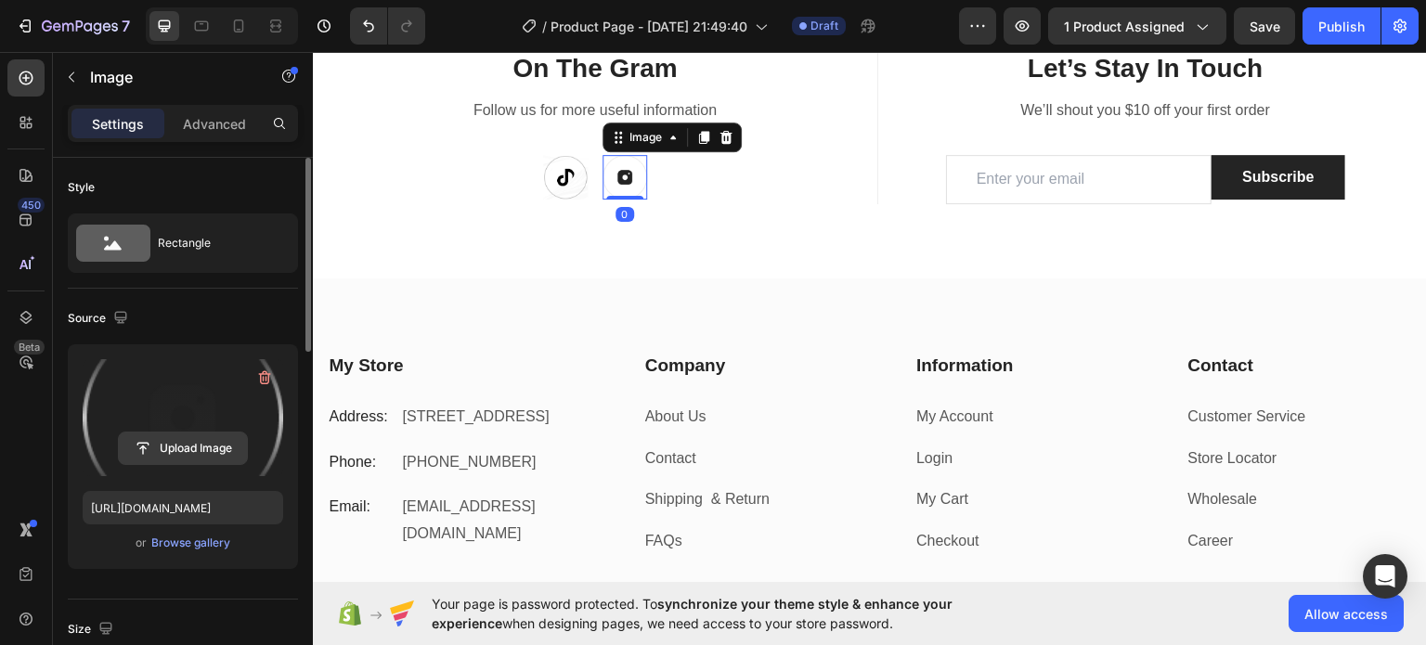
click at [170, 447] on input "file" at bounding box center [183, 449] width 128 height 32
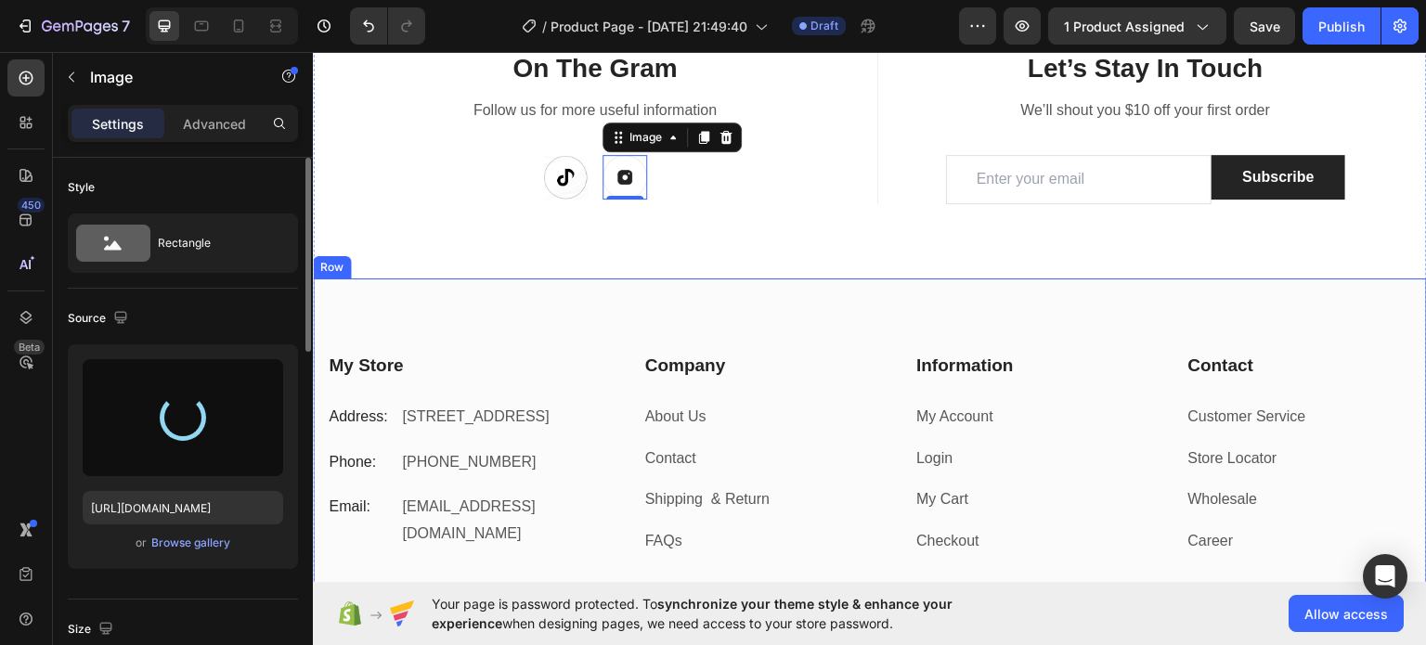
type input "[URL][DOMAIN_NAME]"
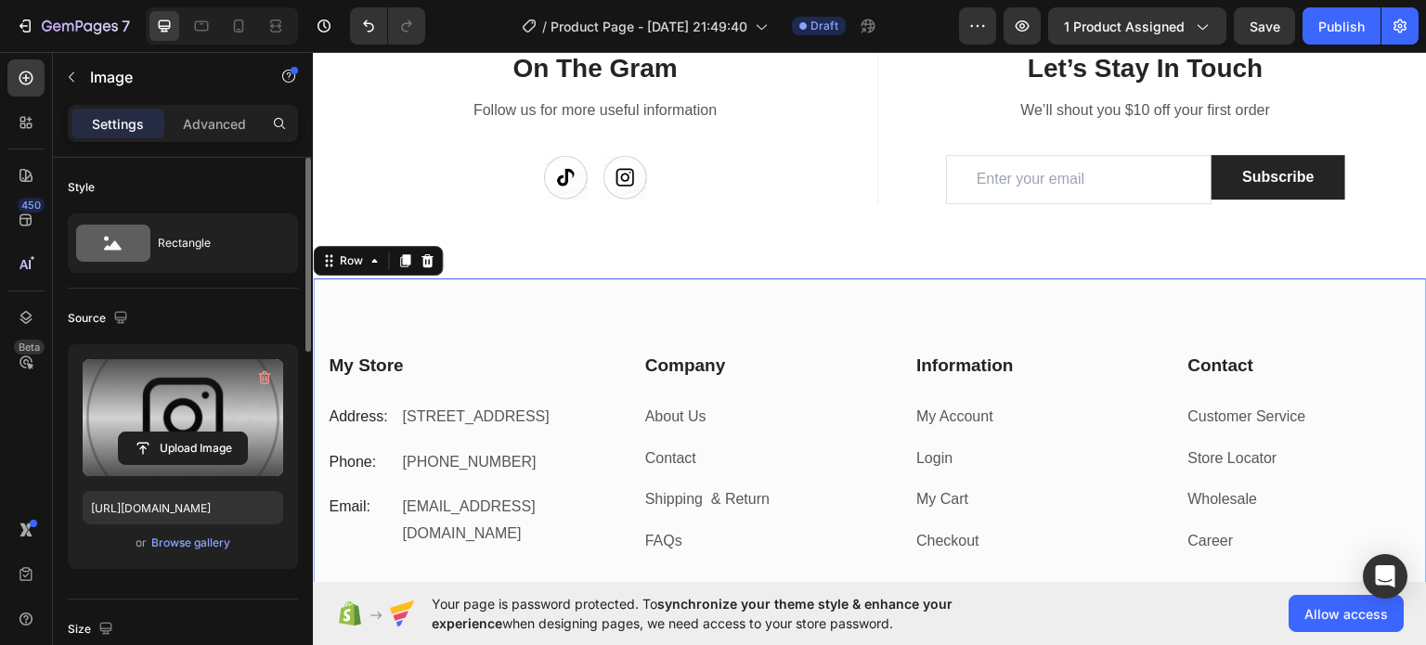
click at [520, 302] on div "My Store Heading Address: Text block [STREET_ADDRESS] Text block Row Phone: Tex…" at bounding box center [870, 482] width 1114 height 409
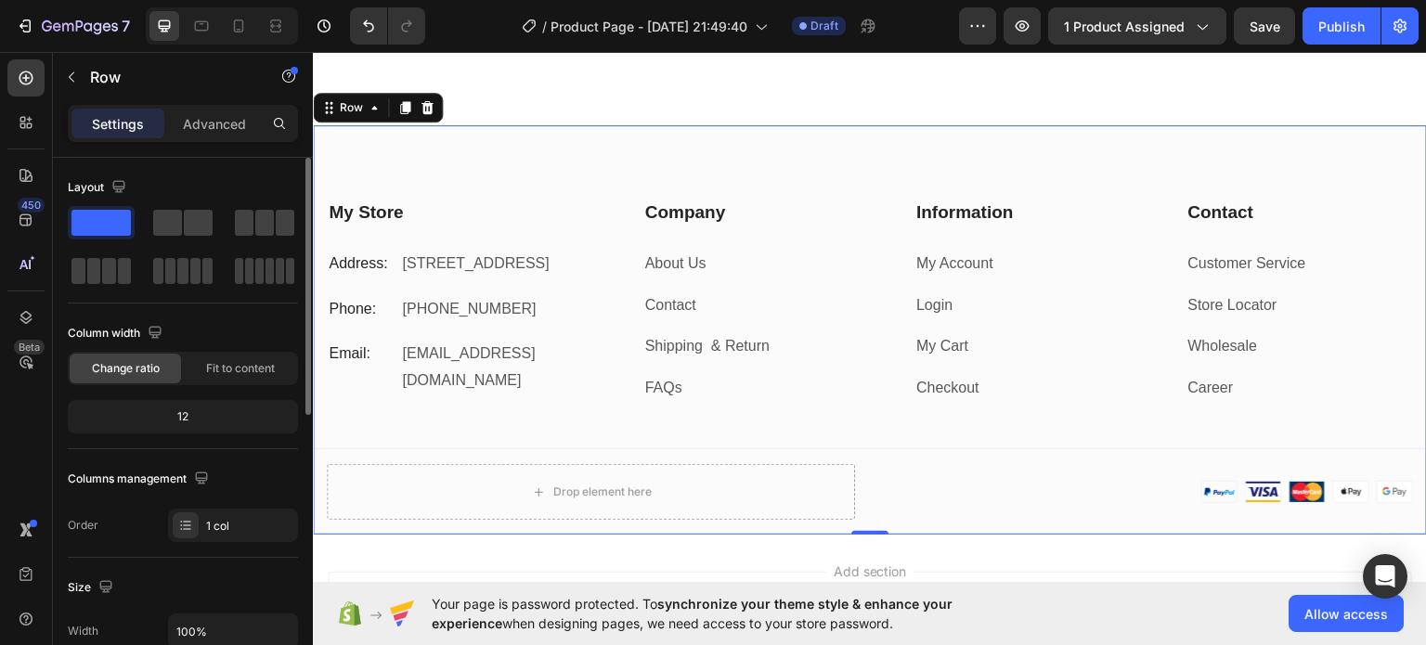
scroll to position [2044, 0]
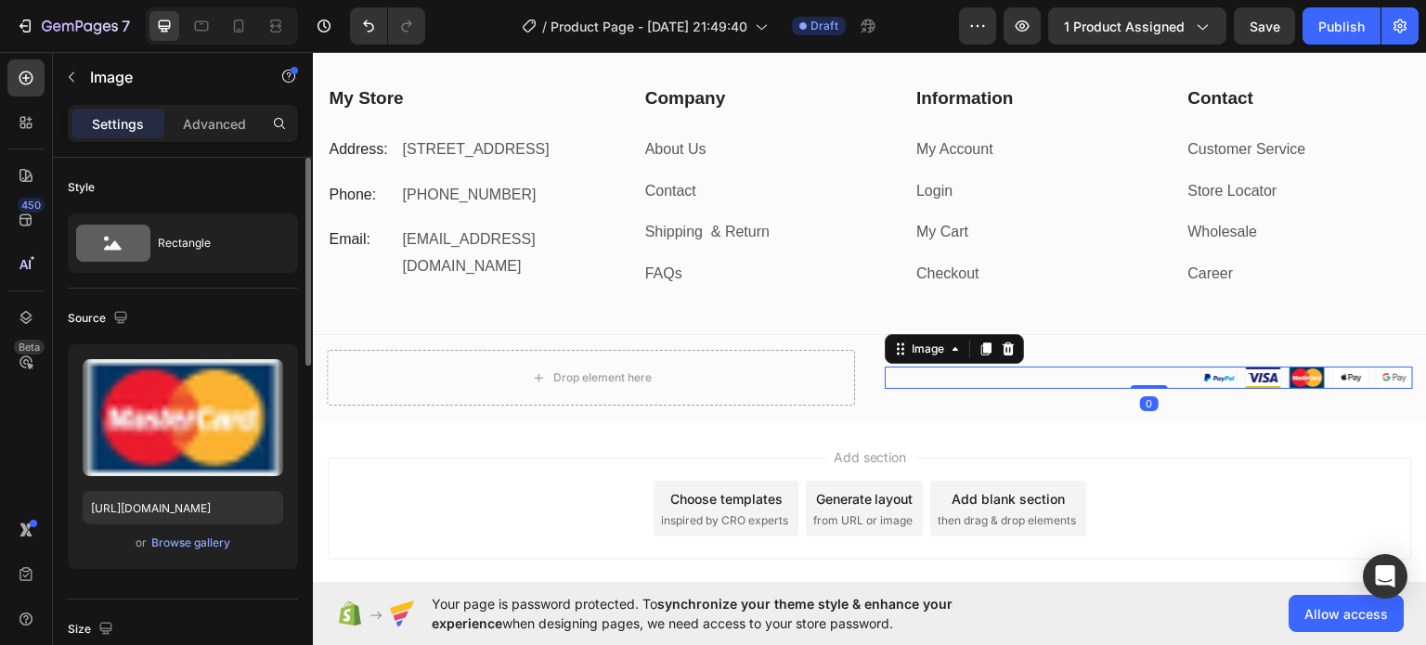
scroll to position [2137, 0]
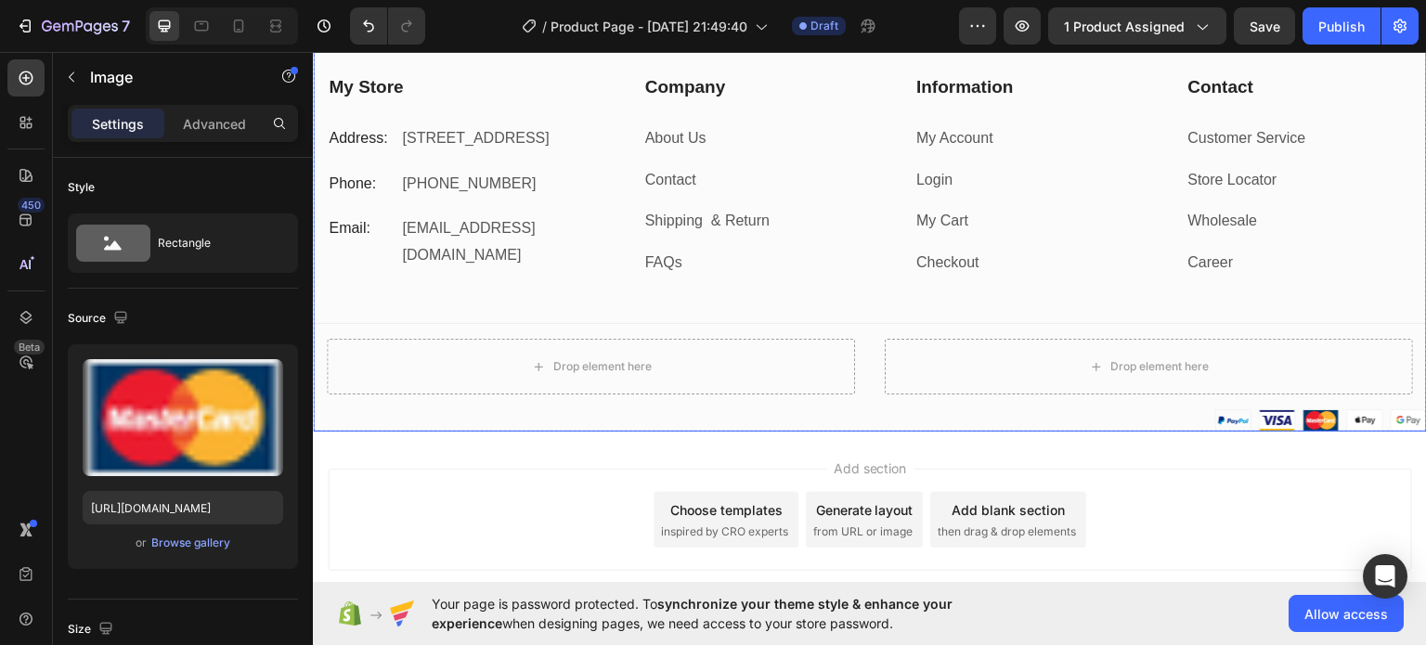
click at [871, 329] on div "My Store Heading Address: Text block [STREET_ADDRESS] Text block Row Phone: Tex…" at bounding box center [870, 251] width 1114 height 357
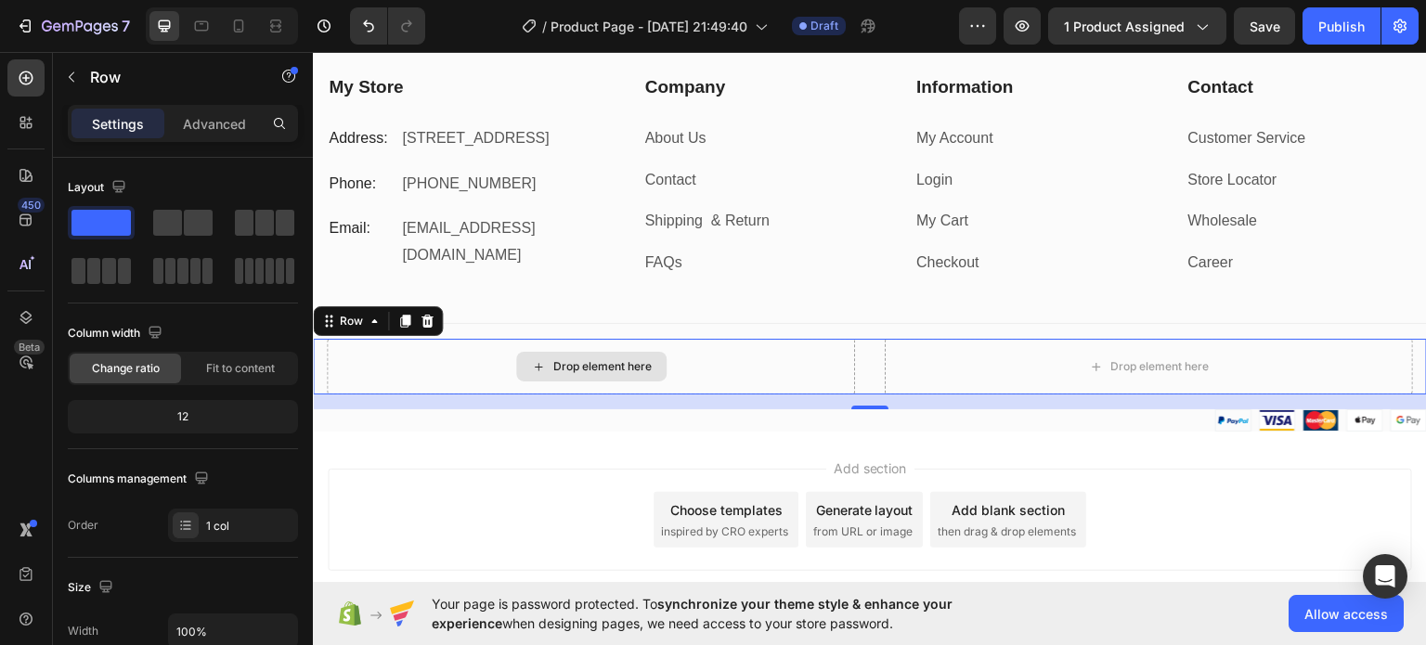
click at [847, 374] on div "Drop element here" at bounding box center [591, 366] width 528 height 56
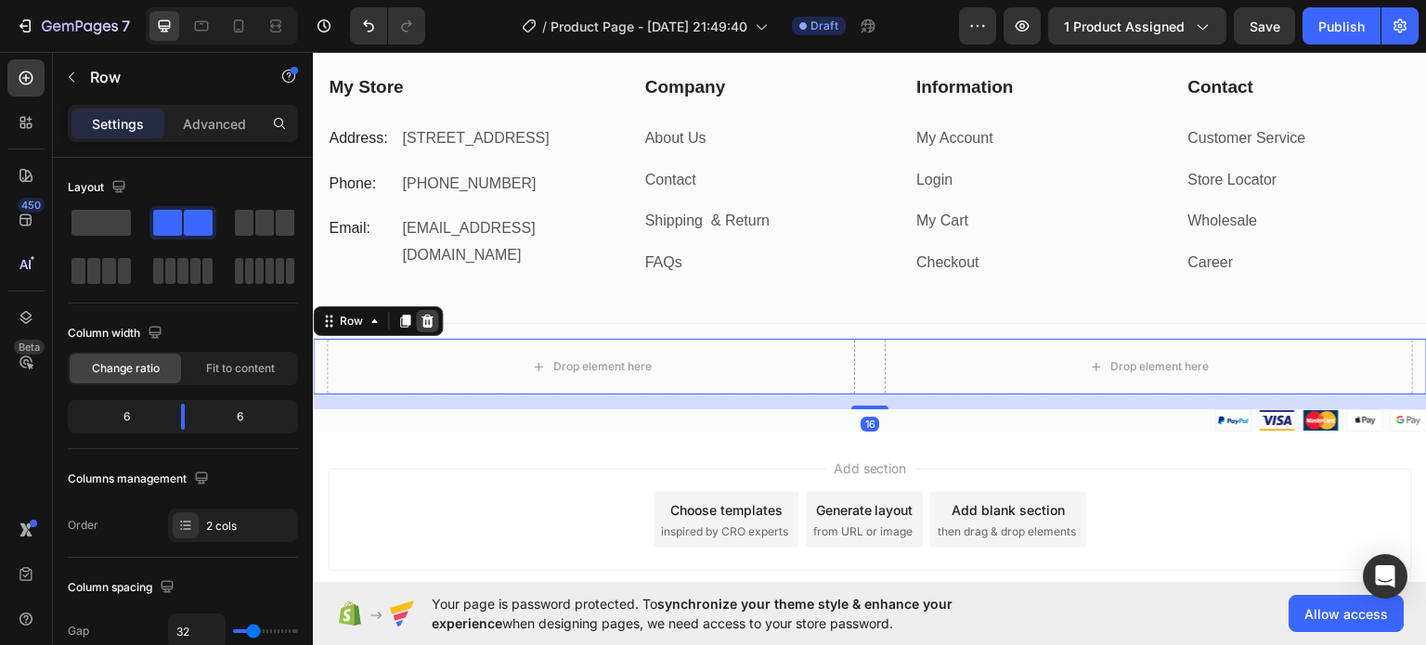
click at [433, 322] on icon at bounding box center [427, 320] width 15 height 15
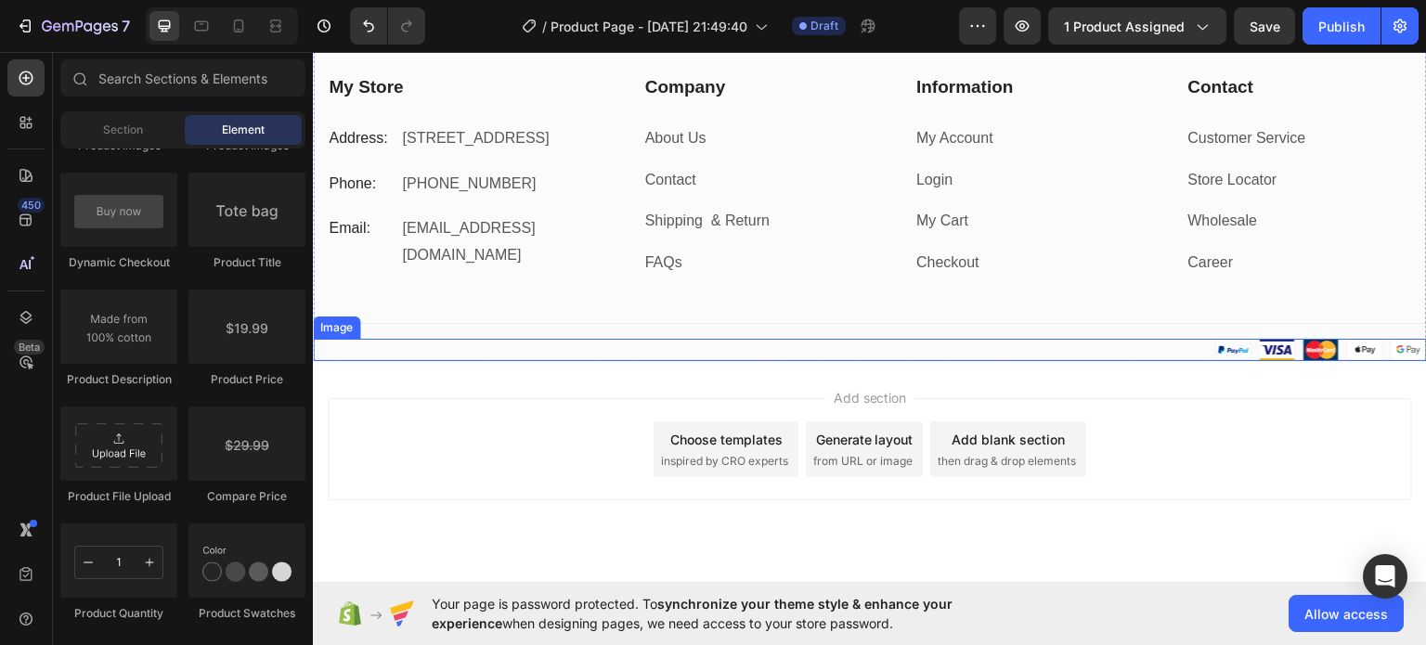
click at [1308, 346] on img at bounding box center [1321, 349] width 212 height 22
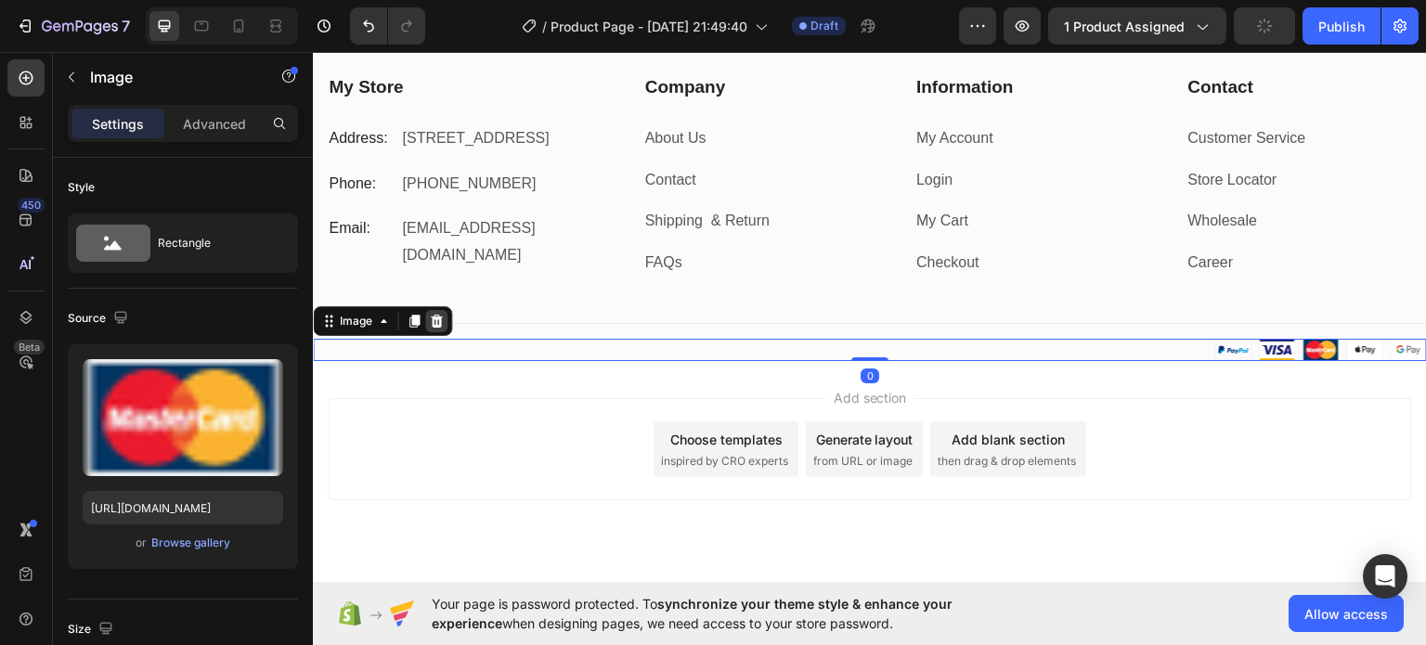
click at [446, 315] on div at bounding box center [436, 320] width 22 height 22
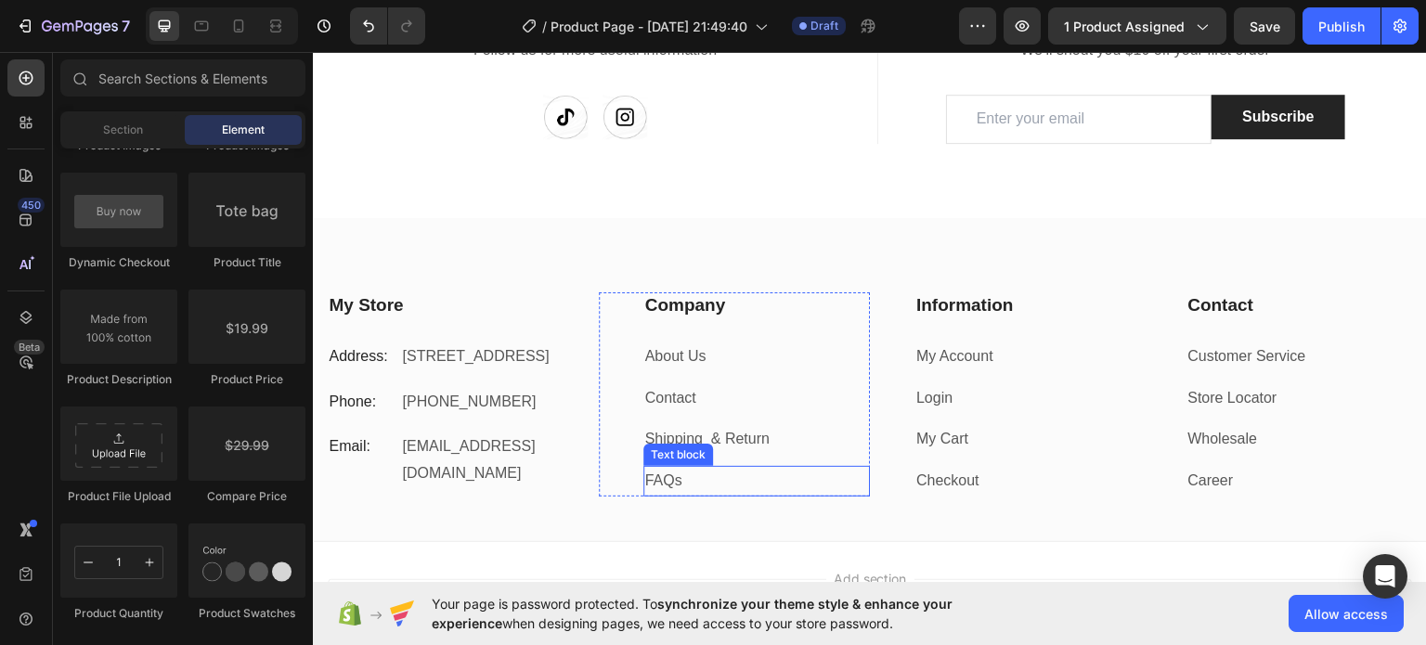
scroll to position [1951, 0]
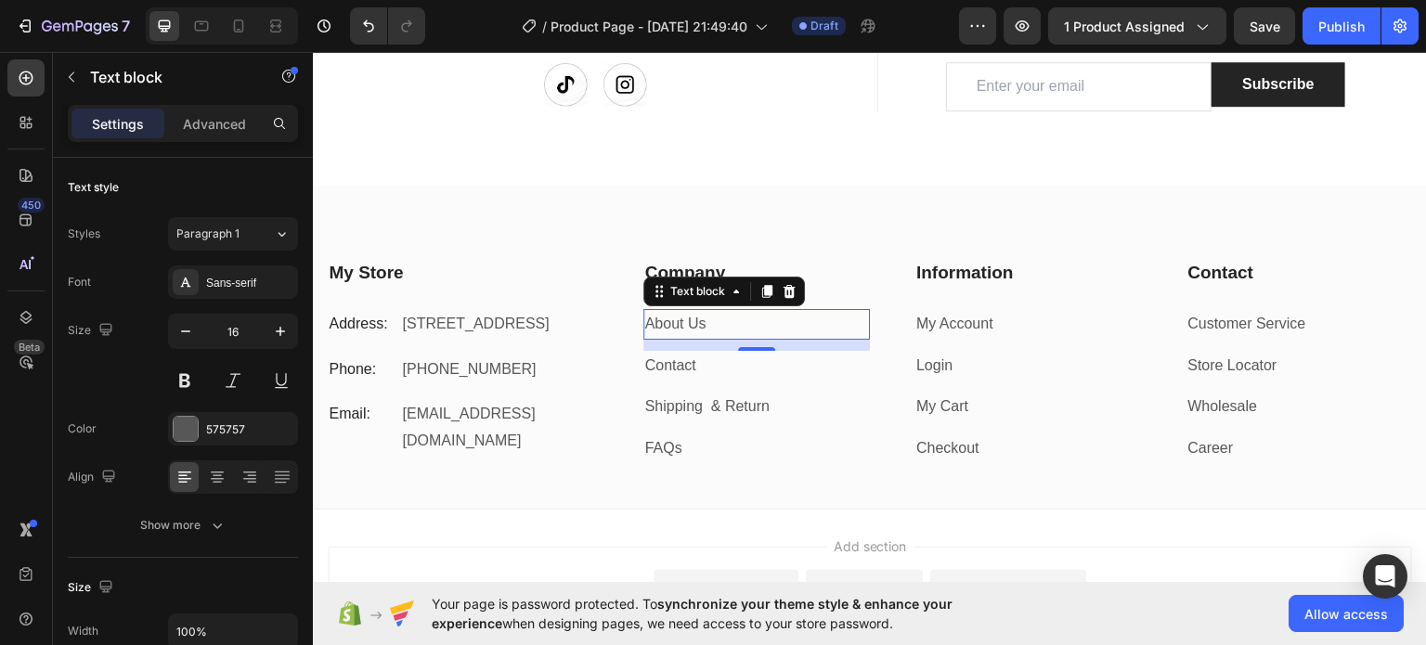
click at [673, 315] on link "About Us" at bounding box center [675, 323] width 61 height 16
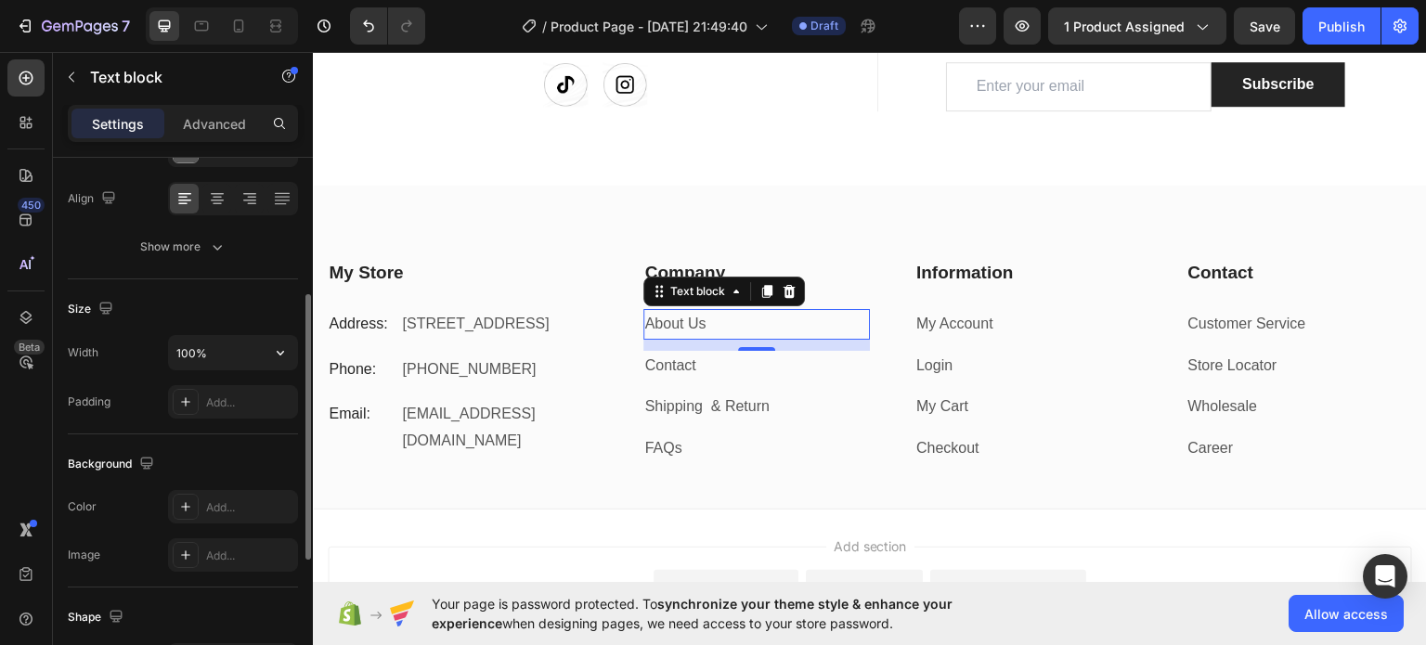
scroll to position [186, 0]
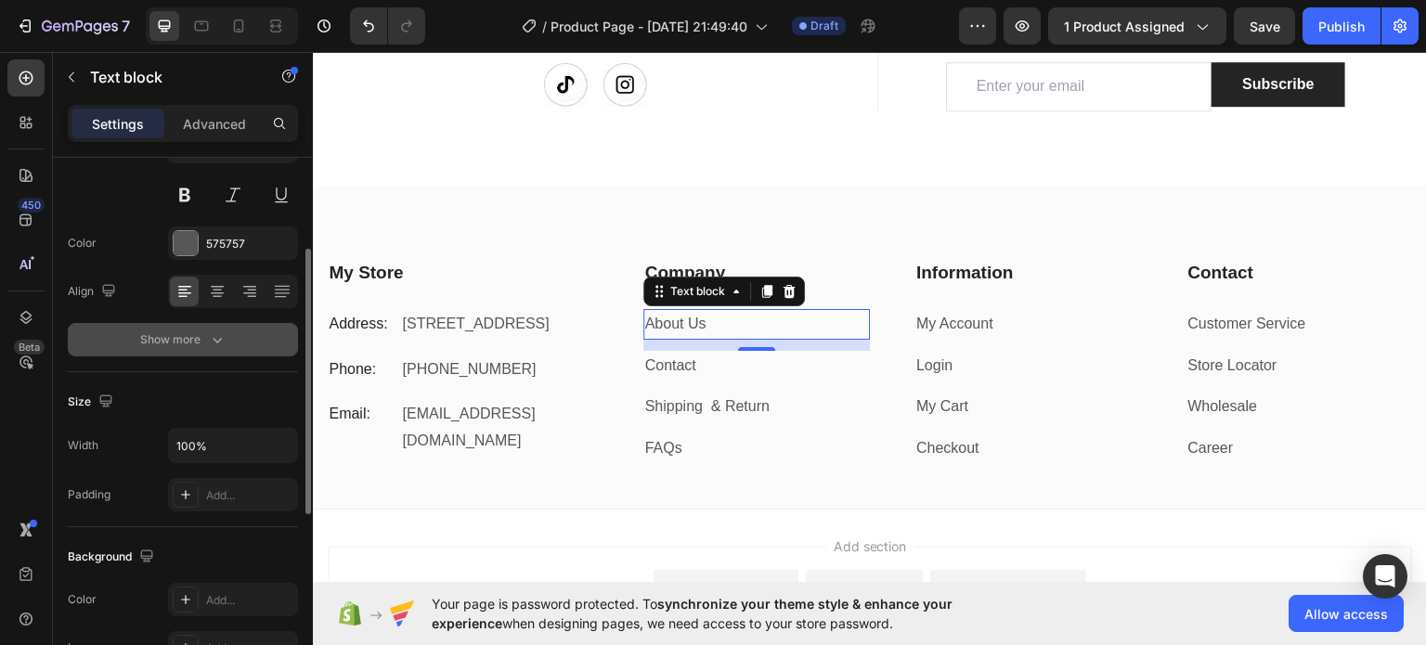
click at [171, 333] on div "Show more" at bounding box center [183, 339] width 86 height 19
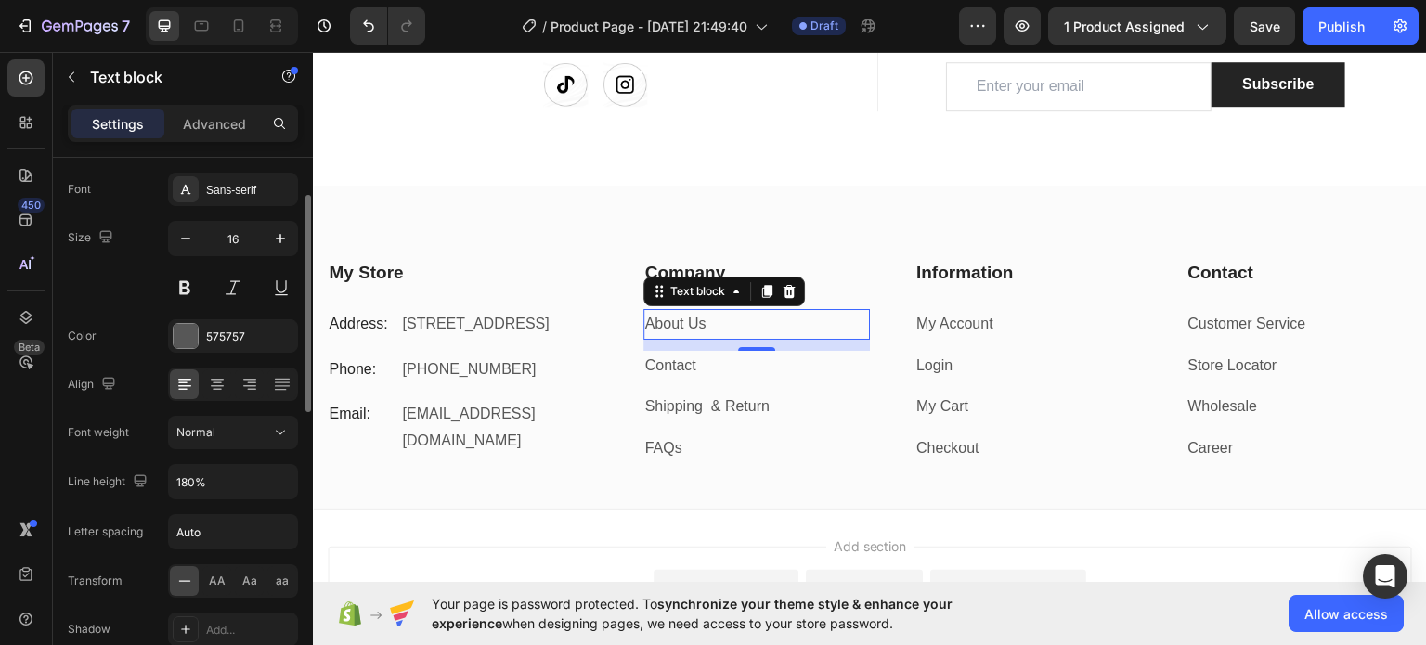
scroll to position [0, 0]
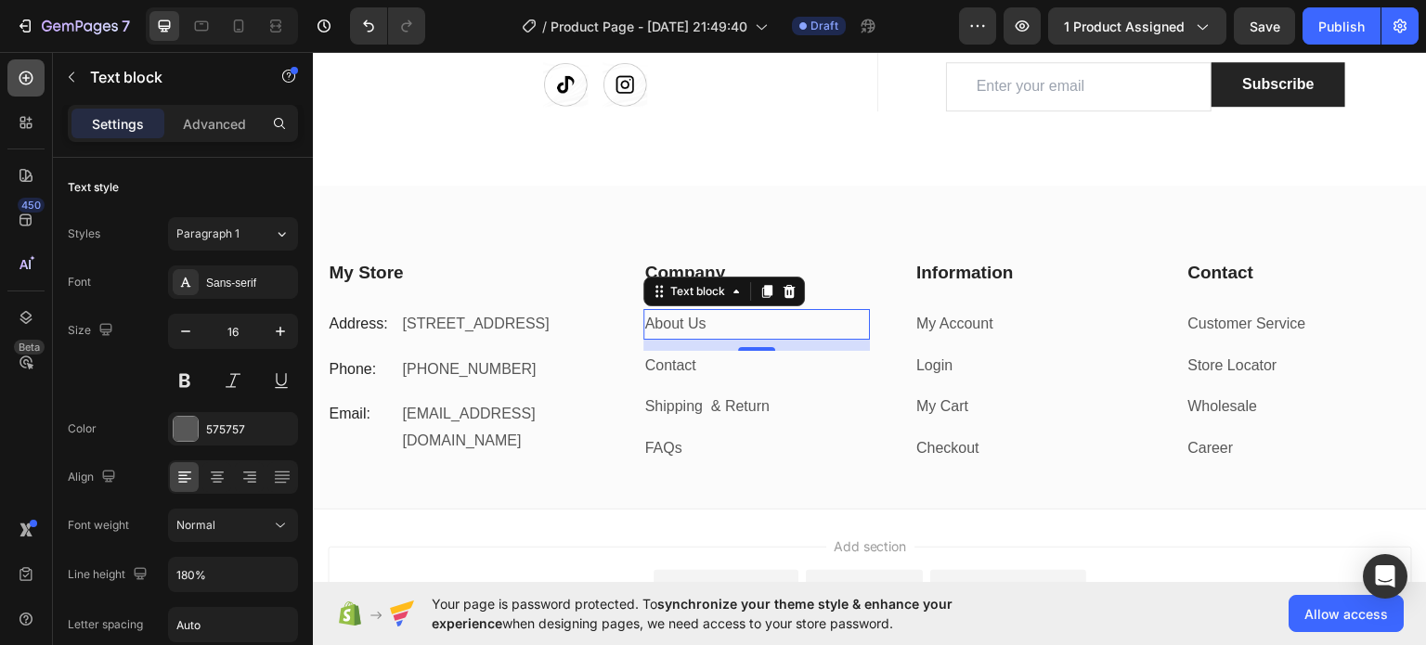
click at [26, 89] on div at bounding box center [25, 77] width 37 height 37
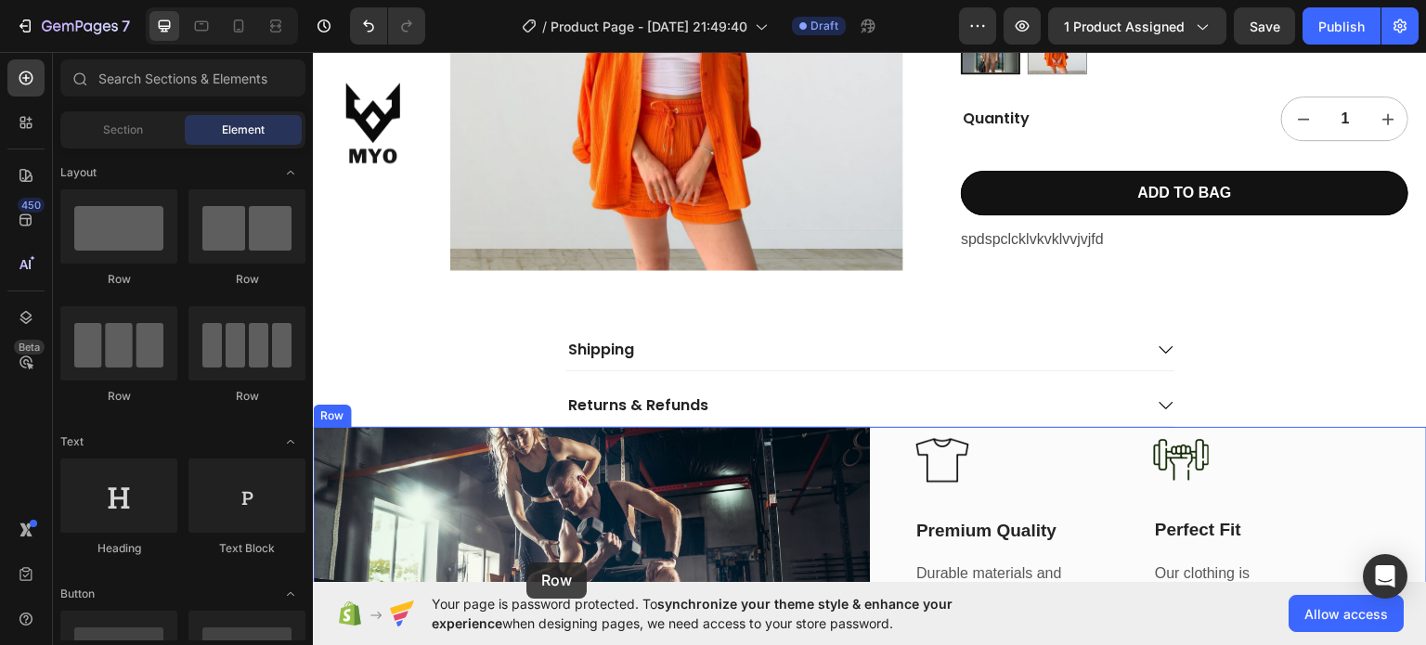
scroll to position [482, 0]
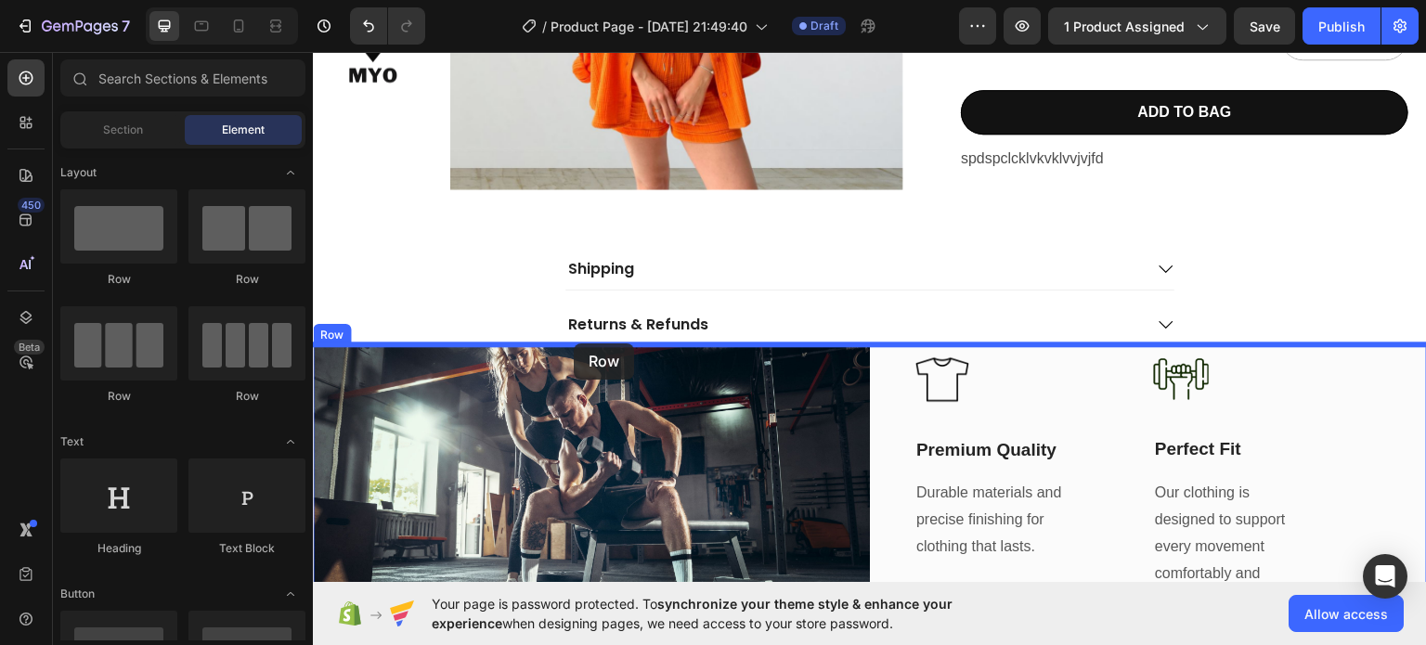
drag, startPoint x: 447, startPoint y: 270, endPoint x: 574, endPoint y: 344, distance: 146.5
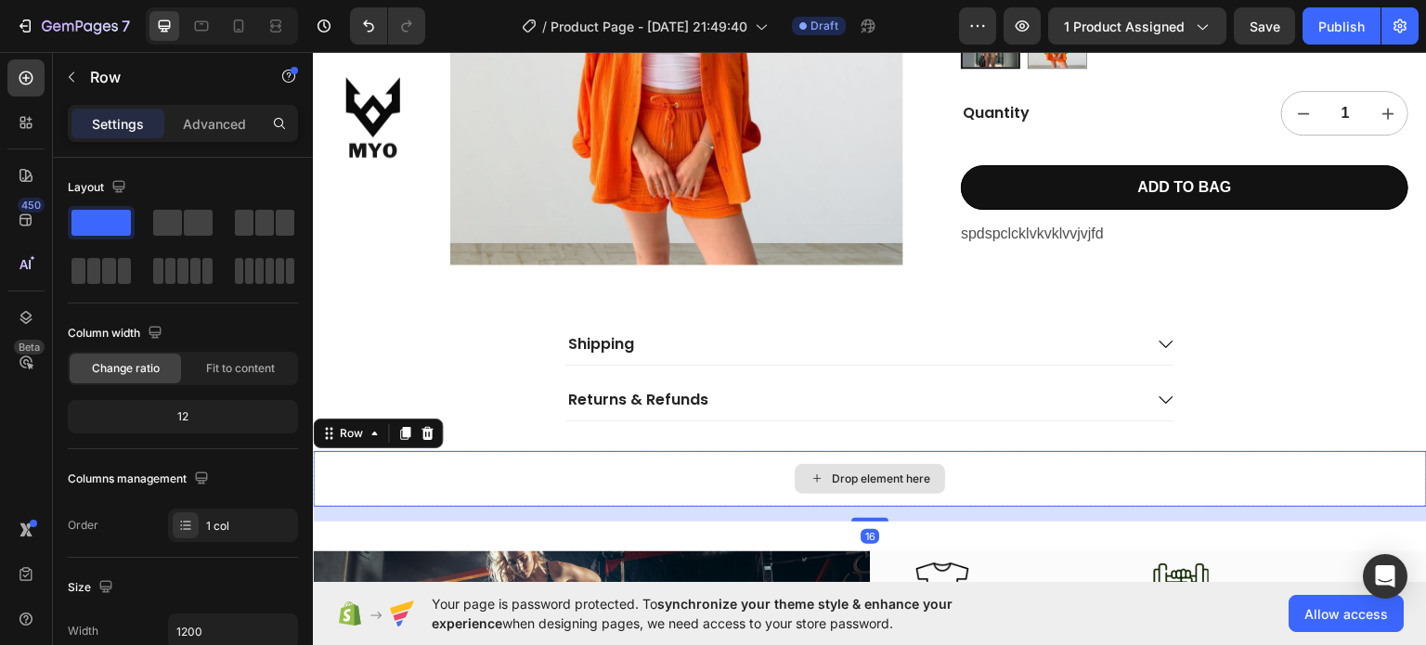
scroll to position [575, 0]
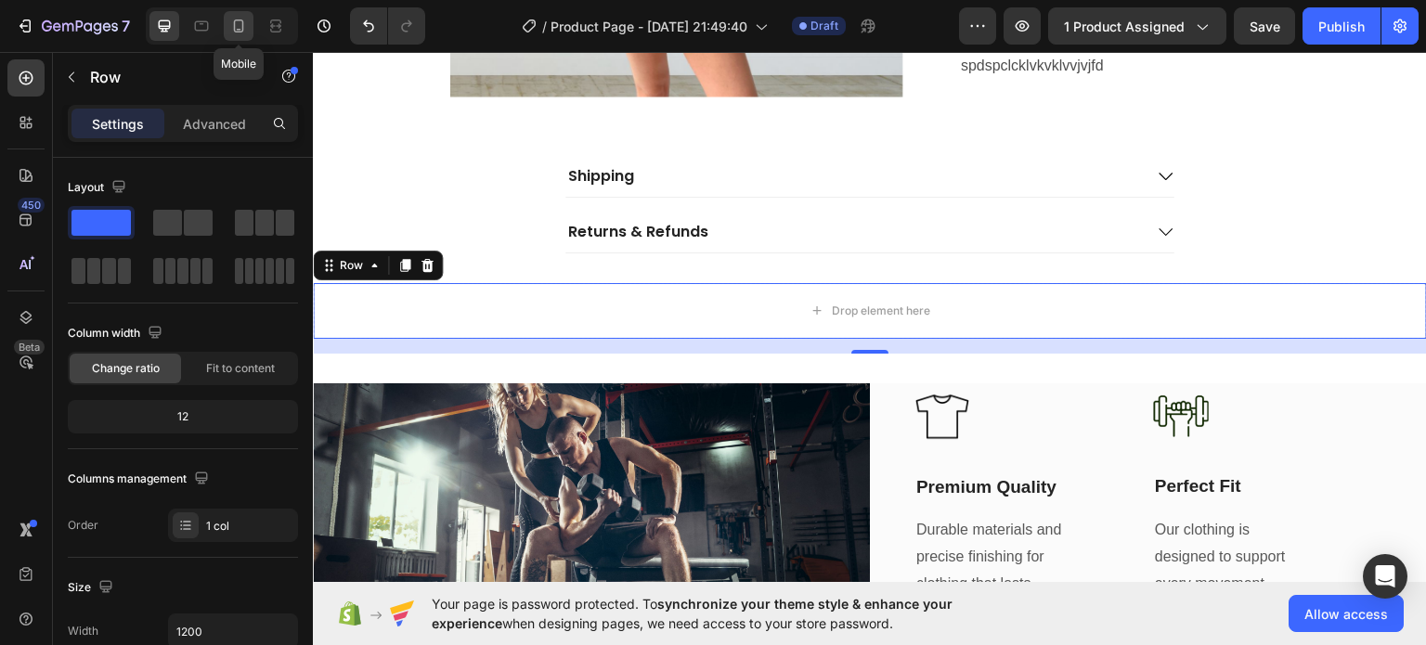
click at [235, 26] on icon at bounding box center [238, 26] width 19 height 19
type input "100%"
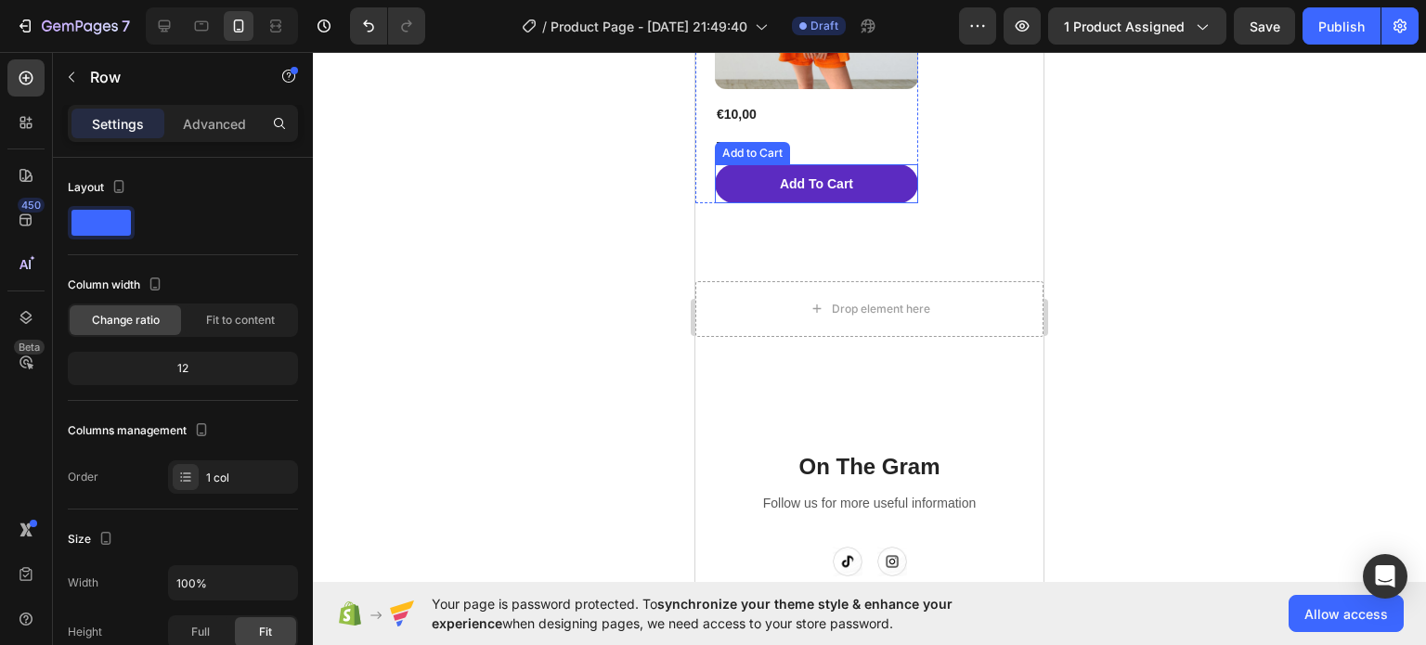
scroll to position [2534, 0]
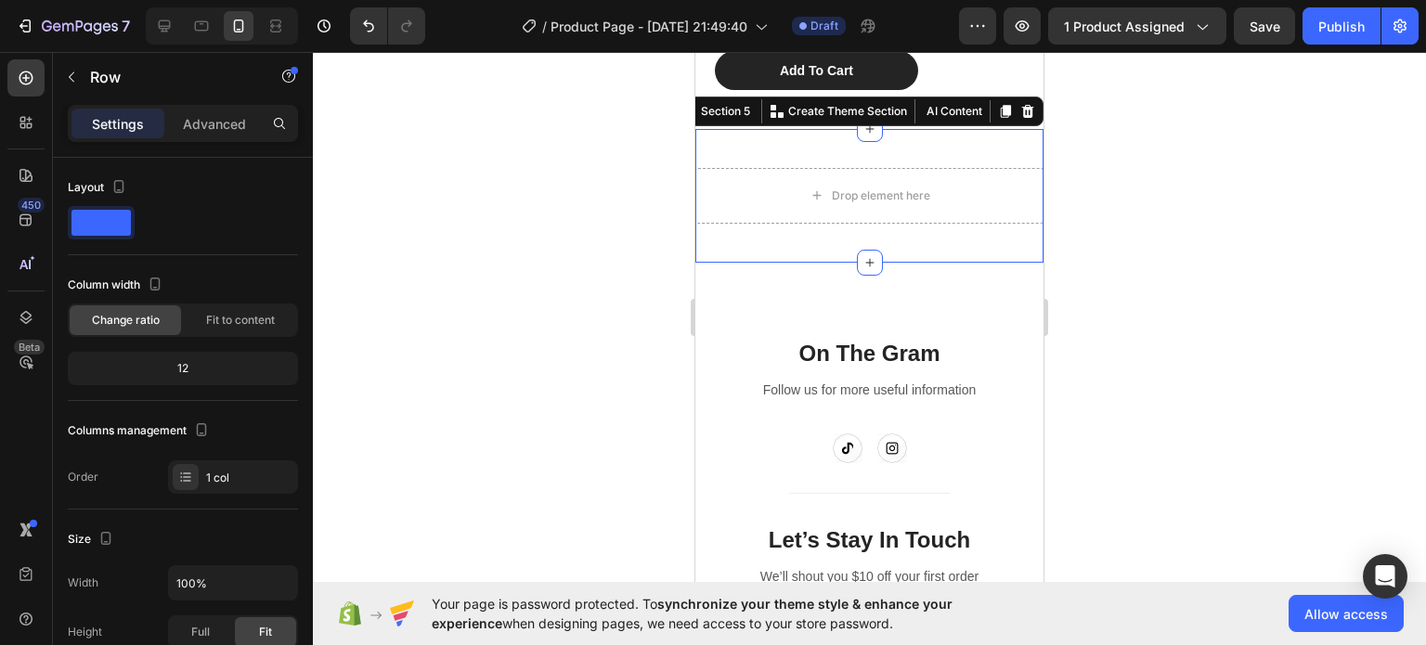
click at [929, 143] on div "Drop element here Section 5 You can create reusable sections Create Theme Secti…" at bounding box center [869, 196] width 348 height 134
click at [1021, 105] on icon at bounding box center [1027, 111] width 15 height 15
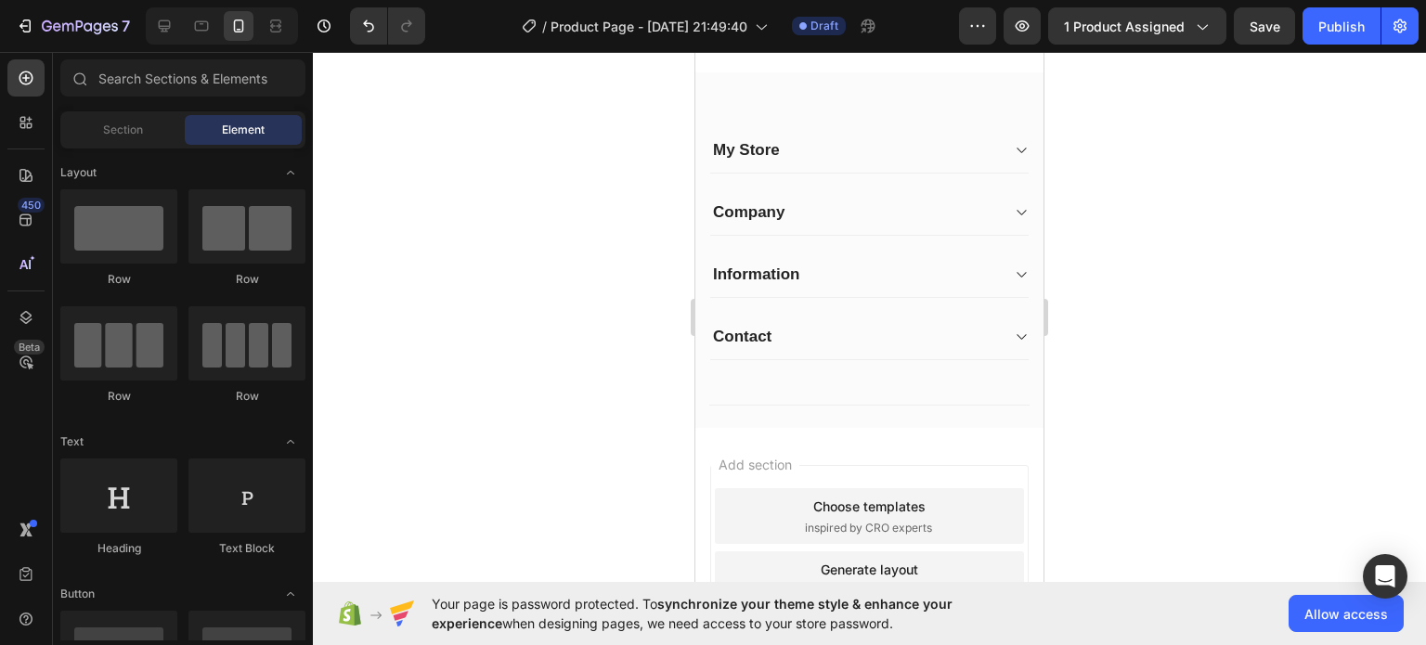
scroll to position [3091, 0]
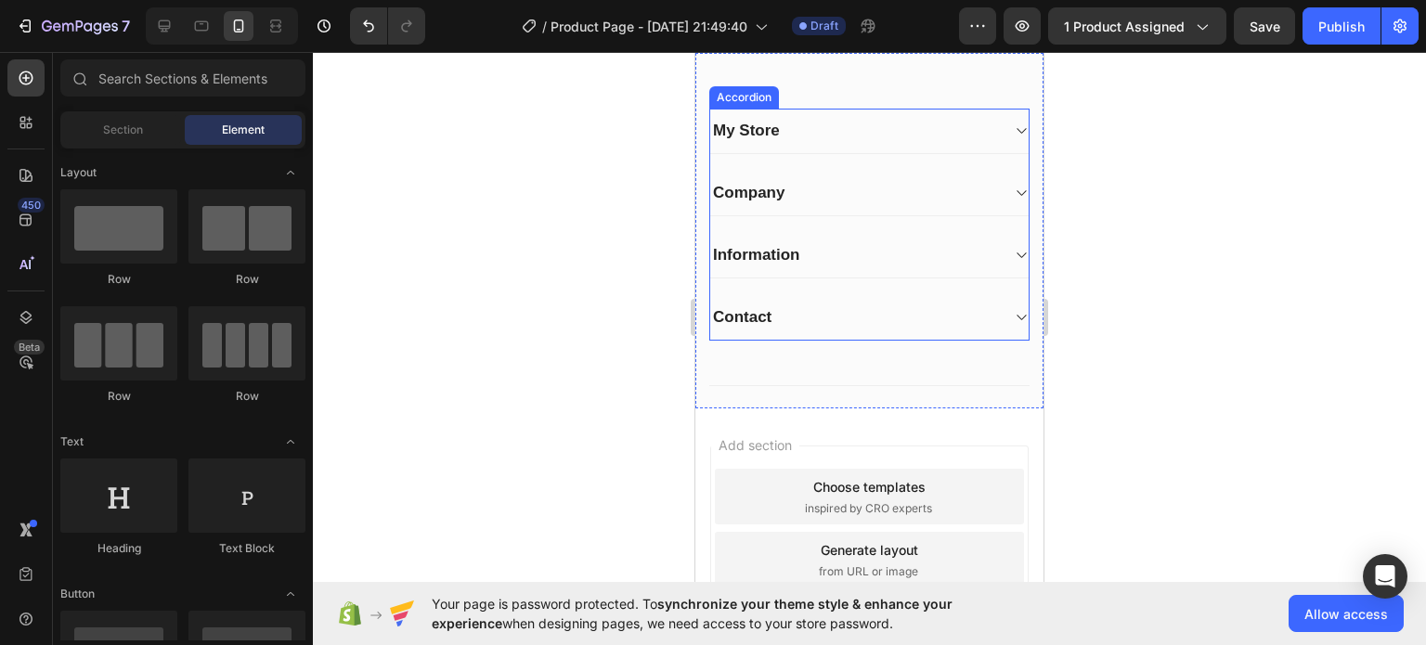
click at [821, 126] on div "My Store" at bounding box center [854, 131] width 289 height 26
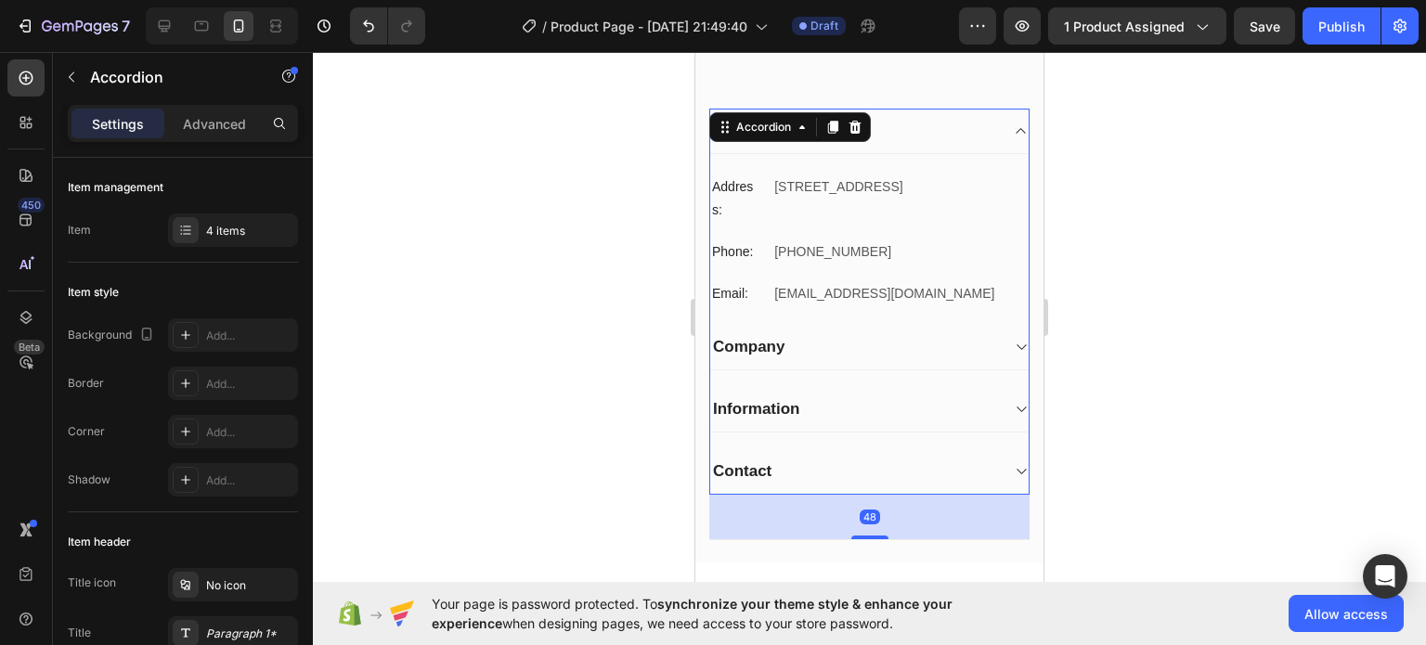
click at [851, 335] on div "Company" at bounding box center [854, 347] width 289 height 26
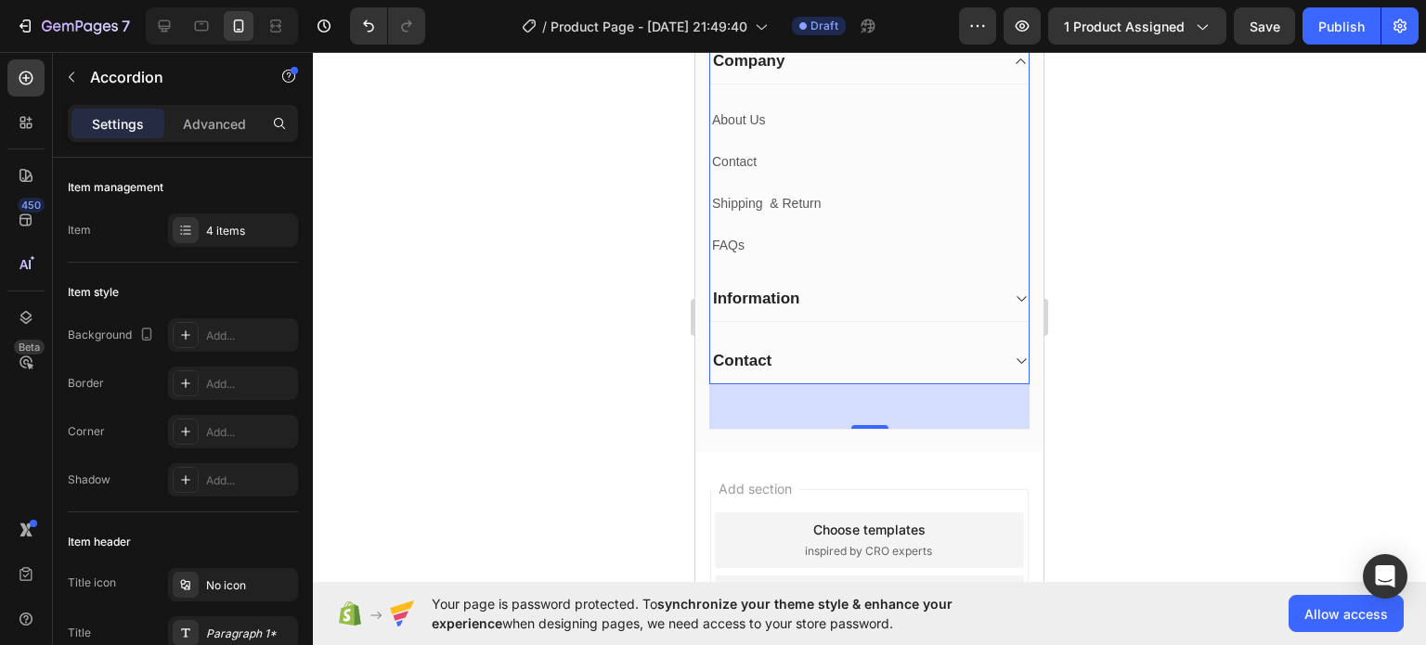
scroll to position [3206, 0]
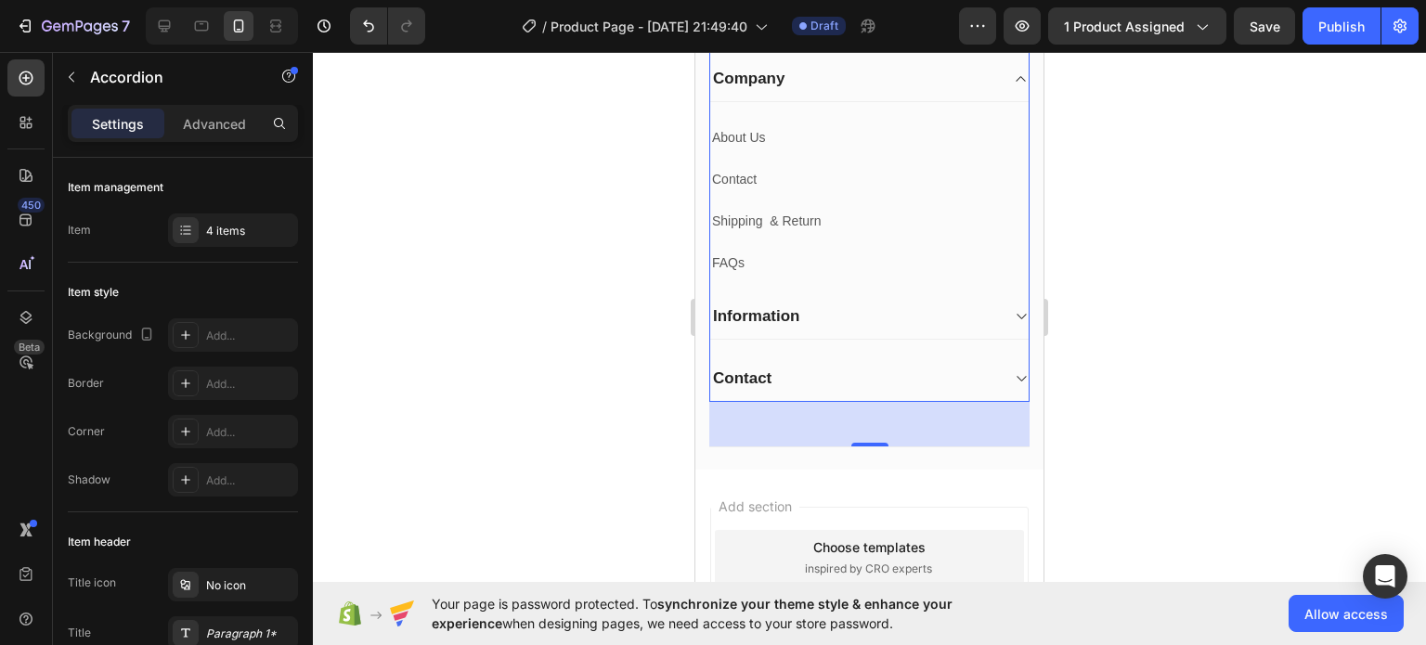
click at [826, 318] on div "Information" at bounding box center [854, 317] width 289 height 26
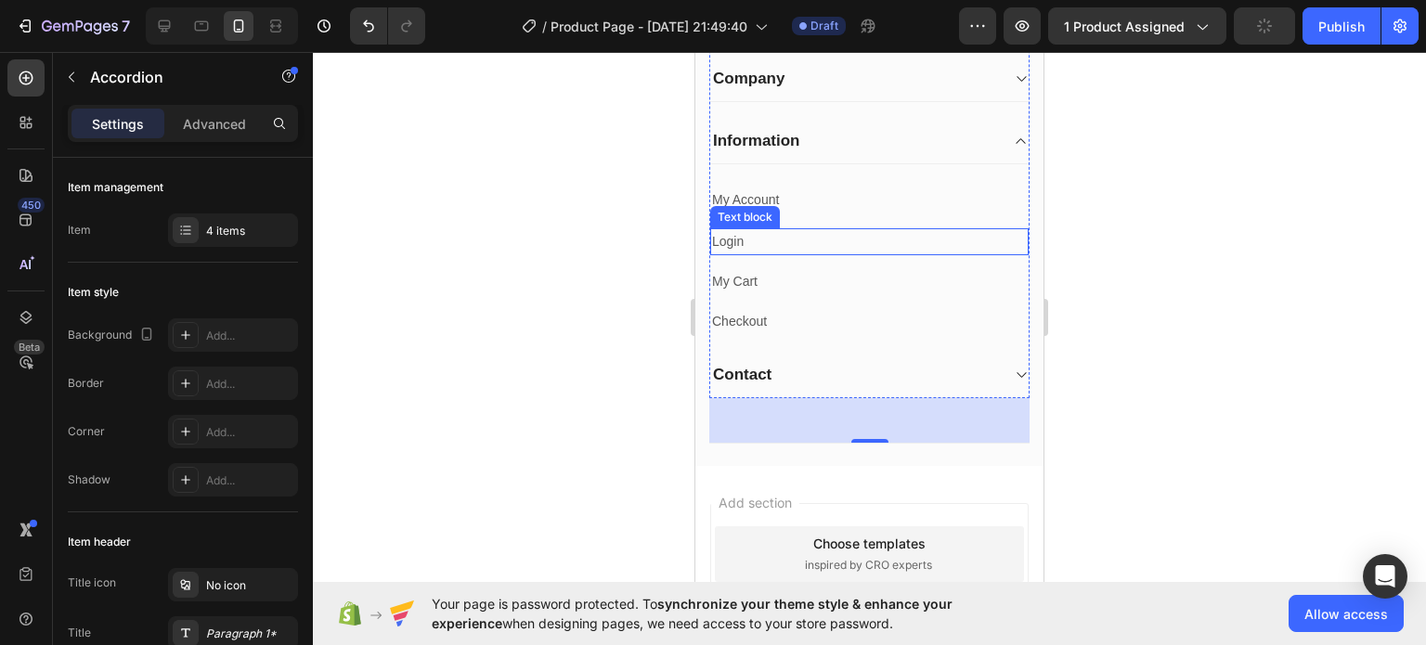
click at [734, 233] on p "Login" at bounding box center [869, 241] width 315 height 23
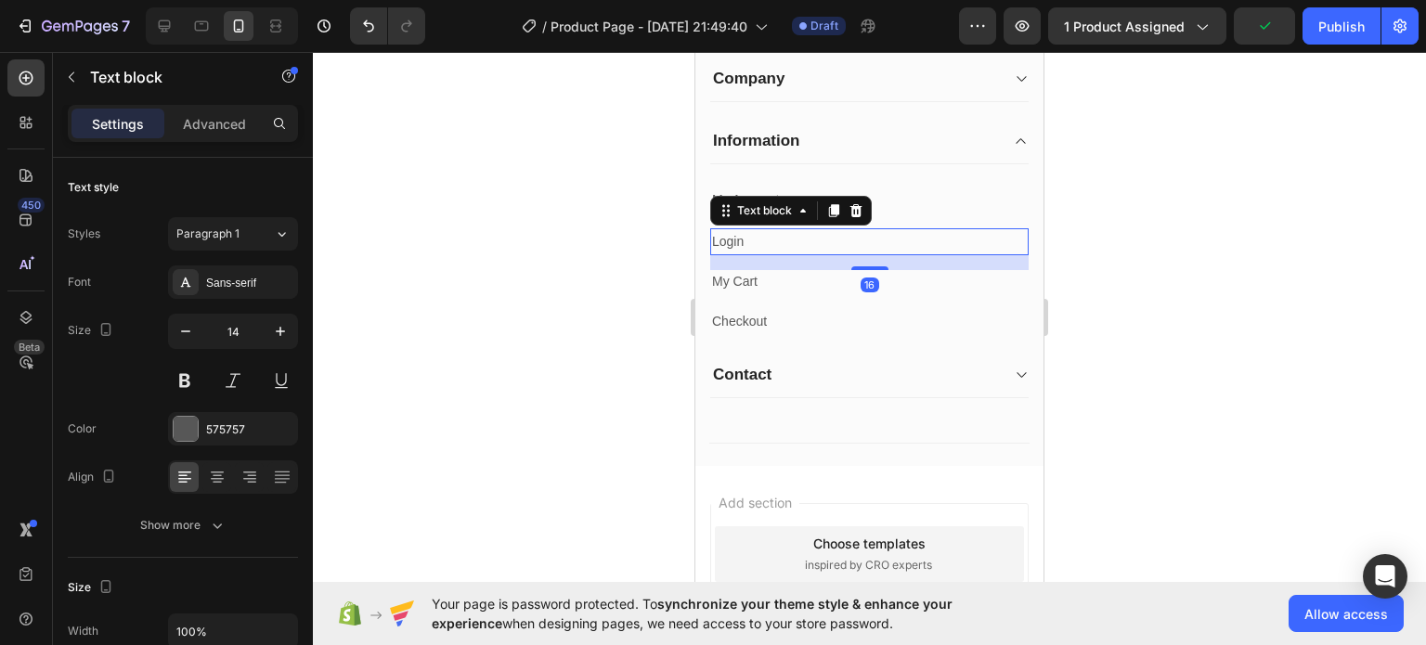
click at [734, 233] on p "Login" at bounding box center [869, 241] width 315 height 23
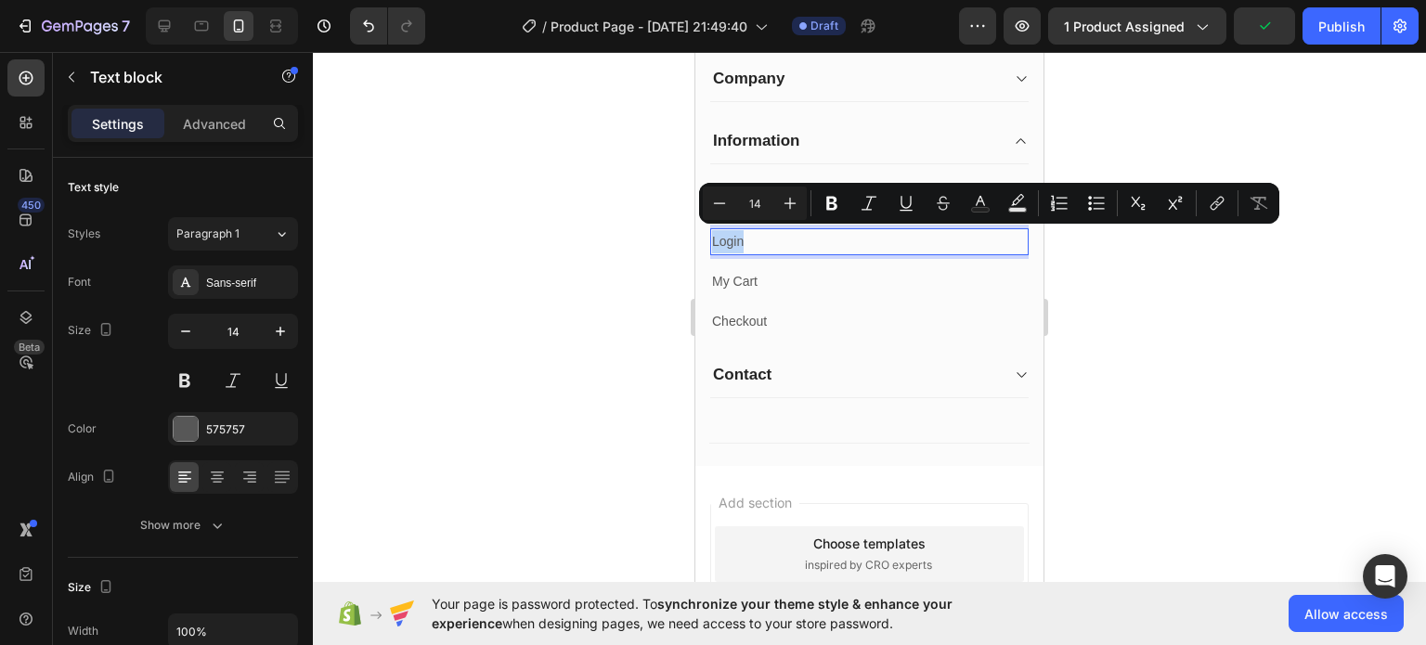
click at [734, 233] on p "Login" at bounding box center [869, 241] width 315 height 23
click at [924, 252] on div "Login" at bounding box center [869, 241] width 318 height 27
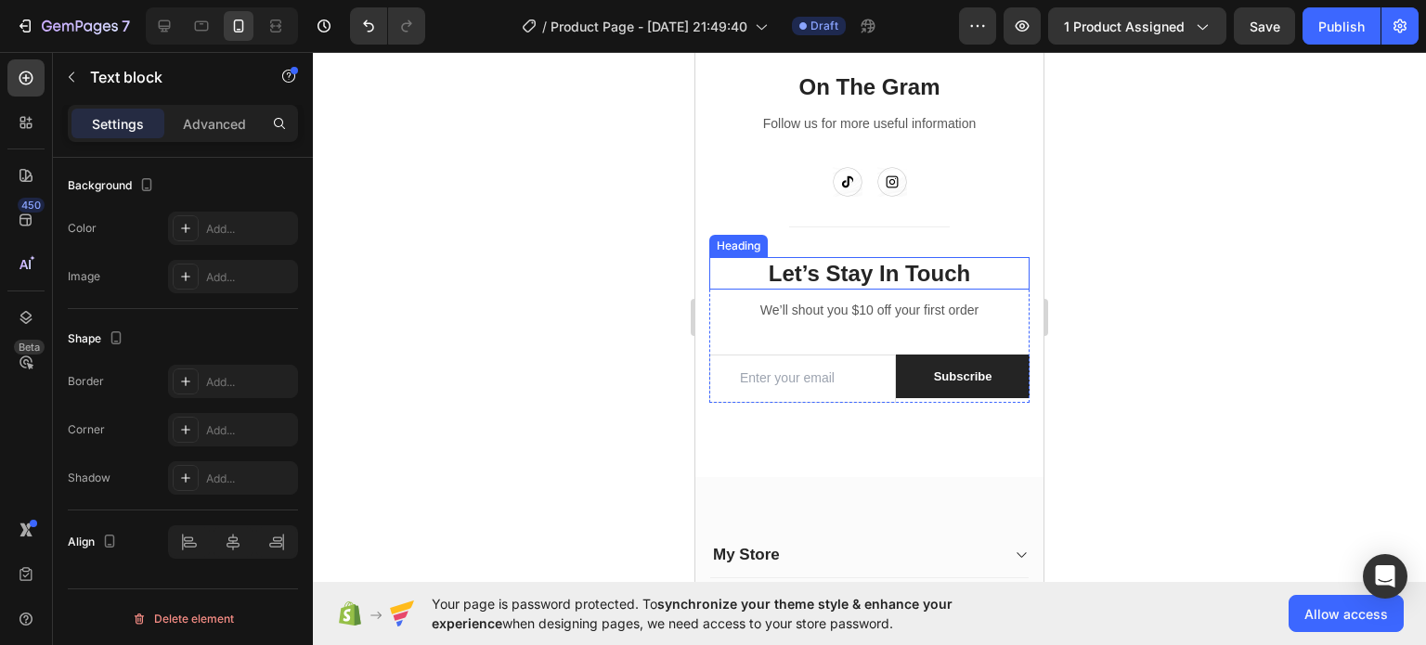
scroll to position [2556, 0]
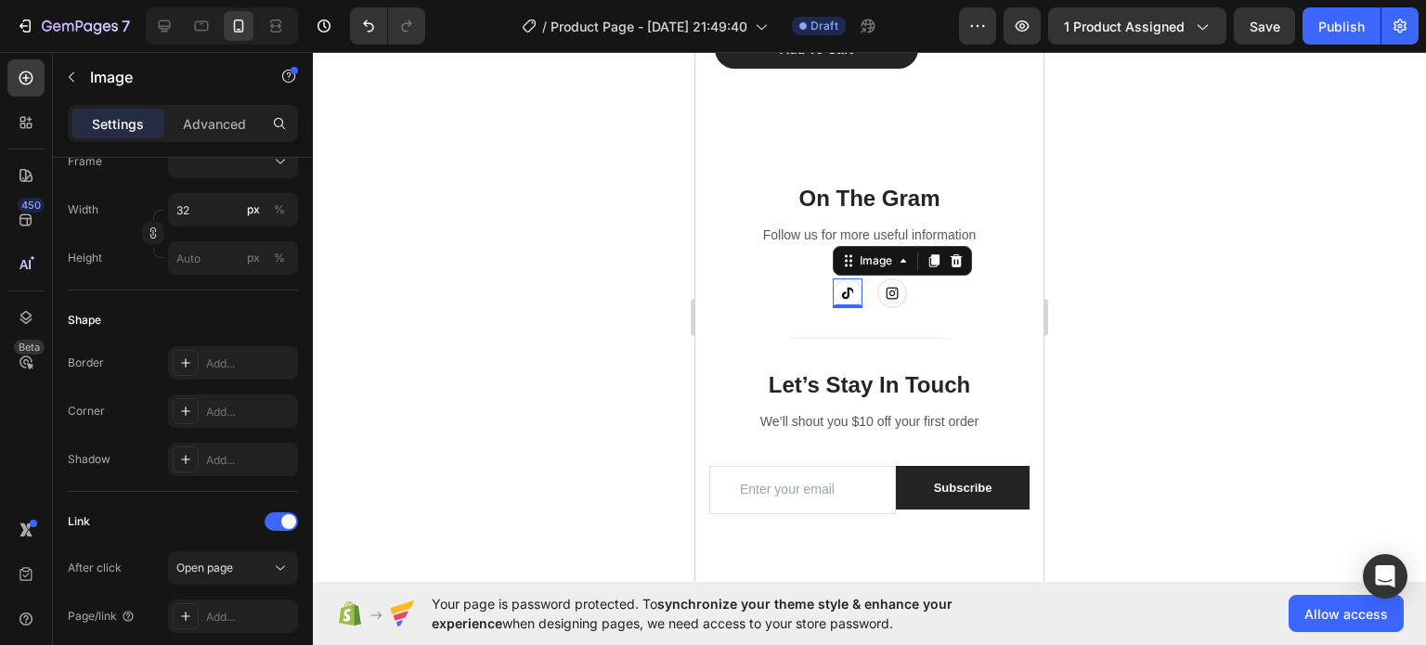
click at [834, 292] on img at bounding box center [848, 294] width 30 height 30
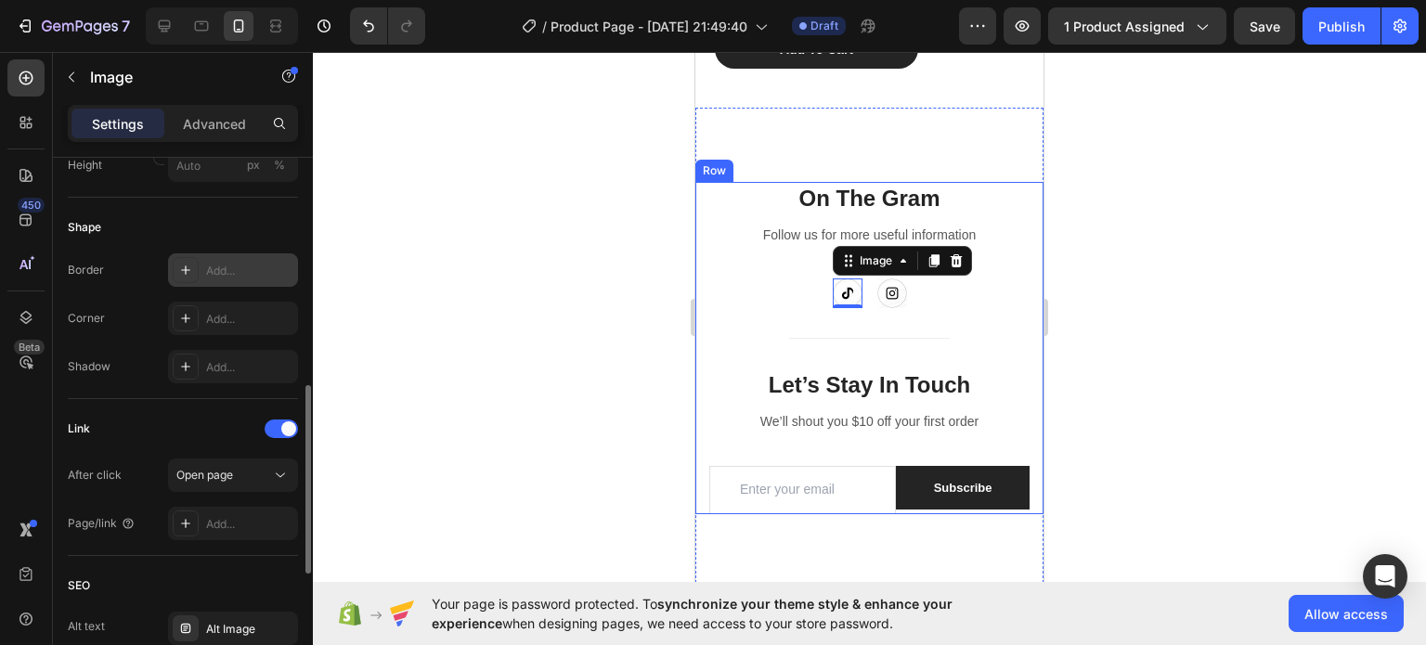
scroll to position [836, 0]
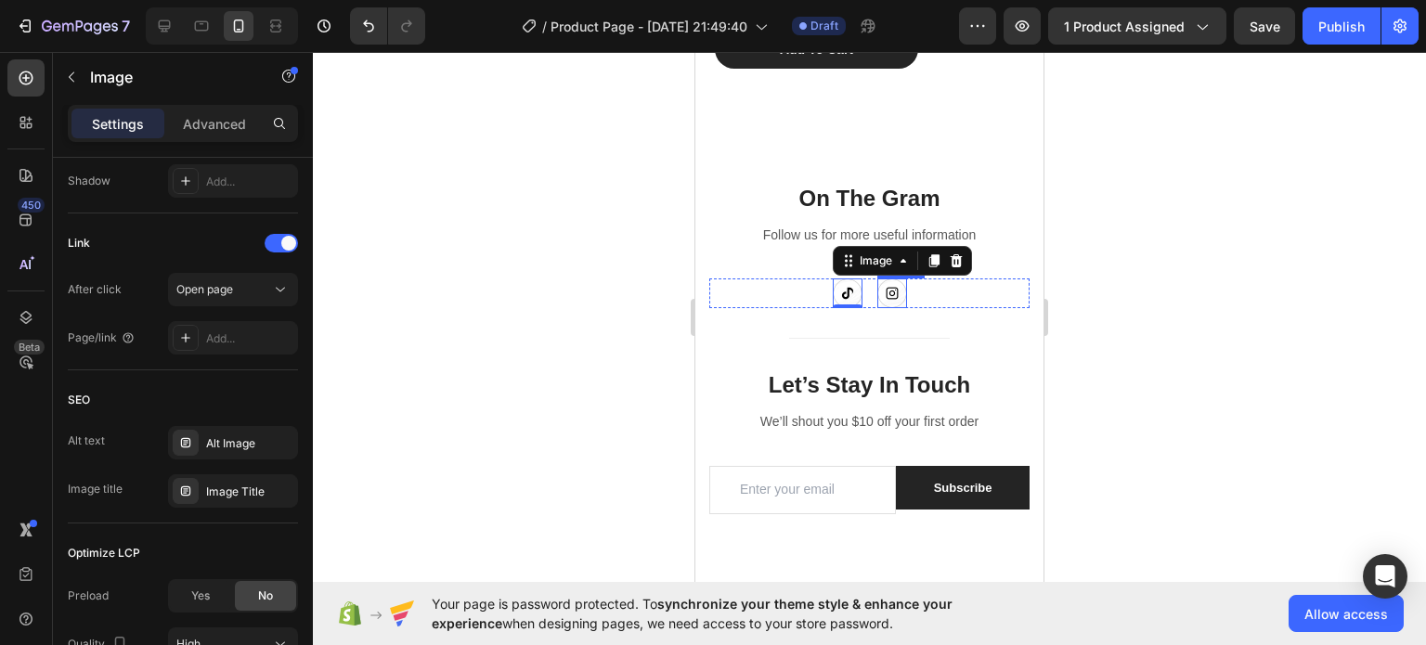
click at [878, 295] on img at bounding box center [892, 294] width 30 height 30
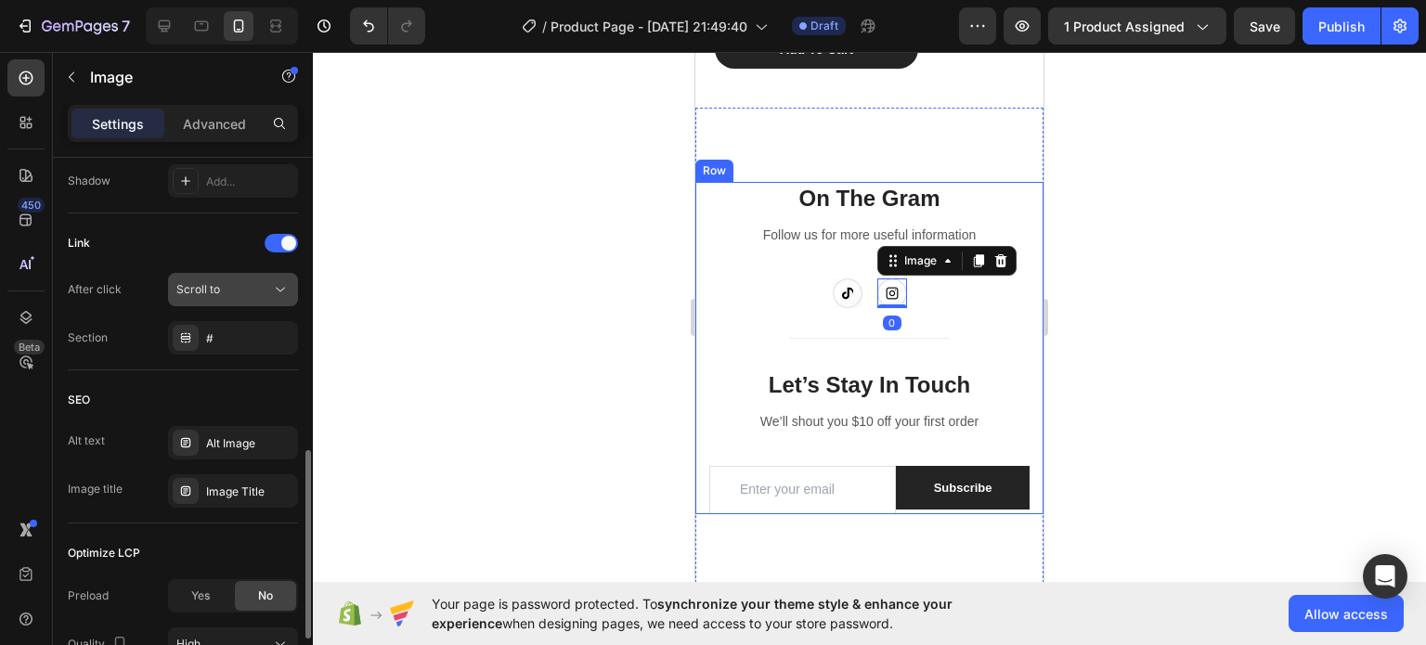
click at [264, 288] on div "Scroll to" at bounding box center [223, 289] width 95 height 17
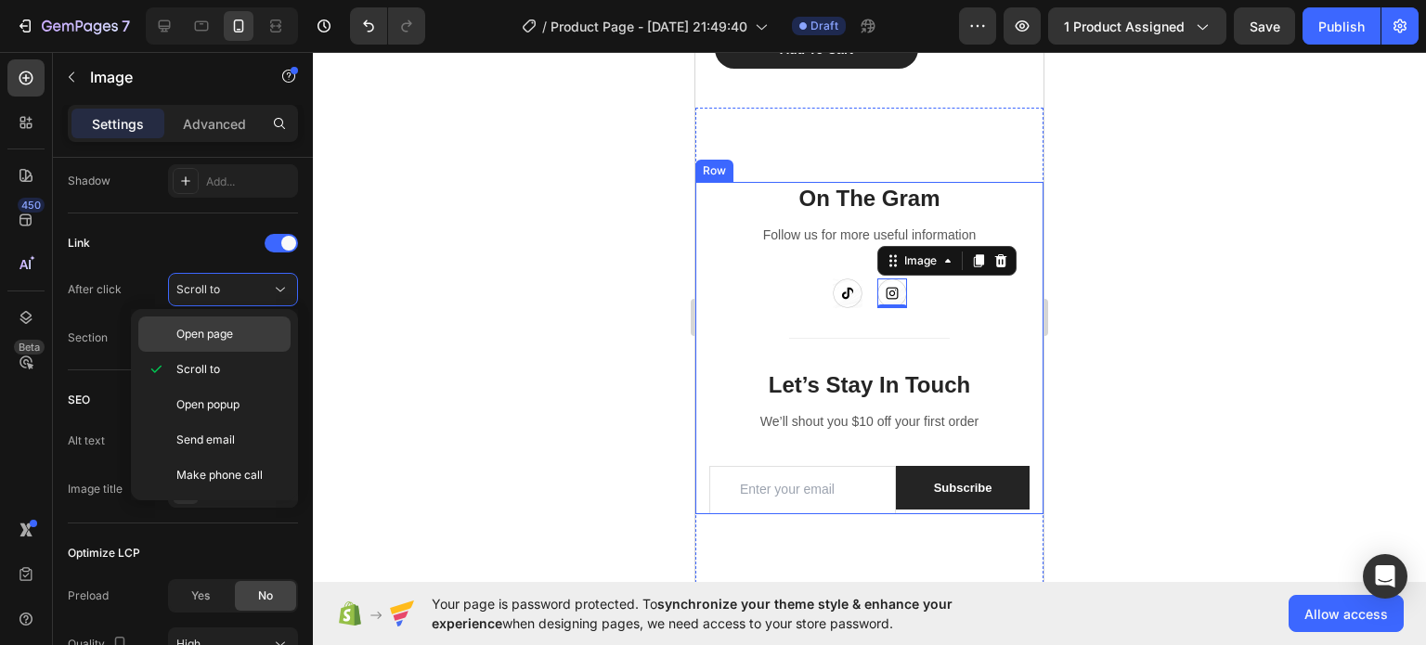
click at [241, 317] on div "Open page" at bounding box center [214, 334] width 152 height 35
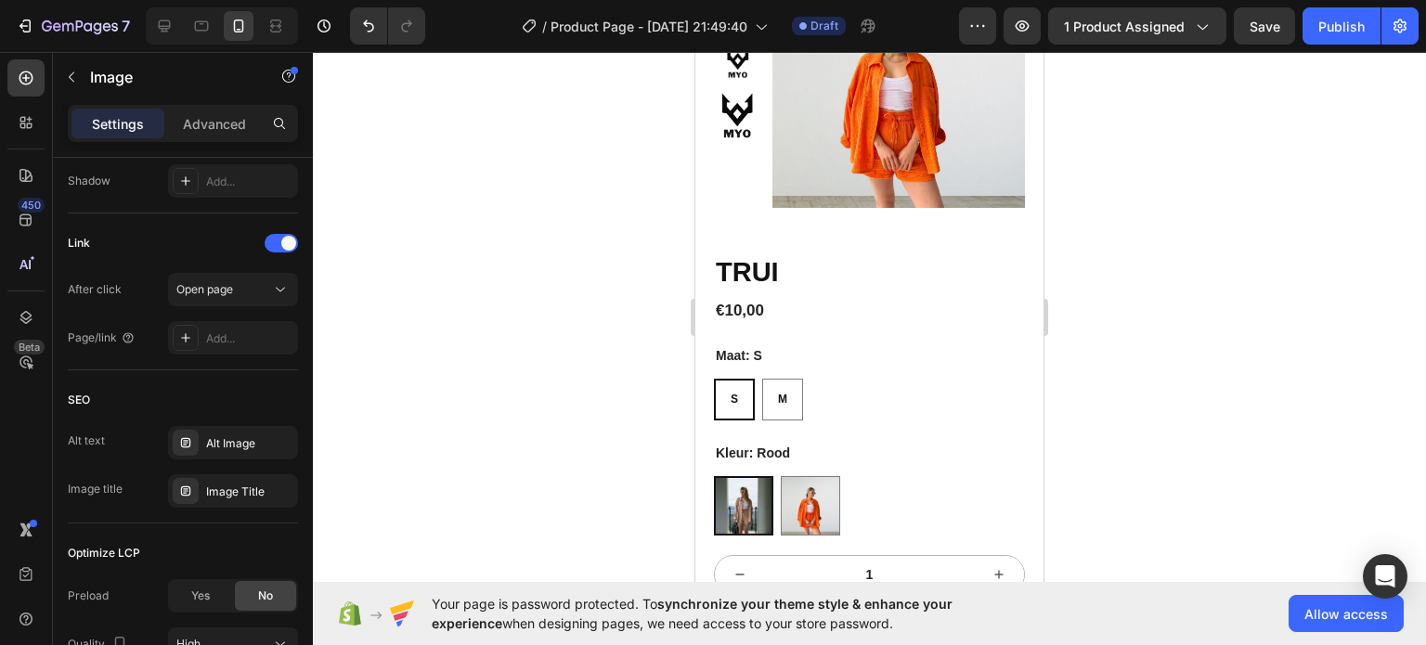
scroll to position [142, 0]
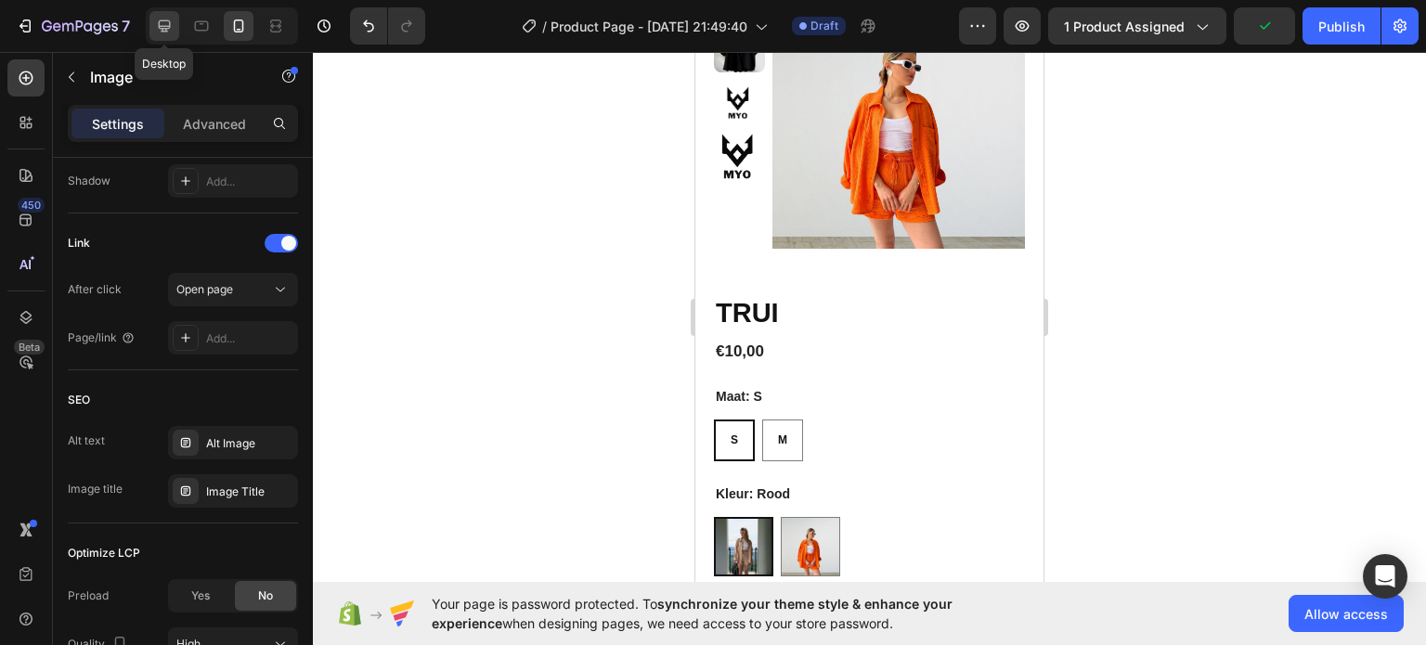
drag, startPoint x: 162, startPoint y: 25, endPoint x: 153, endPoint y: 33, distance: 11.8
click at [155, 25] on icon at bounding box center [164, 26] width 19 height 19
type input "48"
